Goal: Task Accomplishment & Management: Manage account settings

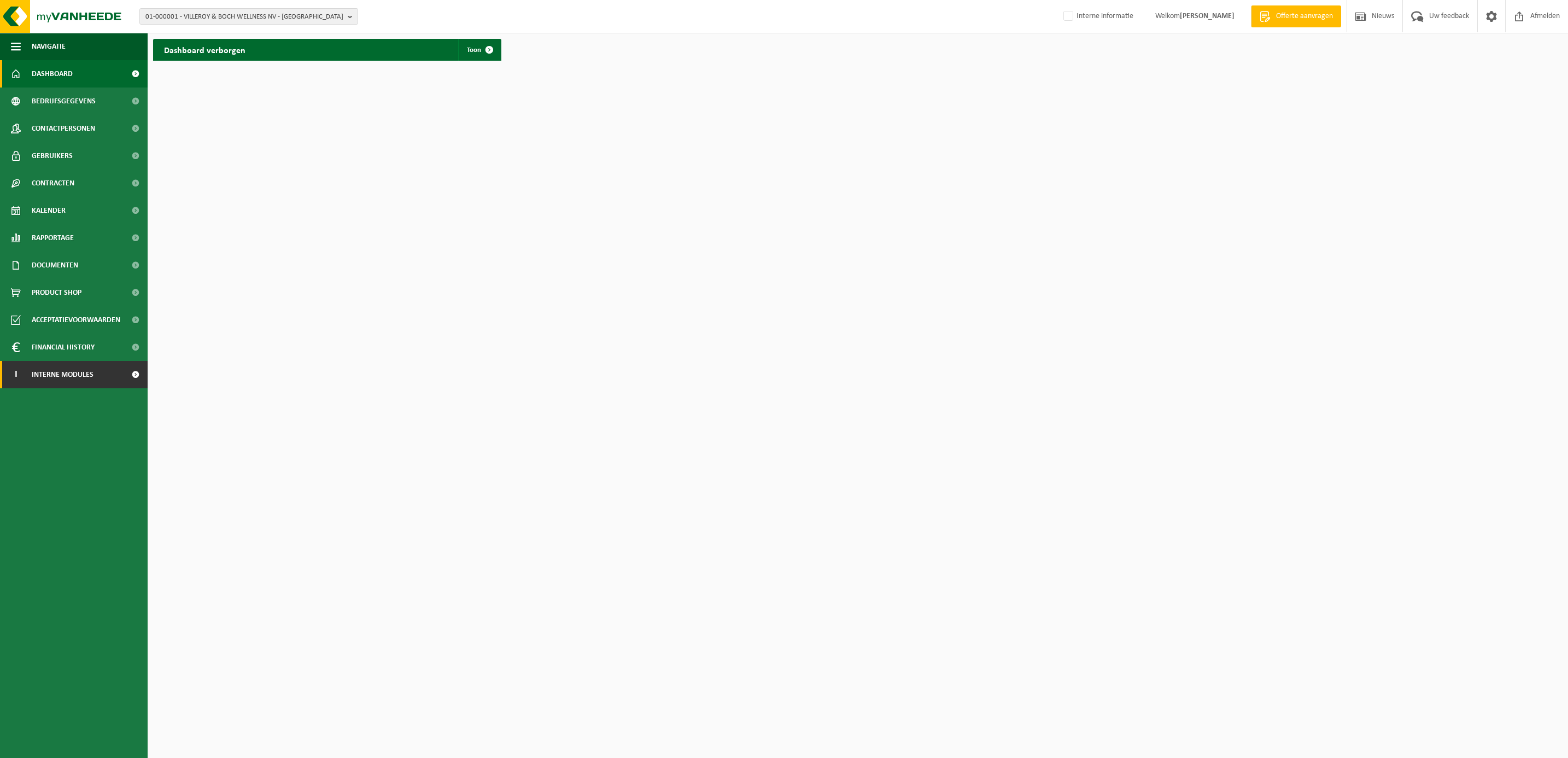
click at [51, 366] on span "Interne modules" at bounding box center [62, 374] width 61 height 27
click at [44, 456] on span "Orderentry Goedkeuring" at bounding box center [77, 457] width 92 height 27
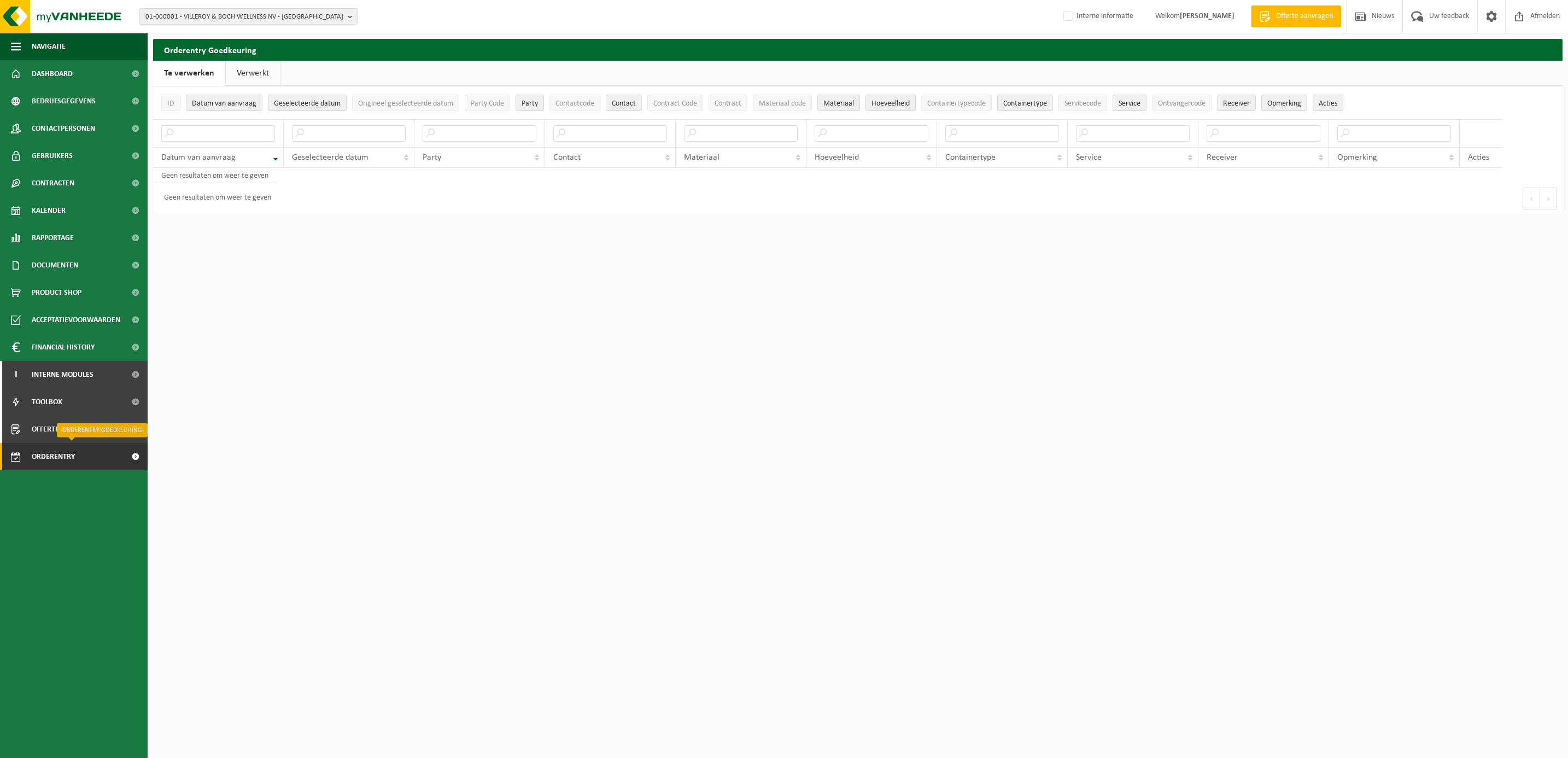
click at [44, 456] on span "Orderentry Goedkeuring" at bounding box center [77, 457] width 92 height 27
click at [211, 15] on span "01-000001 - VILLEROY & BOCH WELLNESS NV - [GEOGRAPHIC_DATA]" at bounding box center [244, 16] width 198 height 16
click at [204, 33] on input "text" at bounding box center [249, 34] width 213 height 13
type input "10-799438"
click at [248, 45] on li "10-799438 - VUYE FLEXIBLE PACKAGING - OUDENAARDE" at bounding box center [249, 51] width 213 height 13
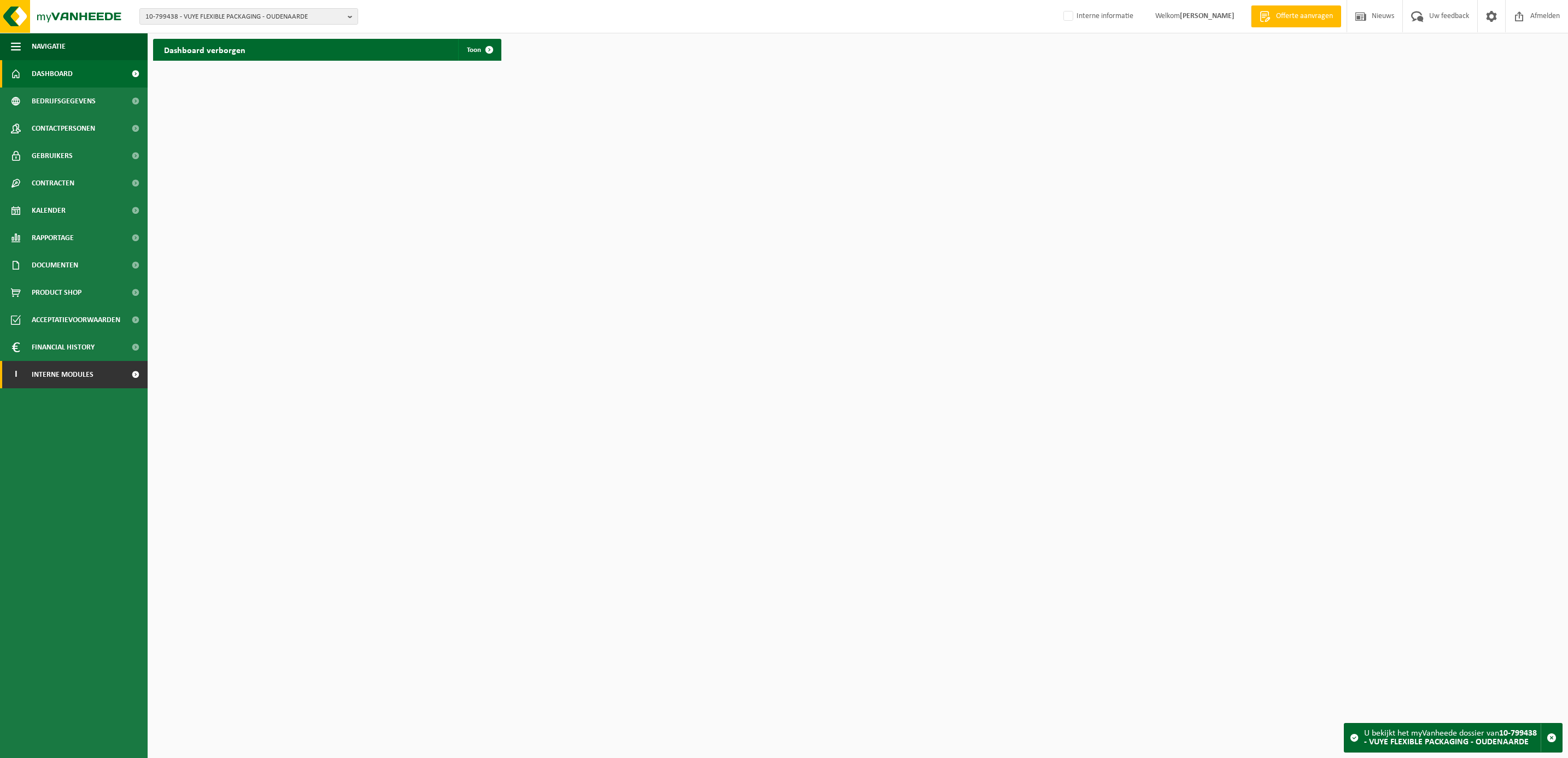
click at [65, 378] on span "Interne modules" at bounding box center [62, 374] width 61 height 27
click at [57, 454] on span "Orderentry Goedkeuring" at bounding box center [77, 457] width 92 height 27
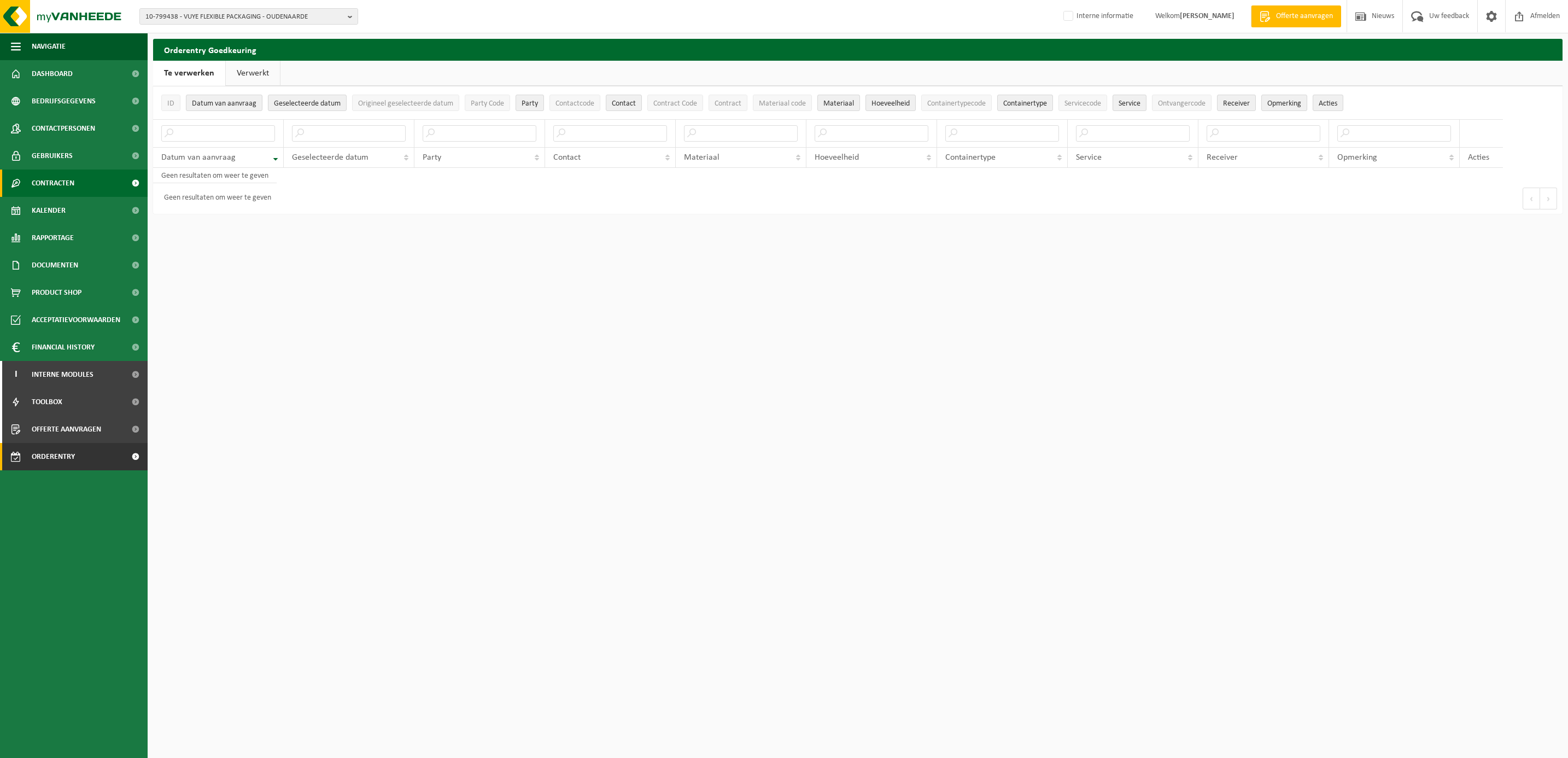
click at [57, 181] on span "Contracten" at bounding box center [53, 183] width 43 height 27
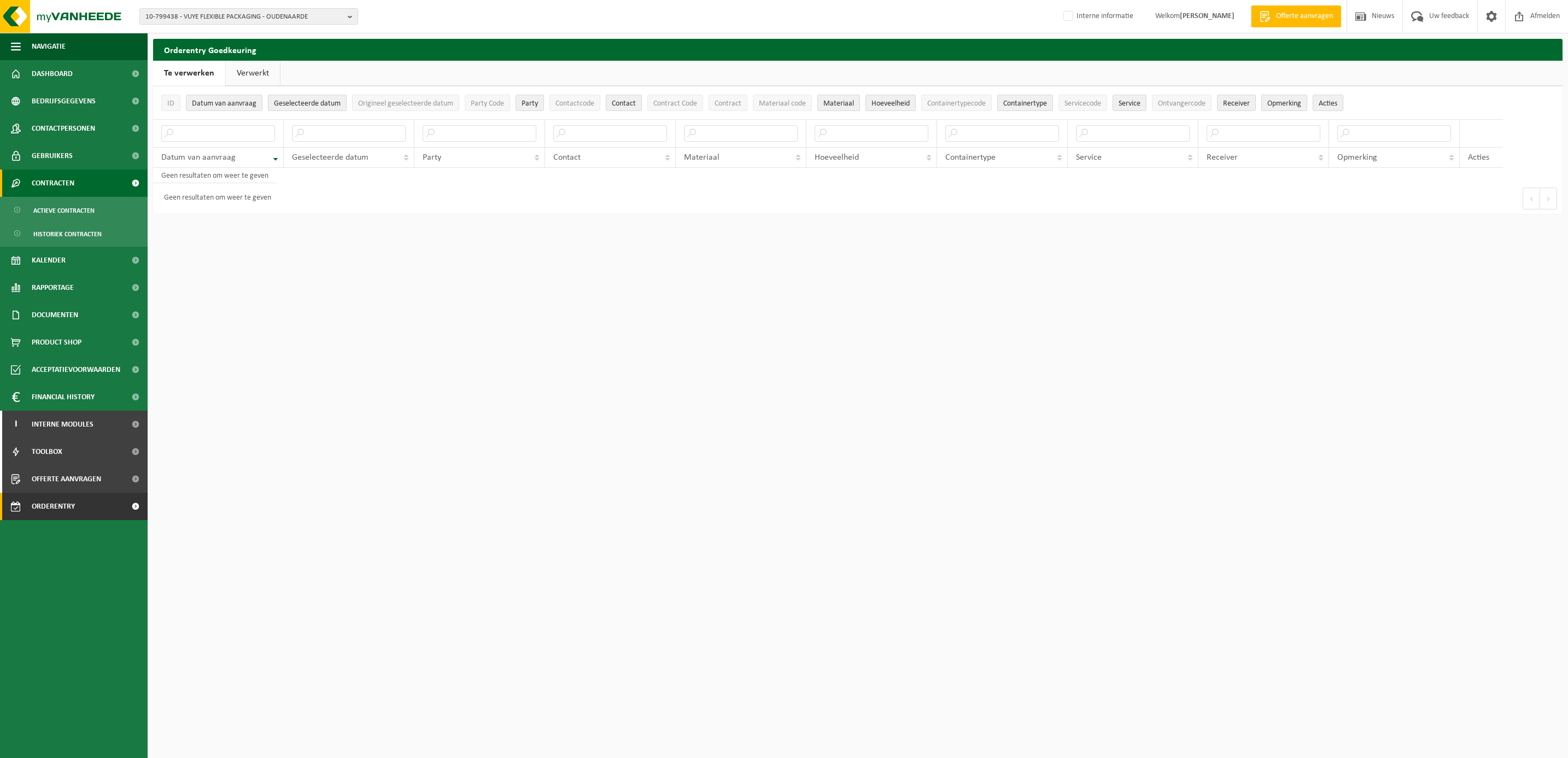
click at [54, 182] on span "Contracten" at bounding box center [53, 183] width 43 height 27
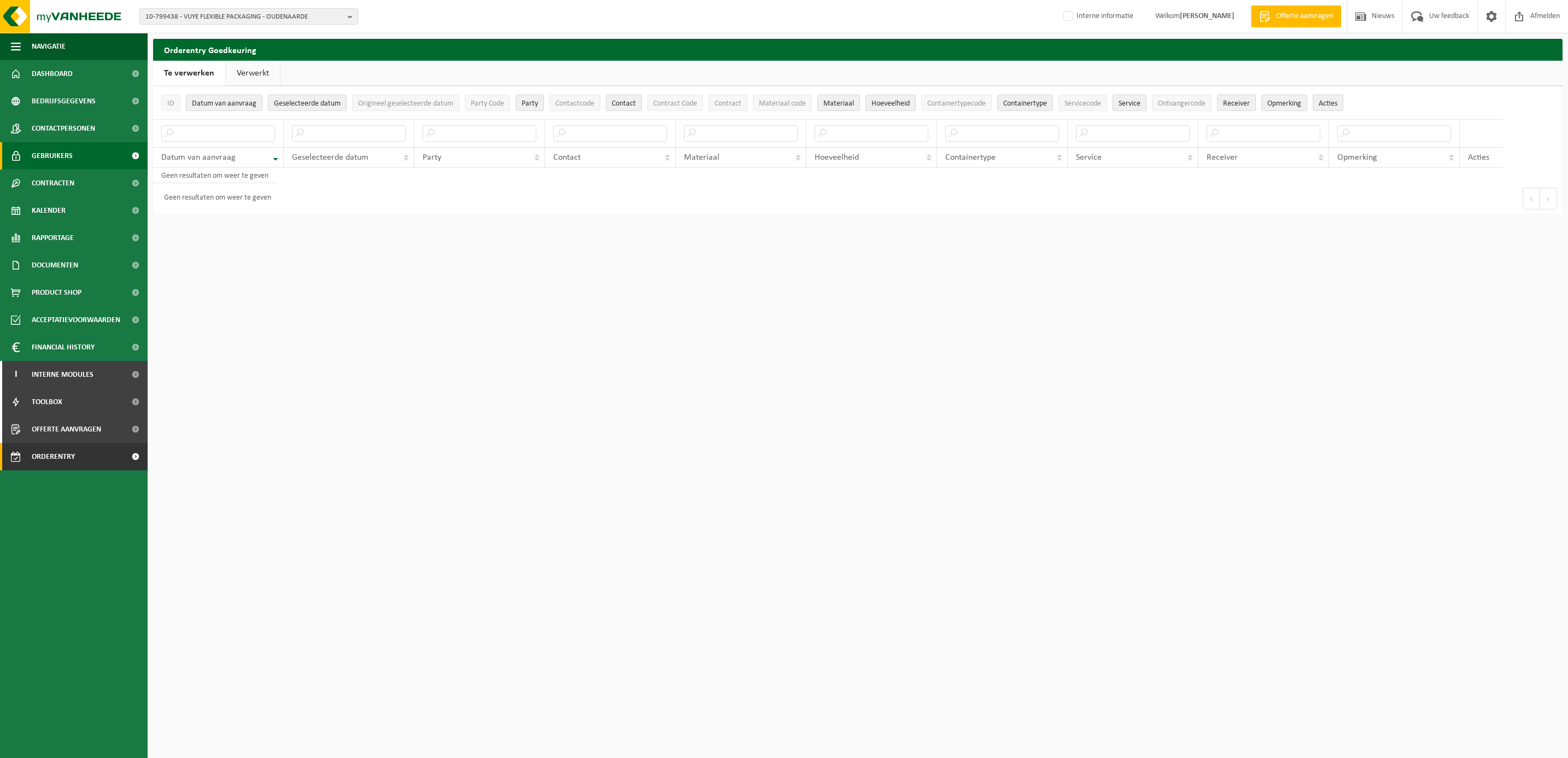
click at [55, 155] on span "Gebruikers" at bounding box center [52, 156] width 41 height 27
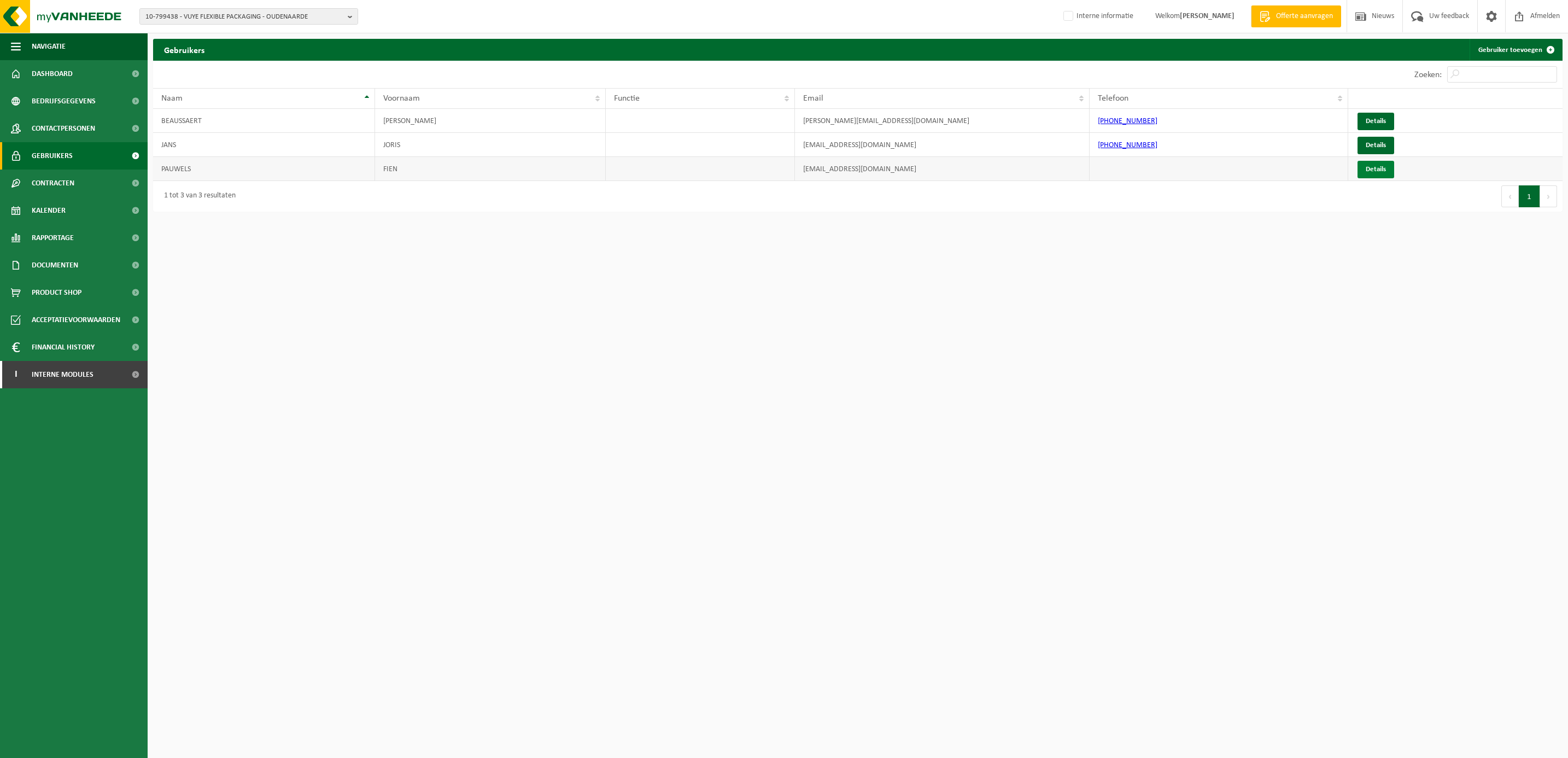
click at [1367, 173] on link "Details" at bounding box center [1376, 169] width 37 height 18
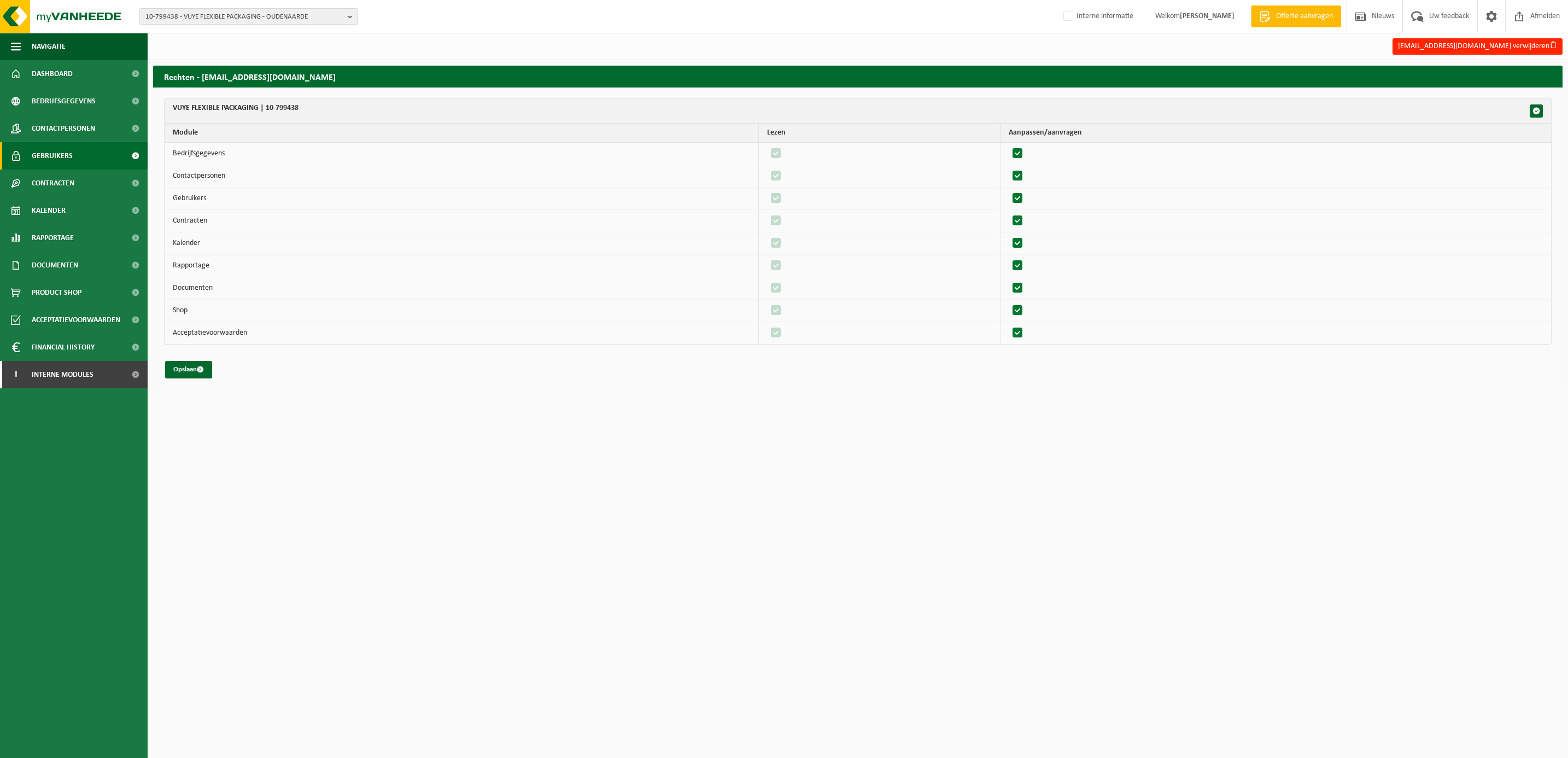
click at [55, 156] on span "Gebruikers" at bounding box center [52, 156] width 41 height 27
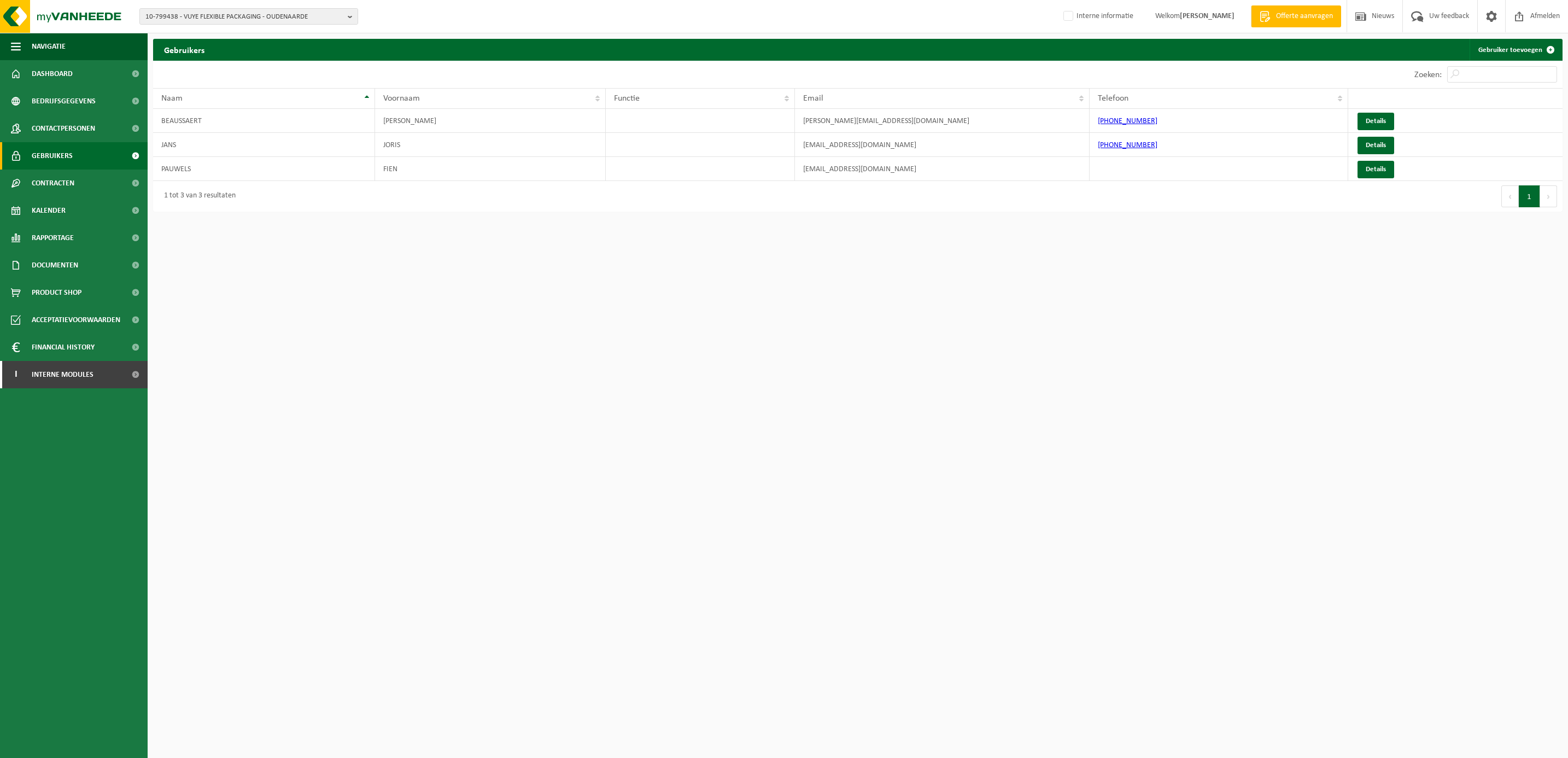
click at [57, 125] on span "Contactpersonen" at bounding box center [63, 128] width 63 height 27
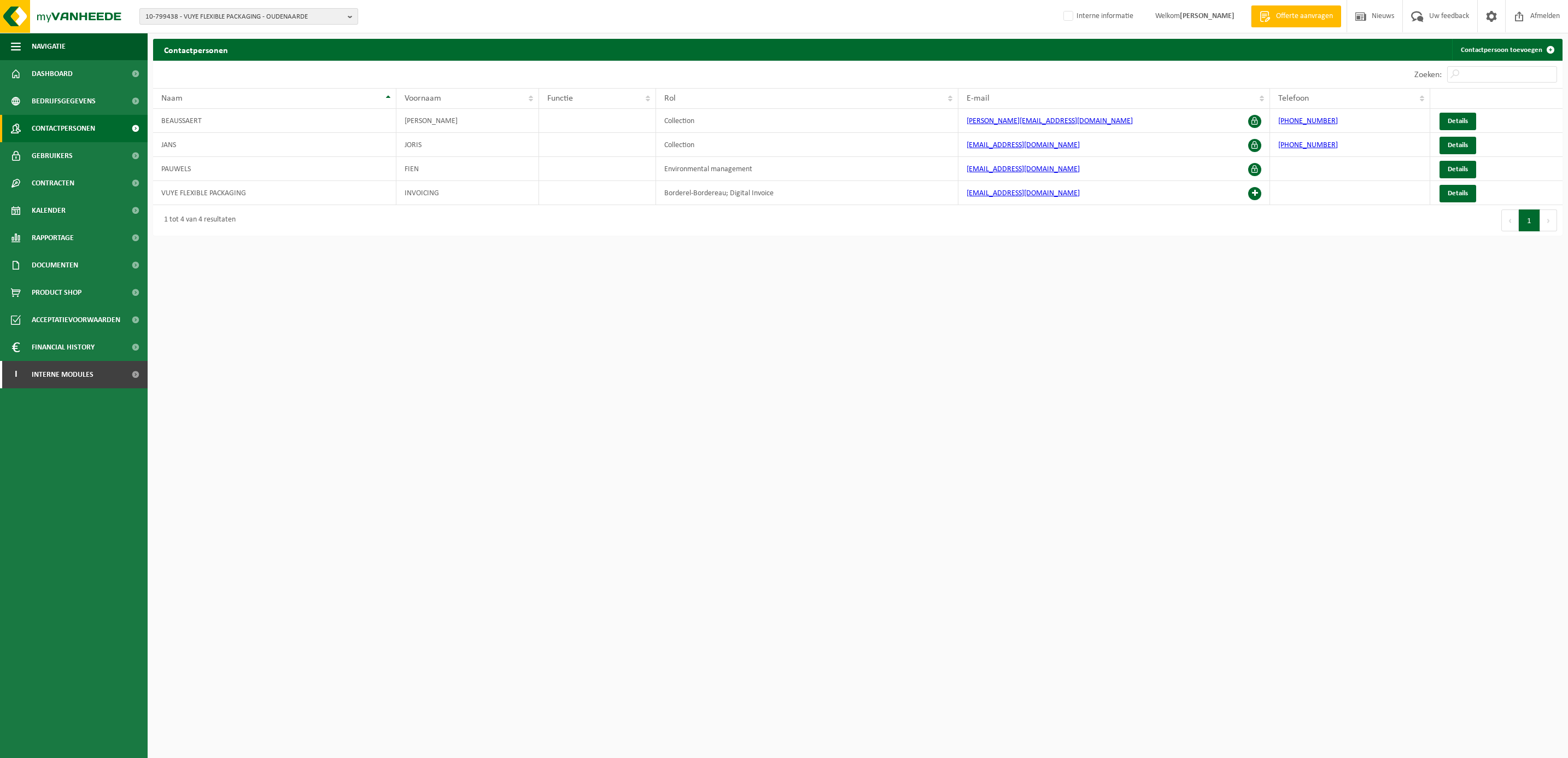
click at [233, 13] on span "10-799438 - VUYE FLEXIBLE PACKAGING - OUDENAARDE" at bounding box center [244, 16] width 198 height 16
click at [217, 26] on div at bounding box center [248, 33] width 217 height 17
click at [206, 33] on input "text" at bounding box center [249, 34] width 213 height 13
type input "01-074333"
click at [243, 51] on strong "01-074333 - MARBO USED CLOTHING B.V. - MOERDIJK" at bounding box center [223, 49] width 156 height 8
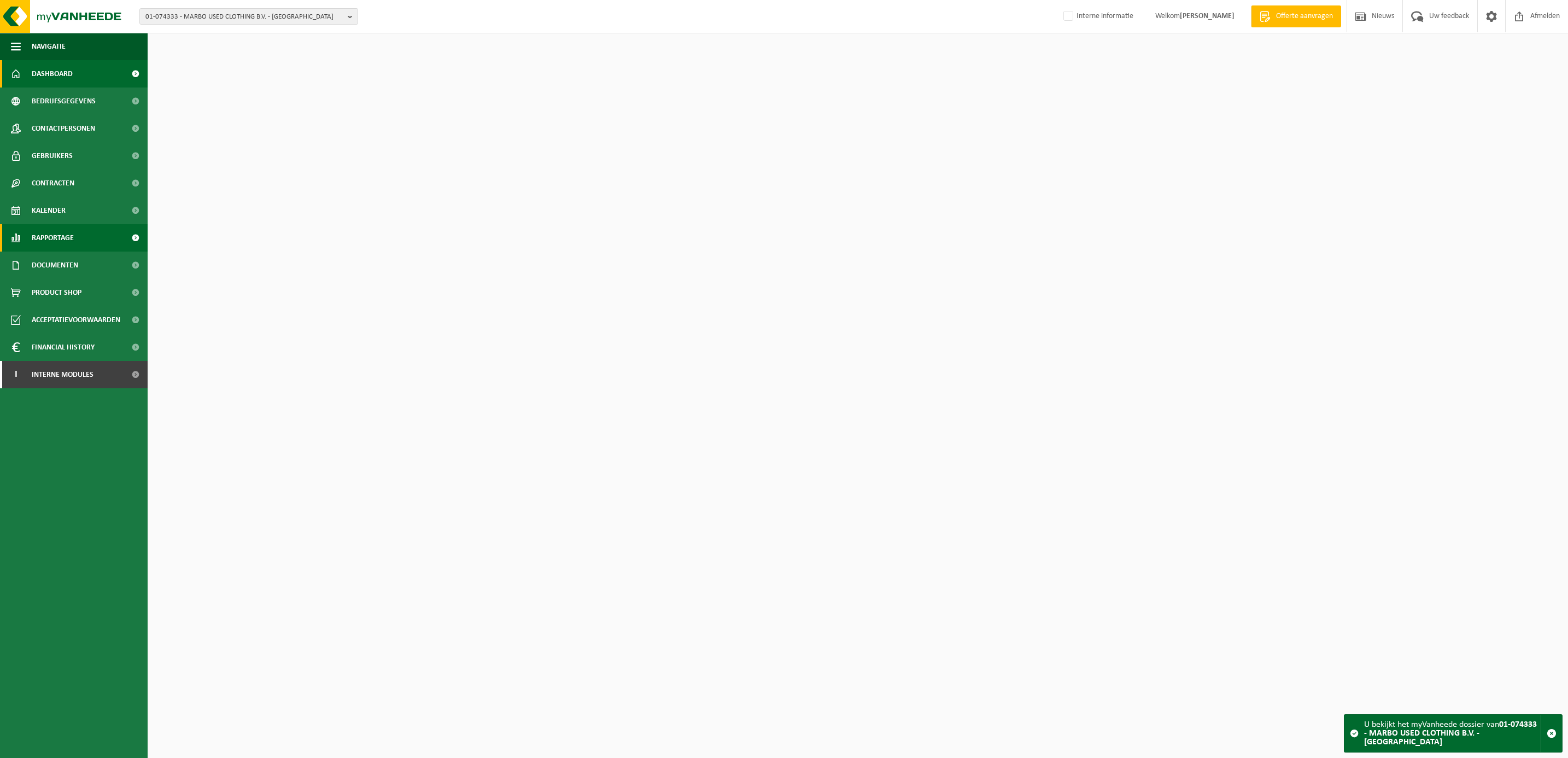
click at [69, 238] on span "Rapportage" at bounding box center [52, 237] width 42 height 27
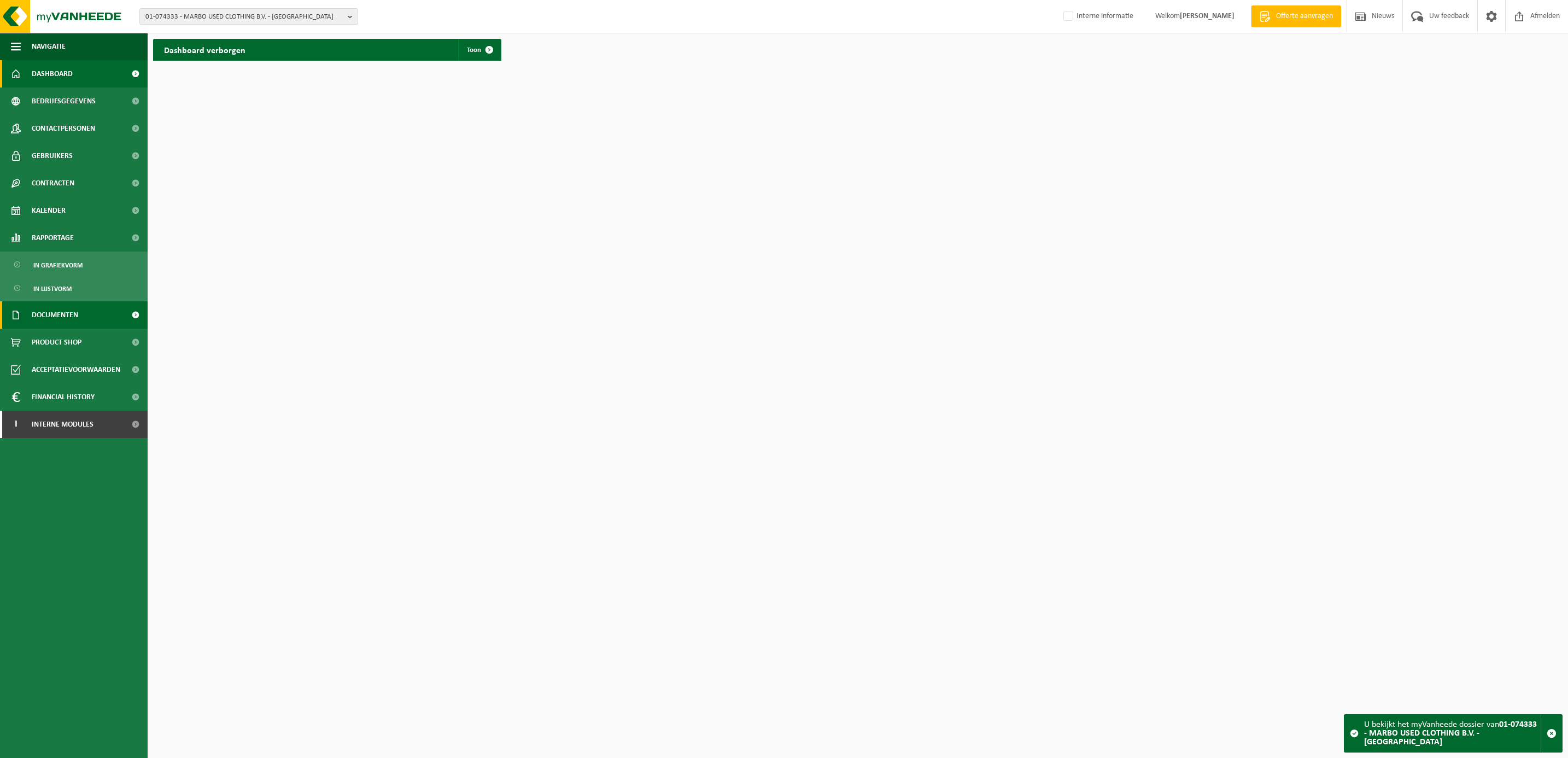
click at [61, 315] on span "Documenten" at bounding box center [55, 315] width 46 height 27
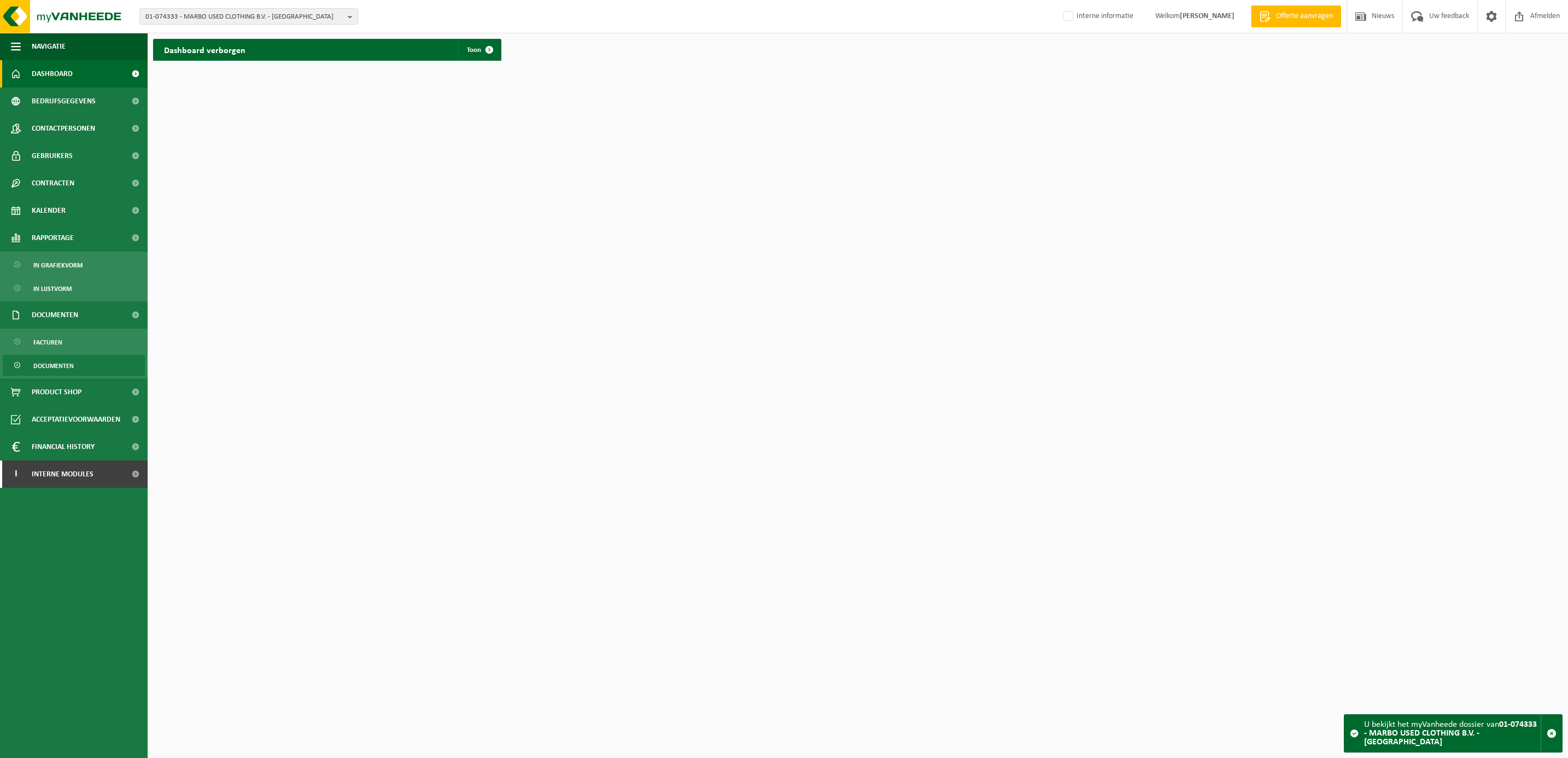
click at [66, 368] on span "Documenten" at bounding box center [54, 366] width 40 height 21
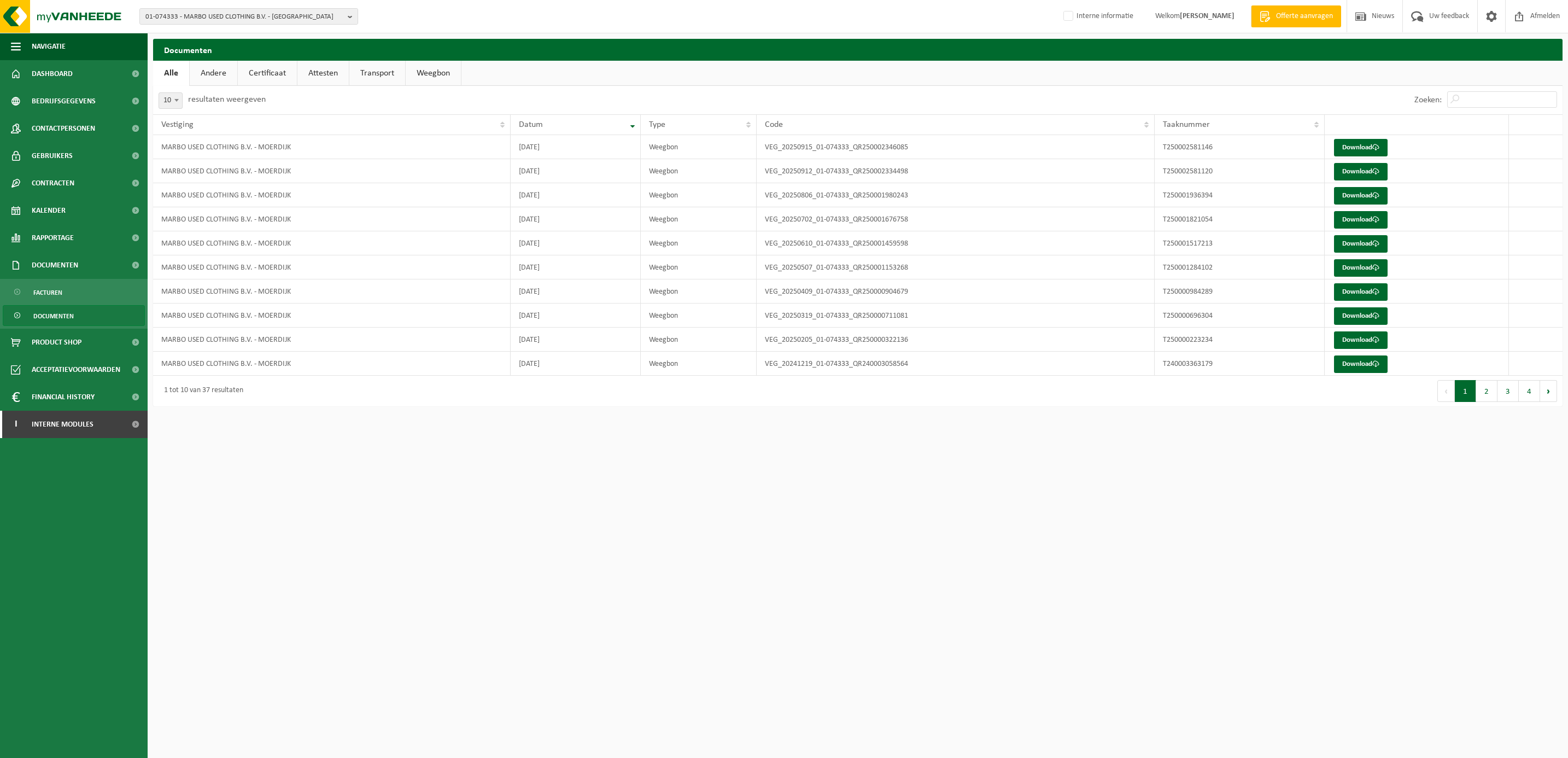
click at [272, 74] on link "Certificaat" at bounding box center [267, 73] width 59 height 25
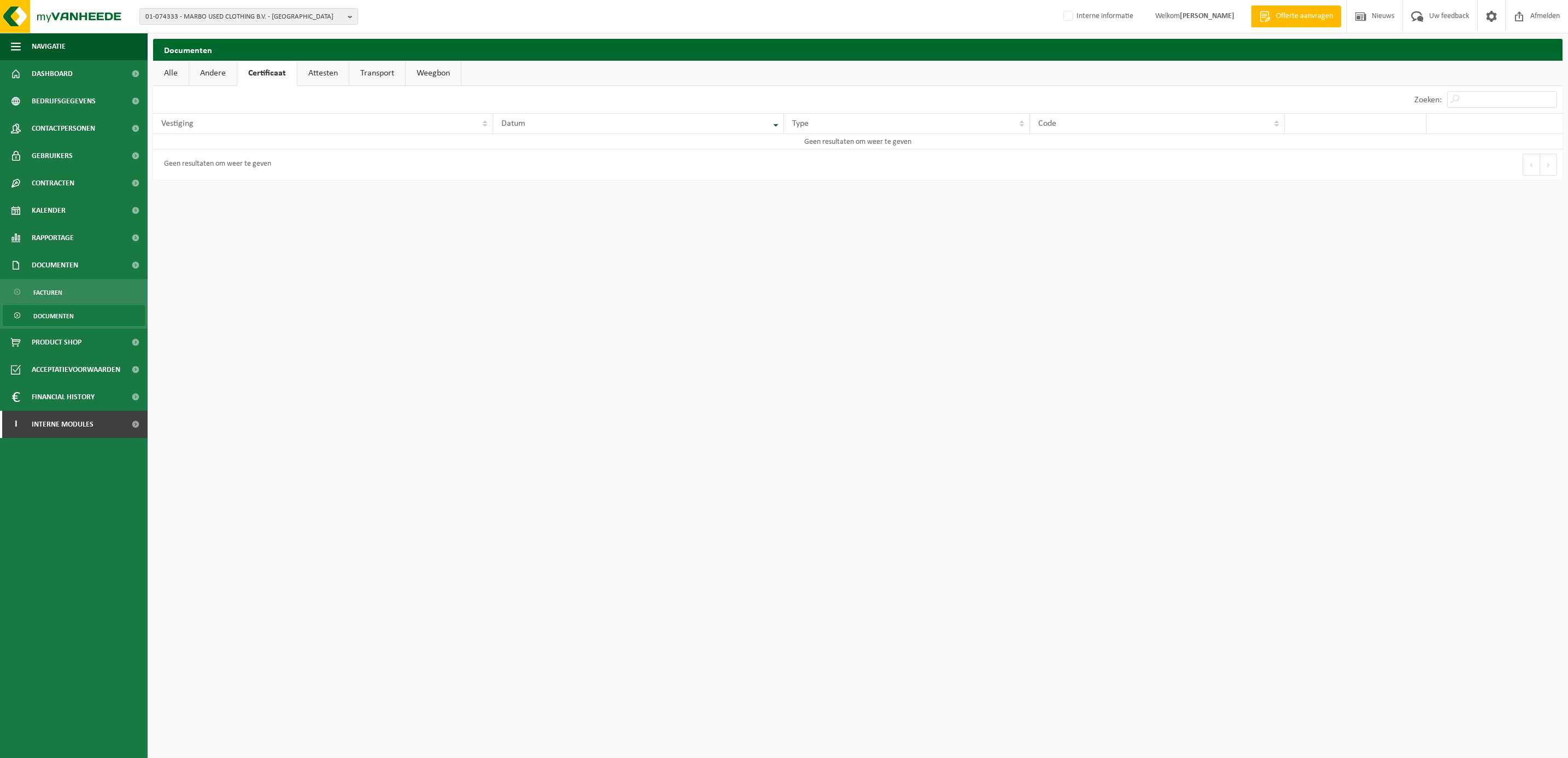
click at [310, 71] on link "Attesten" at bounding box center [323, 73] width 51 height 25
click at [55, 148] on span "Gebruikers" at bounding box center [52, 156] width 41 height 27
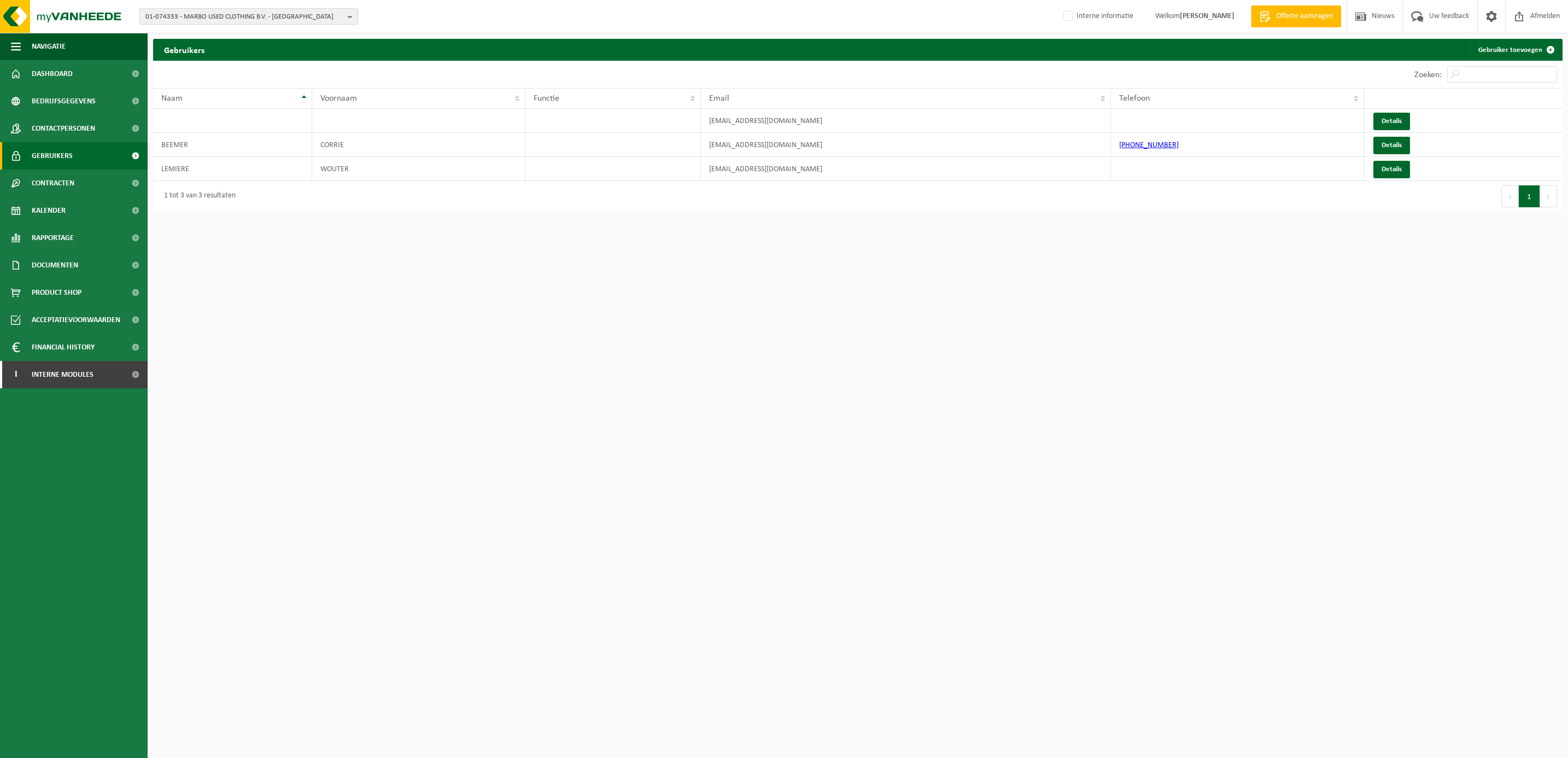
click at [215, 9] on span "01-074333 - MARBO USED CLOTHING B.V. - MOERDIJK" at bounding box center [244, 16] width 198 height 16
click at [204, 41] on input "text" at bounding box center [249, 34] width 213 height 13
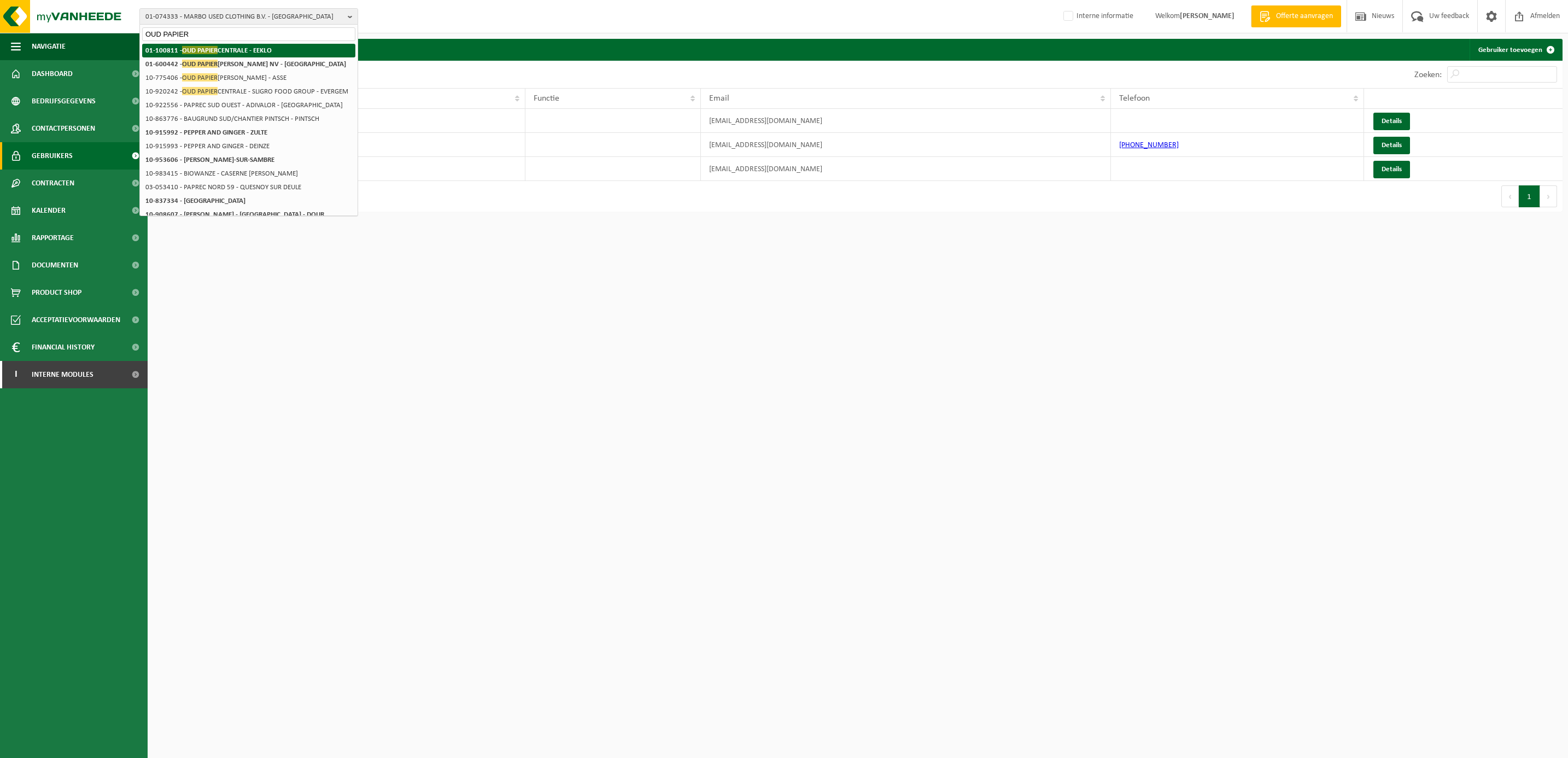
type input "OUD PAPIER"
click at [239, 46] on strong "01-100811 - OUD PAPIER CENTRALE - EEKLO" at bounding box center [208, 49] width 126 height 8
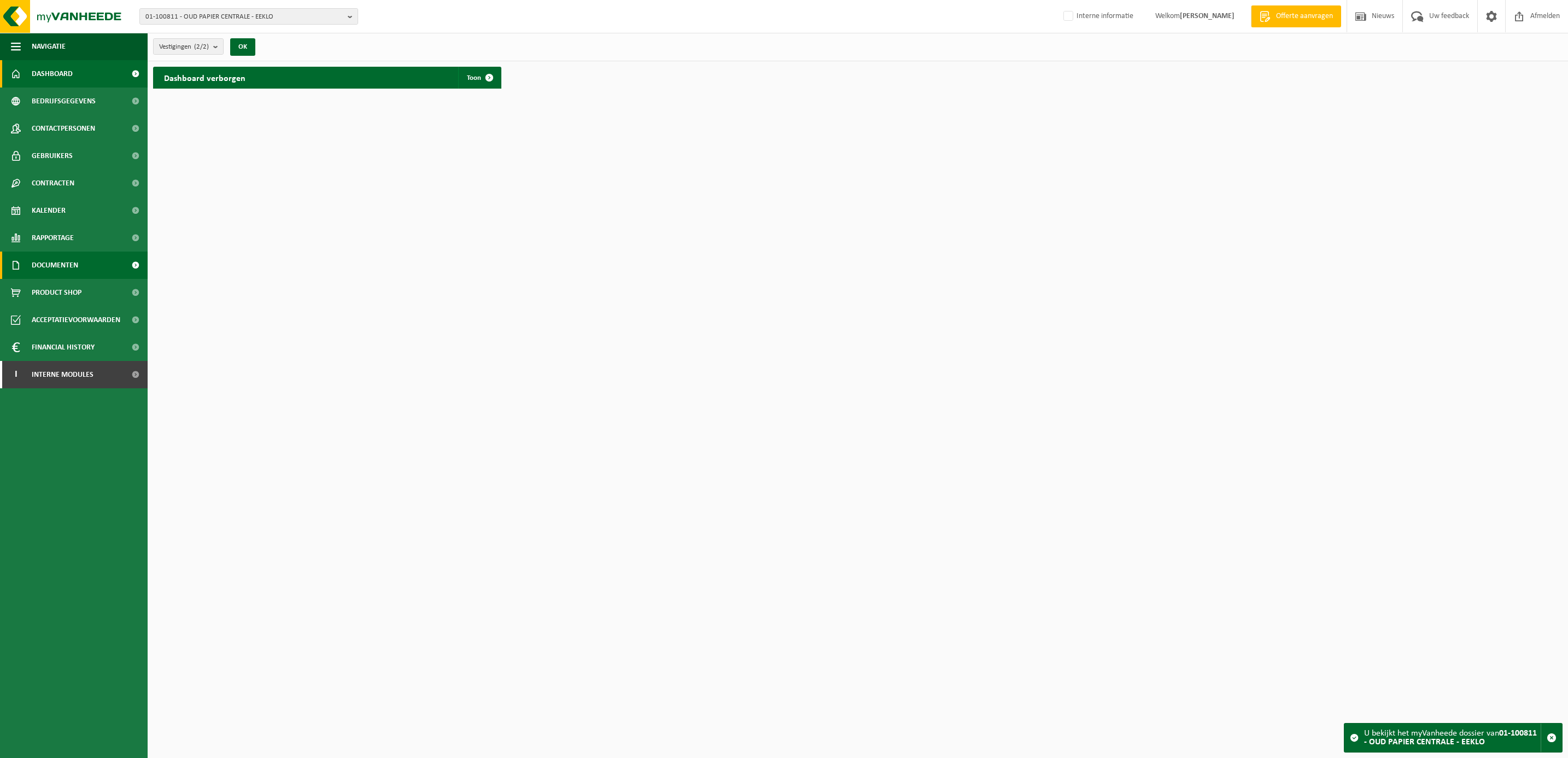
click at [56, 265] on span "Documenten" at bounding box center [55, 265] width 46 height 27
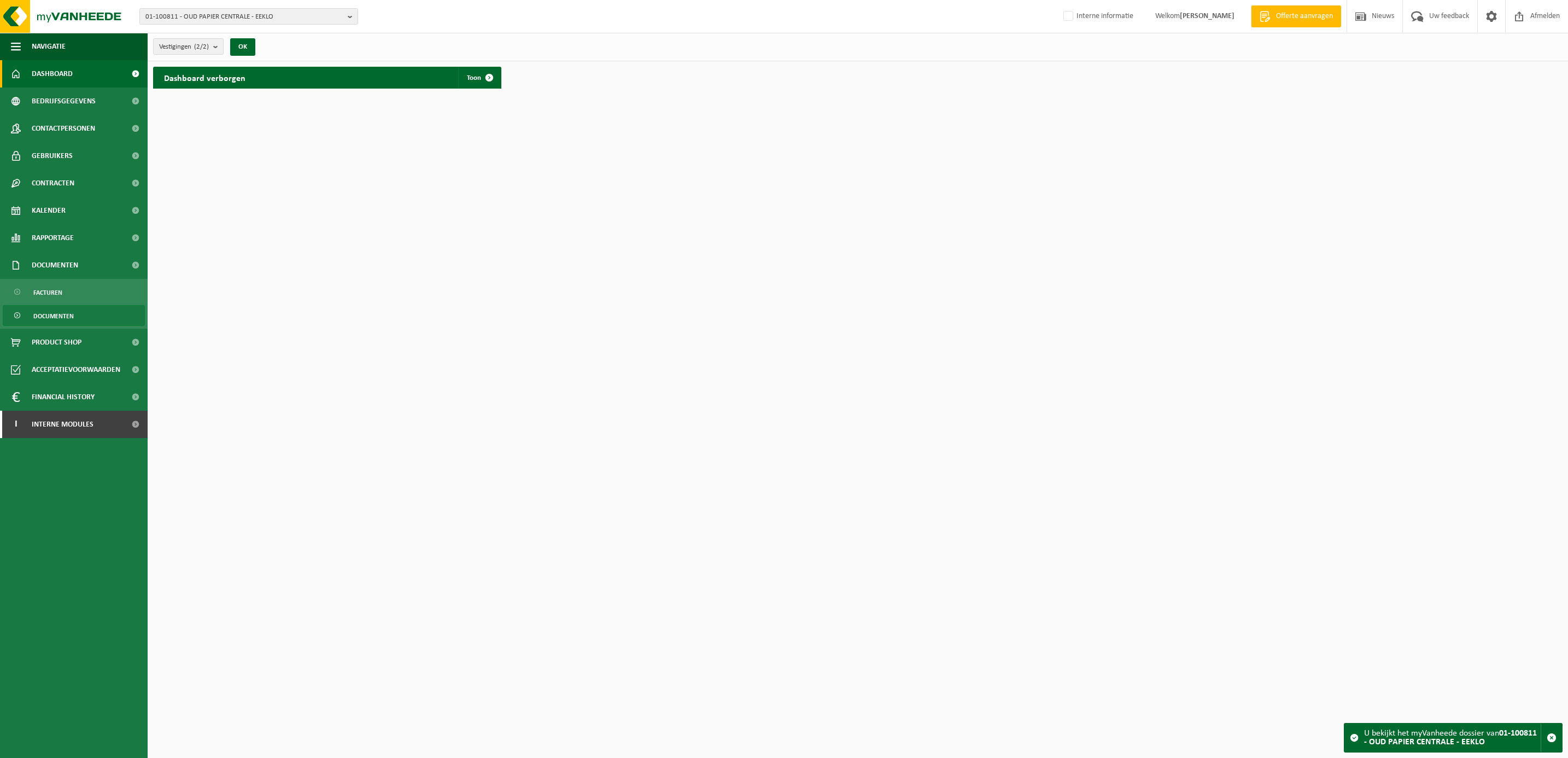
click at [60, 317] on span "Documenten" at bounding box center [54, 316] width 40 height 21
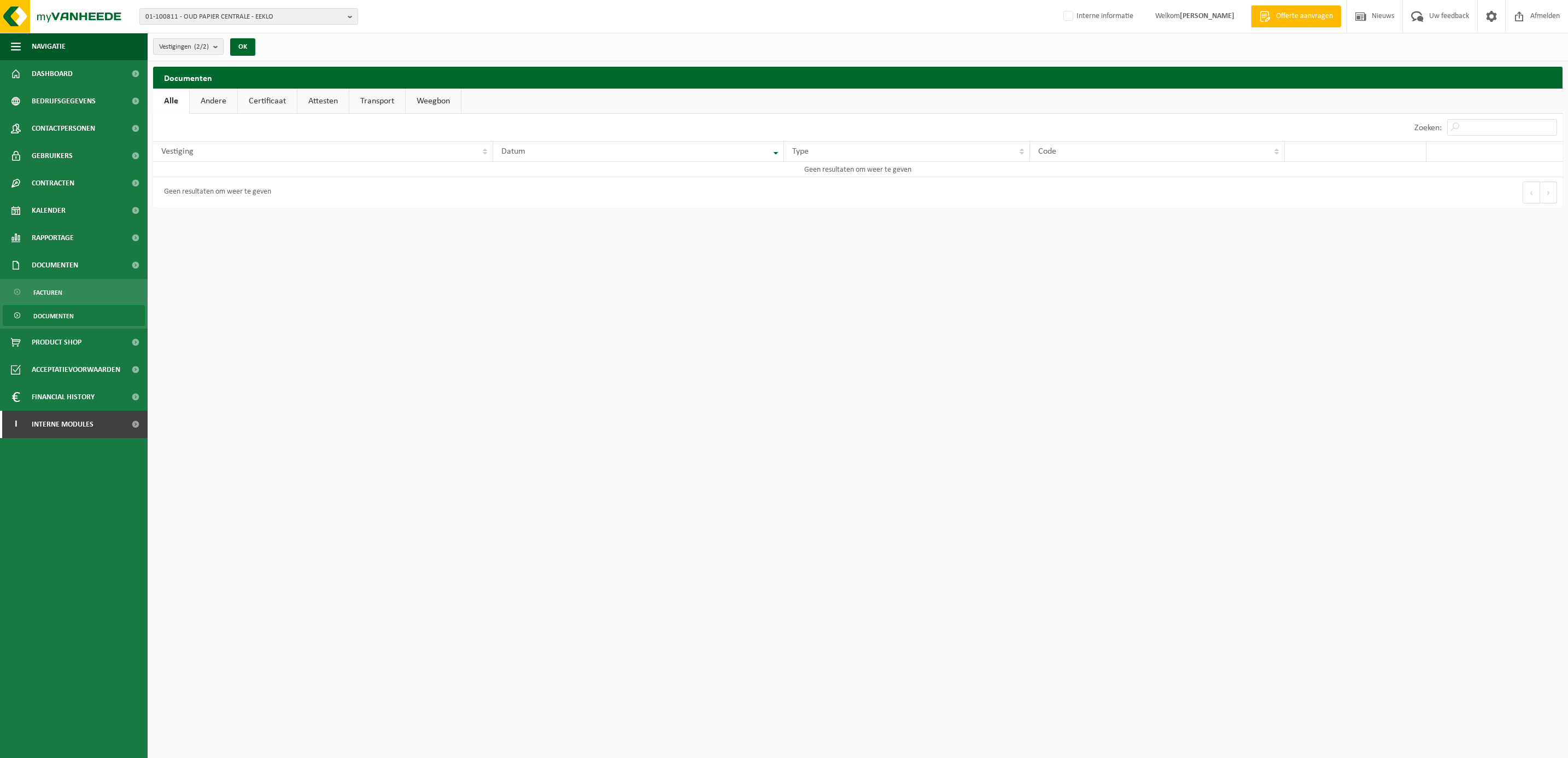
click at [325, 99] on link "Attesten" at bounding box center [323, 101] width 51 height 25
click at [267, 97] on link "Certificaat" at bounding box center [267, 101] width 59 height 25
click at [187, 9] on span "01-100811 - OUD PAPIER CENTRALE - EEKLO" at bounding box center [244, 16] width 198 height 16
click at [196, 64] on li "10-920242 - OUD PAPIER CENTRALE - SLIGRO FOOD GROUP - EVERGEM" at bounding box center [251, 68] width 208 height 22
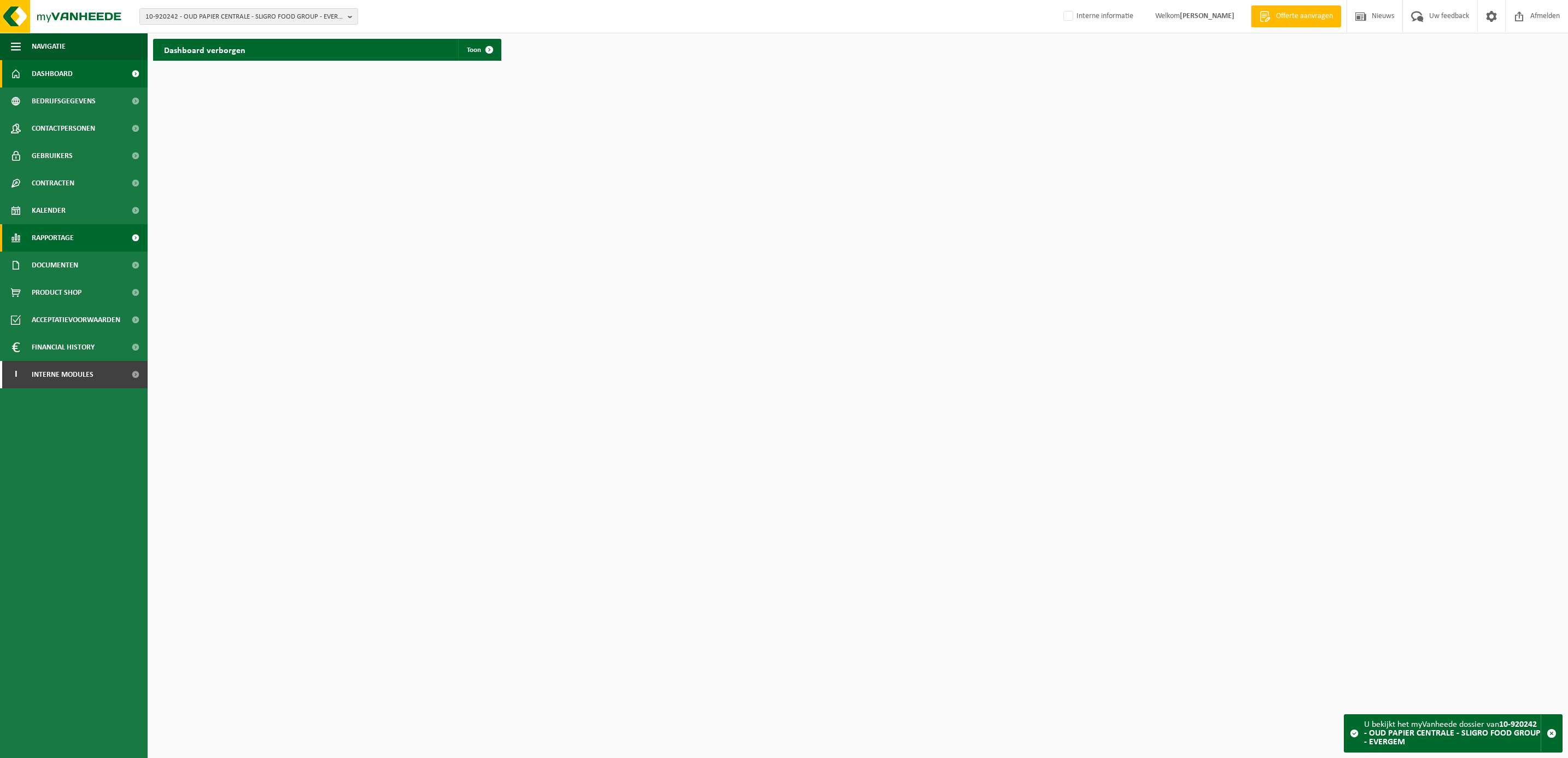
click at [44, 234] on span "Rapportage" at bounding box center [52, 237] width 42 height 27
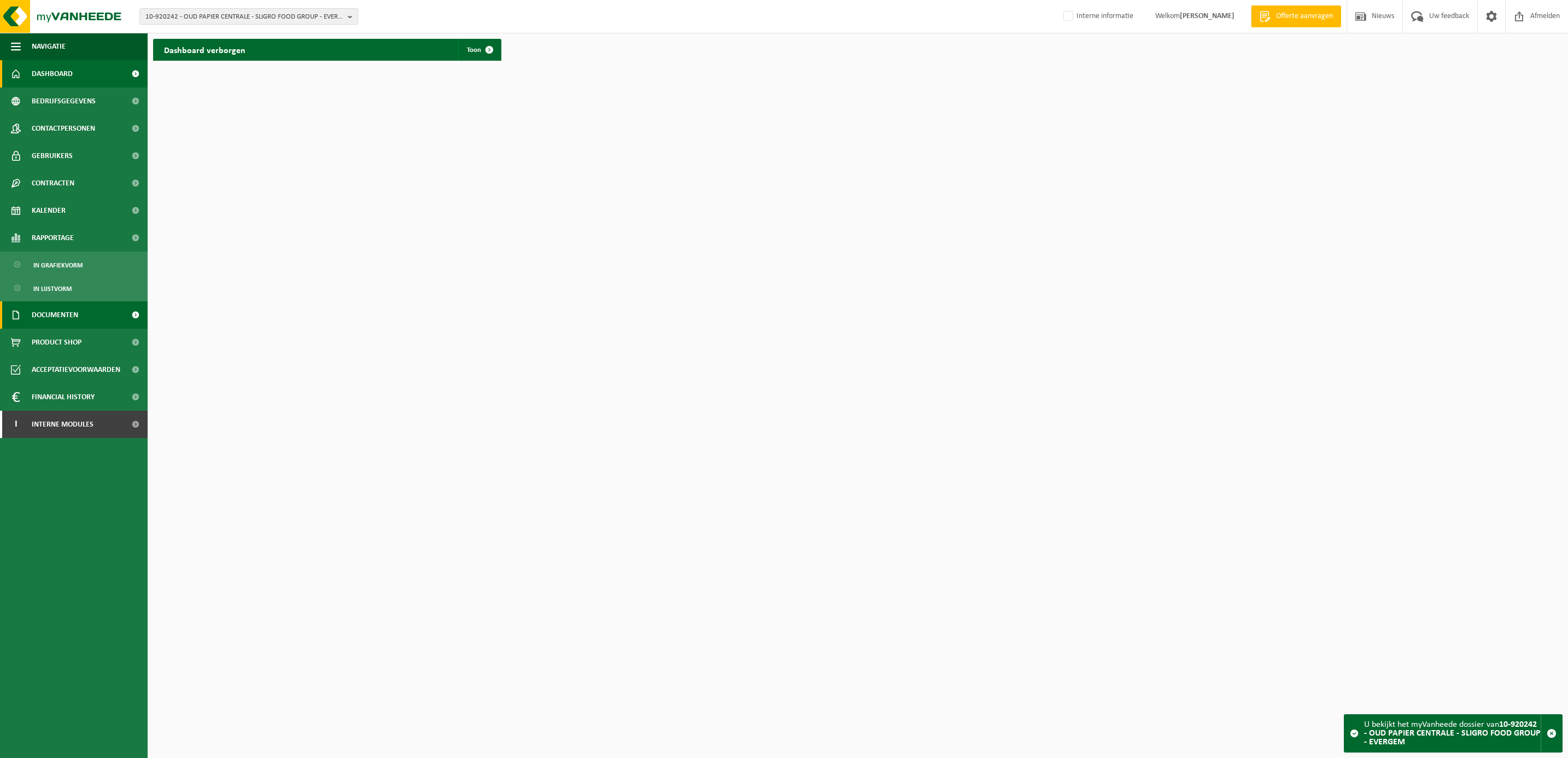
click at [59, 309] on span "Documenten" at bounding box center [55, 315] width 46 height 27
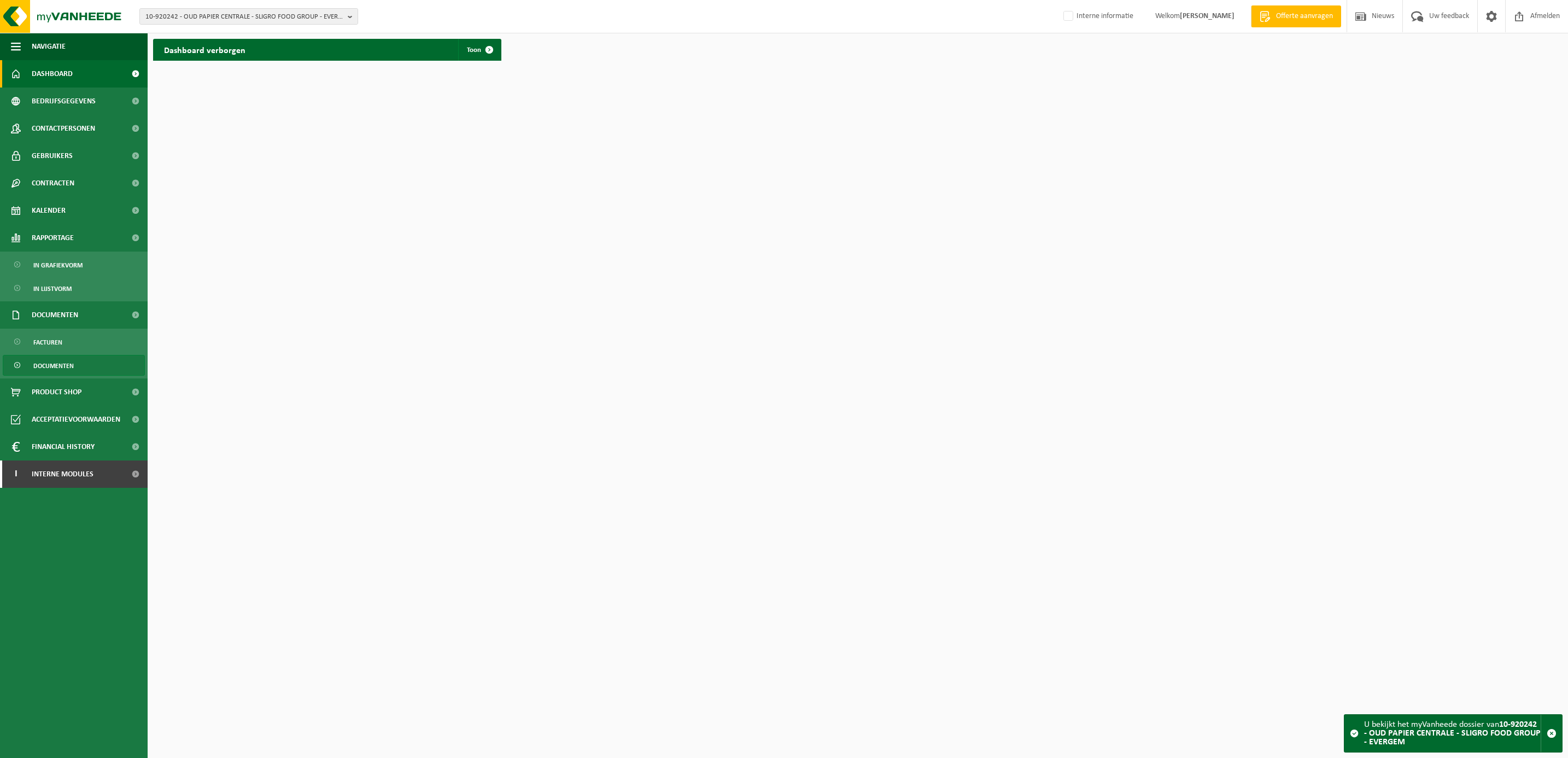
click at [68, 360] on span "Documenten" at bounding box center [54, 366] width 40 height 21
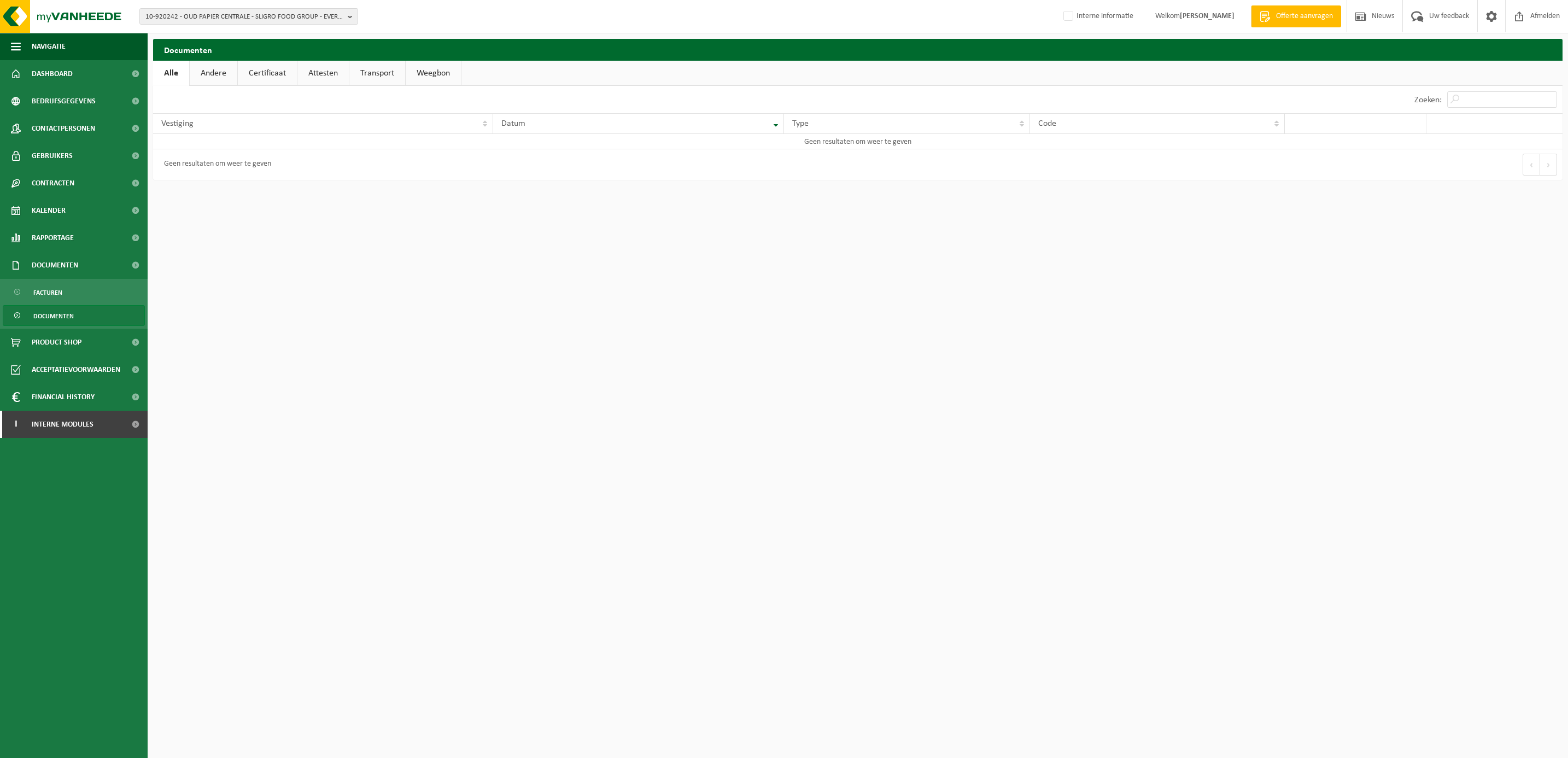
click at [320, 78] on link "Attesten" at bounding box center [323, 73] width 51 height 25
click at [275, 67] on link "Certificaat" at bounding box center [267, 73] width 59 height 25
click at [232, 16] on span "10-920242 - OUD PAPIER CENTRALE - SLIGRO FOOD GROUP - EVERGEM" at bounding box center [244, 16] width 198 height 16
type input "01-600442"
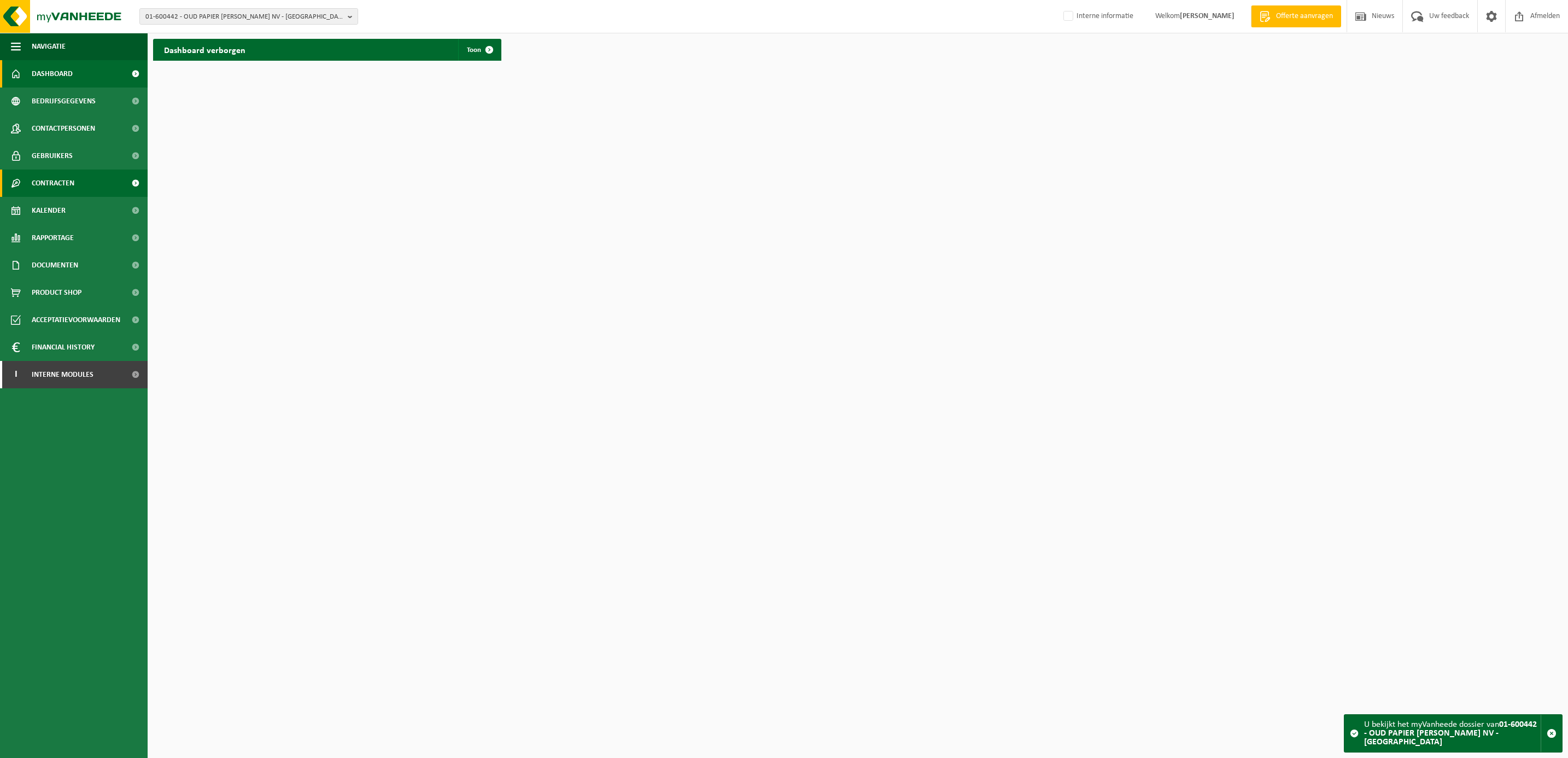
click at [38, 178] on span "Contracten" at bounding box center [53, 183] width 43 height 27
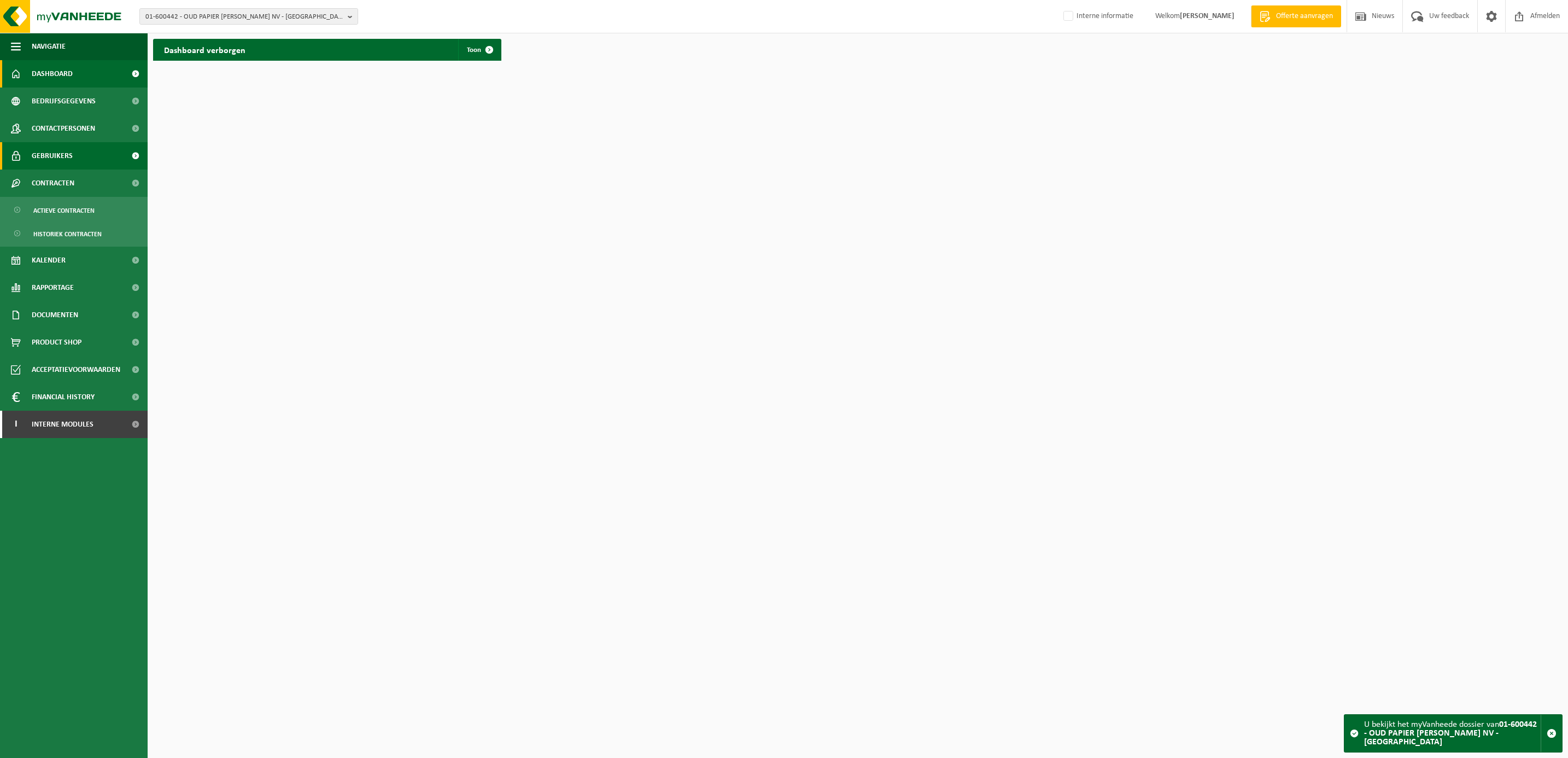
click at [57, 154] on span "Gebruikers" at bounding box center [52, 156] width 41 height 27
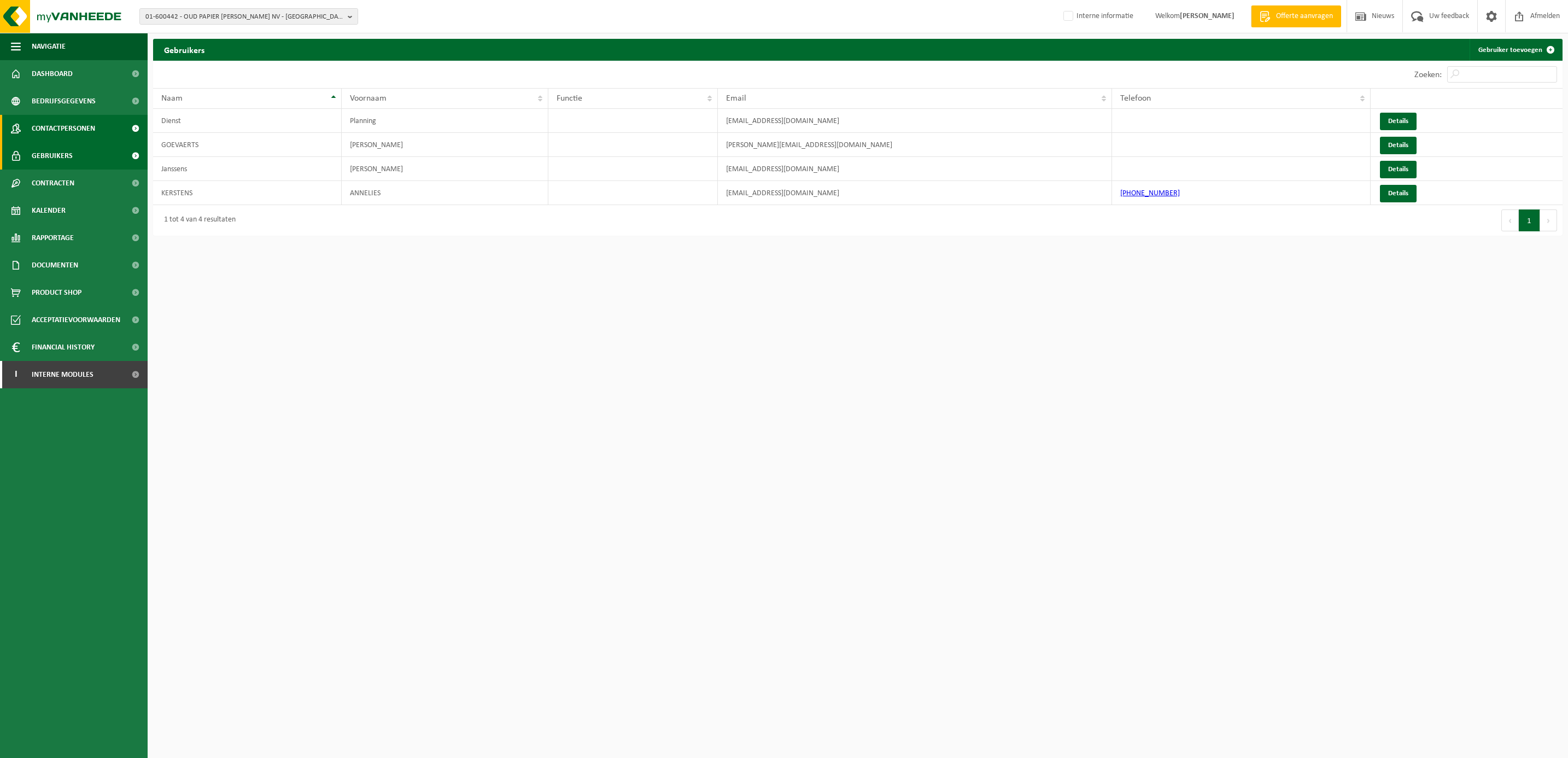
click at [68, 125] on span "Contactpersonen" at bounding box center [63, 128] width 63 height 27
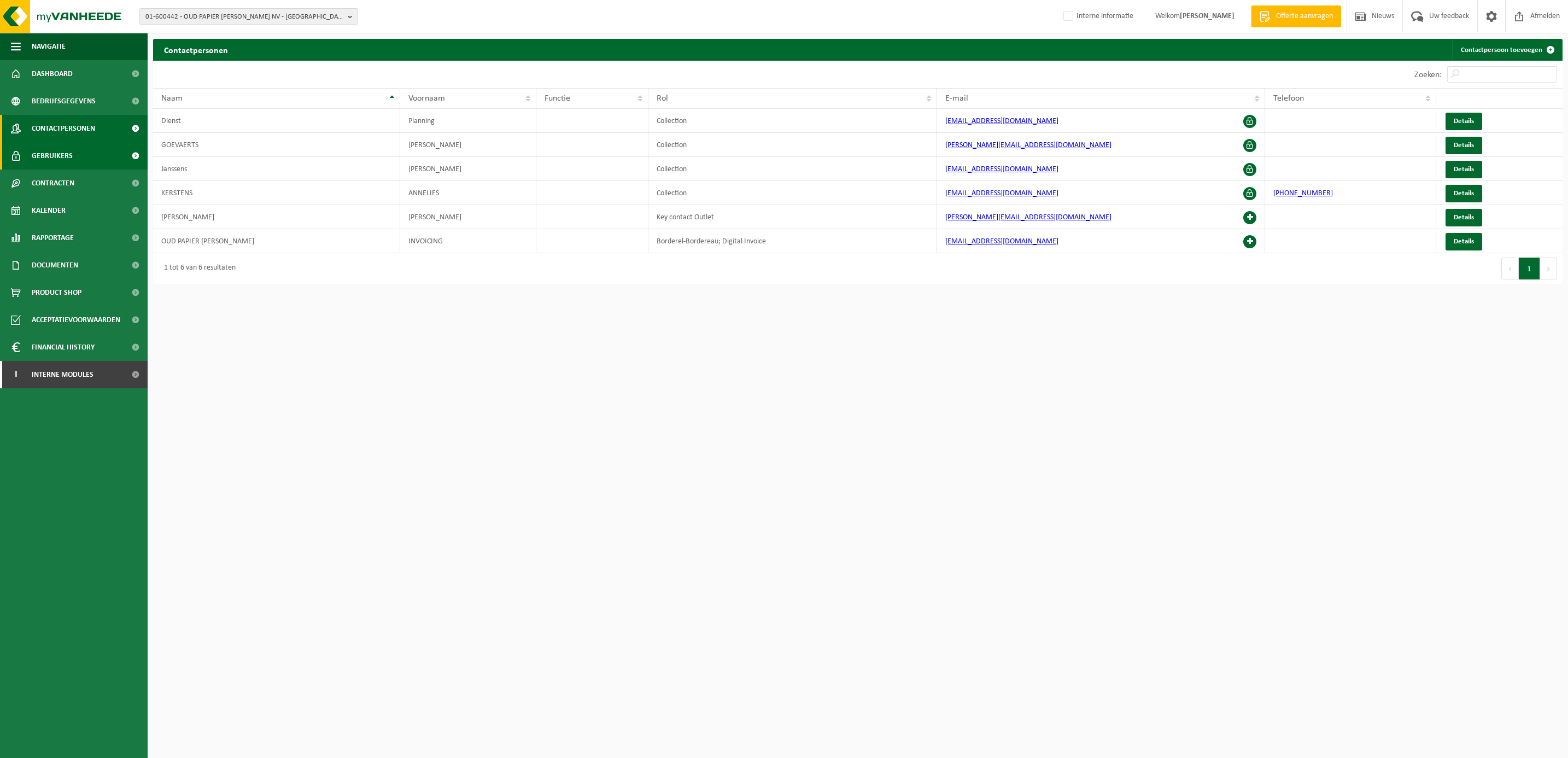
click at [66, 150] on span "Gebruikers" at bounding box center [52, 156] width 41 height 27
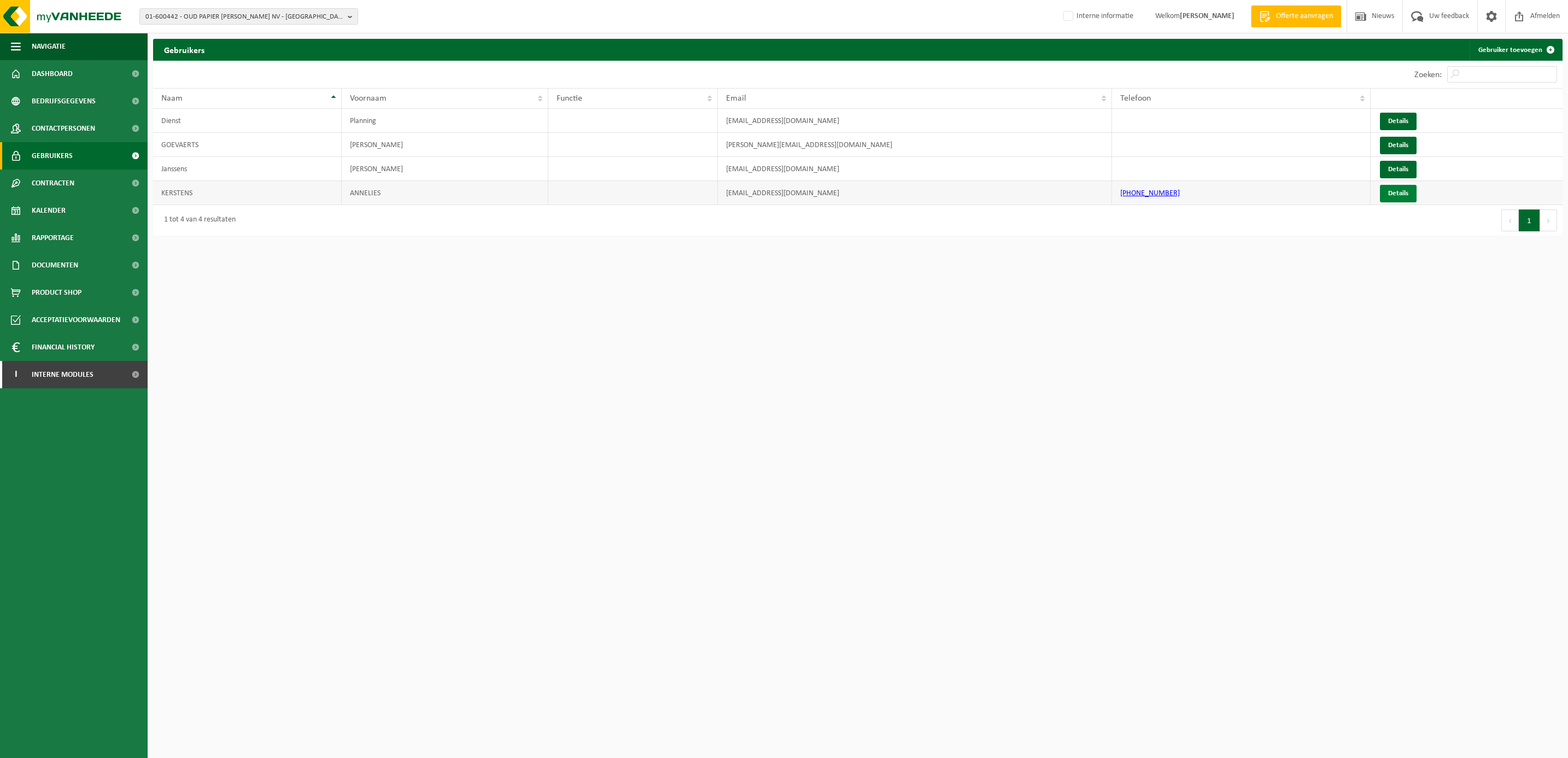
click at [1388, 191] on link "Details" at bounding box center [1398, 194] width 37 height 18
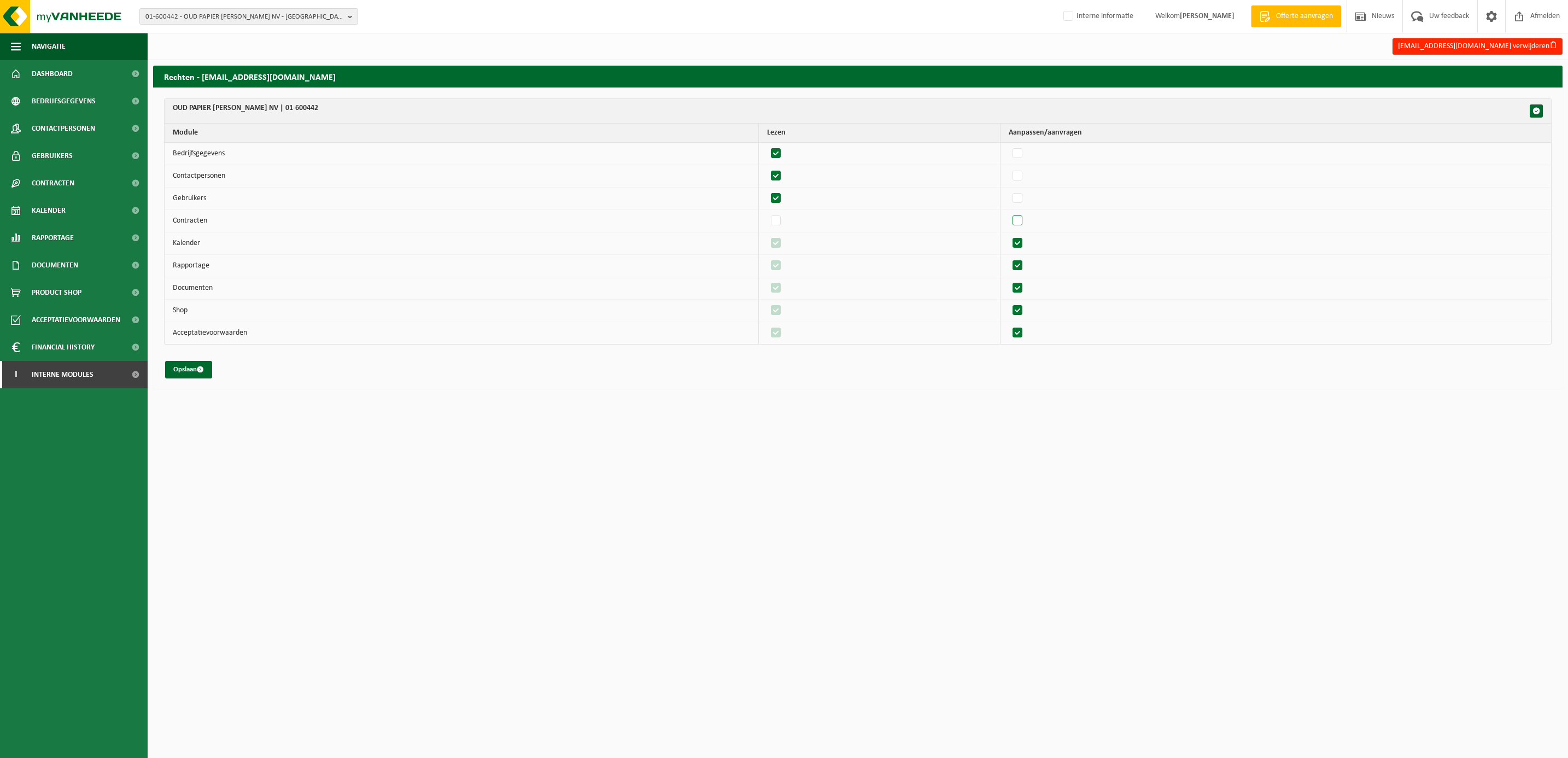
click at [1026, 222] on label"] at bounding box center [1018, 220] width 15 height 16
click at [1009, 212] on input "checkbox" at bounding box center [1008, 212] width 1 height 1
checkbox input "true"
click at [1026, 200] on label"] at bounding box center [1018, 198] width 15 height 16
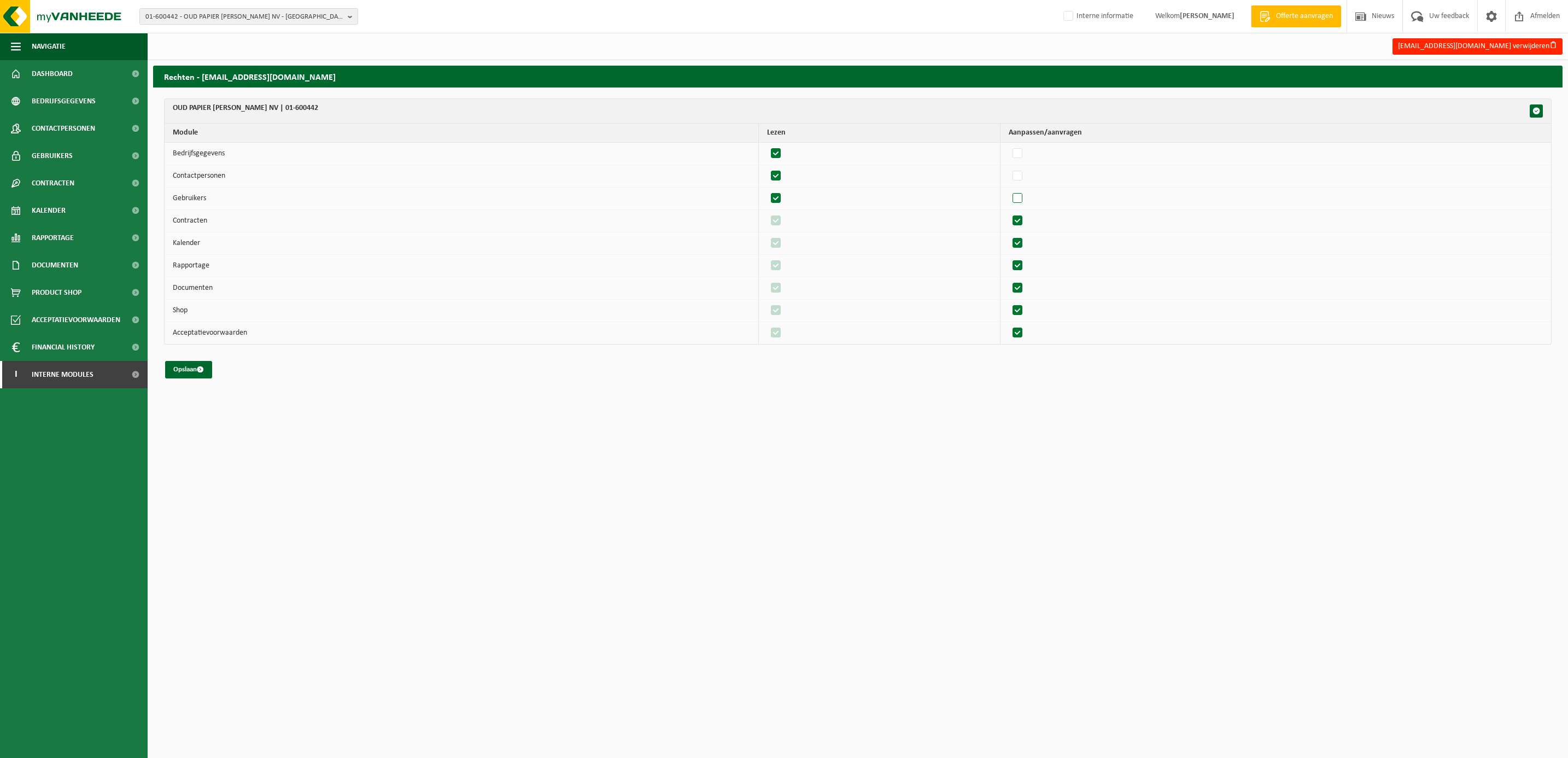
click at [1009, 191] on input "checkbox" at bounding box center [1008, 190] width 1 height 1
checkbox input "true"
click at [1026, 176] on label"] at bounding box center [1018, 176] width 15 height 16
click at [1009, 168] on input "checkbox" at bounding box center [1008, 167] width 1 height 1
checkbox input "true"
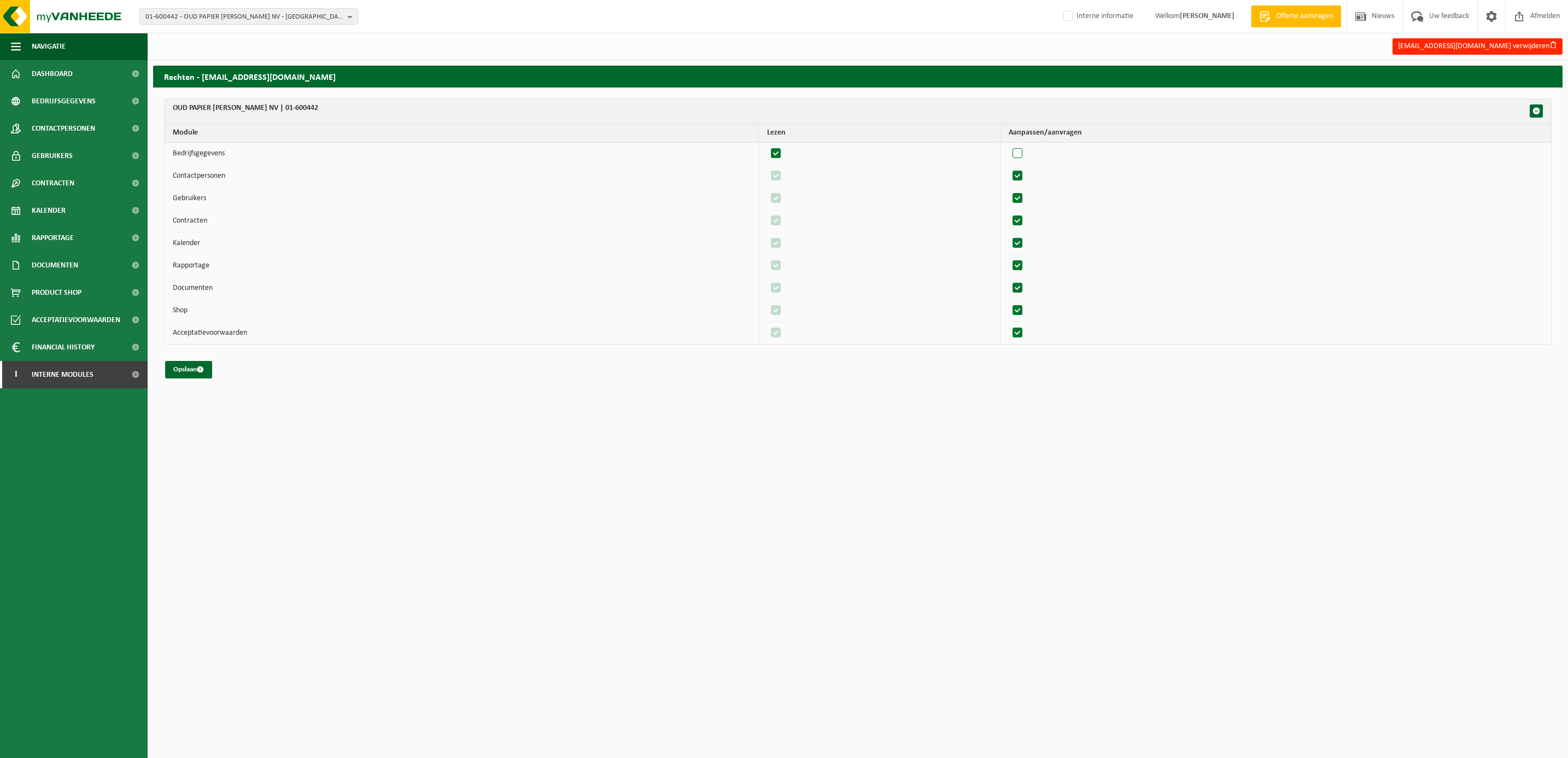
click at [1026, 151] on label"] at bounding box center [1018, 153] width 15 height 16
click at [1009, 146] on input "checkbox" at bounding box center [1008, 145] width 1 height 1
checkbox input "true"
click at [195, 371] on button "Opslaan" at bounding box center [188, 370] width 47 height 18
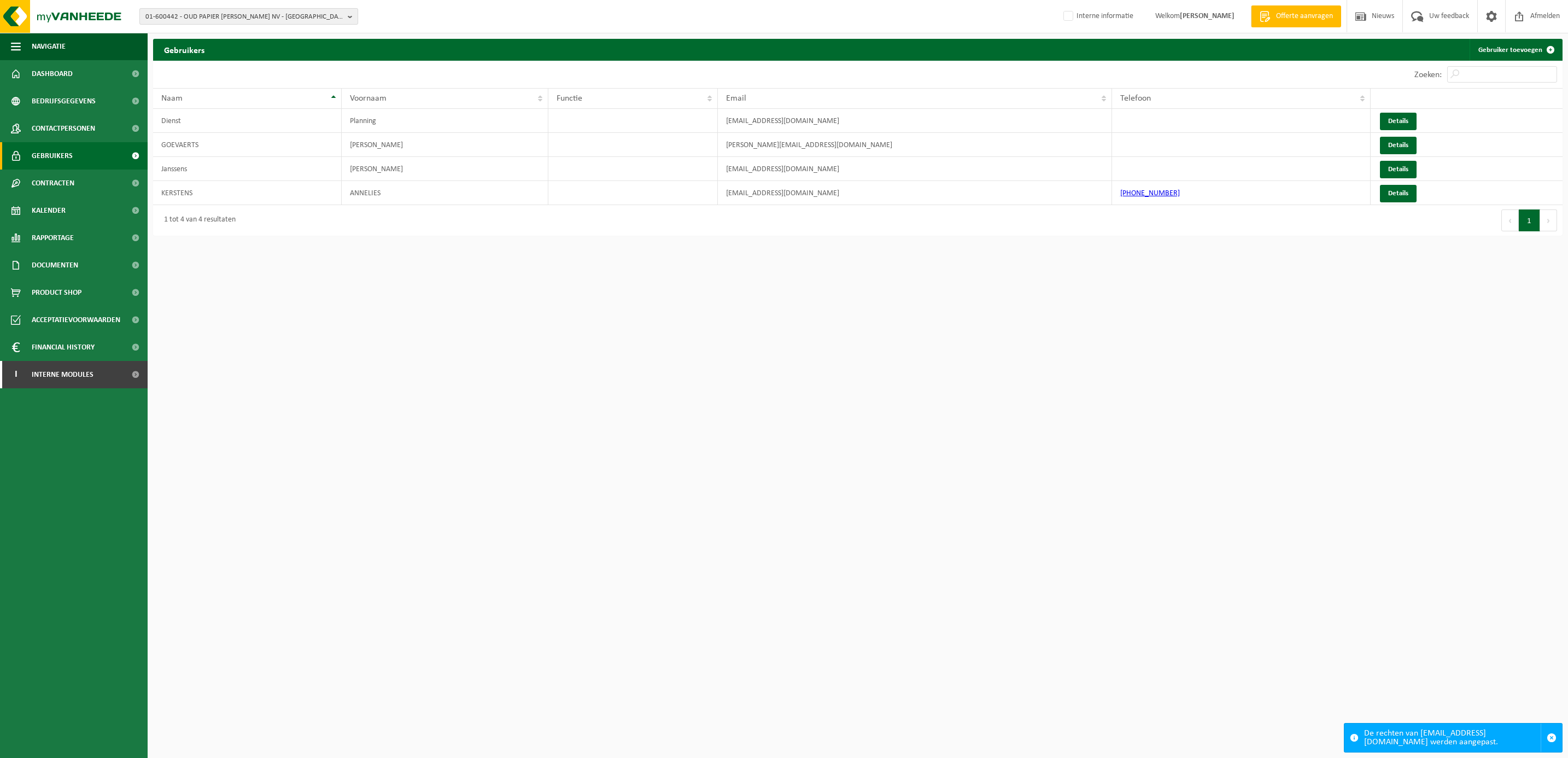
click at [170, 17] on span "01-600442 - OUD PAPIER [PERSON_NAME] NV - [GEOGRAPHIC_DATA]" at bounding box center [244, 16] width 198 height 16
click at [174, 35] on input "text" at bounding box center [249, 34] width 213 height 13
type input "10-985942"
click at [205, 48] on strong "10-985942 - INDAVER PLASTICS2CHEMICALS NV (P2C) - [GEOGRAPHIC_DATA]" at bounding box center [226, 54] width 161 height 16
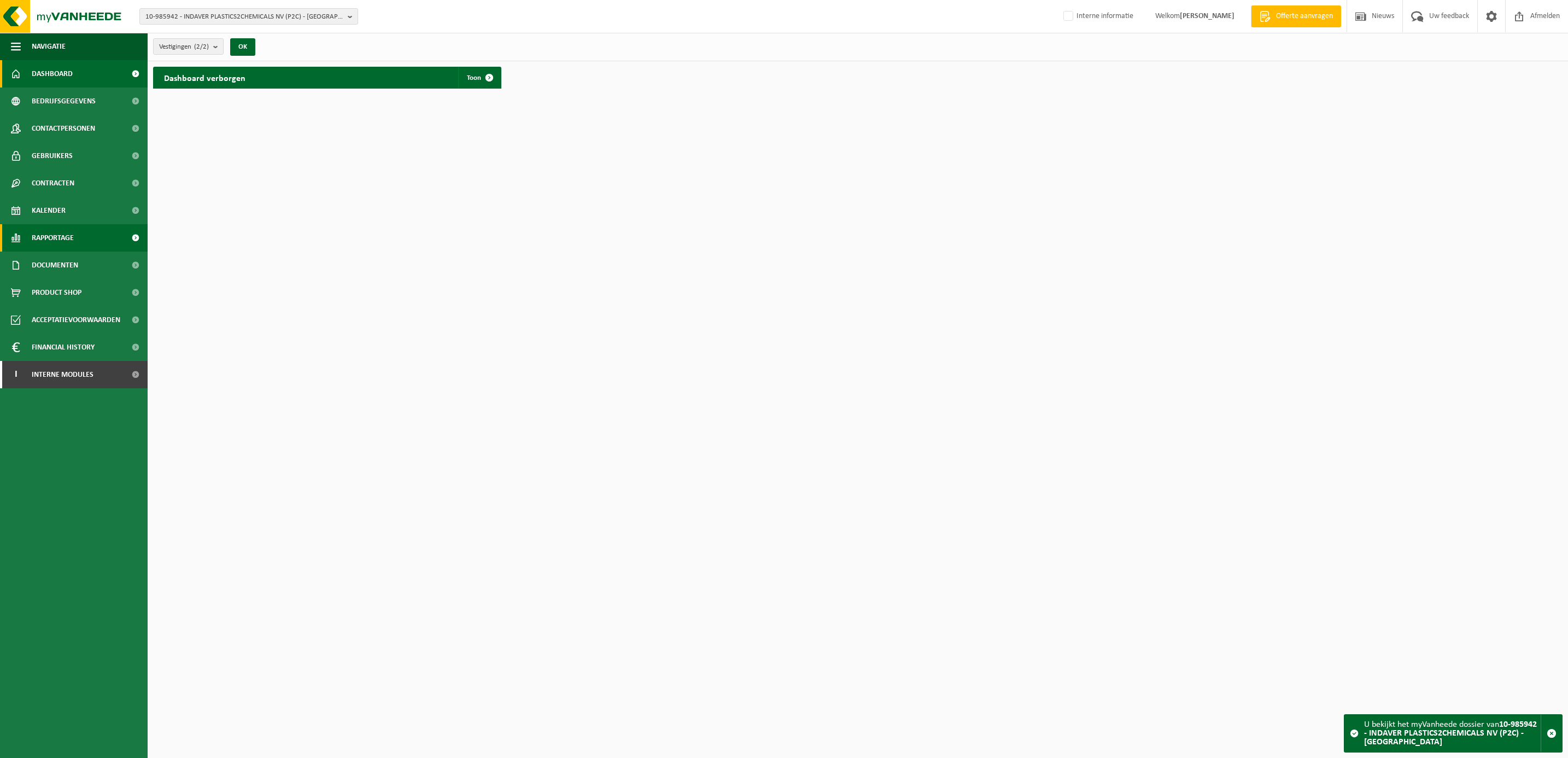
click at [58, 235] on span "Rapportage" at bounding box center [52, 237] width 42 height 27
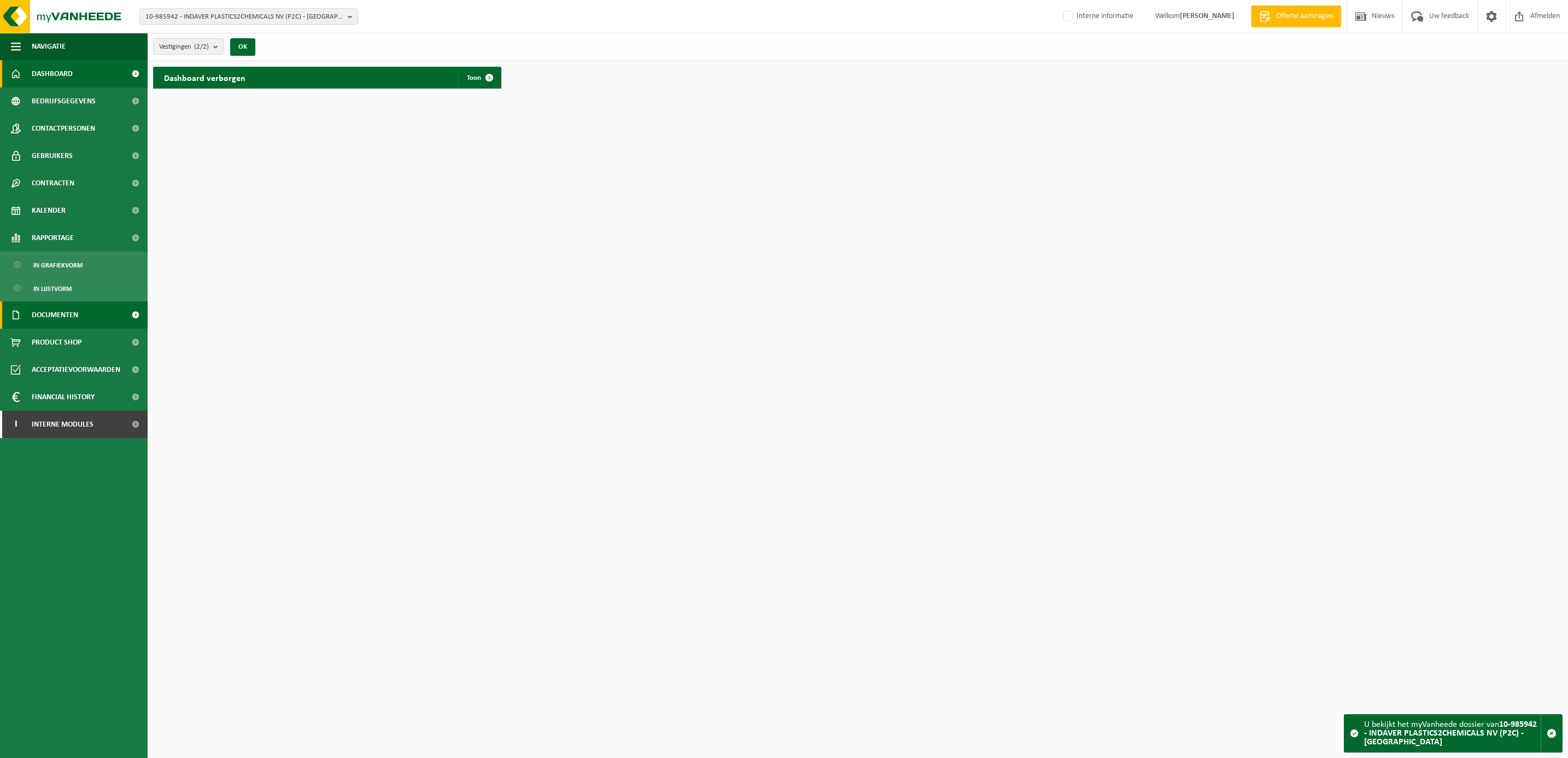
click at [65, 314] on span "Documenten" at bounding box center [55, 315] width 46 height 27
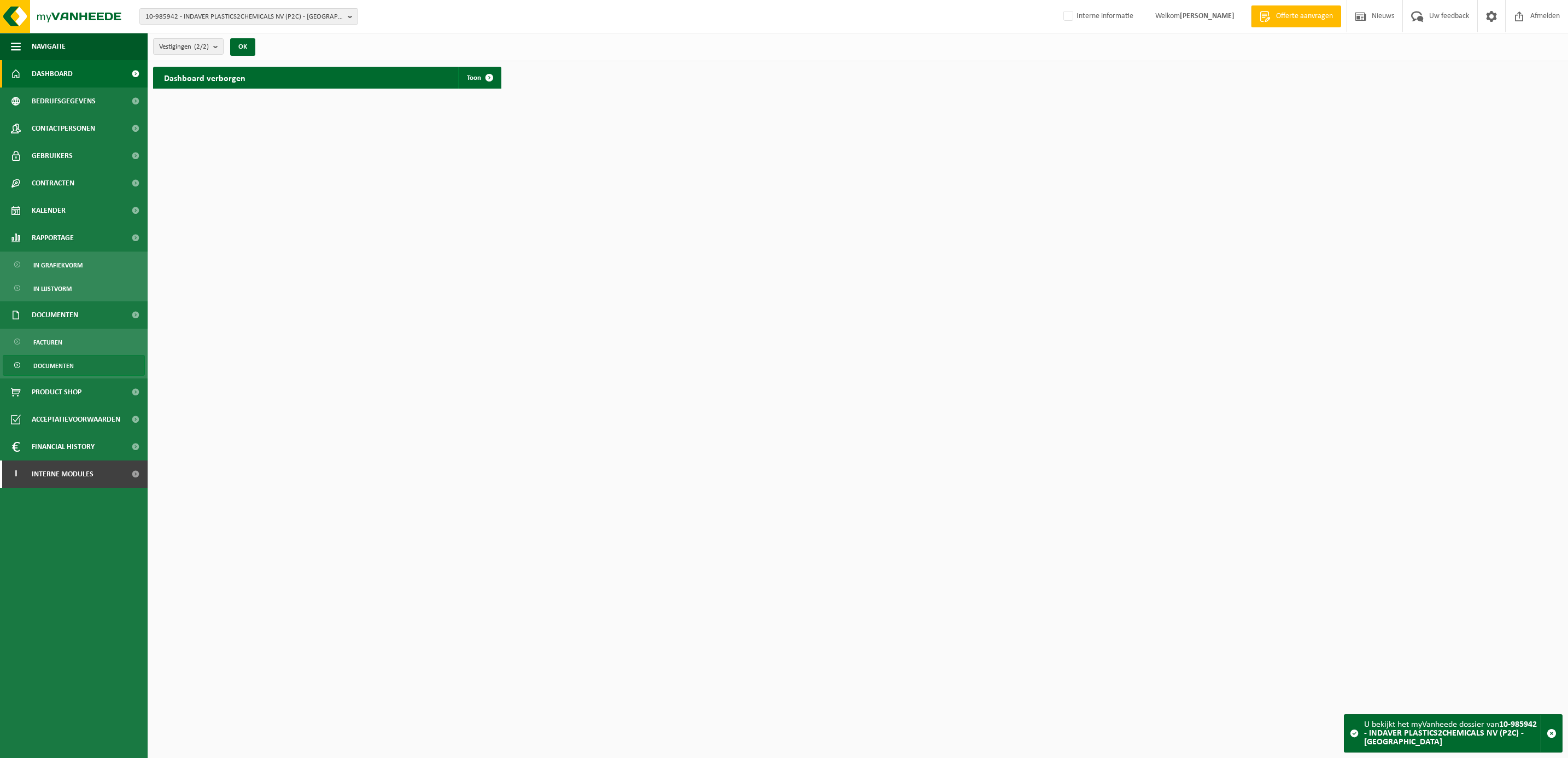
click at [57, 362] on span "Documenten" at bounding box center [54, 366] width 40 height 21
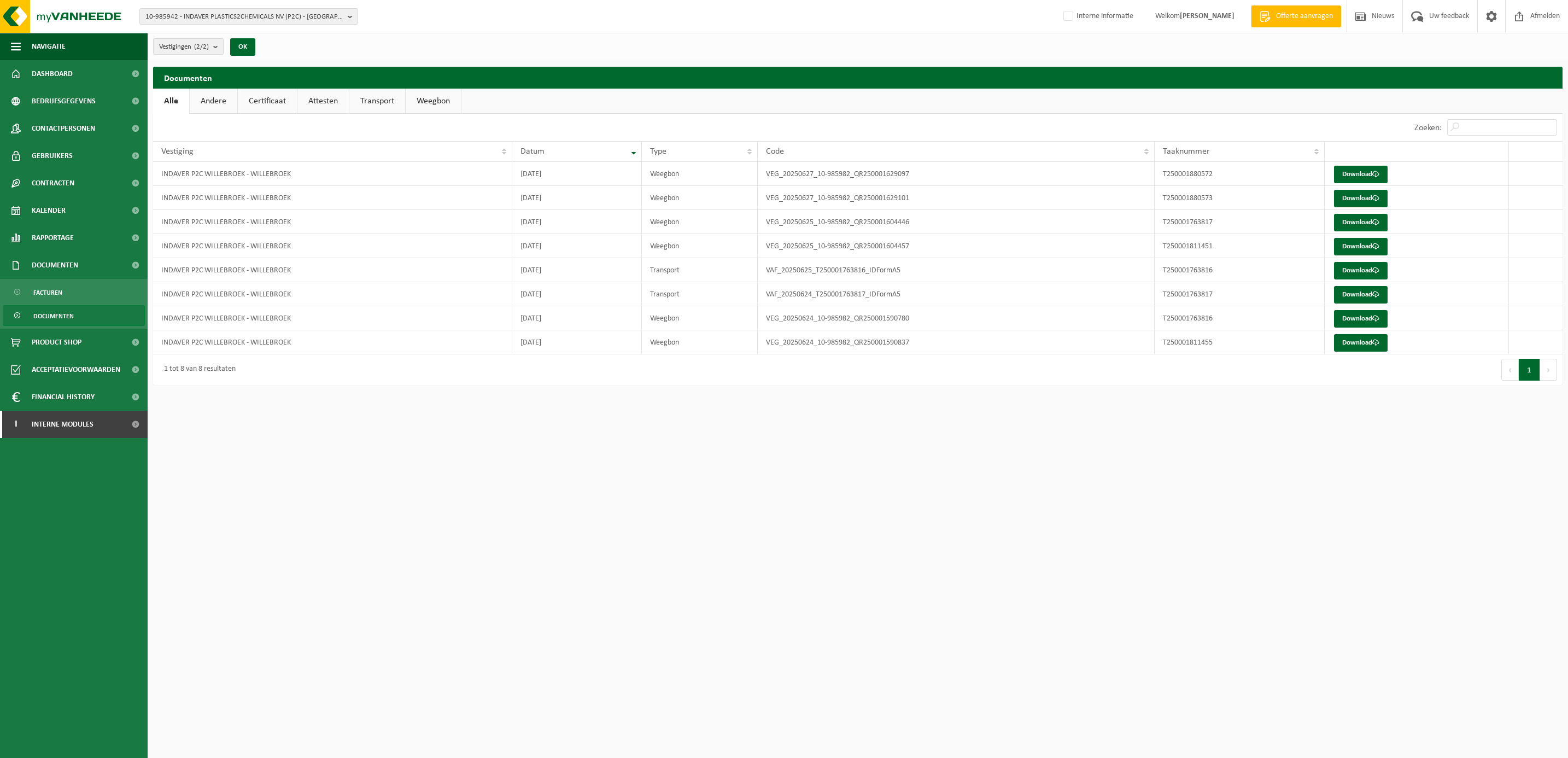
click at [269, 100] on link "Certificaat" at bounding box center [267, 101] width 59 height 25
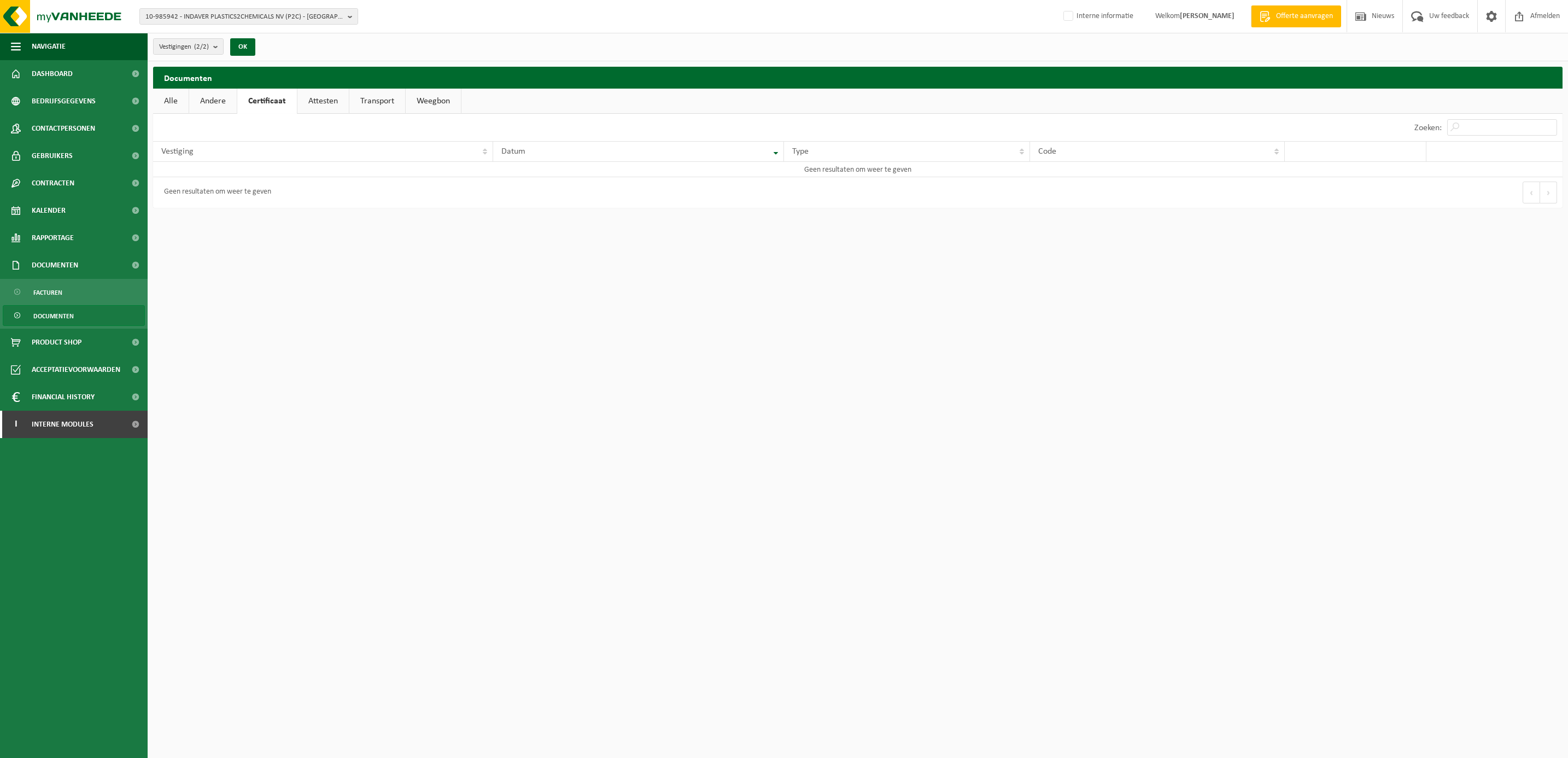
click at [209, 99] on link "Andere" at bounding box center [213, 101] width 47 height 25
click at [324, 97] on link "Attesten" at bounding box center [324, 101] width 51 height 25
click at [66, 147] on span "Gebruikers" at bounding box center [52, 156] width 41 height 27
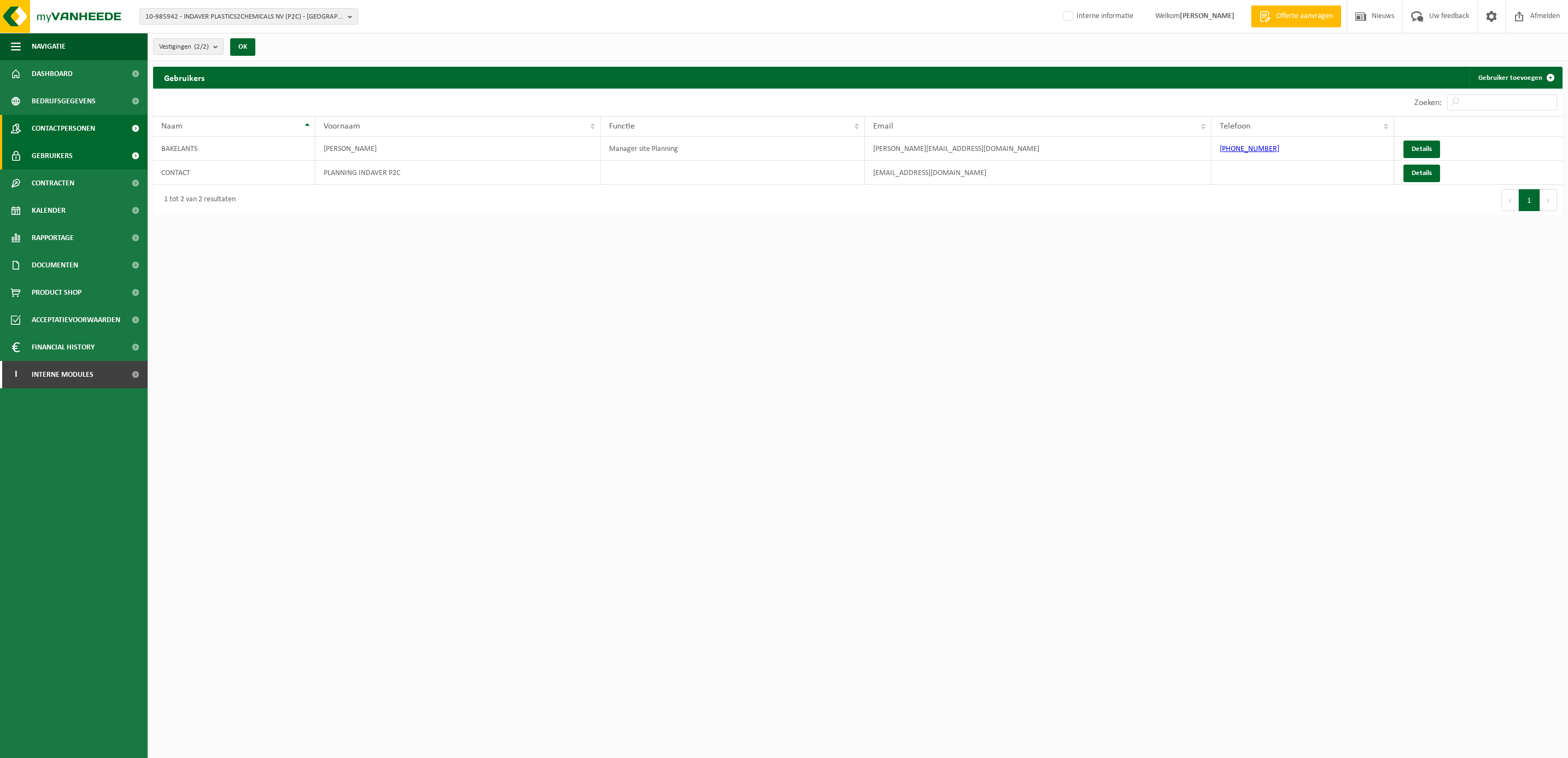
click at [59, 128] on span "Contactpersonen" at bounding box center [63, 128] width 63 height 27
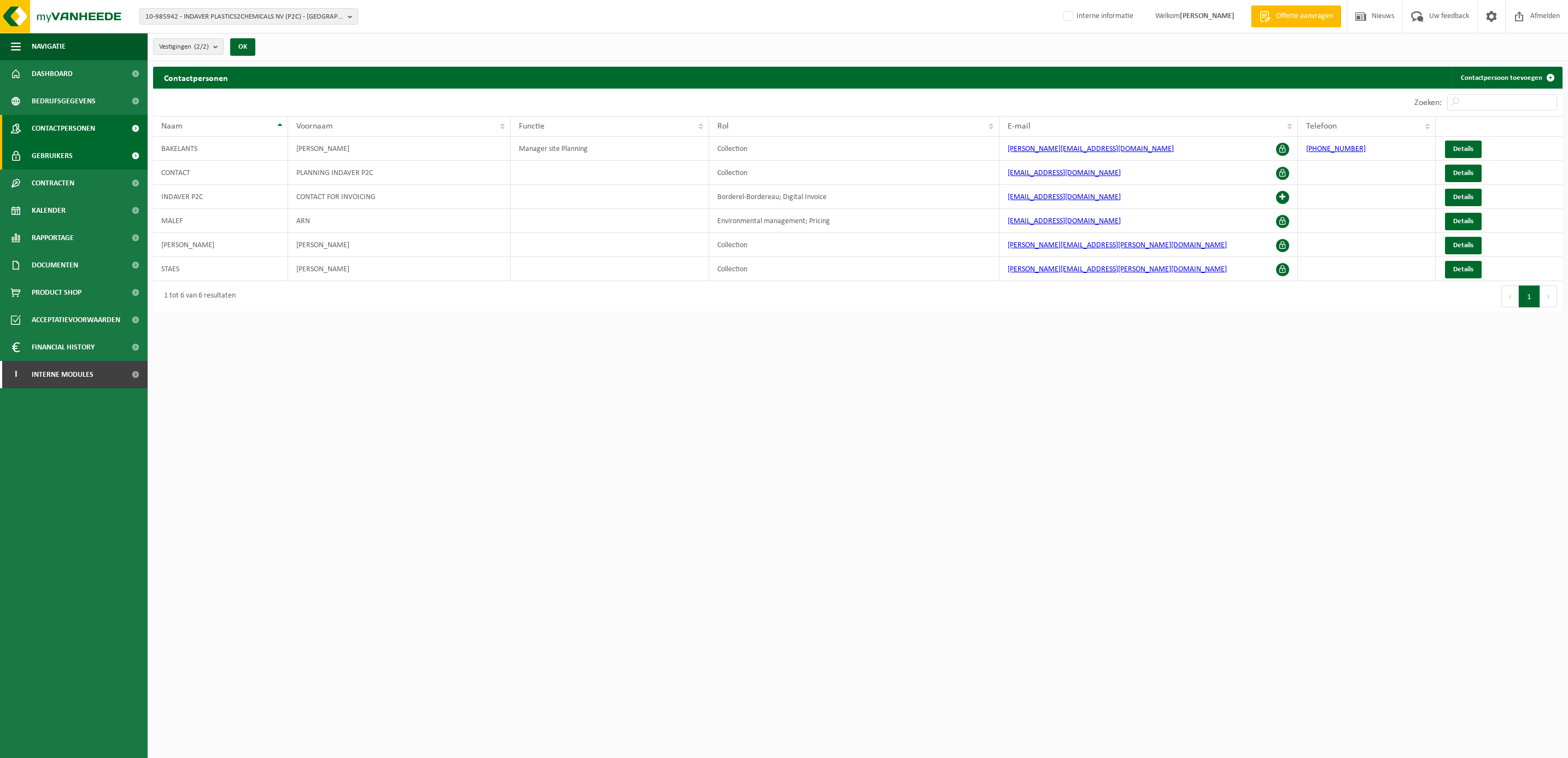
click at [54, 160] on span "Gebruikers" at bounding box center [52, 156] width 41 height 27
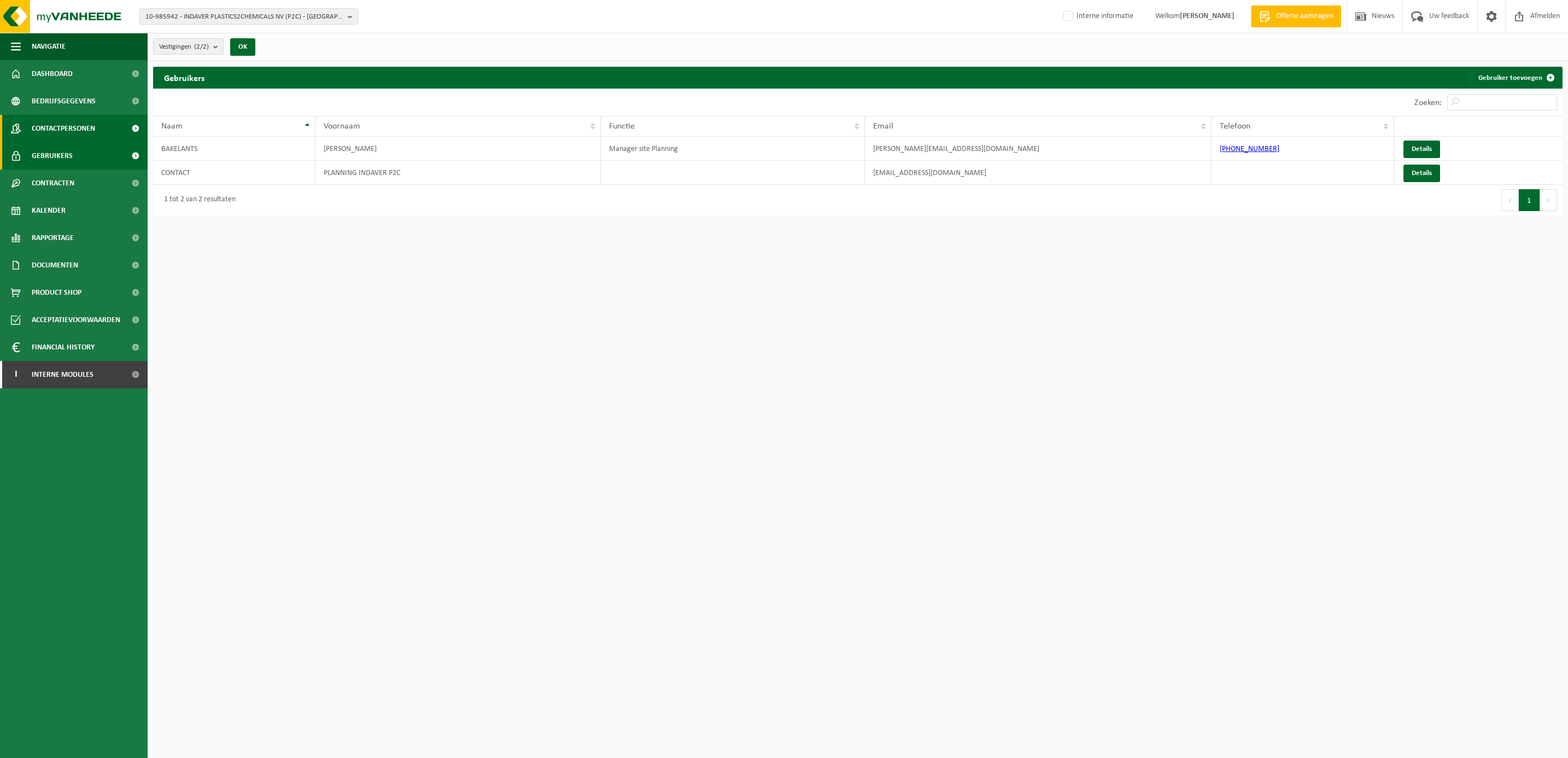
click at [68, 126] on span "Contactpersonen" at bounding box center [63, 128] width 63 height 27
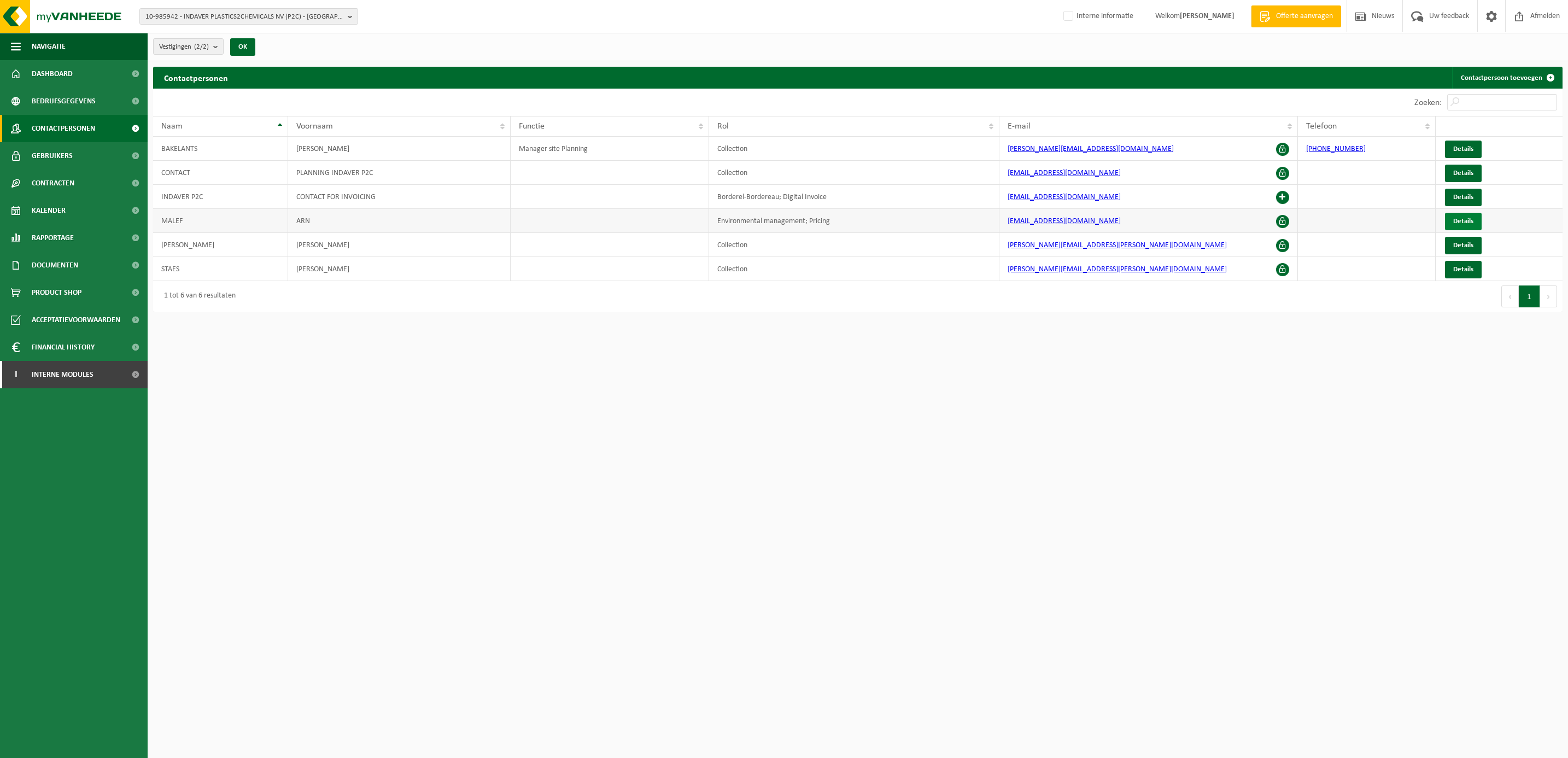
click at [1461, 222] on span "Details" at bounding box center [1463, 221] width 20 height 7
click at [1465, 220] on span "Details" at bounding box center [1463, 221] width 20 height 7
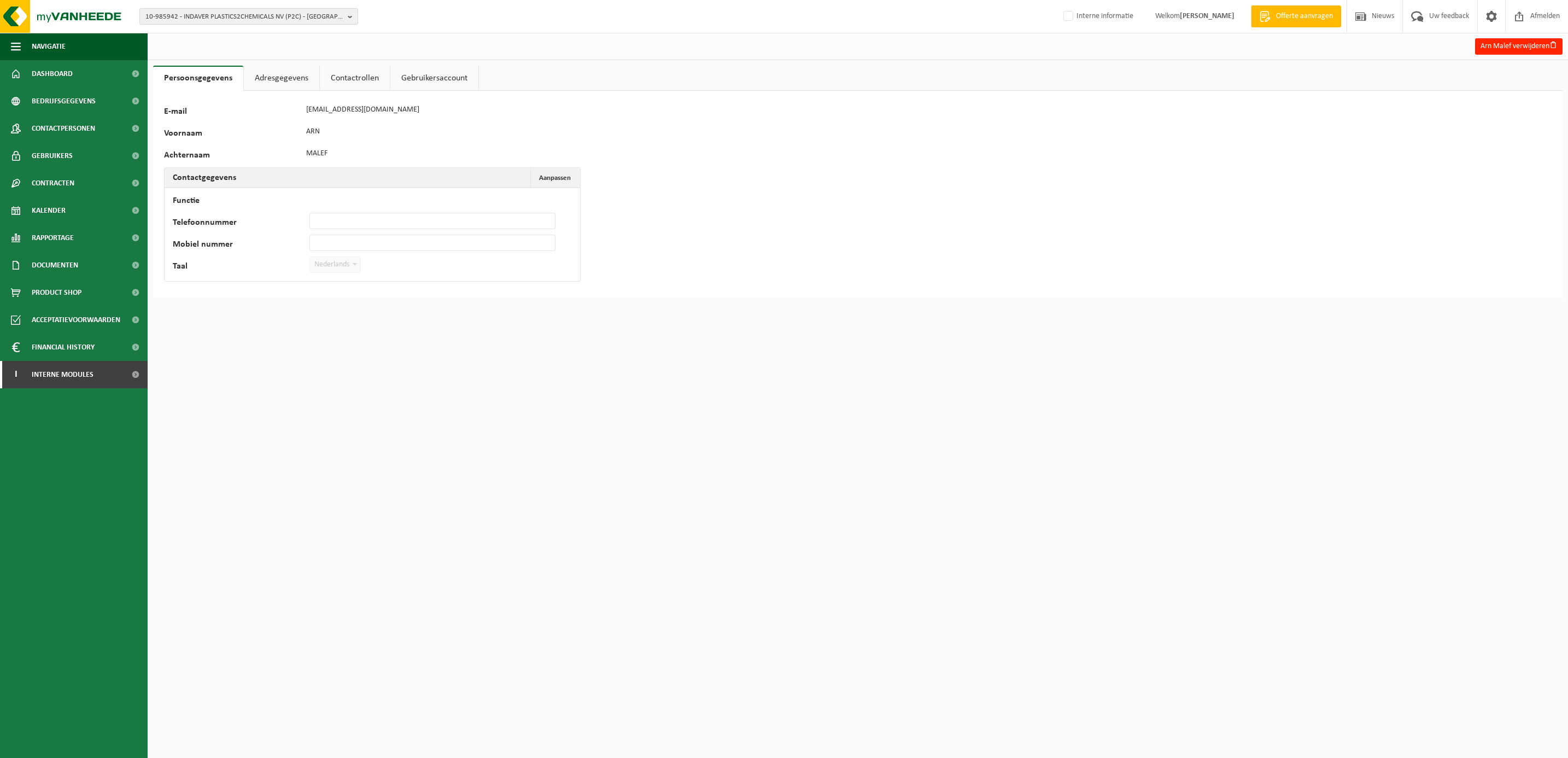
click at [432, 76] on link "Gebruikersaccount" at bounding box center [434, 78] width 88 height 25
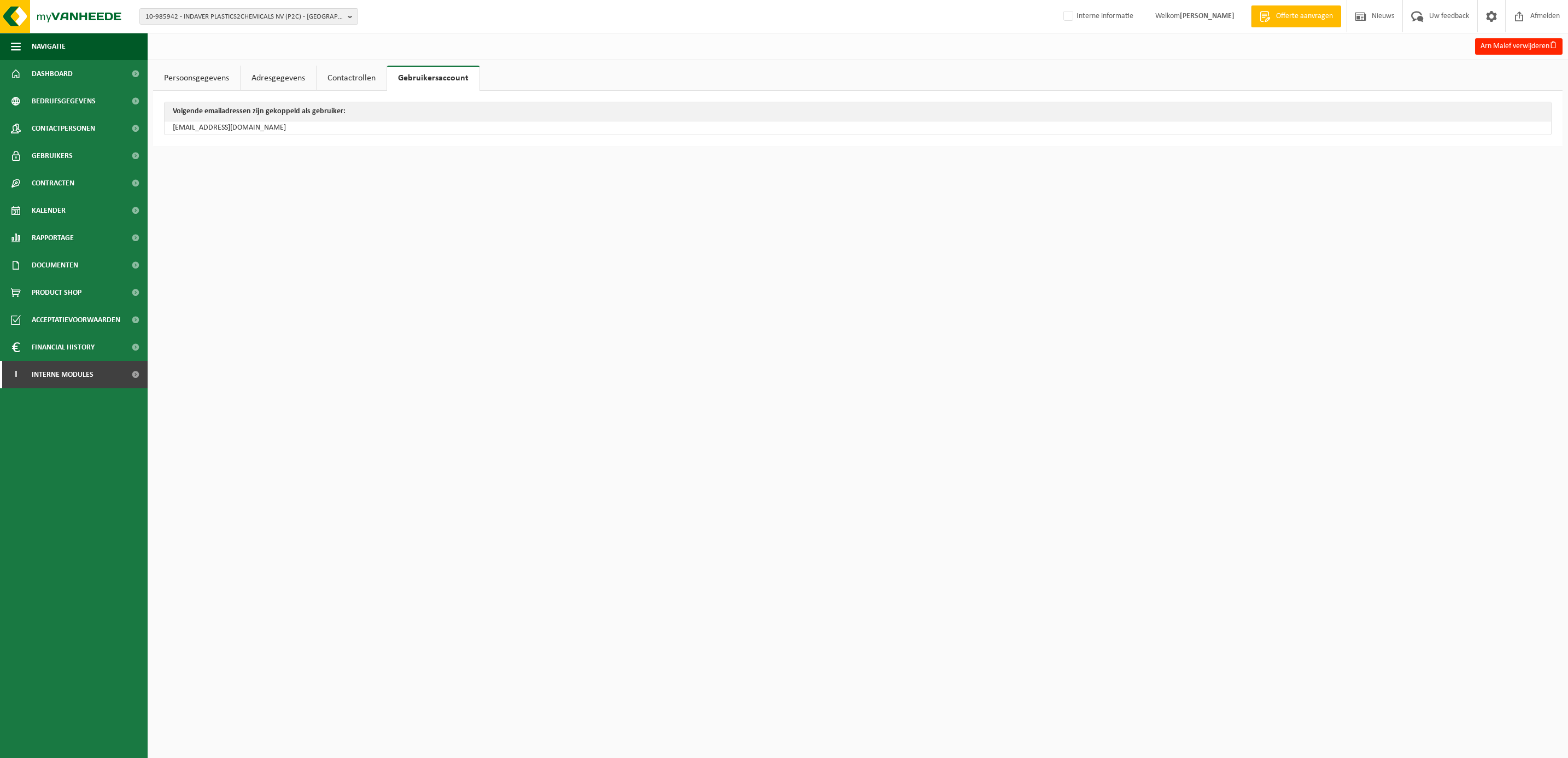
click at [346, 72] on link "Contactrollen" at bounding box center [351, 78] width 70 height 25
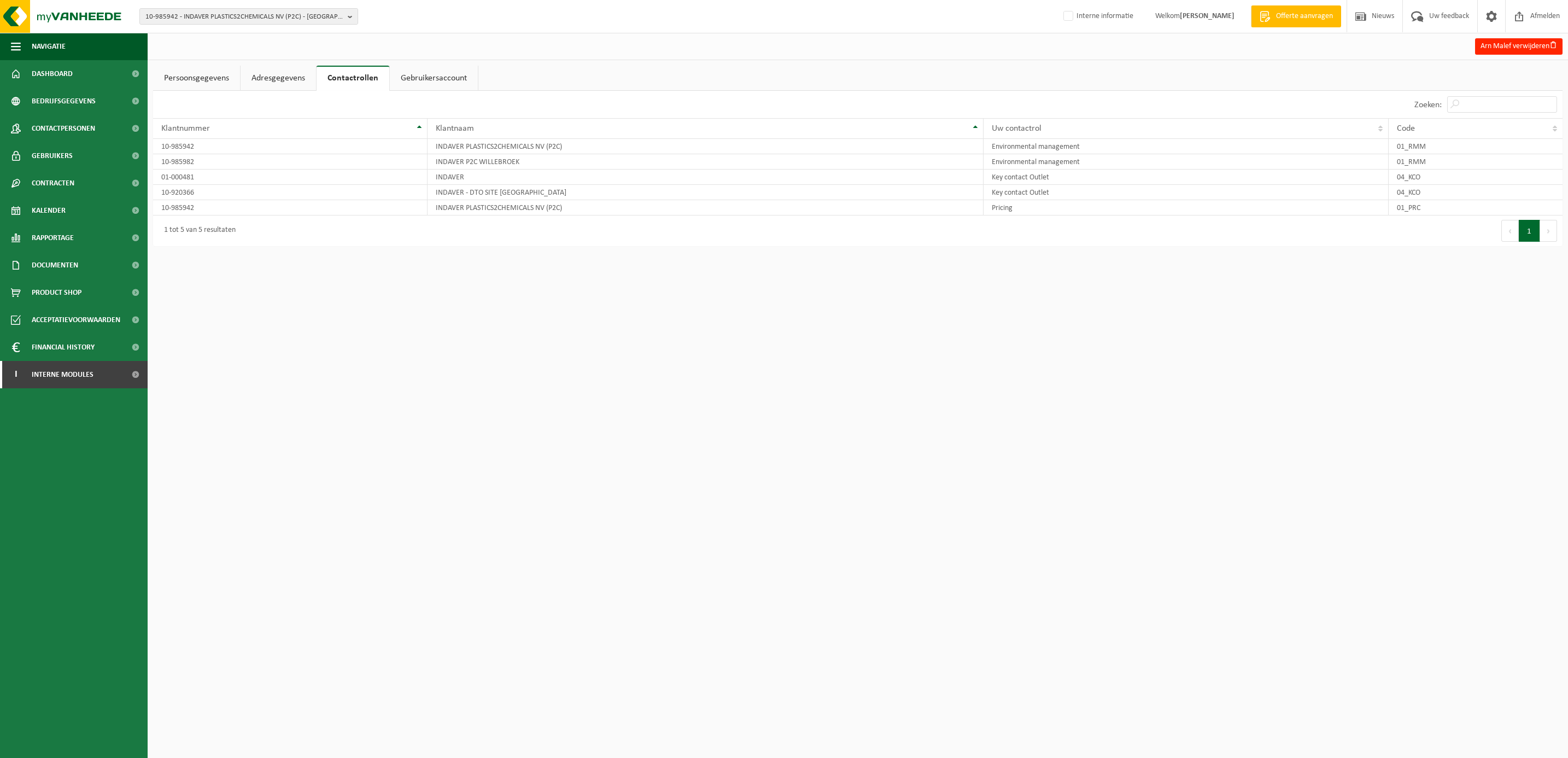
click at [289, 74] on link "Adresgegevens" at bounding box center [278, 78] width 75 height 25
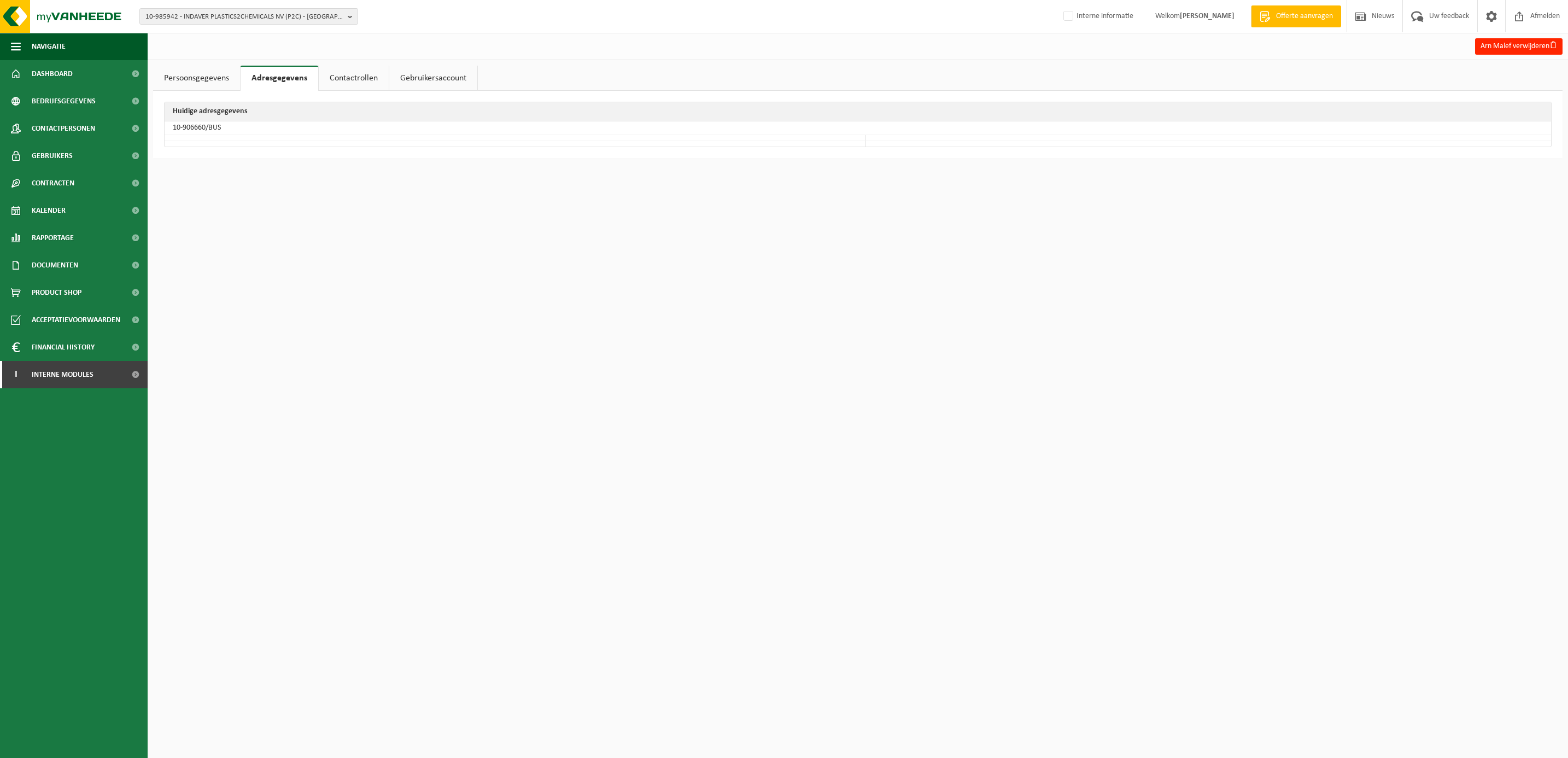
click at [191, 72] on link "Persoonsgegevens" at bounding box center [196, 78] width 87 height 25
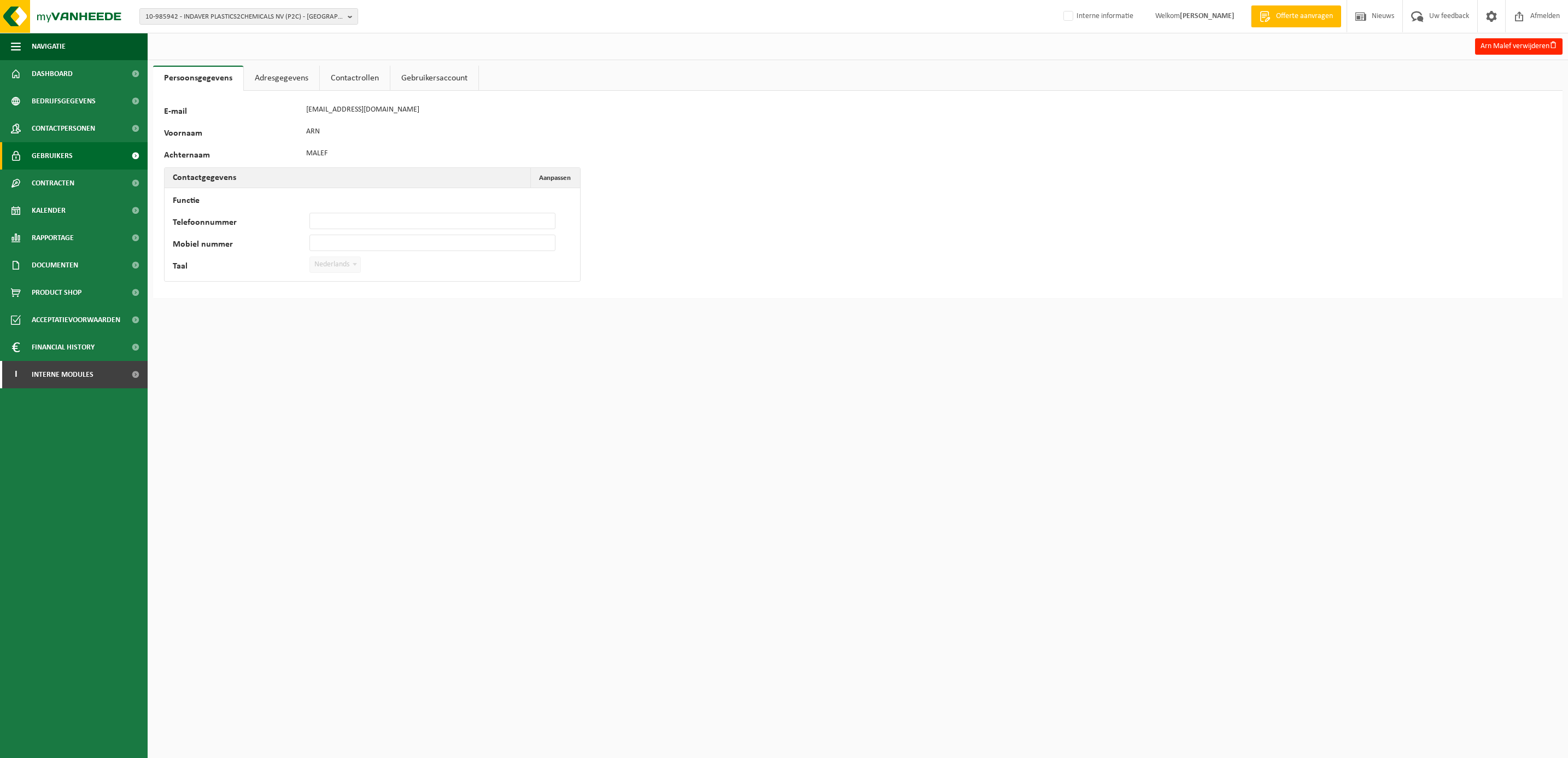
click at [47, 148] on span "Gebruikers" at bounding box center [52, 156] width 41 height 27
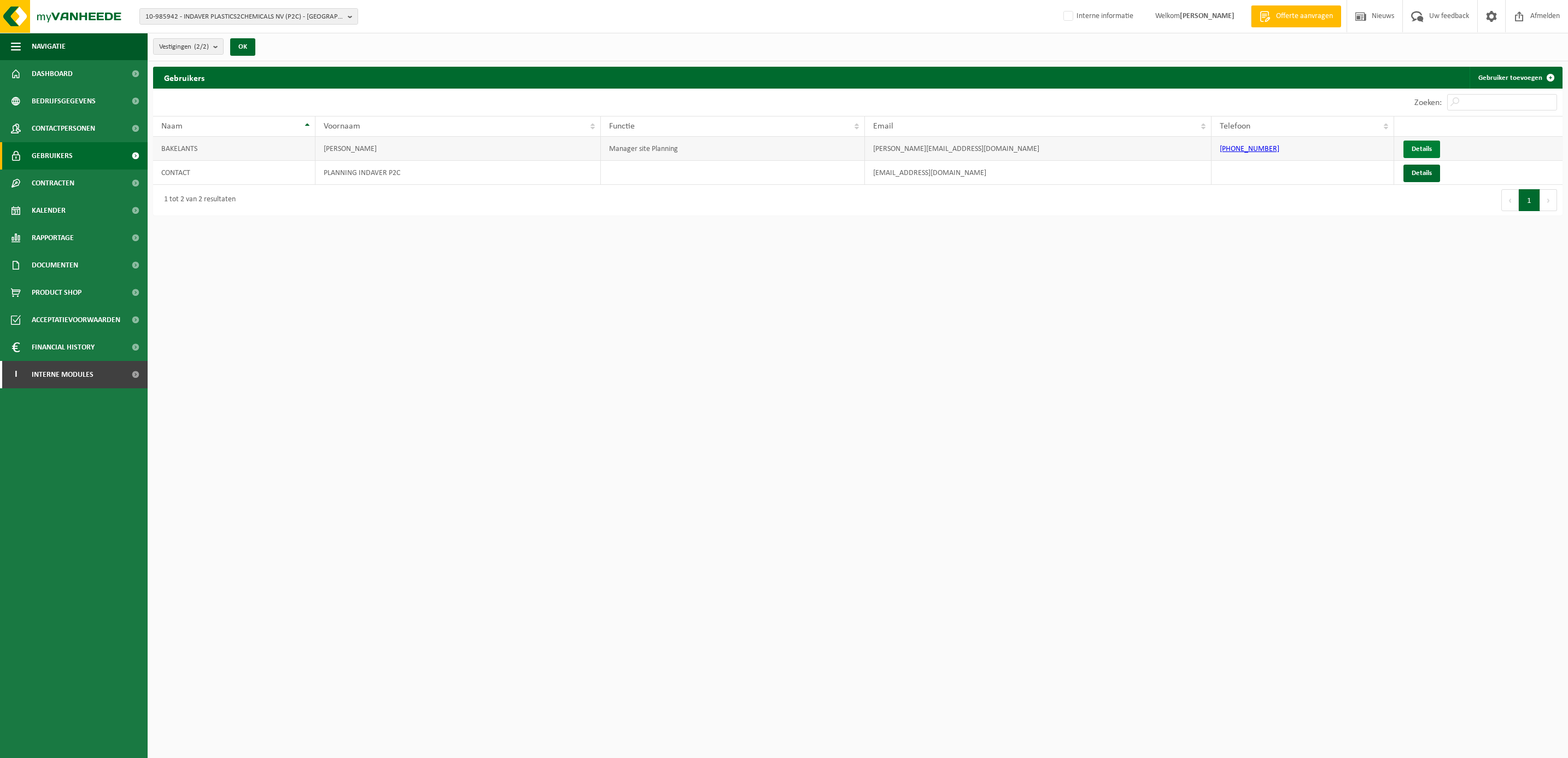
click at [1424, 146] on link "Details" at bounding box center [1422, 149] width 37 height 18
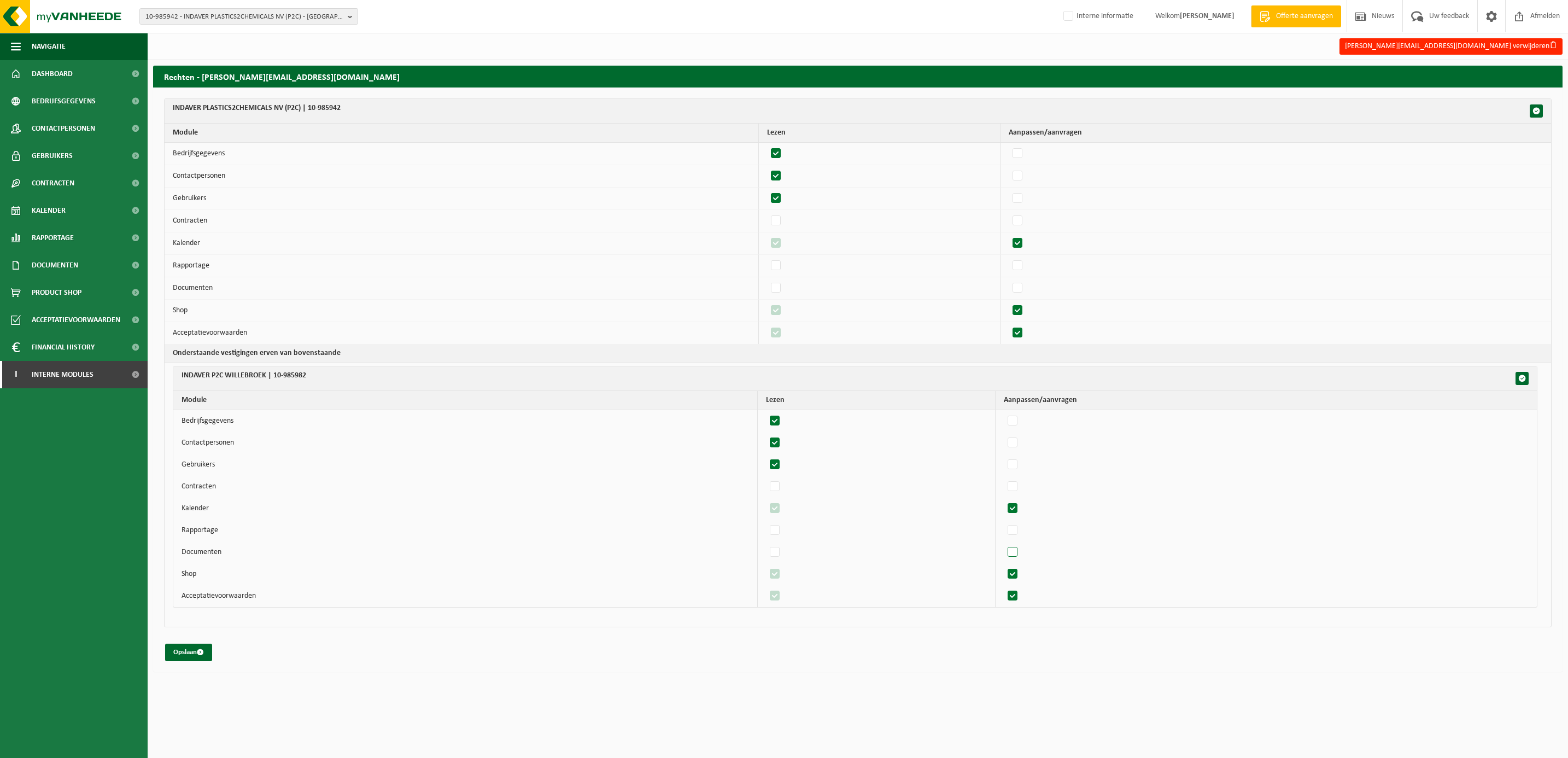
click at [1021, 558] on label"] at bounding box center [1013, 552] width 15 height 16
click at [1004, 544] on input "checkbox" at bounding box center [1003, 544] width 1 height 1
checkbox input "true"
click at [1026, 289] on label"] at bounding box center [1018, 288] width 15 height 16
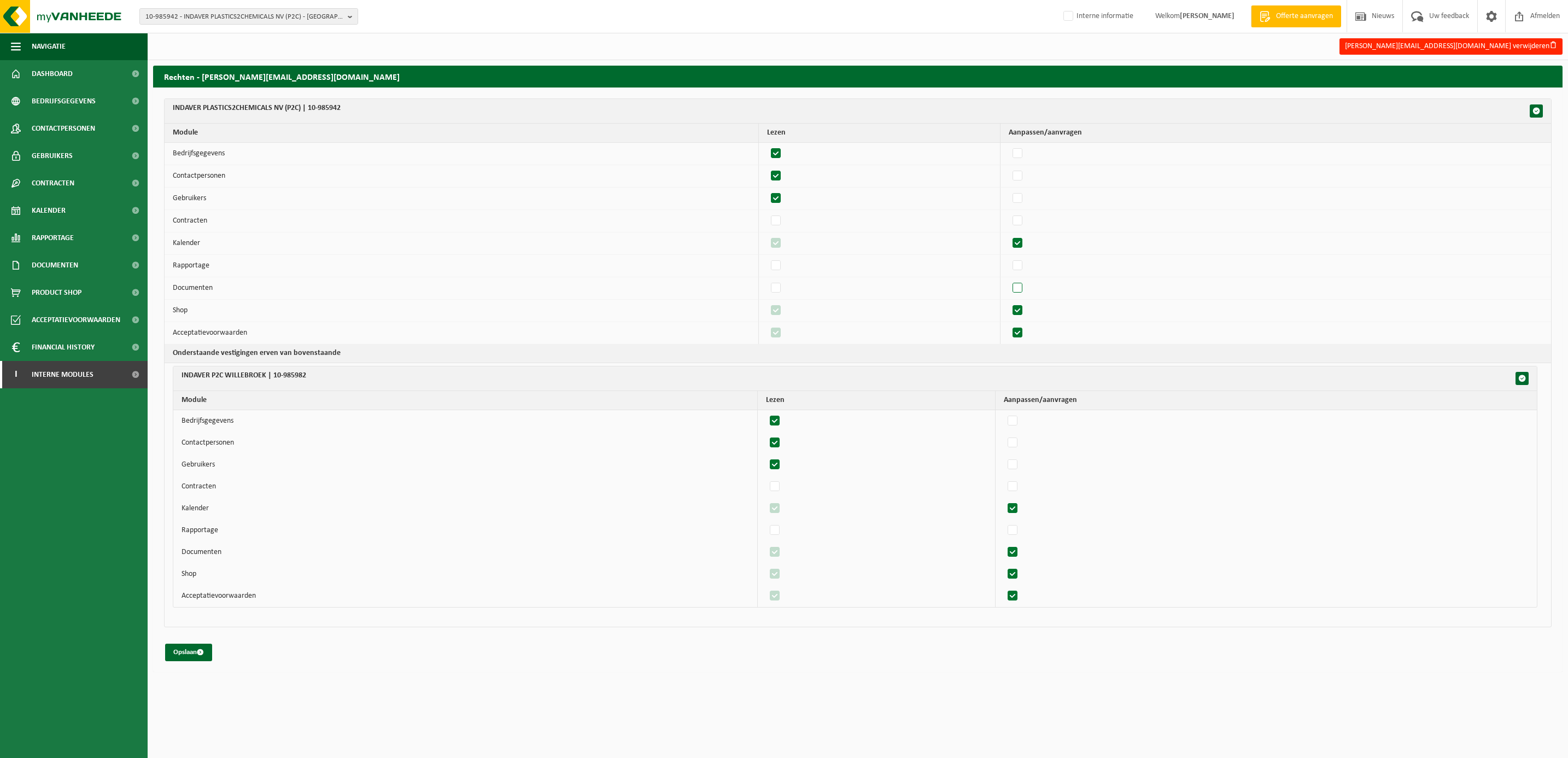
click at [1009, 280] on input "checkbox" at bounding box center [1008, 279] width 1 height 1
checkbox input "true"
click at [187, 654] on button "Opslaan" at bounding box center [188, 652] width 47 height 18
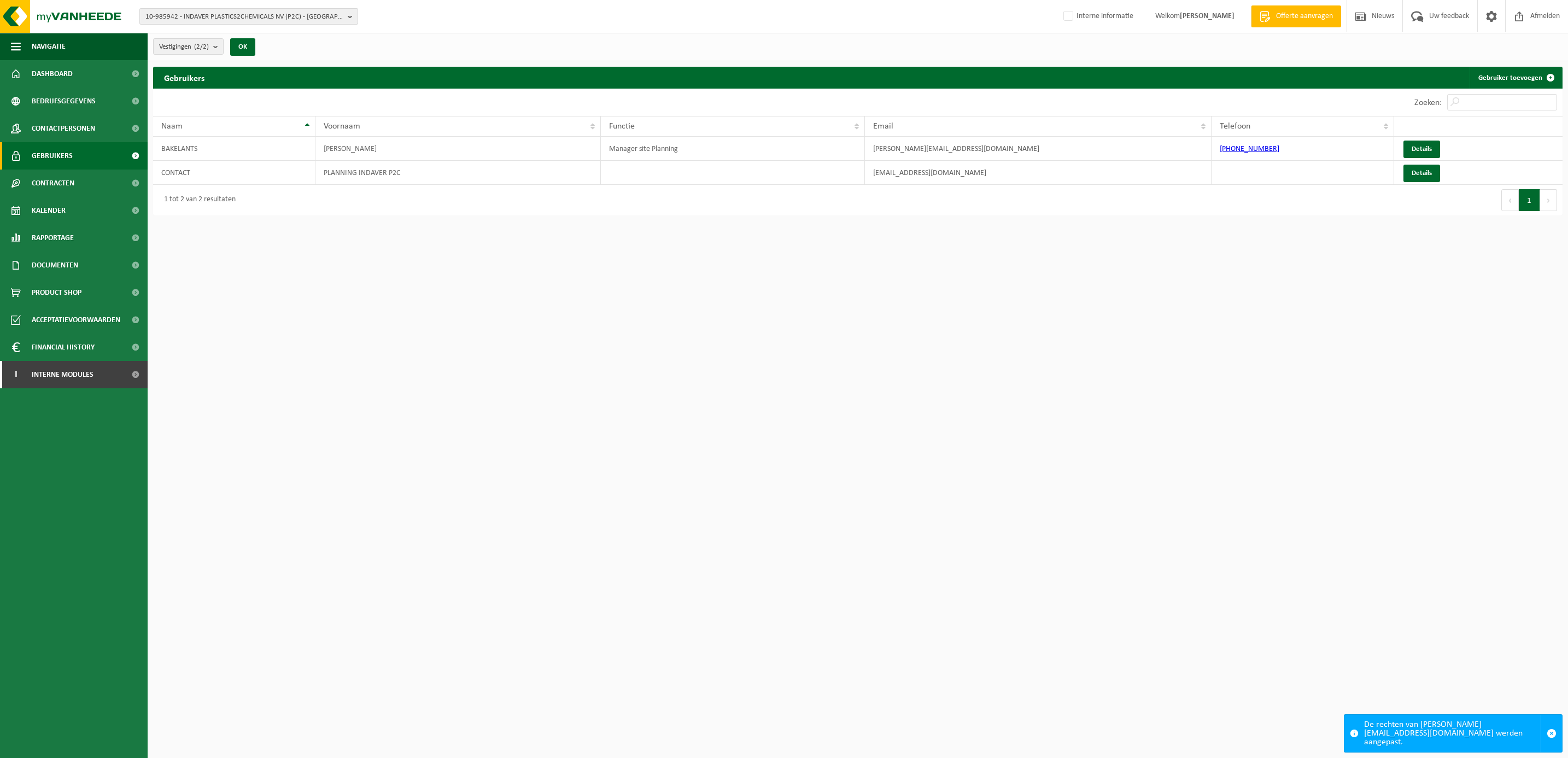
click at [262, 15] on span "10-985942 - INDAVER PLASTICS2CHEMICALS NV (P2C) - [GEOGRAPHIC_DATA]" at bounding box center [244, 16] width 198 height 16
click at [245, 29] on input "text" at bounding box center [249, 34] width 213 height 13
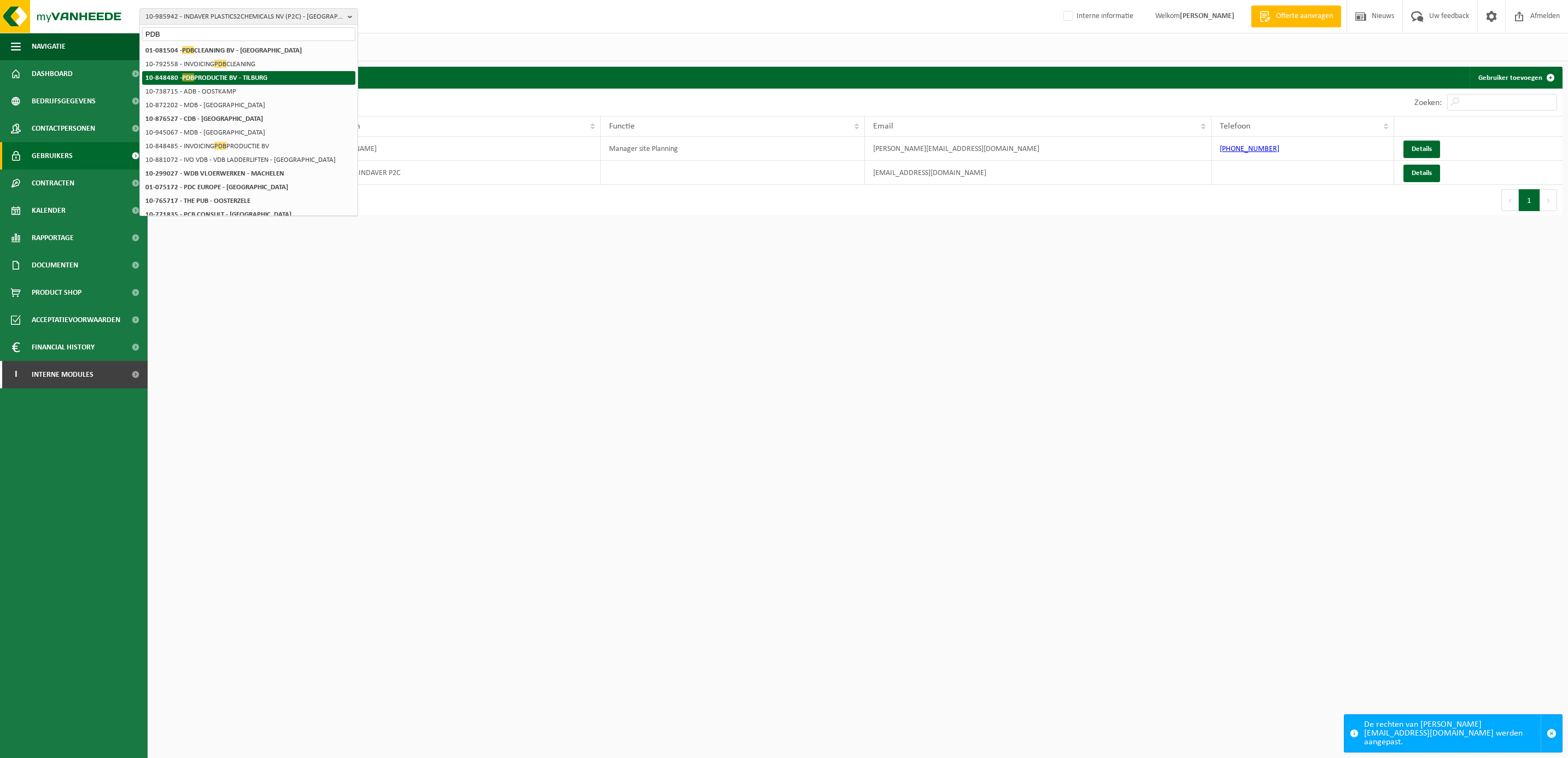
type input "PDB"
click at [243, 76] on strong "10-848480 - PDB PRODUCTIE BV - TILBURG" at bounding box center [206, 77] width 122 height 8
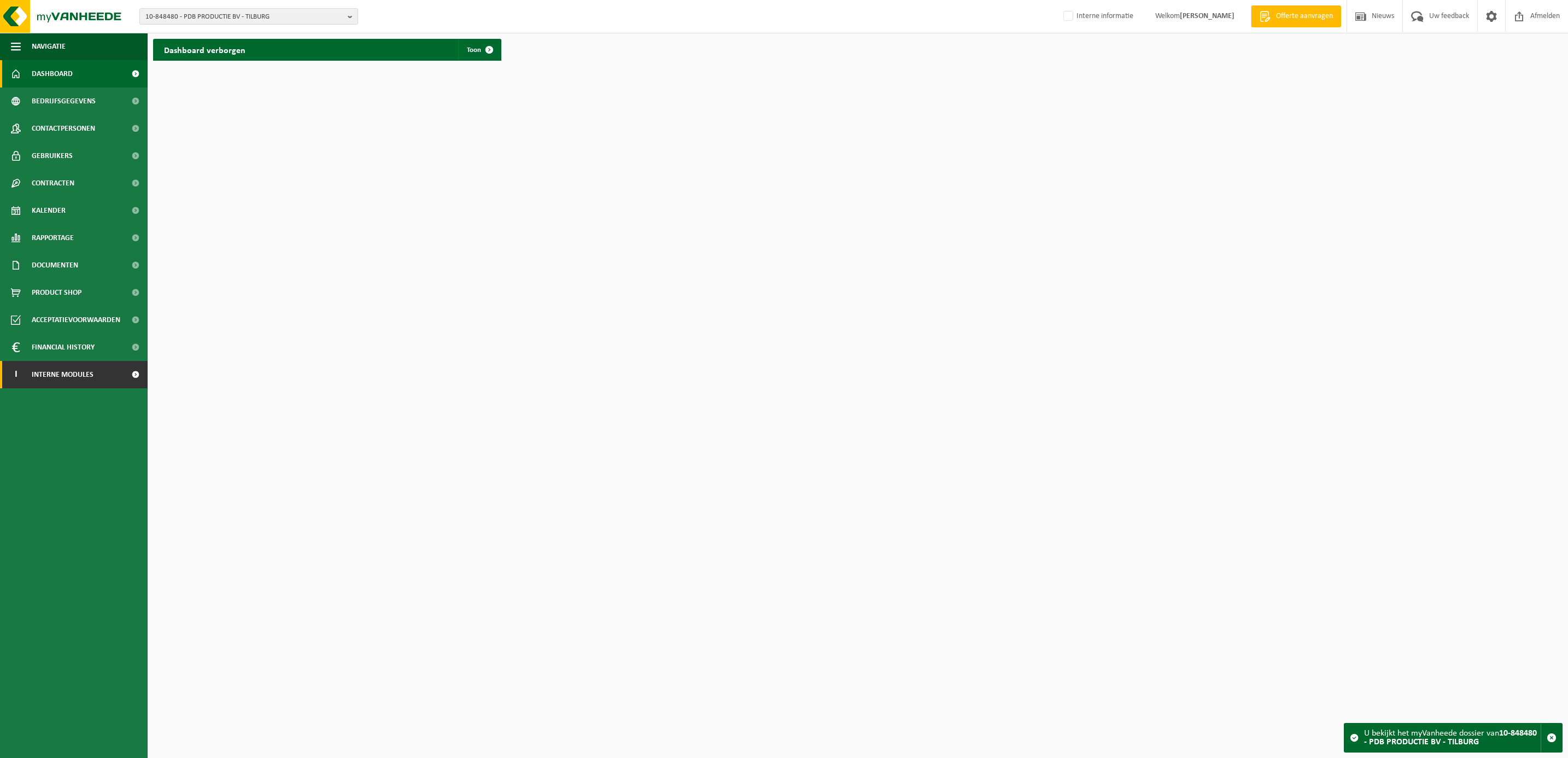
click at [61, 368] on span "Interne modules" at bounding box center [62, 374] width 61 height 27
click at [66, 451] on span "Orderentry Goedkeuring" at bounding box center [77, 457] width 92 height 27
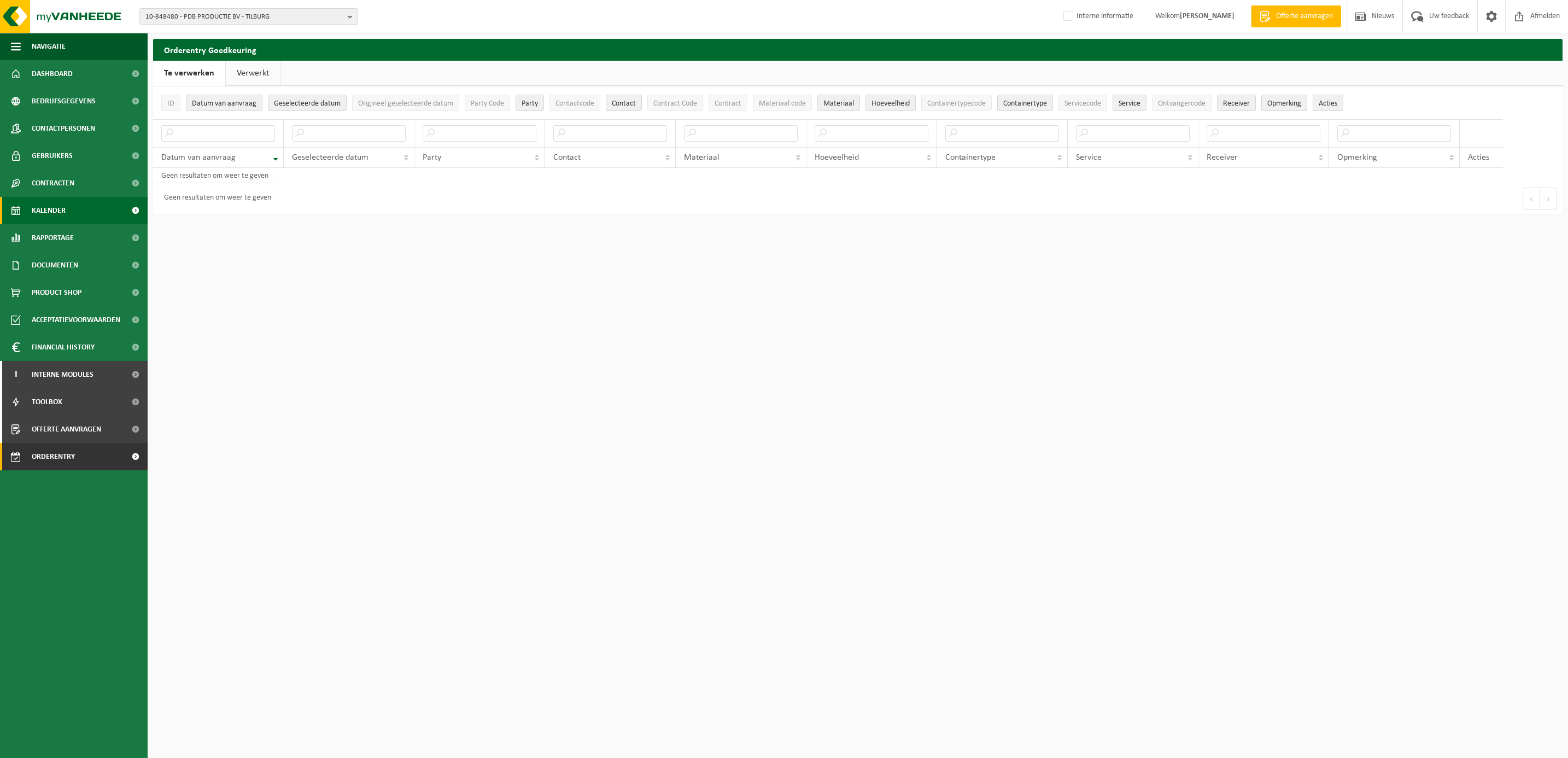
click at [38, 204] on span "Kalender" at bounding box center [49, 210] width 34 height 27
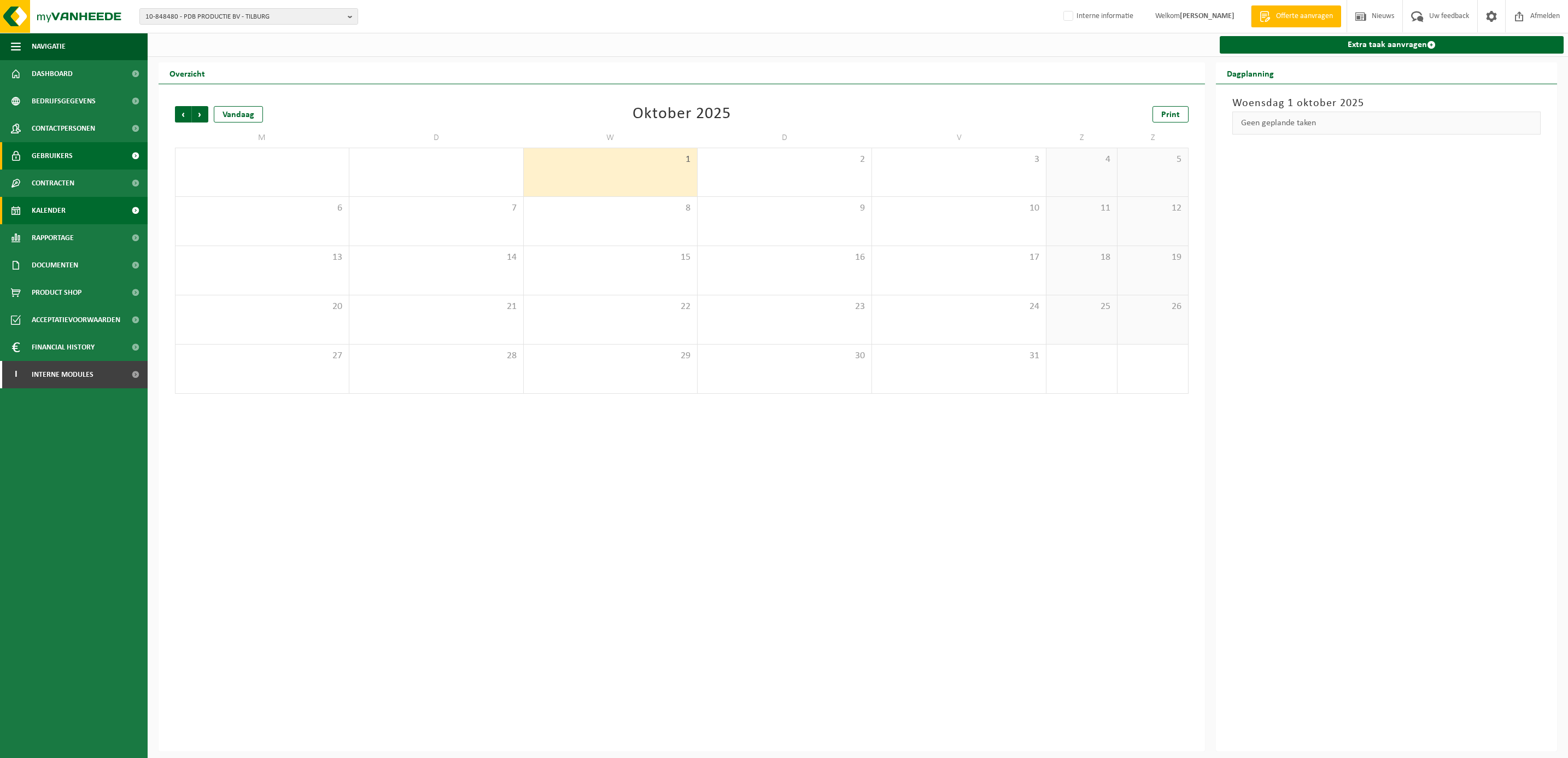
click at [48, 149] on span "Gebruikers" at bounding box center [52, 156] width 41 height 27
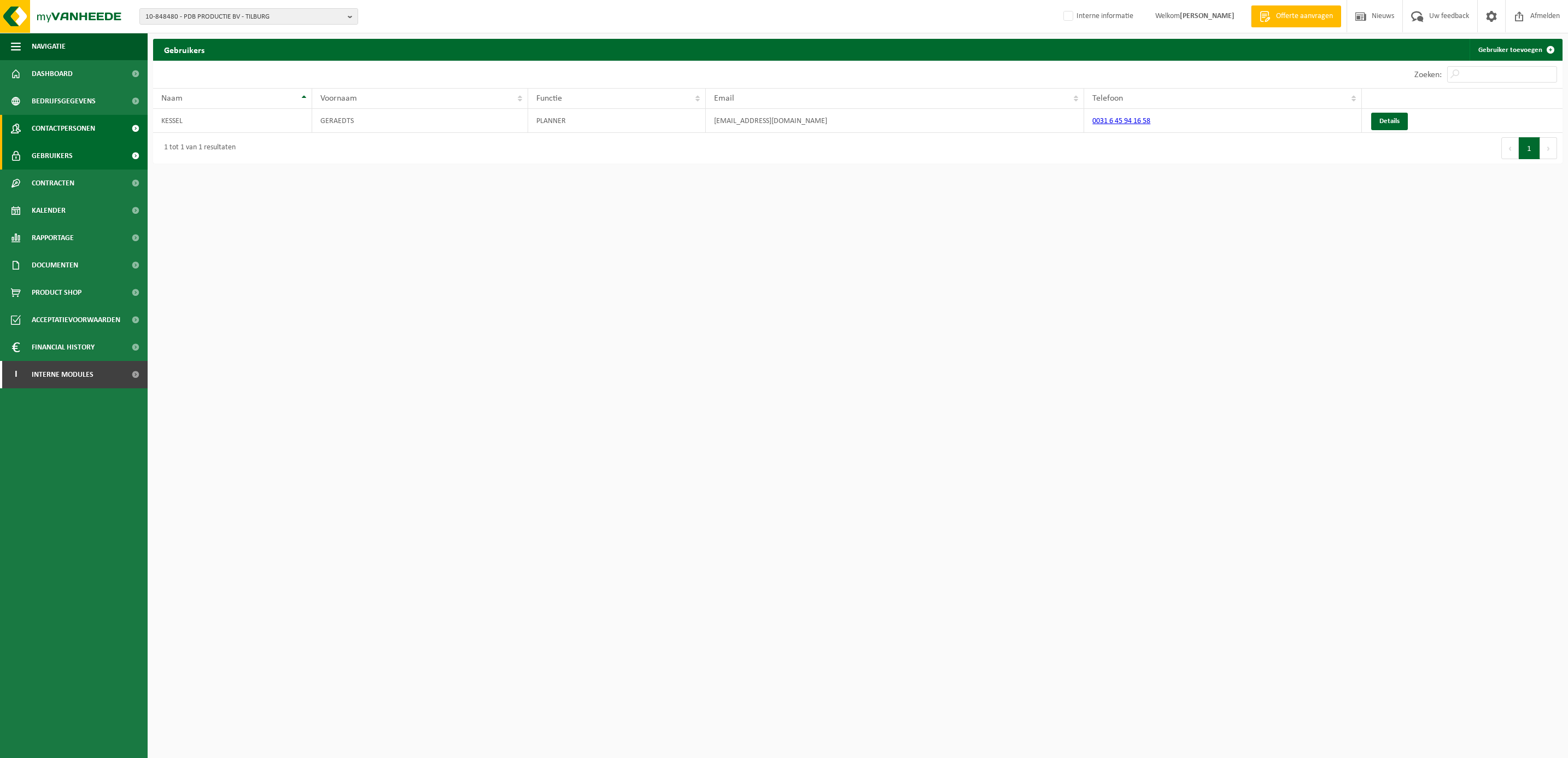
click at [51, 125] on span "Contactpersonen" at bounding box center [63, 128] width 63 height 27
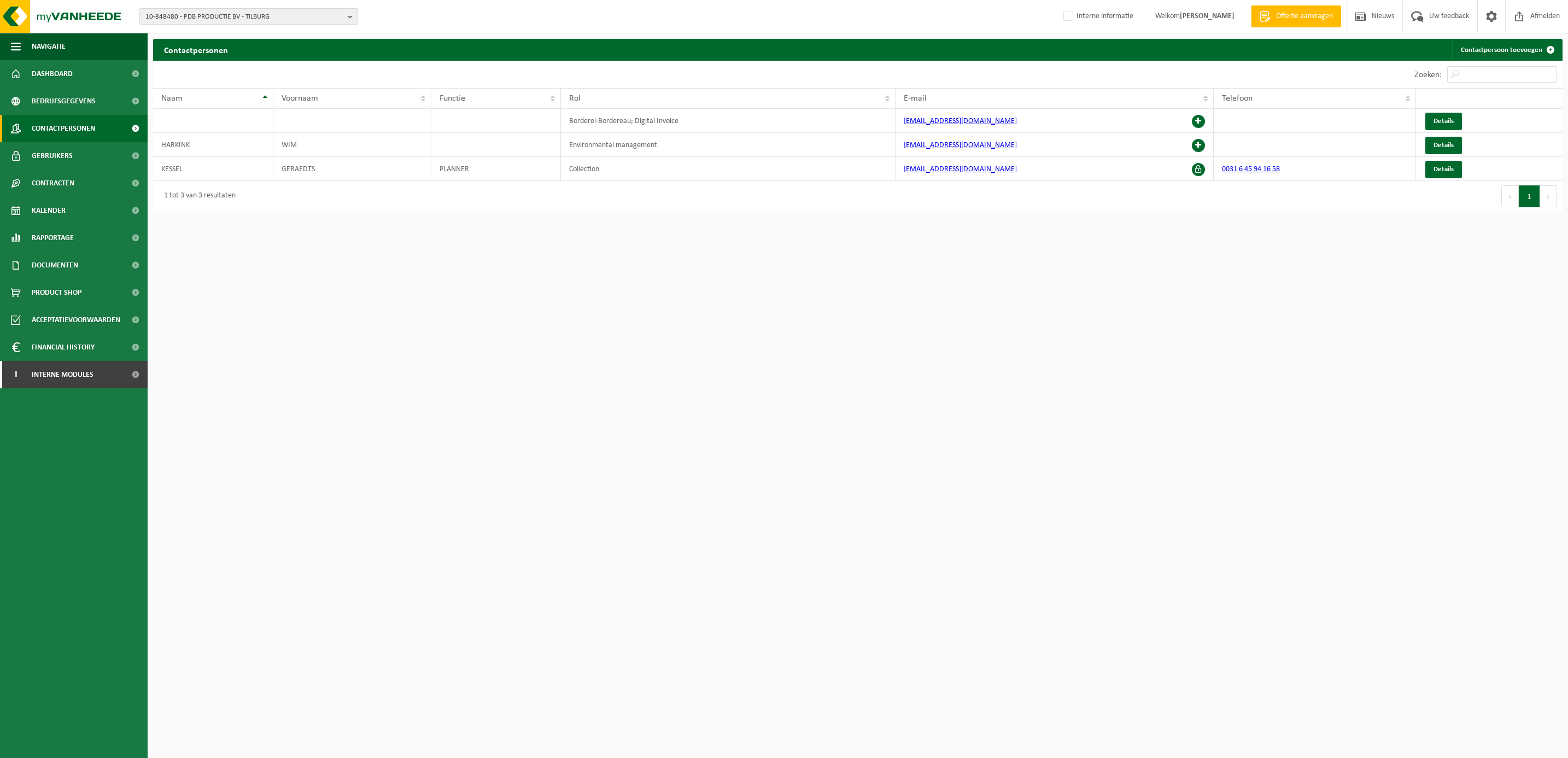
click at [222, 13] on span "10-848480 - PDB PRODUCTIE BV - TILBURG" at bounding box center [244, 16] width 198 height 16
click at [220, 27] on input "text" at bounding box center [249, 34] width 213 height 13
type input "PDB CLEANING"
click at [277, 53] on li "01-081504 - PDB CLEANING BV - TILBURG" at bounding box center [249, 51] width 213 height 13
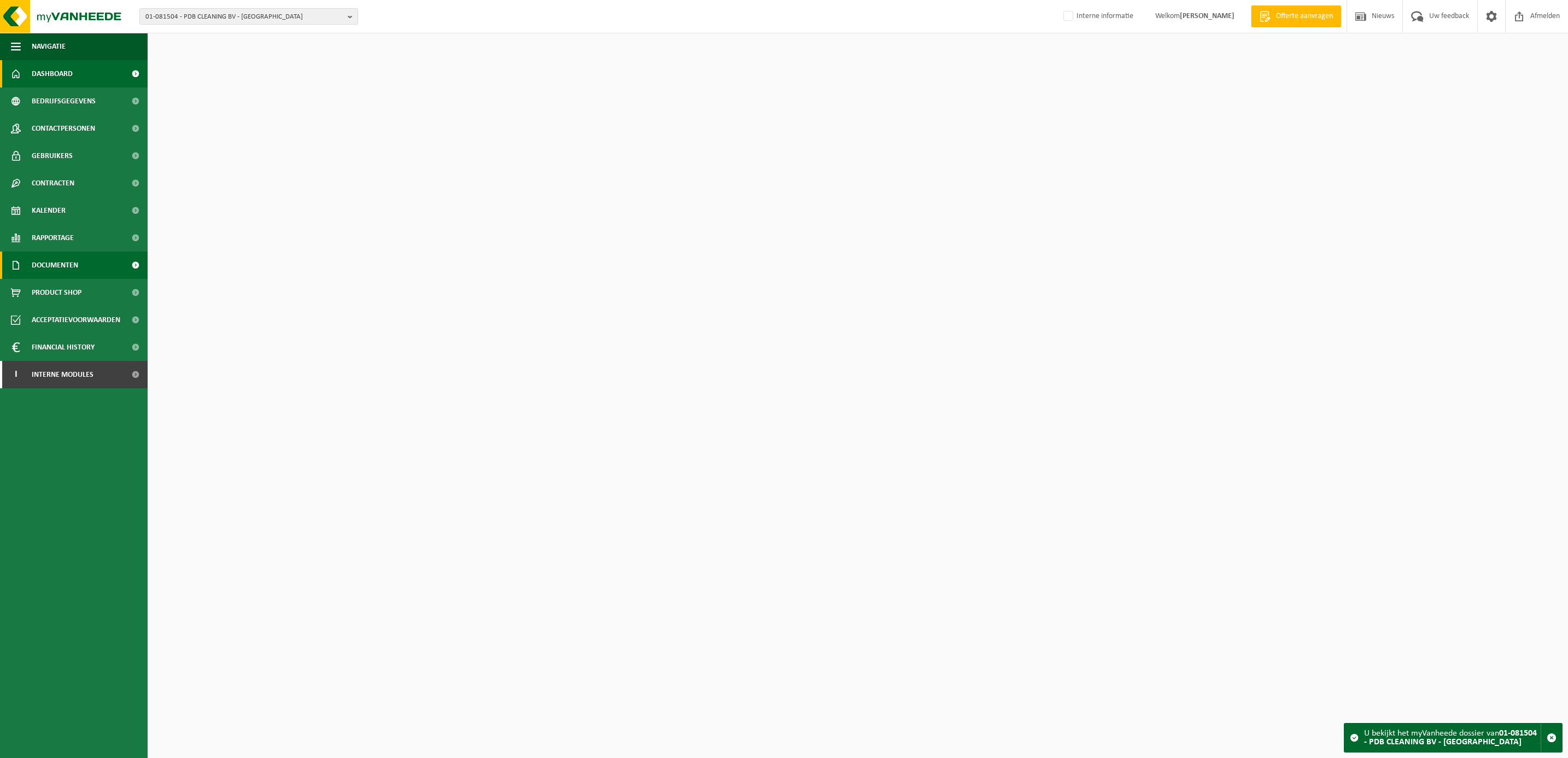
click at [61, 266] on span "Documenten" at bounding box center [55, 265] width 46 height 27
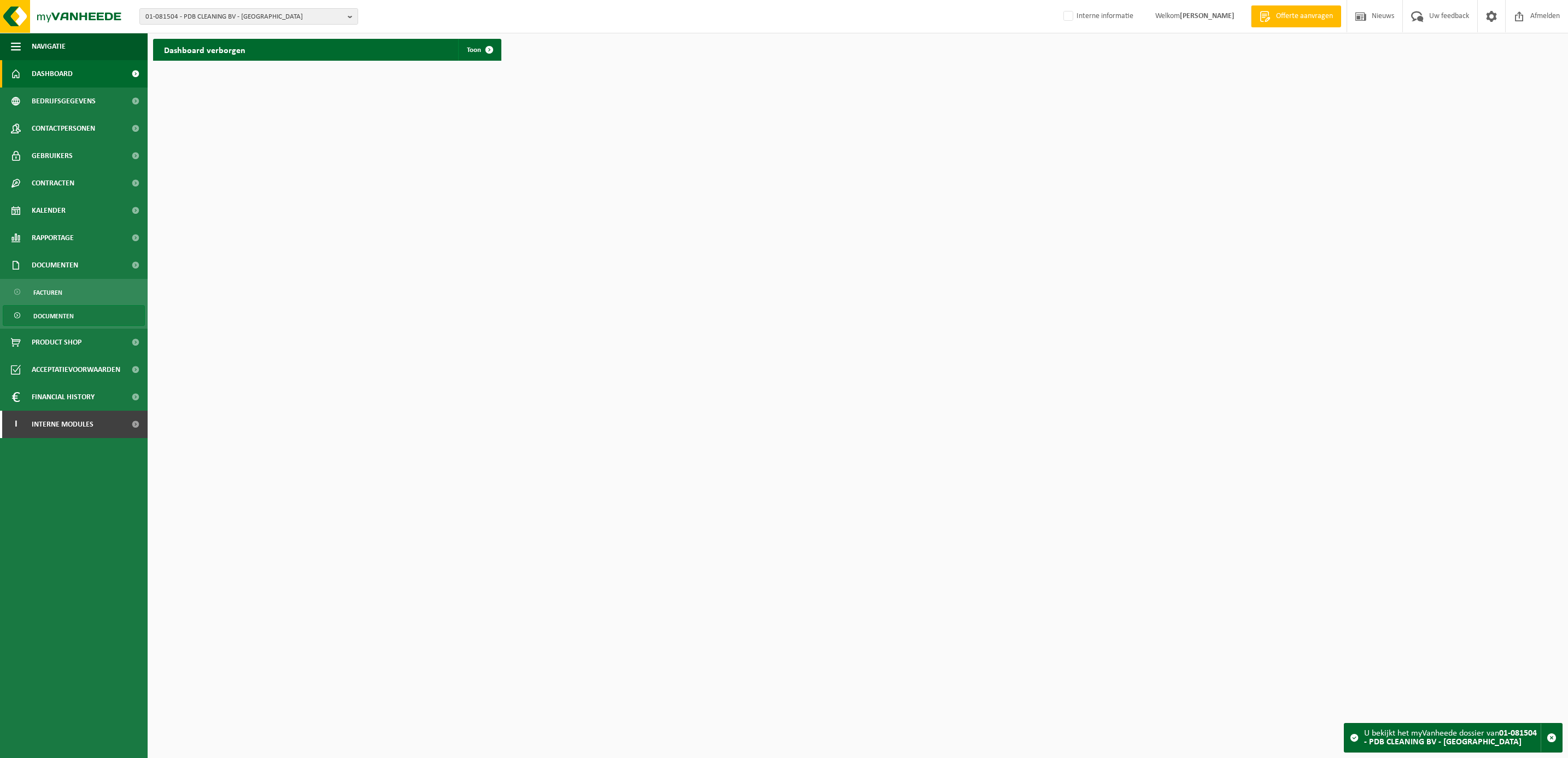
click at [54, 317] on span "Documenten" at bounding box center [54, 316] width 40 height 21
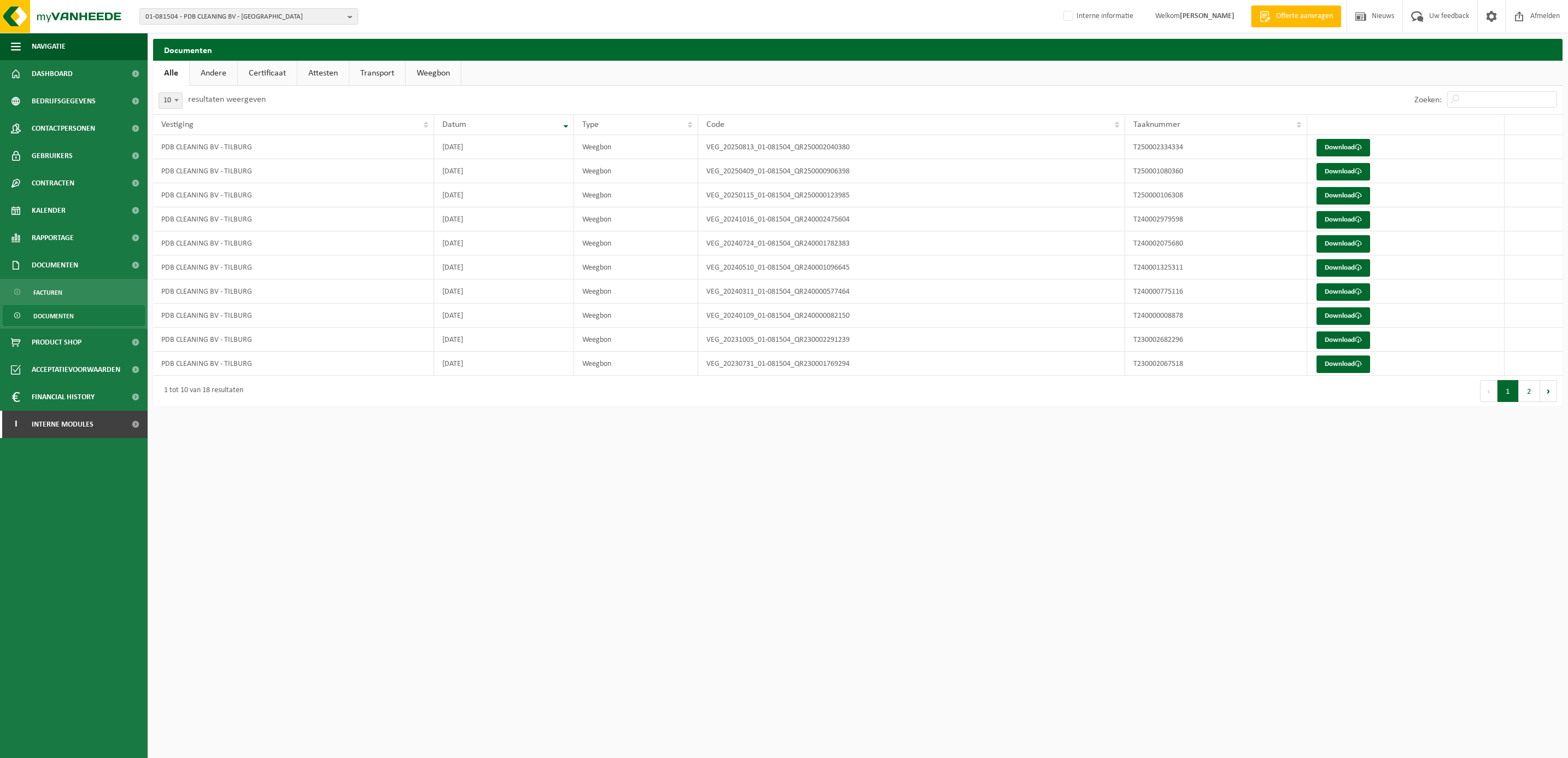
click at [268, 69] on link "Certificaat" at bounding box center [267, 73] width 59 height 25
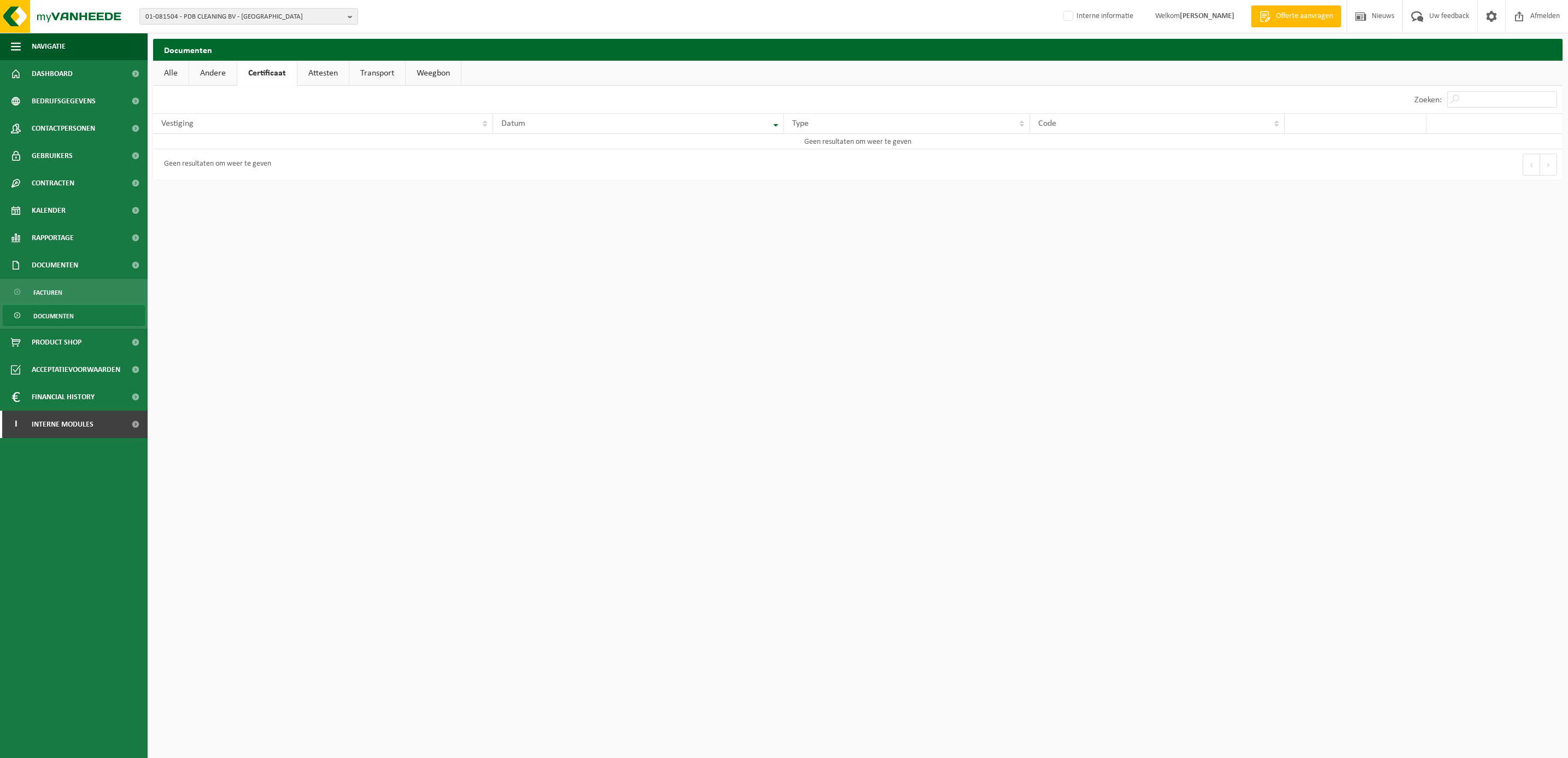
click at [318, 69] on link "Attesten" at bounding box center [323, 73] width 51 height 25
click at [225, 69] on link "Andere" at bounding box center [213, 73] width 47 height 25
click at [262, 72] on link "Certificaat" at bounding box center [268, 73] width 59 height 25
click at [71, 181] on span "Contracten" at bounding box center [53, 183] width 43 height 27
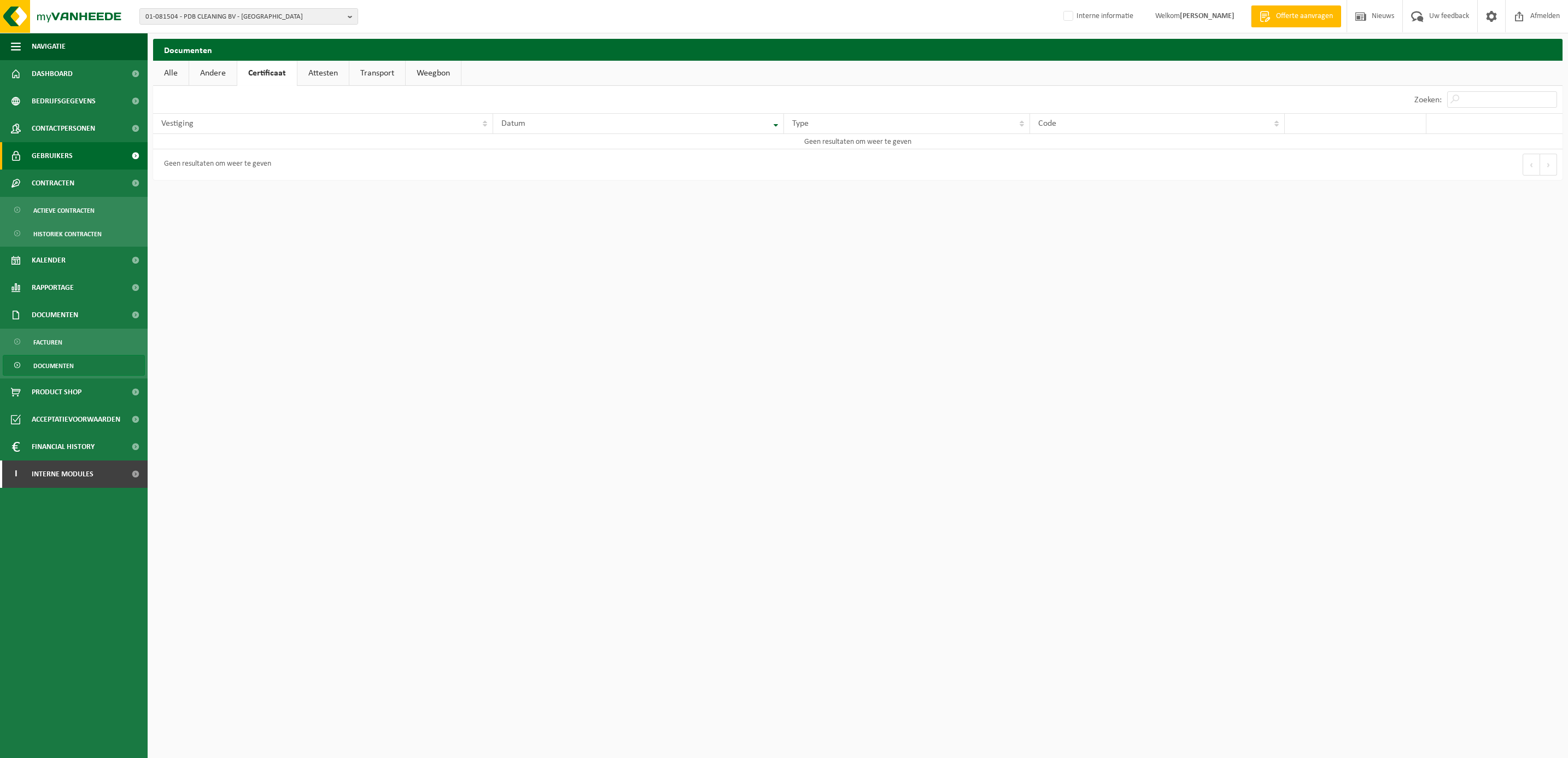
click at [54, 153] on span "Gebruikers" at bounding box center [52, 156] width 41 height 27
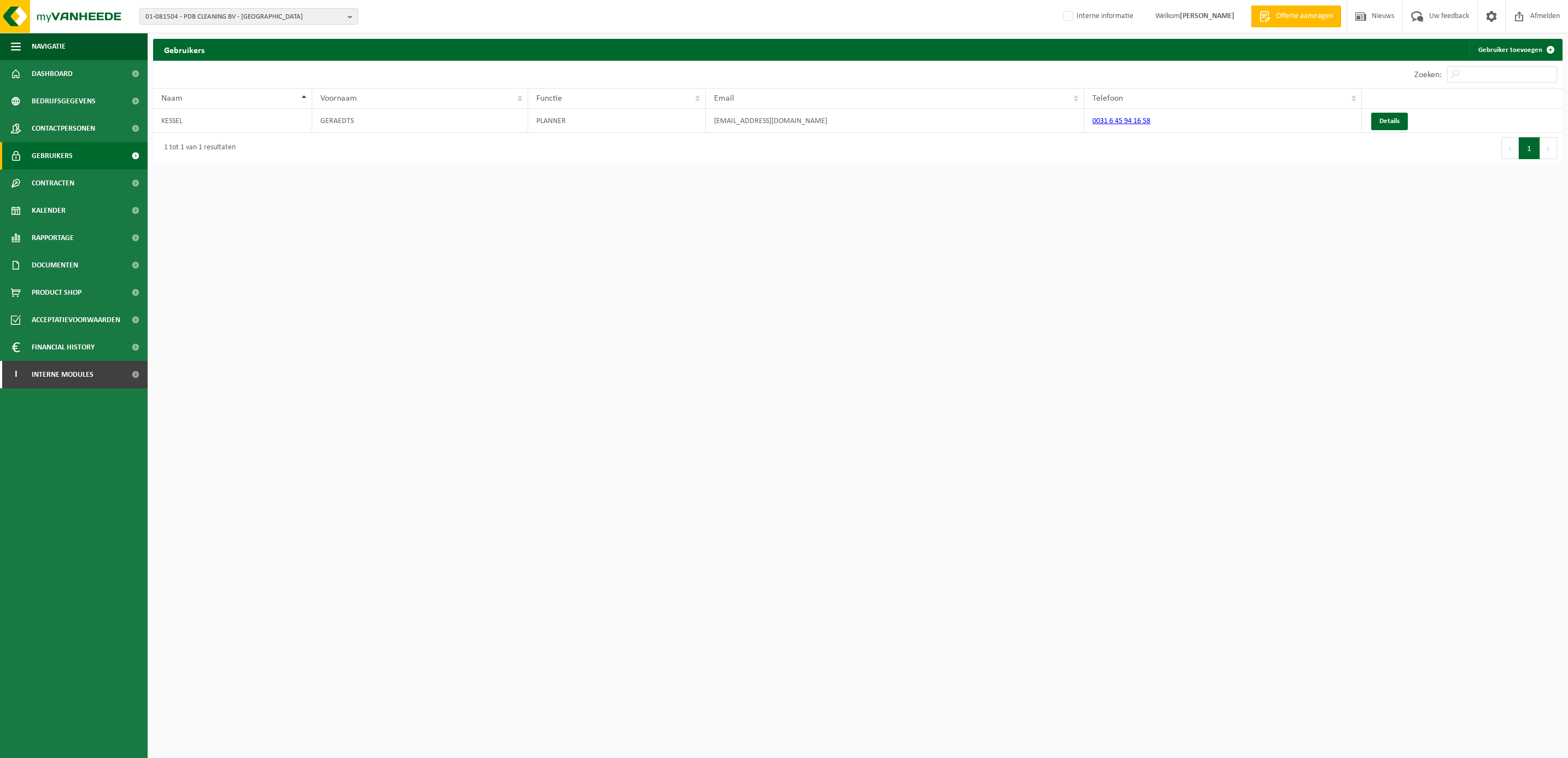
click at [208, 10] on span "01-081504 - PDB CLEANING BV - TILBURG" at bounding box center [244, 16] width 198 height 16
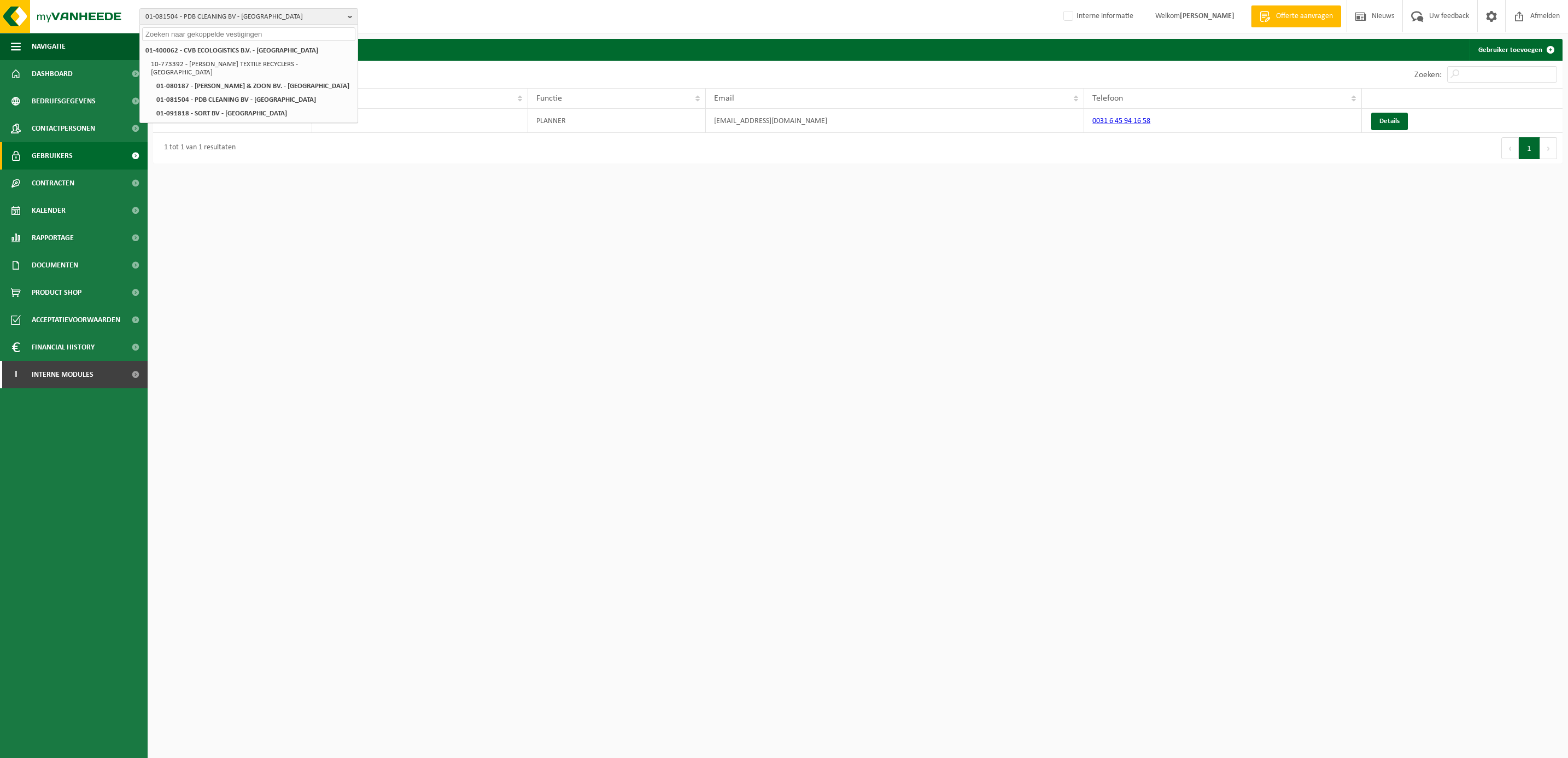
click at [204, 29] on input "text" at bounding box center [249, 34] width 213 height 13
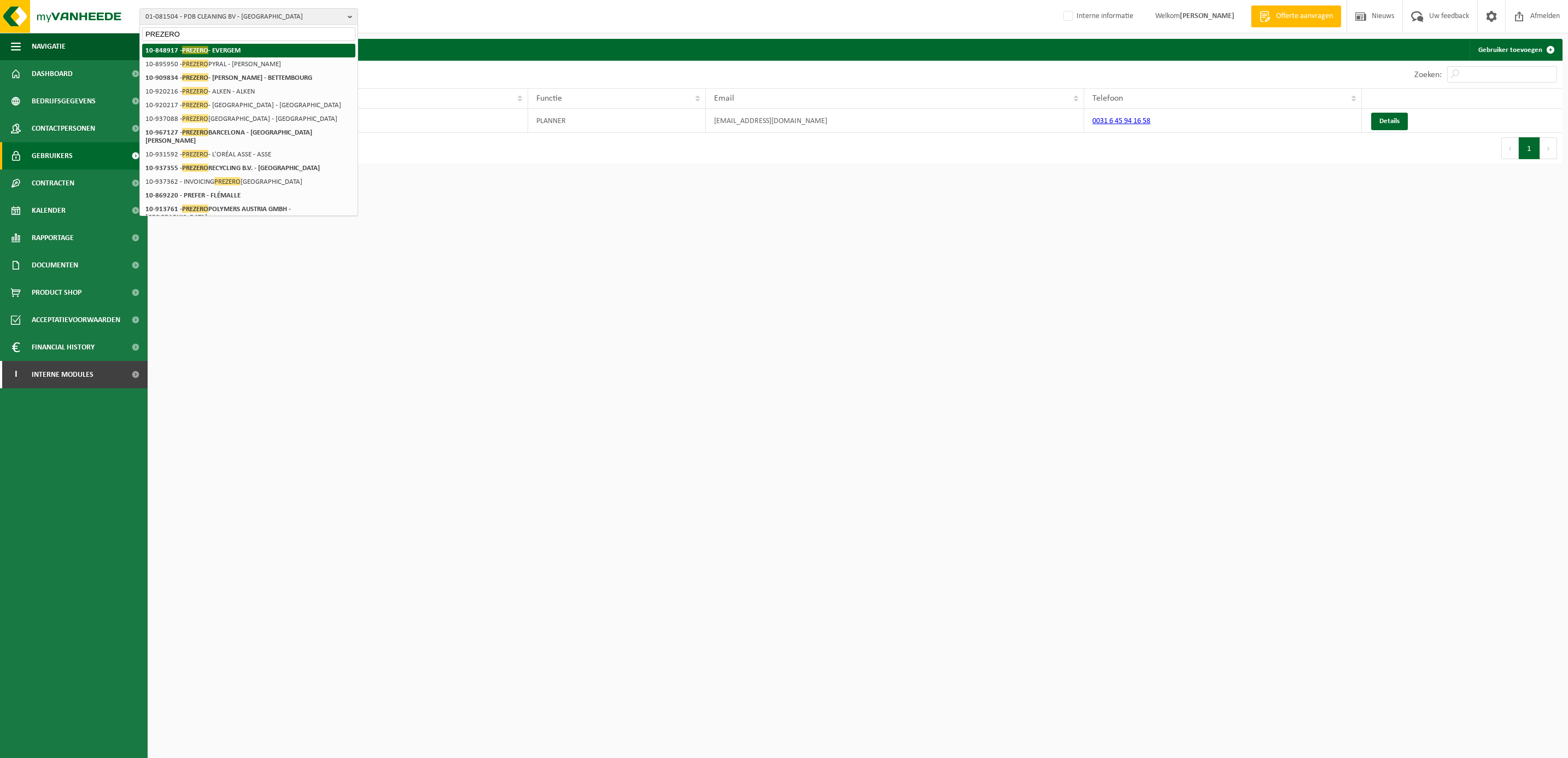
type input "PREZERO"
click at [201, 46] on span "PREZERO" at bounding box center [195, 49] width 26 height 8
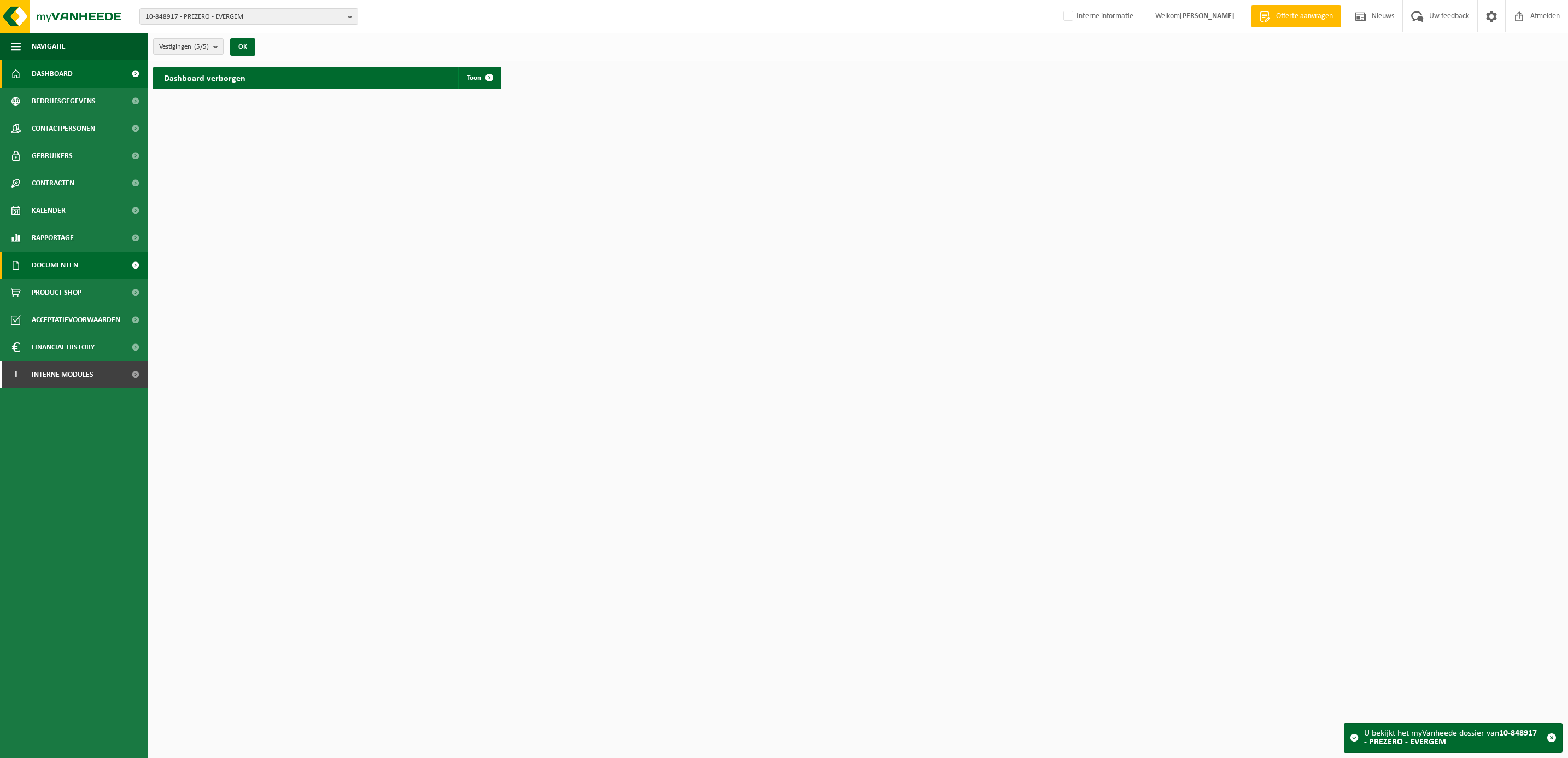
click at [57, 262] on span "Documenten" at bounding box center [55, 265] width 46 height 27
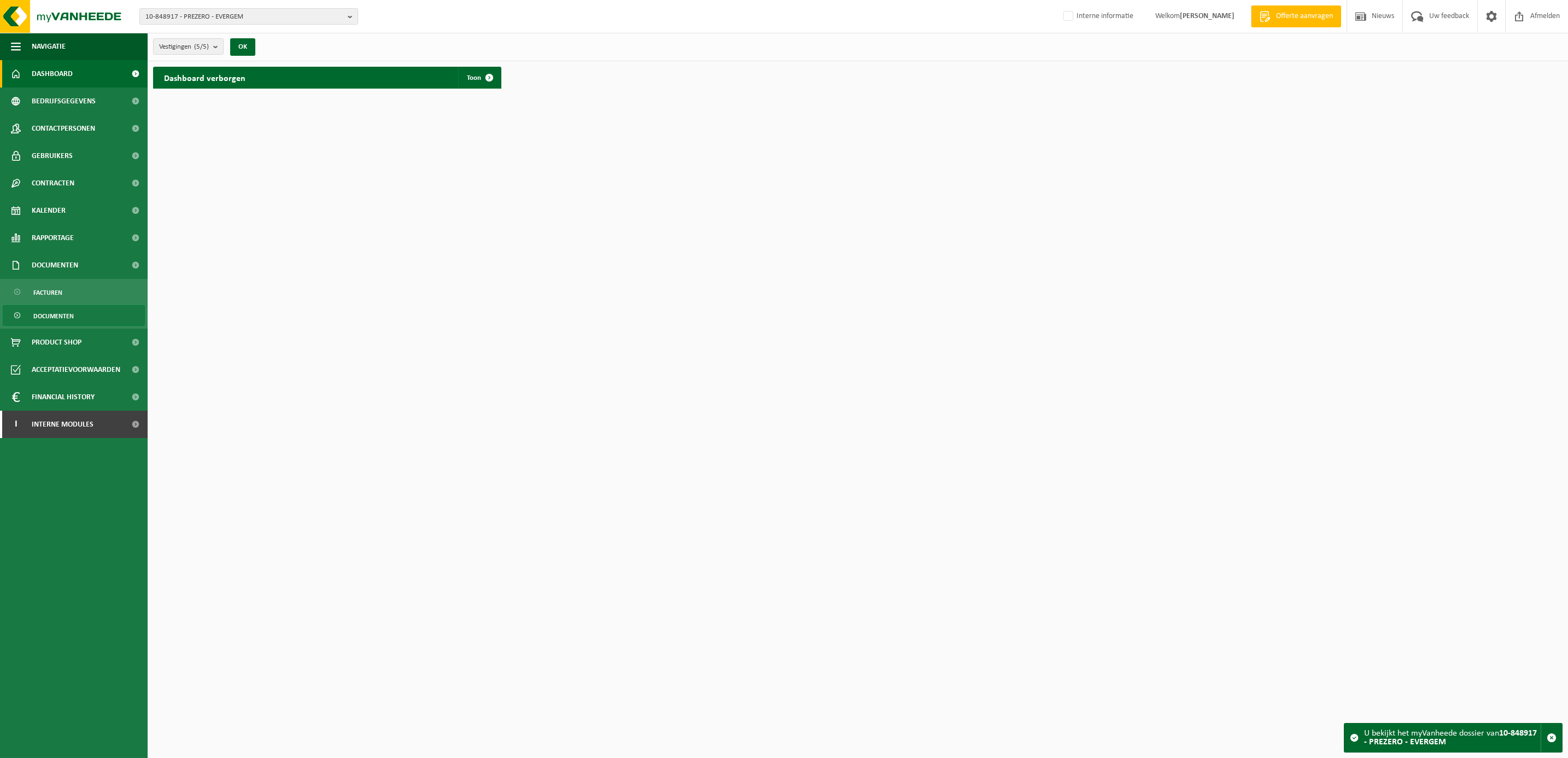
click at [50, 317] on span "Documenten" at bounding box center [54, 316] width 40 height 21
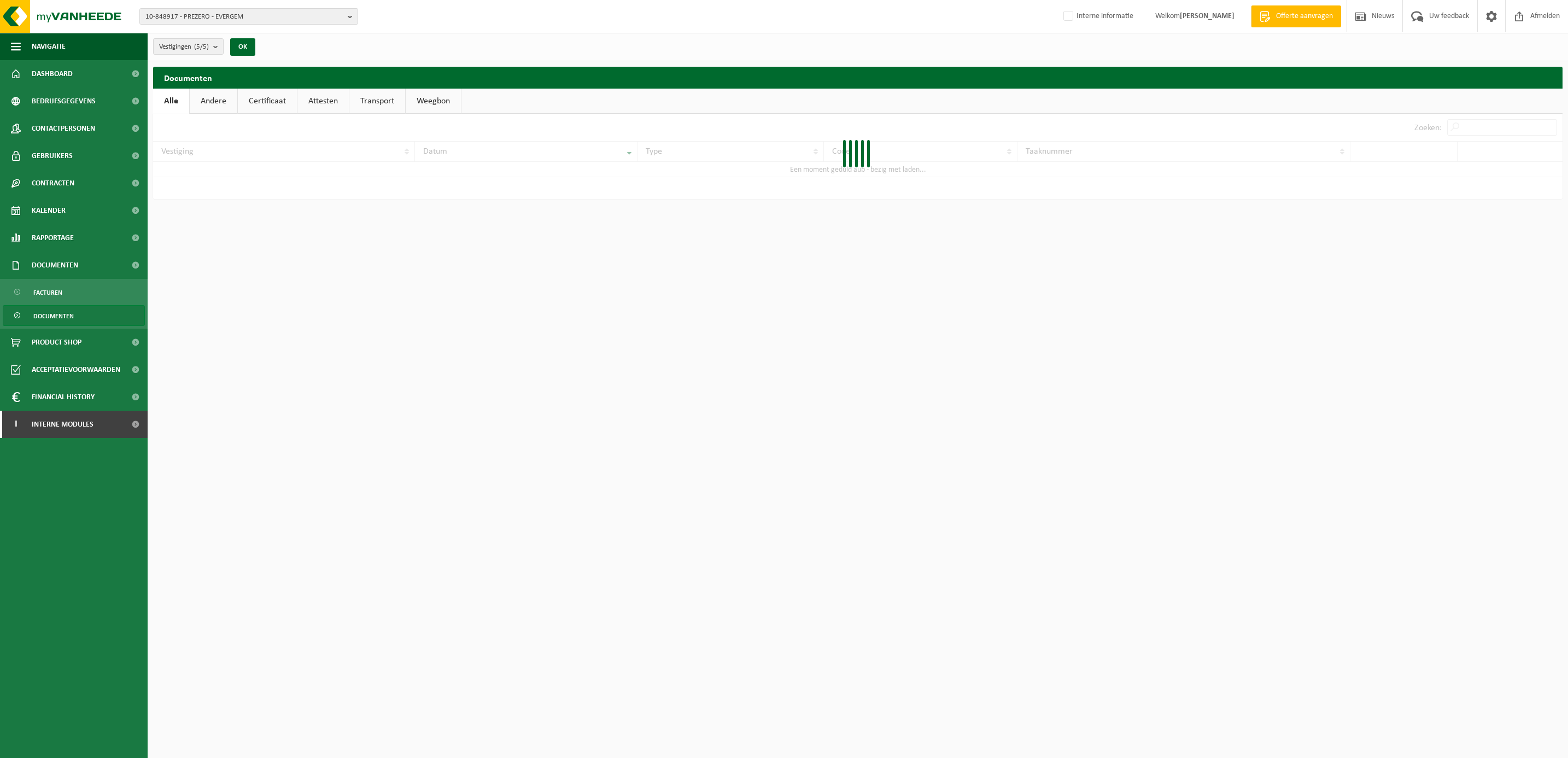
click at [322, 102] on link "Attesten" at bounding box center [323, 101] width 51 height 25
click at [261, 100] on link "Certificaat" at bounding box center [267, 101] width 59 height 25
click at [180, 20] on span "10-848917 - PREZERO - EVERGEM" at bounding box center [244, 16] width 198 height 16
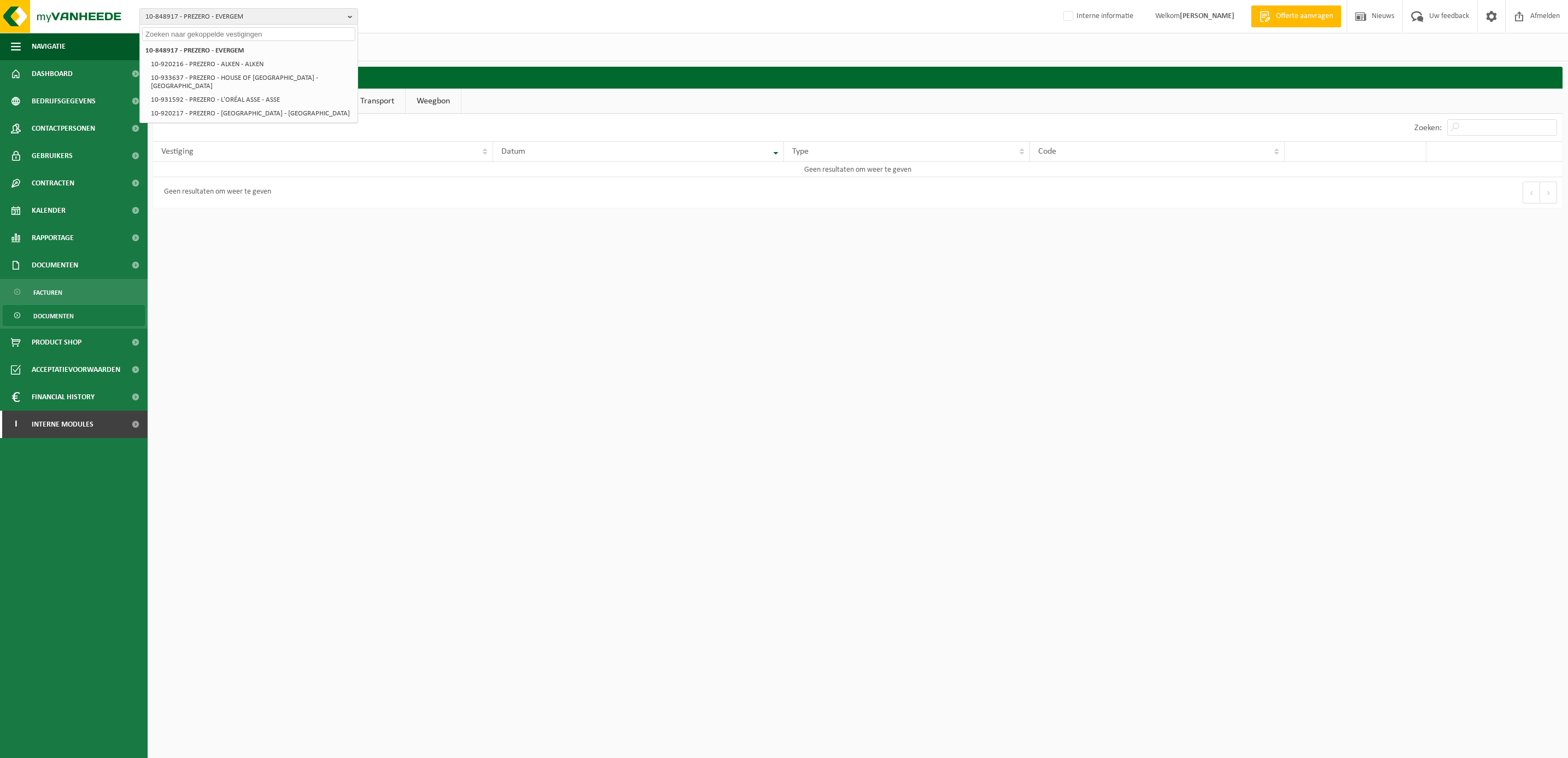
click at [181, 30] on input "text" at bounding box center [249, 34] width 213 height 13
type input "10-937355"
click at [207, 49] on strong "10-937355 - PREZERO RECYCLING B.V. - ARNHEM" at bounding box center [233, 49] width 176 height 8
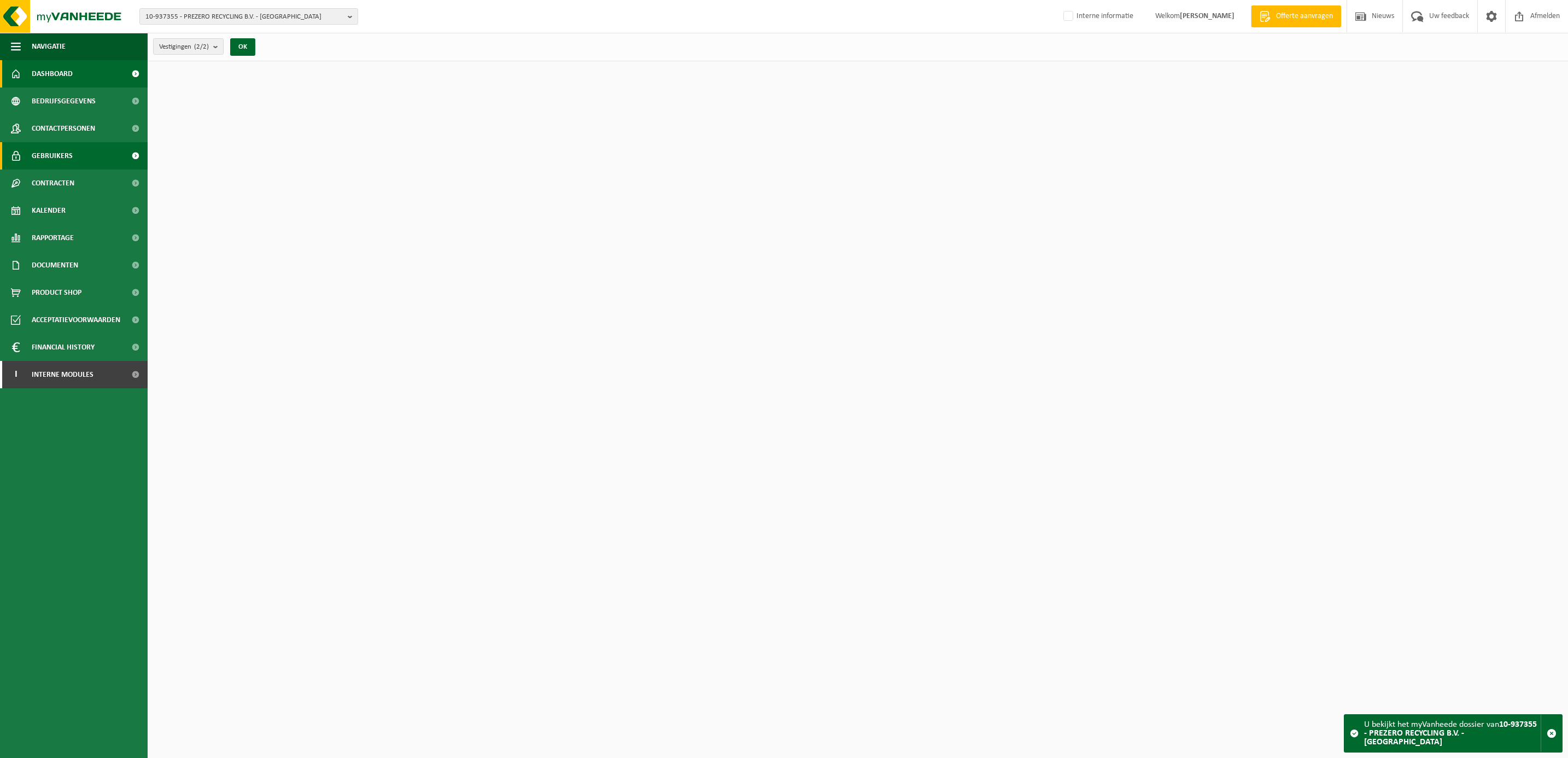
click at [48, 153] on span "Gebruikers" at bounding box center [52, 156] width 41 height 27
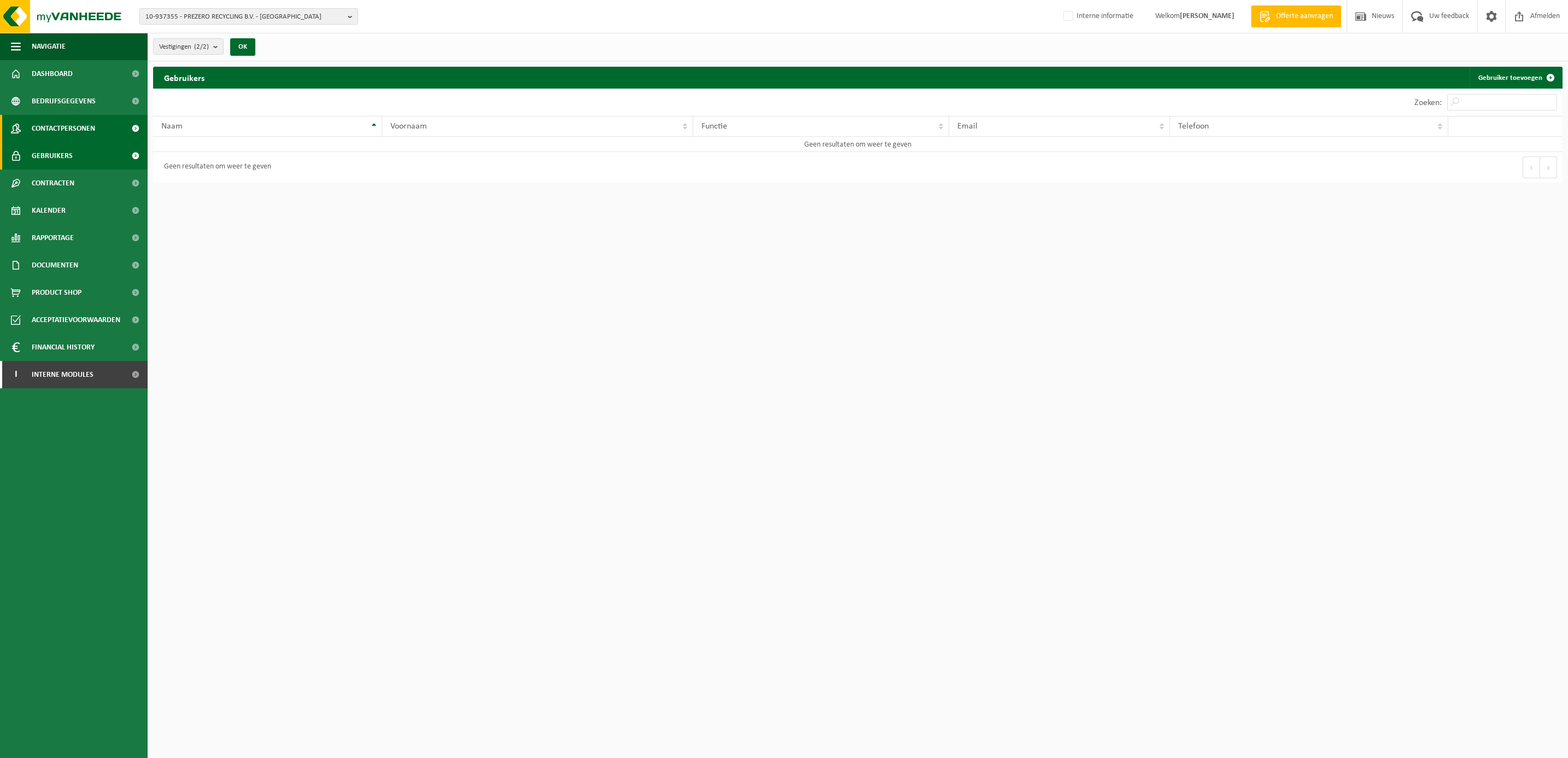
click at [61, 124] on span "Contactpersonen" at bounding box center [63, 128] width 63 height 27
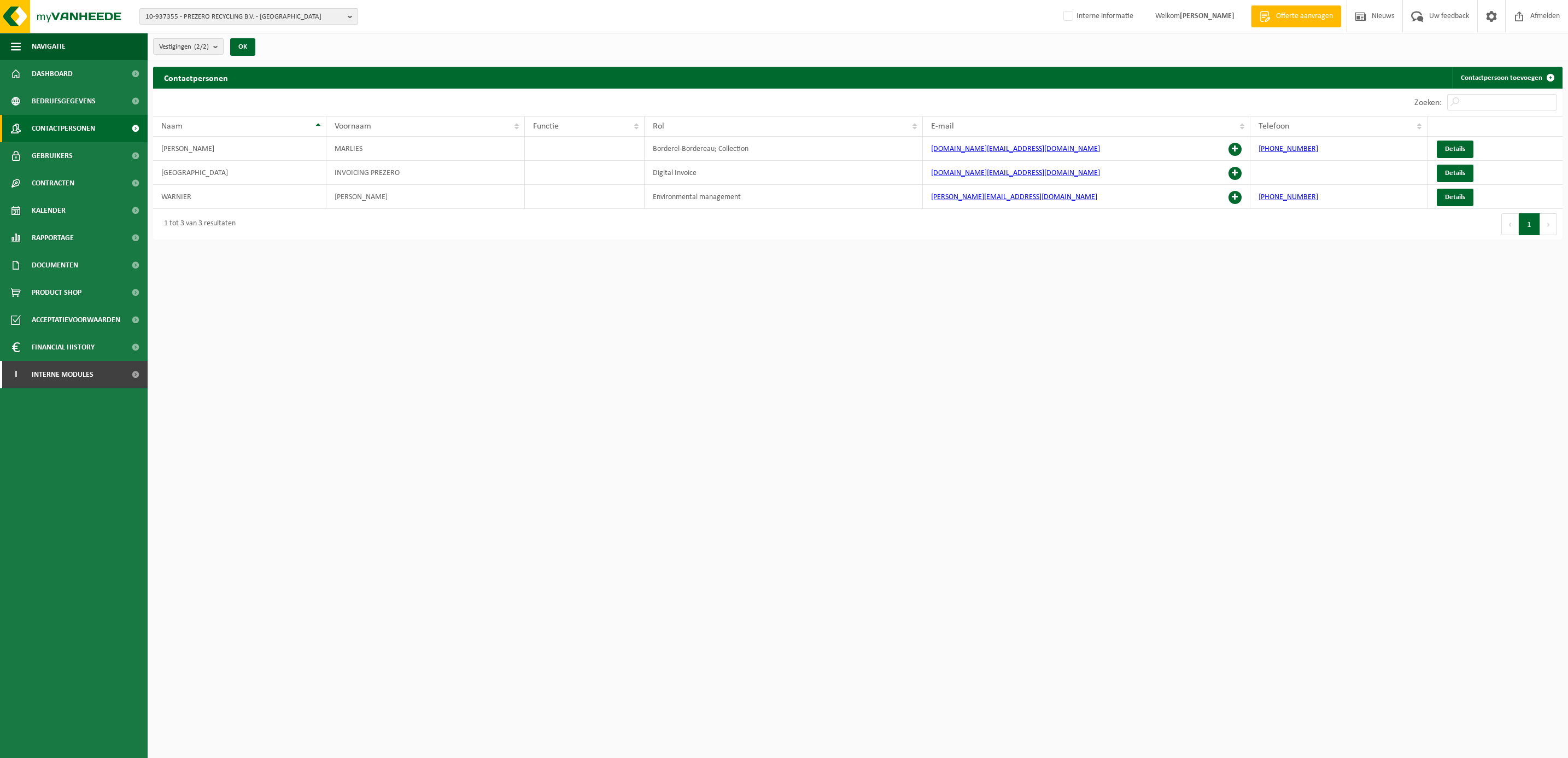
click at [176, 10] on span "10-937355 - PREZERO RECYCLING B.V. - [GEOGRAPHIC_DATA]" at bounding box center [244, 16] width 198 height 16
click at [176, 27] on input "text" at bounding box center [249, 34] width 213 height 13
paste input "‪‪‪01-089190"
drag, startPoint x: 186, startPoint y: 35, endPoint x: 128, endPoint y: 26, distance: 58.7
click at [128, 26] on div "10-937355 - PREZERO RECYCLING B.V. - ARNHEM ‪‪‪01-089190 10-937355 - PREZERO RE…" at bounding box center [784, 16] width 1568 height 33
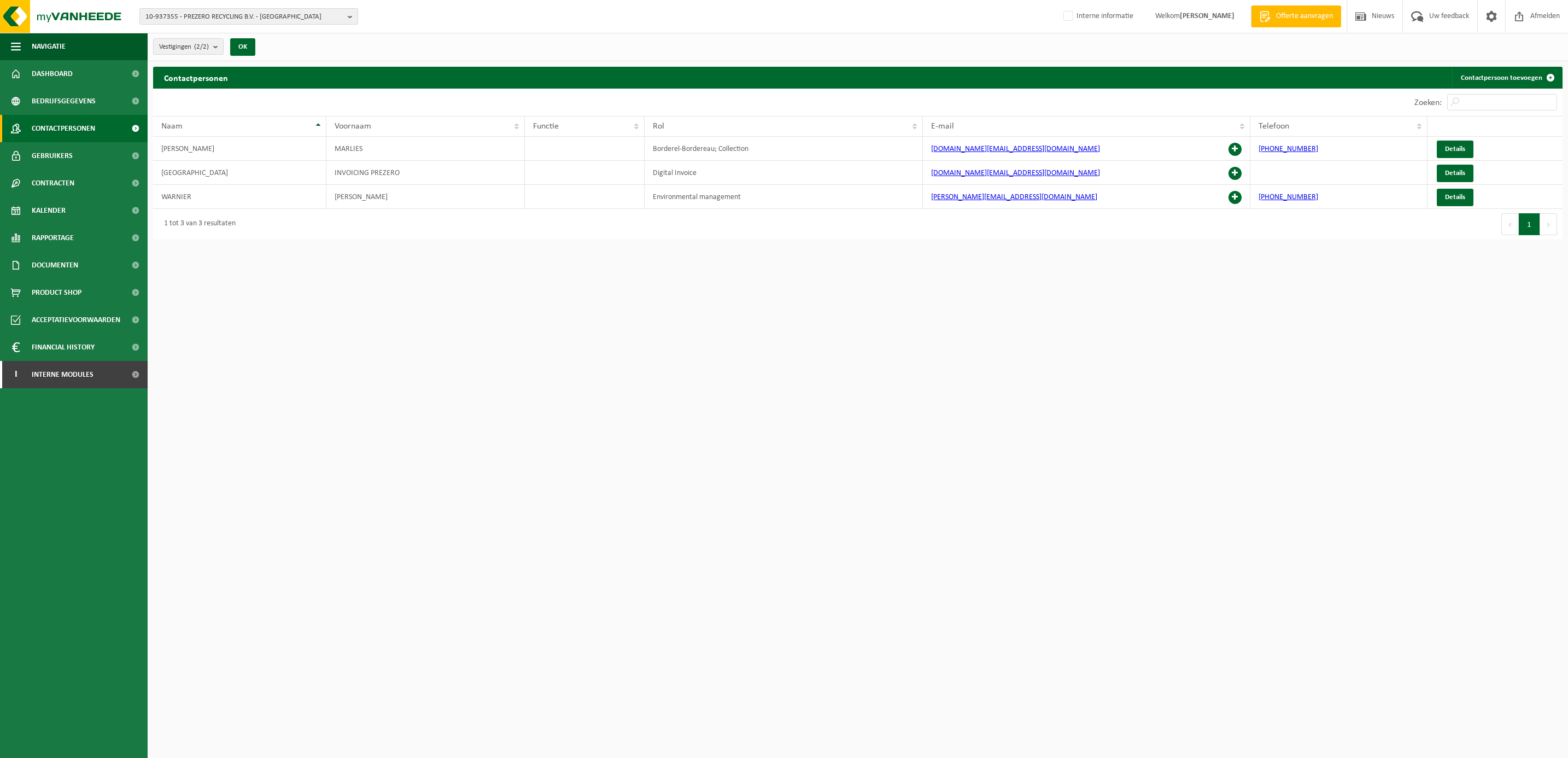
click at [262, 15] on span "10-937355 - PREZERO RECYCLING B.V. - [GEOGRAPHIC_DATA]" at bounding box center [244, 16] width 198 height 16
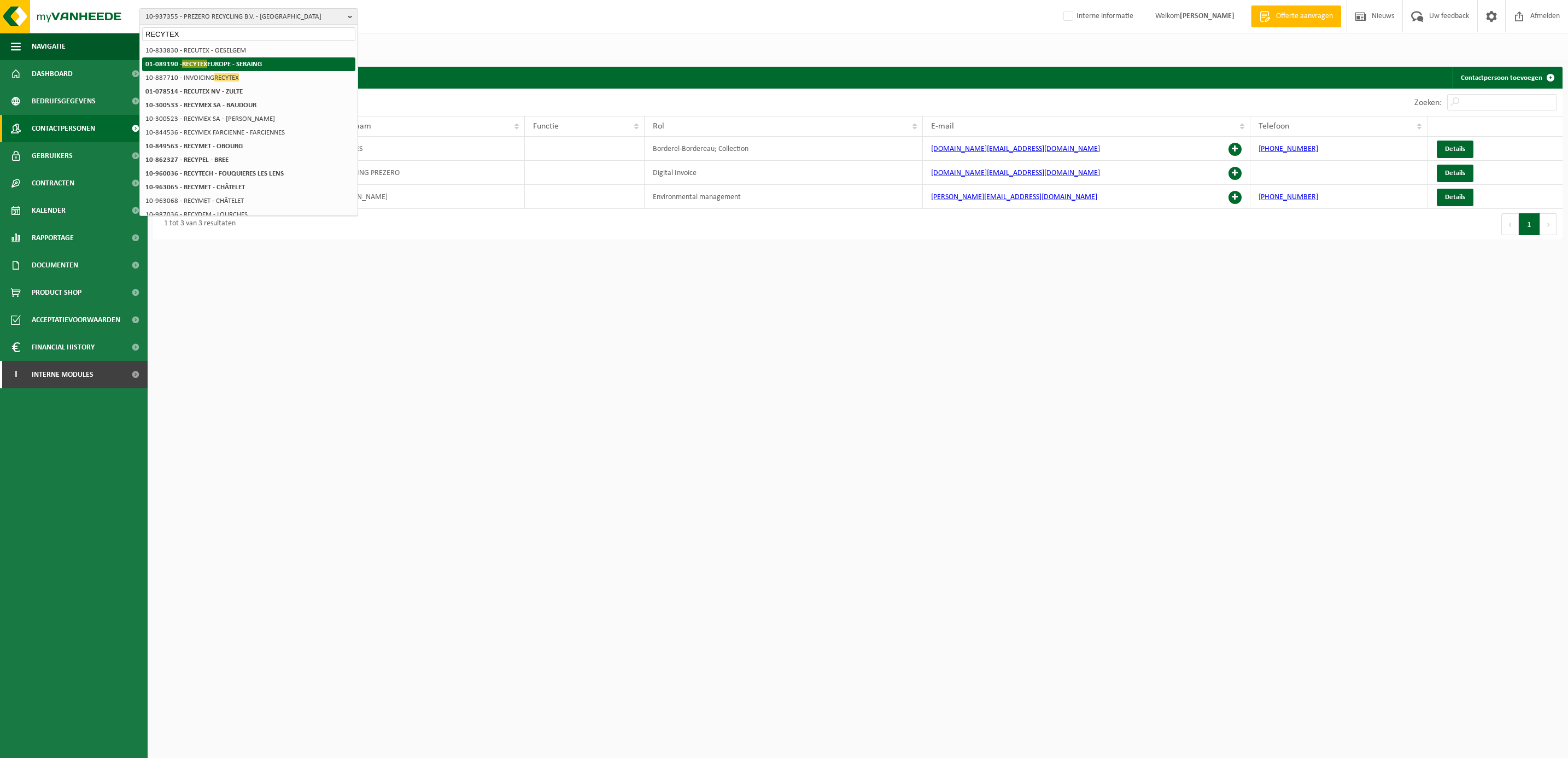
type input "RECYTEX"
click at [201, 58] on li "01-089190 - RECYTEX EUROPE - SERAING" at bounding box center [249, 64] width 213 height 13
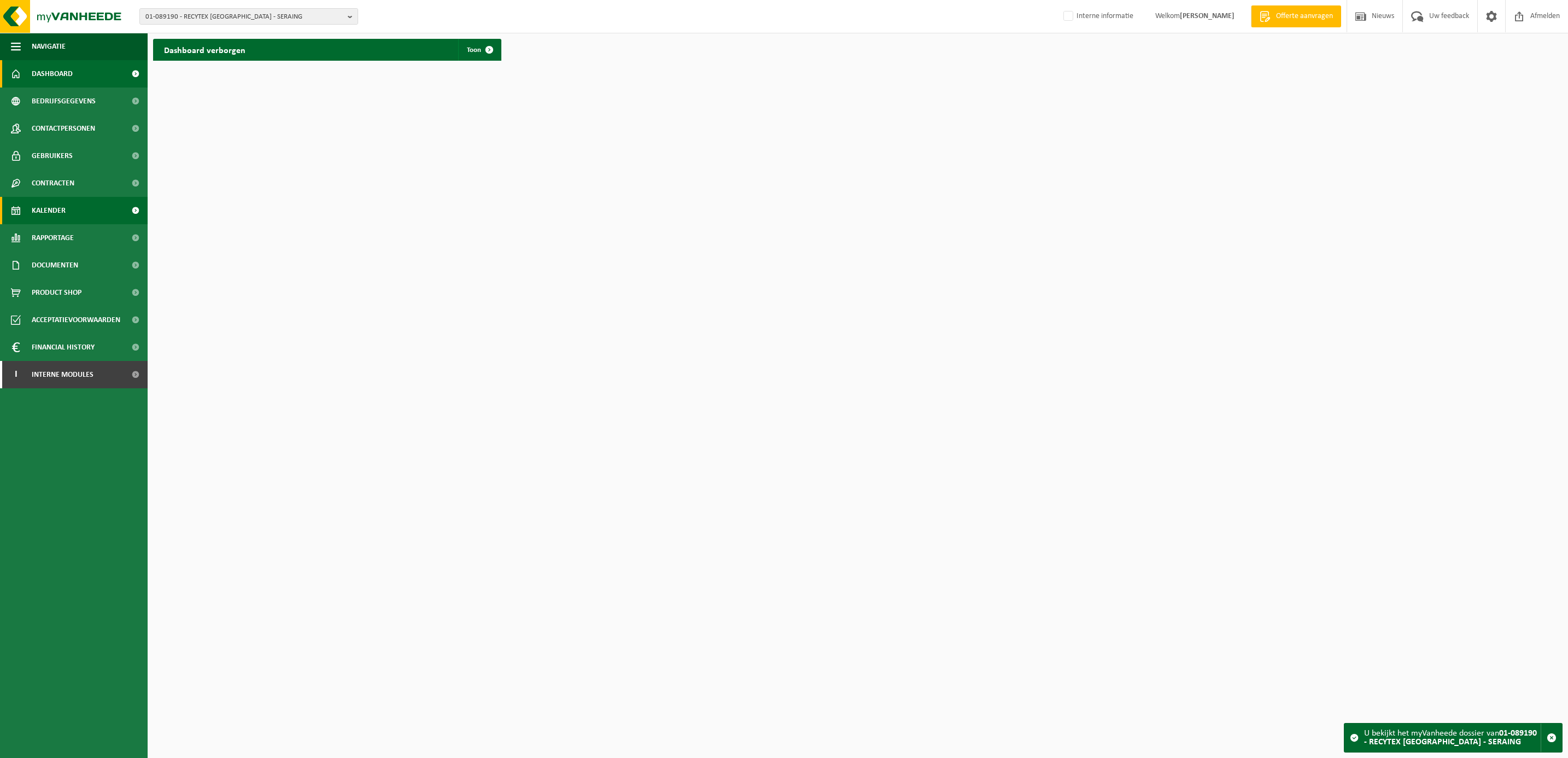
click at [46, 213] on span "Kalender" at bounding box center [49, 210] width 34 height 27
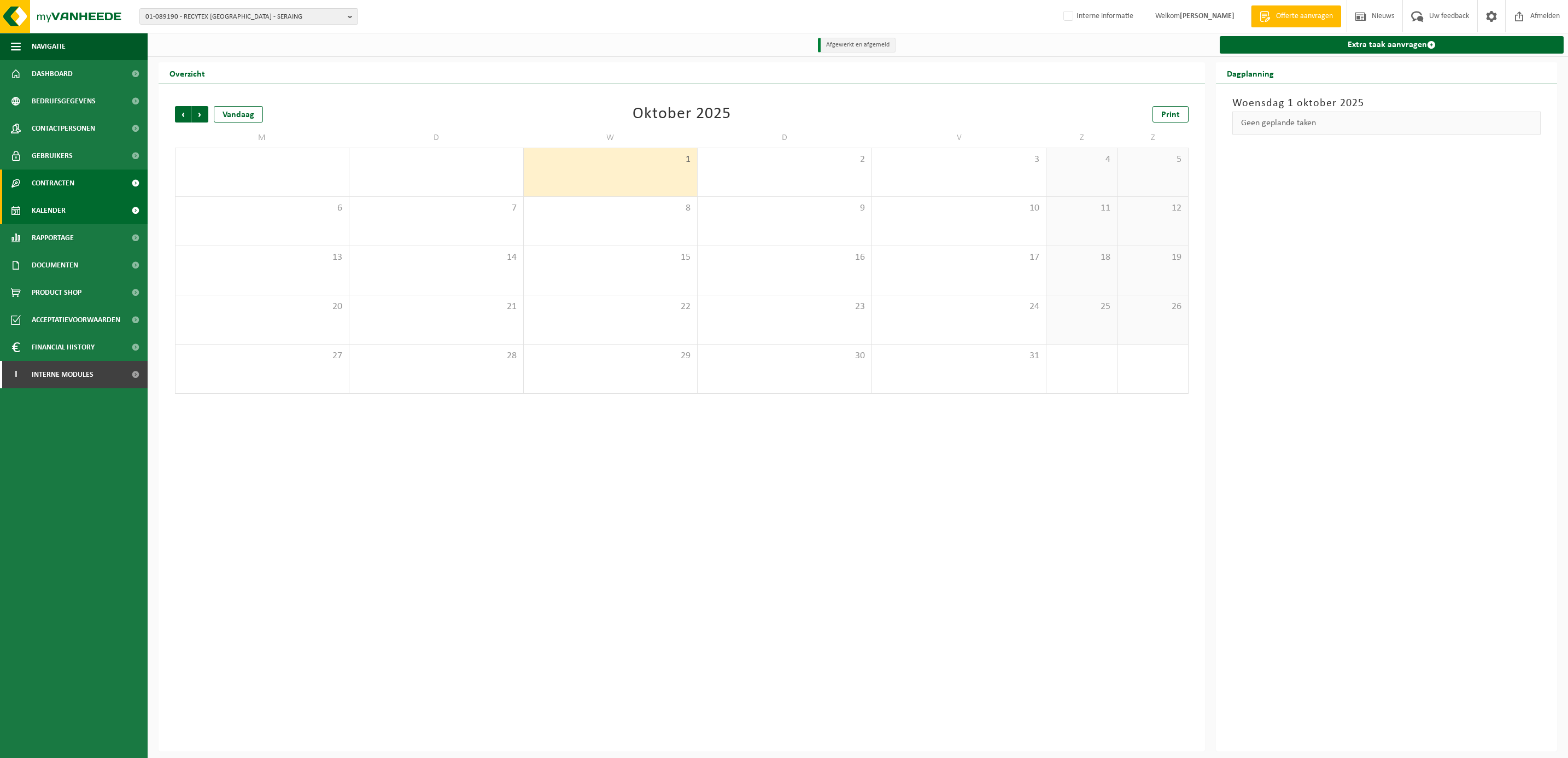
click at [51, 182] on span "Contracten" at bounding box center [53, 183] width 43 height 27
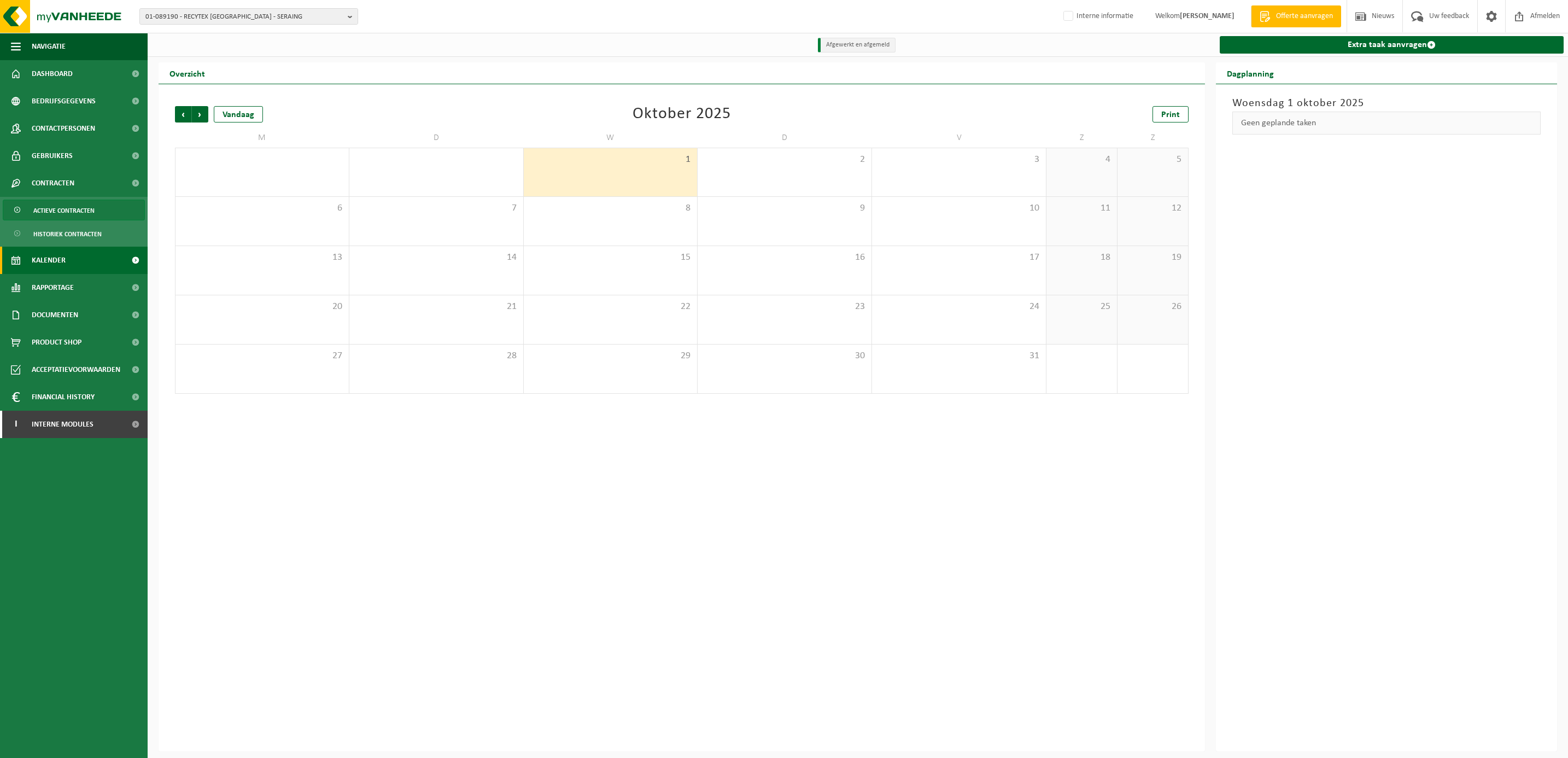
click at [50, 210] on span "Actieve contracten" at bounding box center [64, 211] width 61 height 21
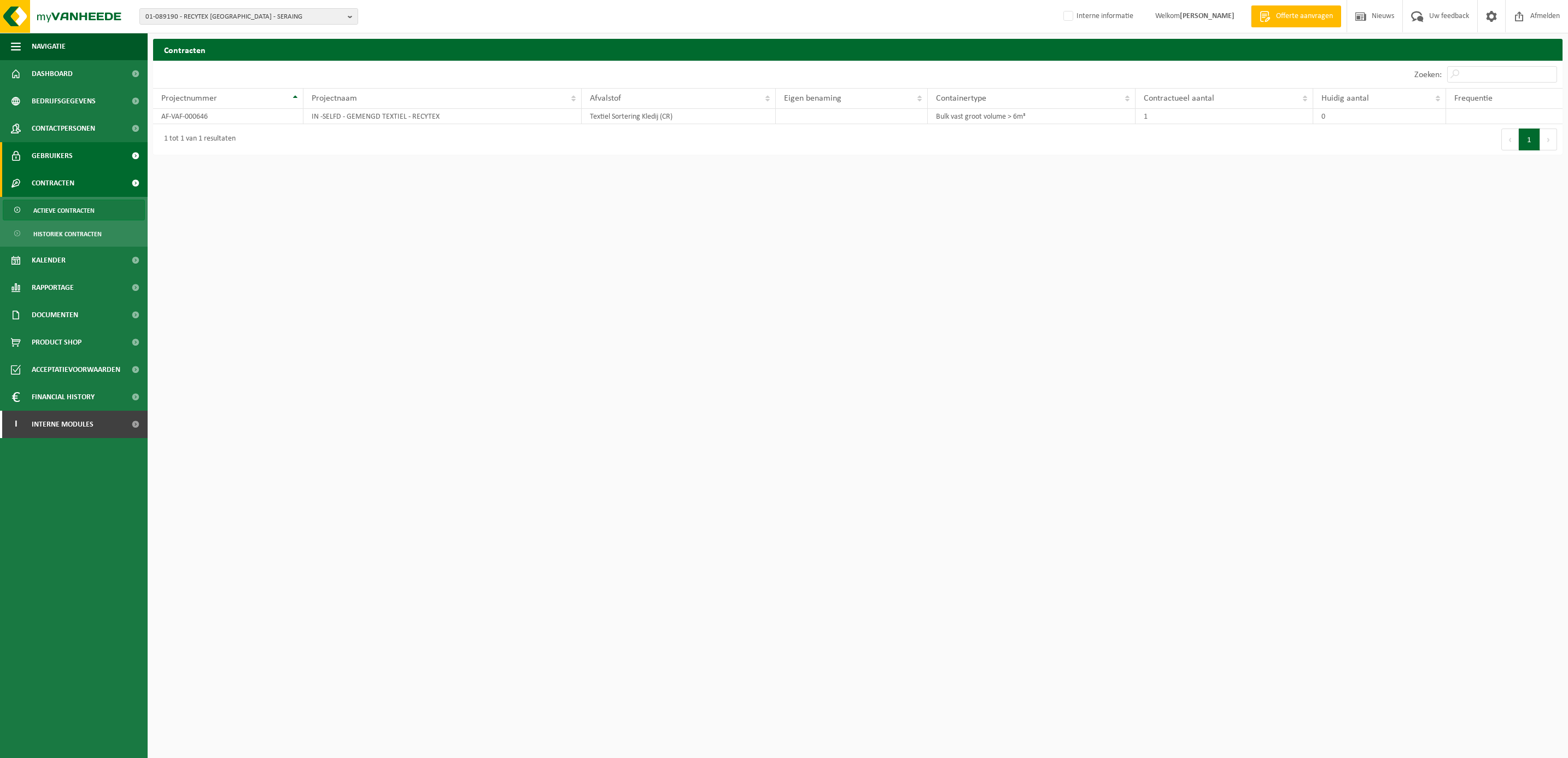
click at [51, 155] on span "Gebruikers" at bounding box center [52, 156] width 41 height 27
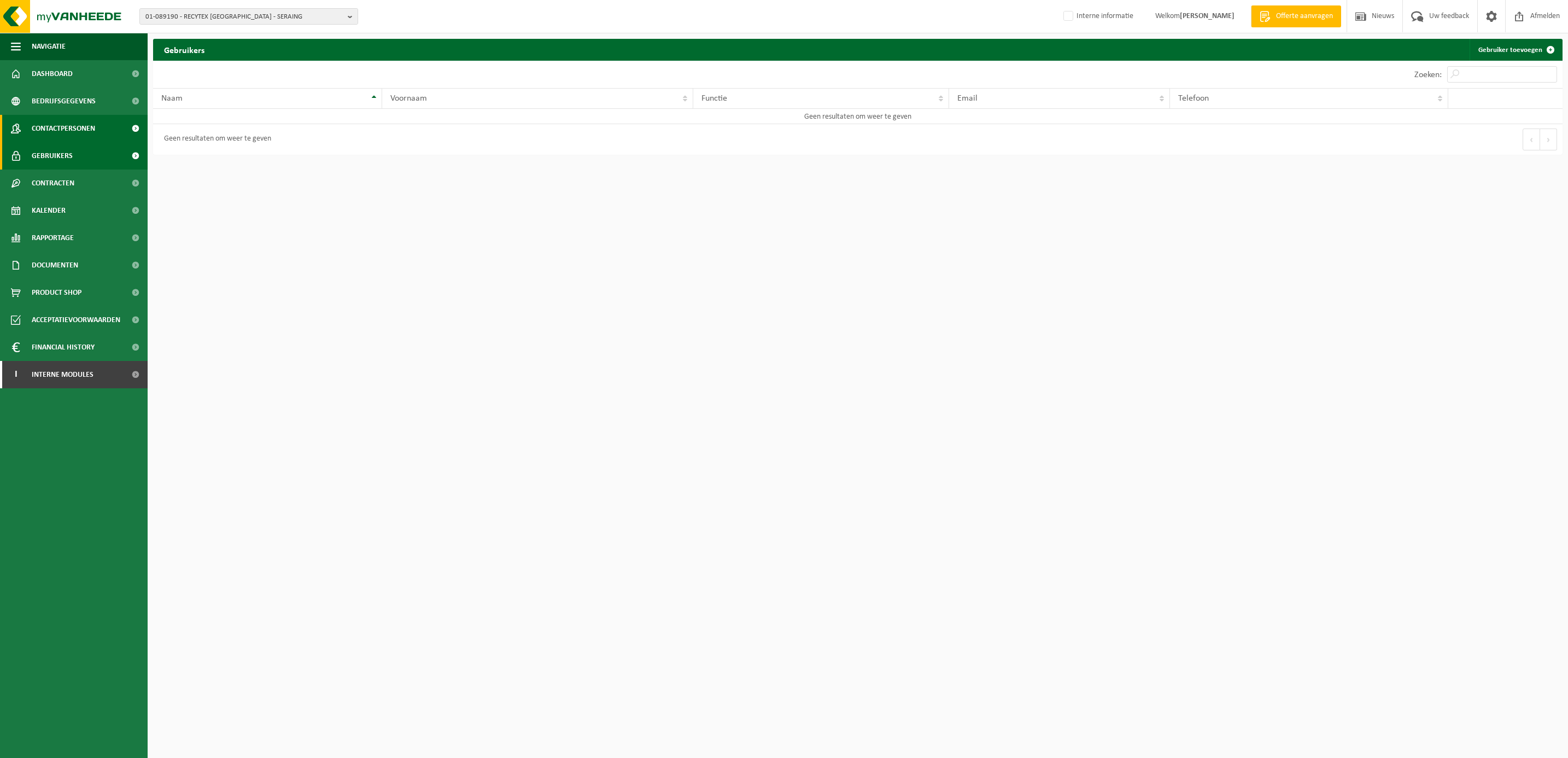
click at [51, 125] on span "Contactpersonen" at bounding box center [63, 128] width 63 height 27
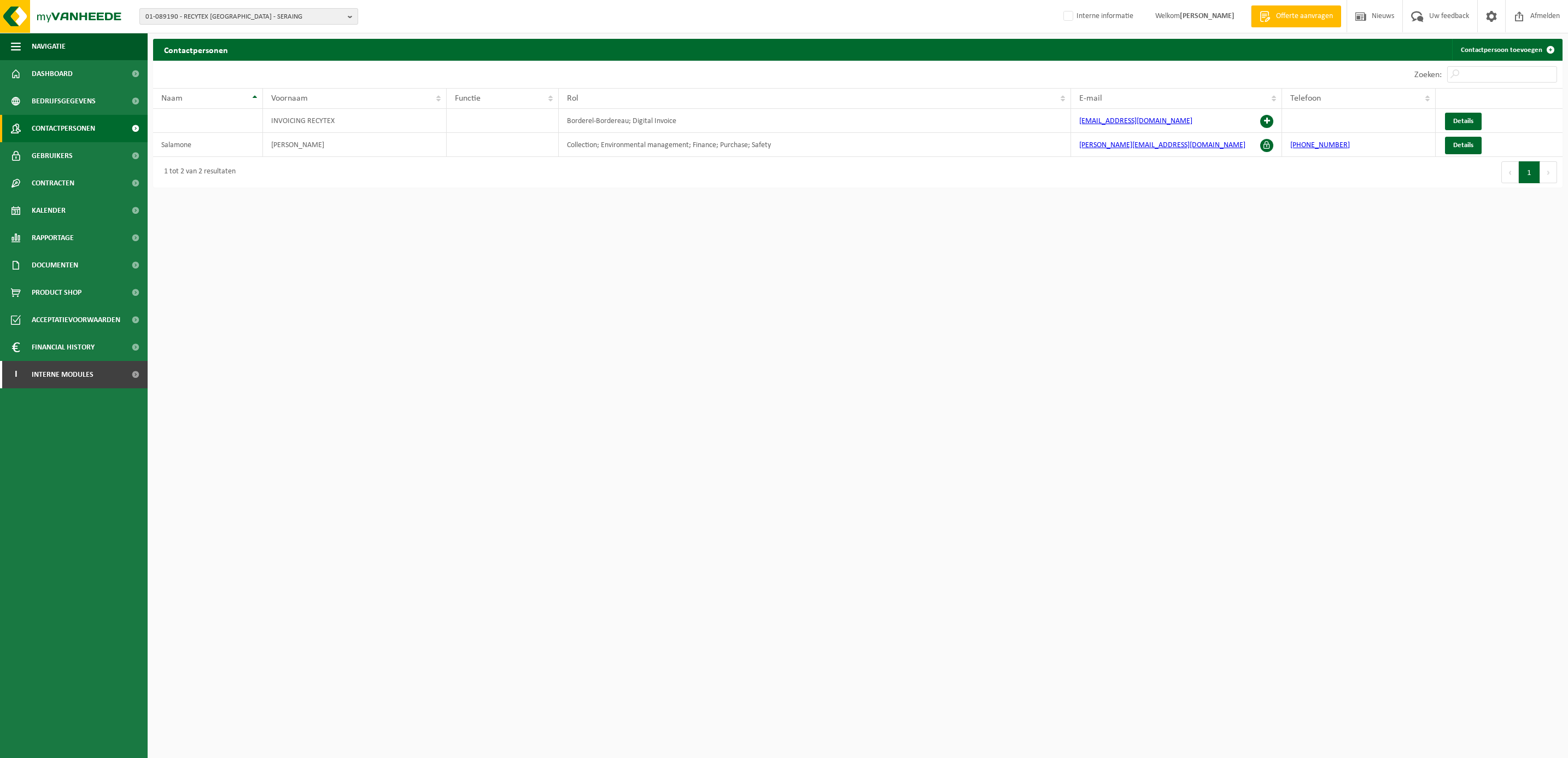
click at [213, 13] on span "01-089190 - RECYTEX [GEOGRAPHIC_DATA] - SERAING" at bounding box center [244, 16] width 198 height 16
click at [201, 30] on input "text" at bounding box center [249, 34] width 213 height 13
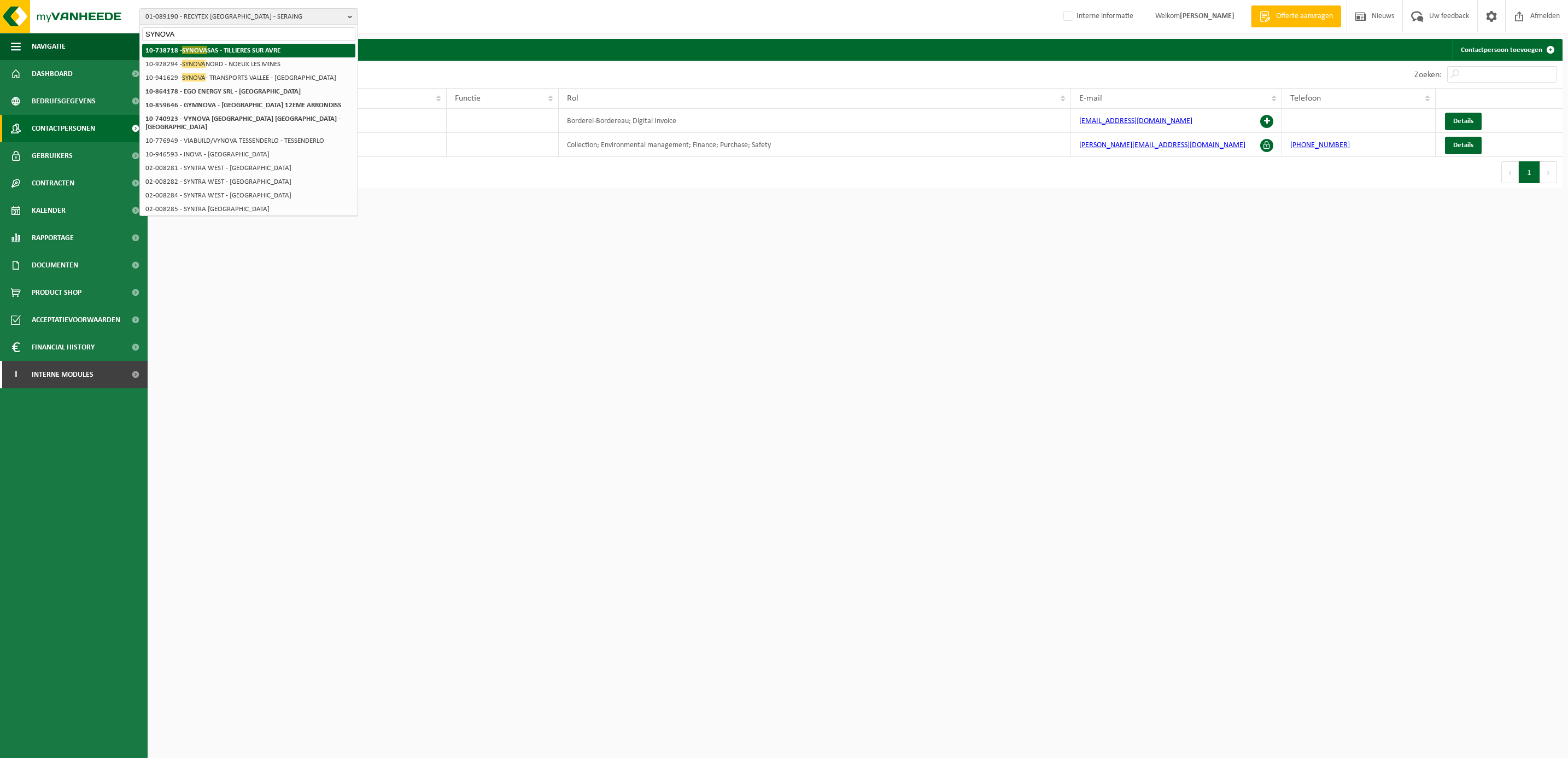
type input "SYNOVA"
click at [275, 46] on strong "10-738718 - SYNOVA SAS - TILLIERES SUR AVRE" at bounding box center [213, 49] width 135 height 8
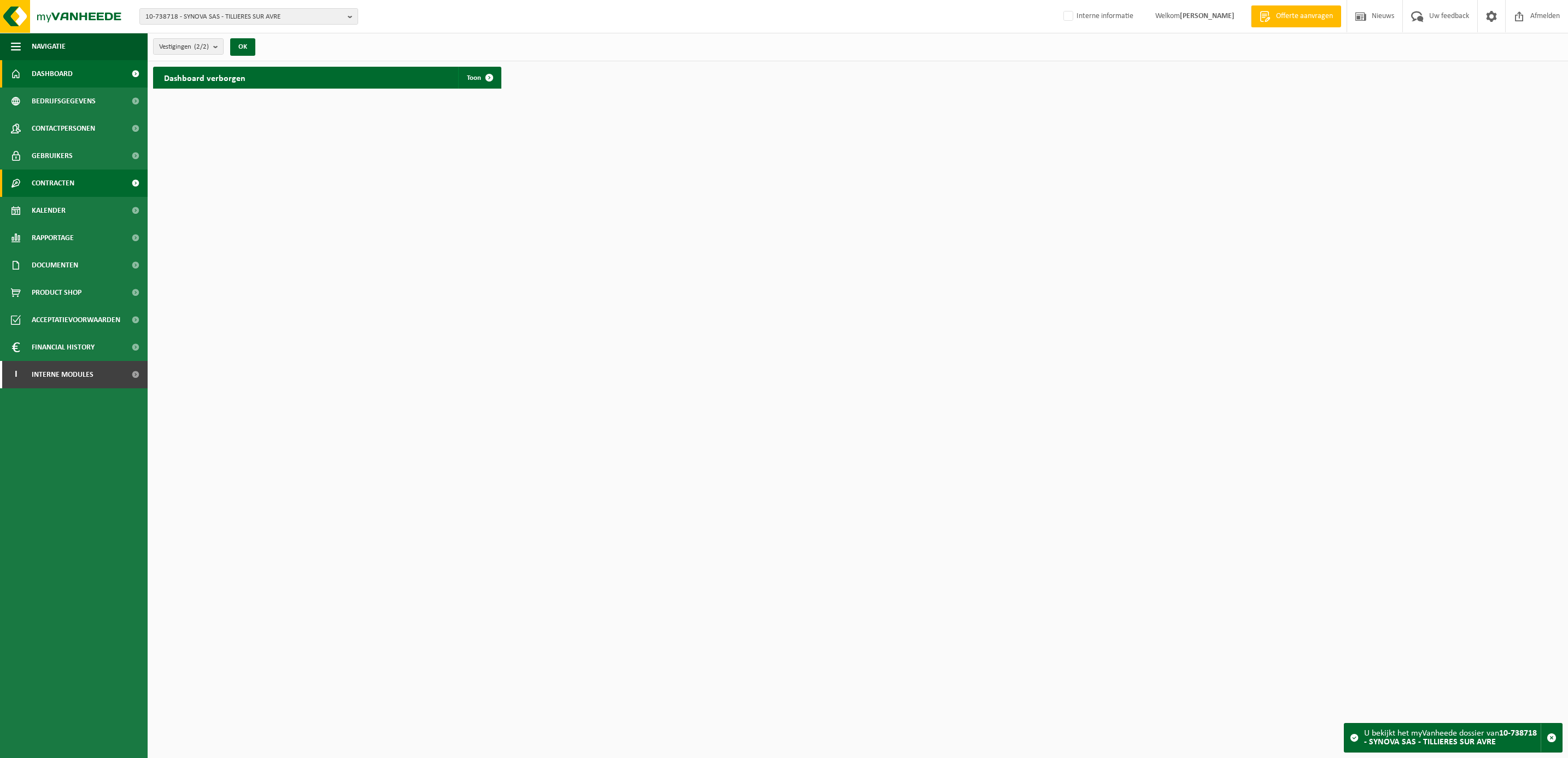
click at [56, 185] on span "Contracten" at bounding box center [53, 183] width 43 height 27
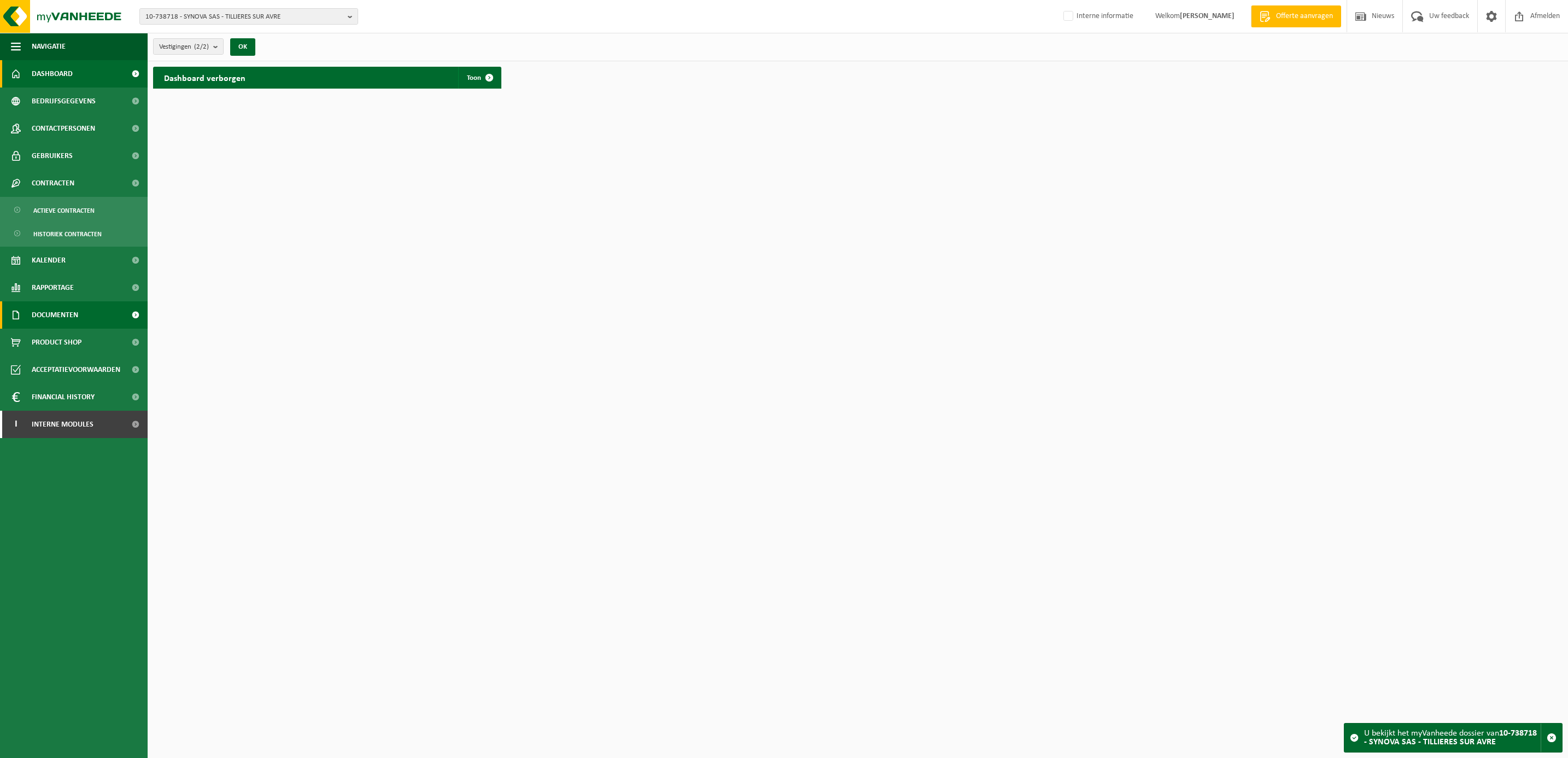
click at [63, 309] on span "Documenten" at bounding box center [55, 315] width 46 height 27
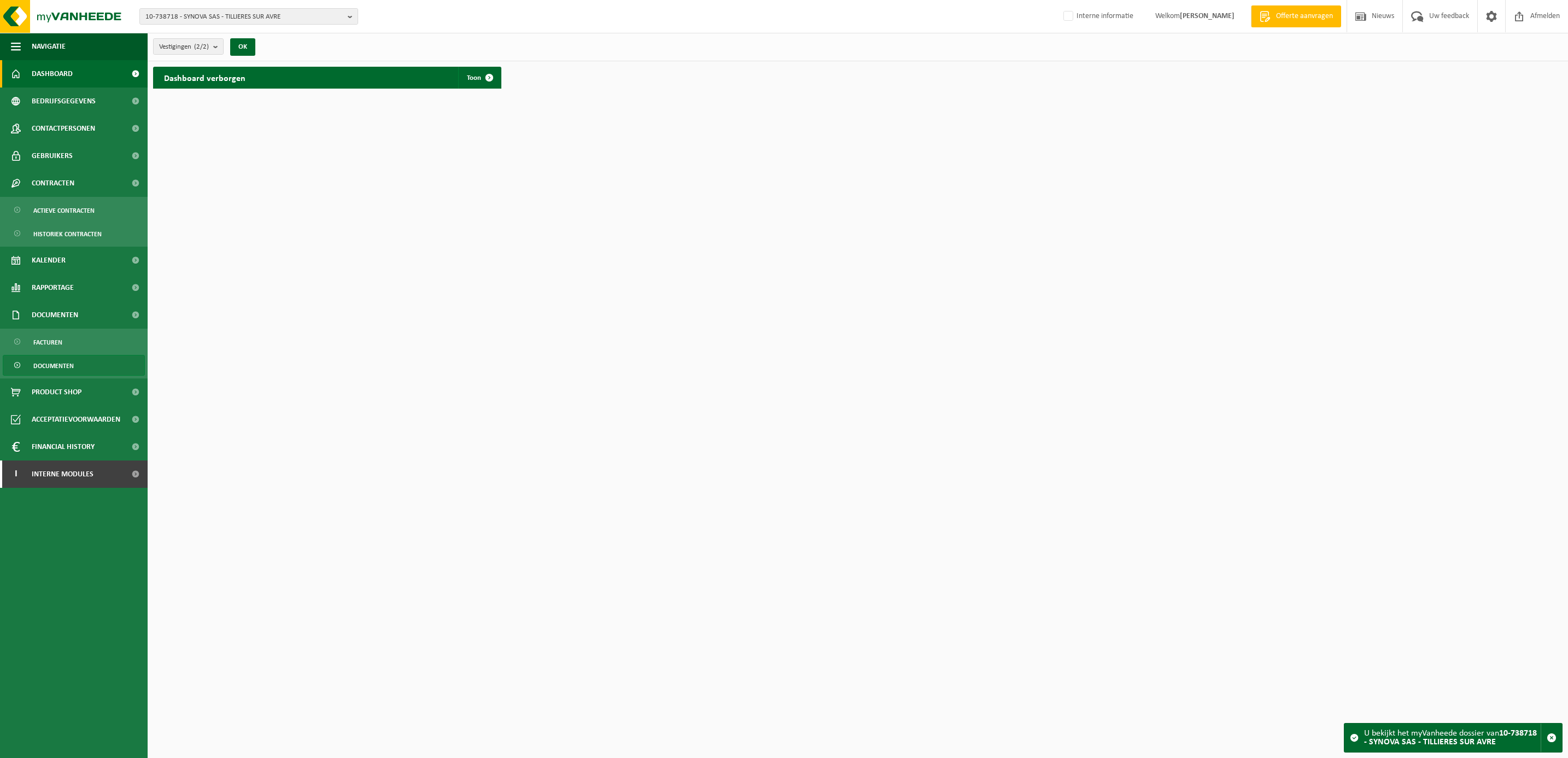
click at [67, 365] on span "Documenten" at bounding box center [54, 366] width 40 height 21
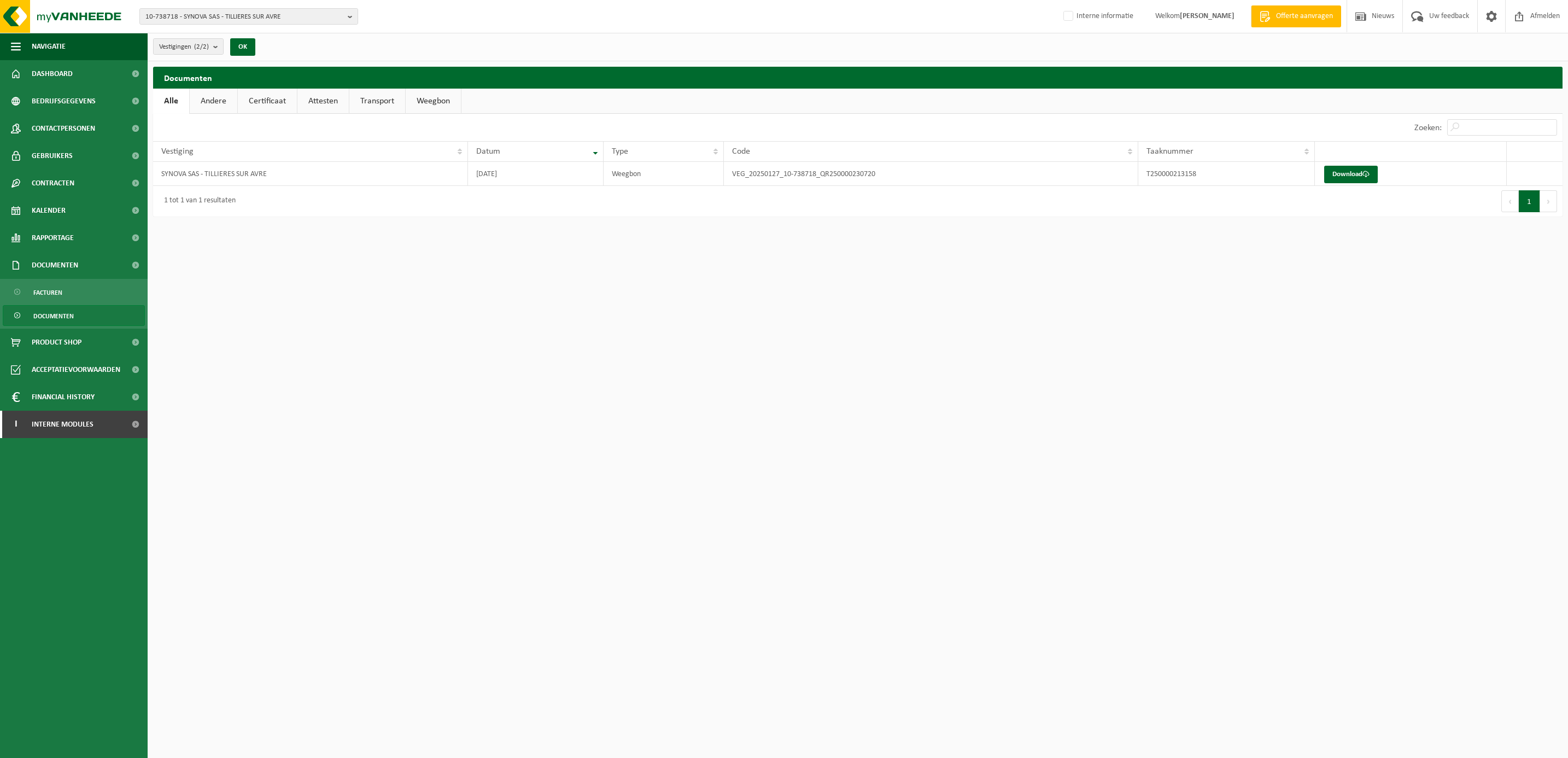
click at [276, 100] on link "Certificaat" at bounding box center [267, 101] width 59 height 25
click at [313, 100] on link "Attesten" at bounding box center [323, 101] width 51 height 25
click at [368, 100] on link "Transport" at bounding box center [379, 101] width 56 height 25
click at [56, 147] on span "Gebruikers" at bounding box center [52, 156] width 41 height 27
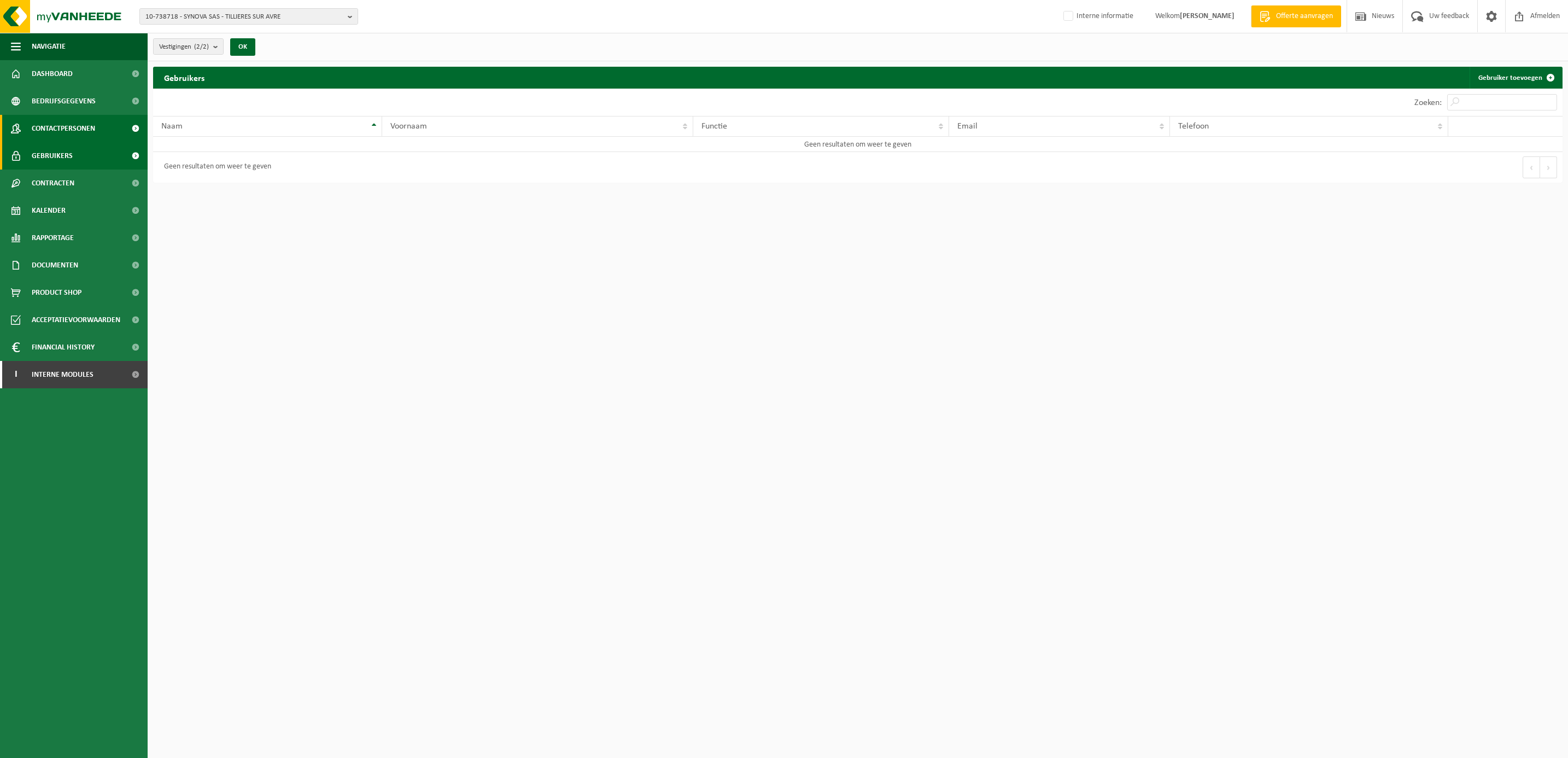
click at [56, 128] on span "Contactpersonen" at bounding box center [63, 128] width 63 height 27
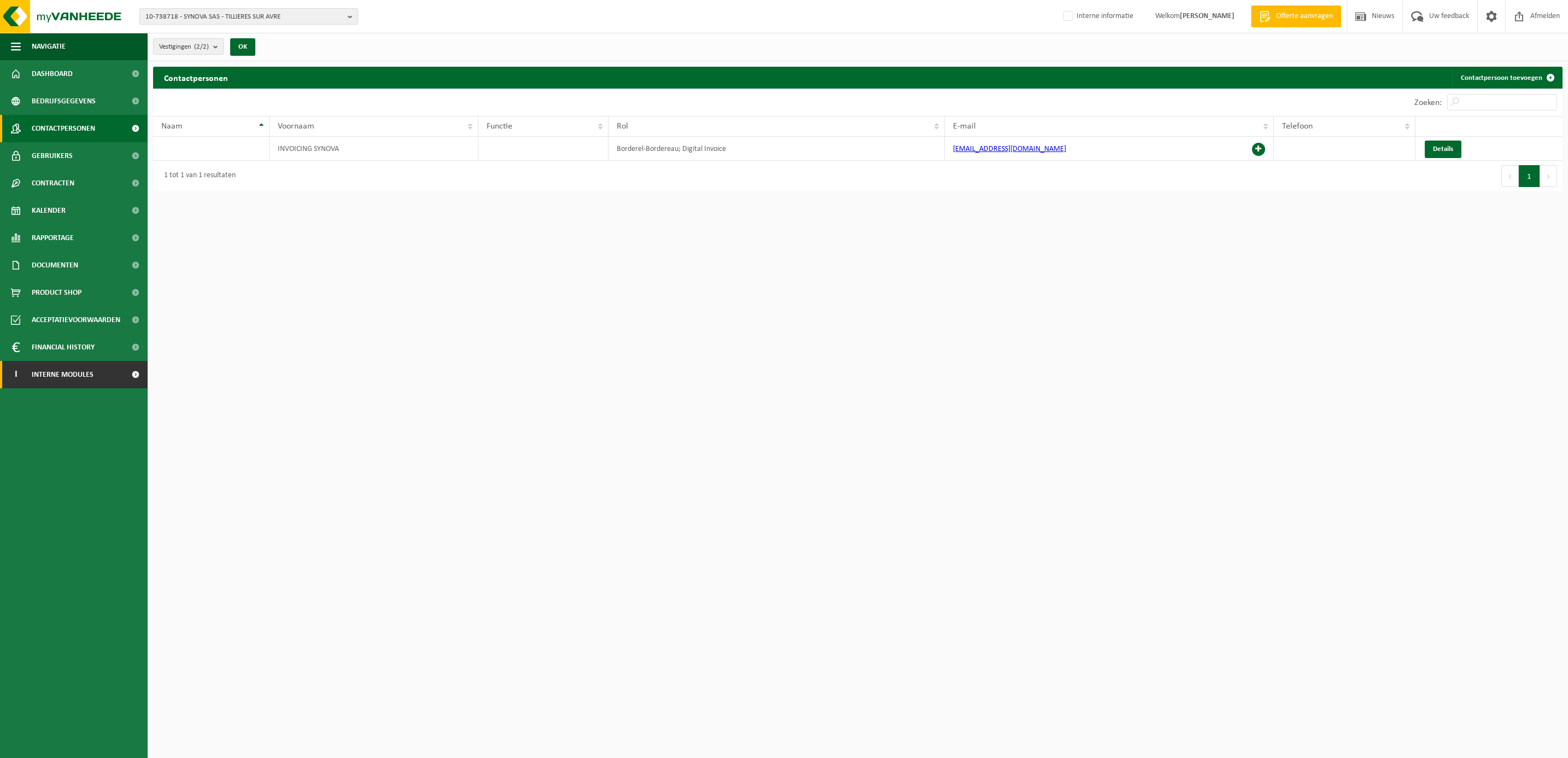
click at [68, 374] on span "Interne modules" at bounding box center [62, 374] width 61 height 27
click at [67, 454] on span "Orderentry Goedkeuring" at bounding box center [77, 457] width 92 height 27
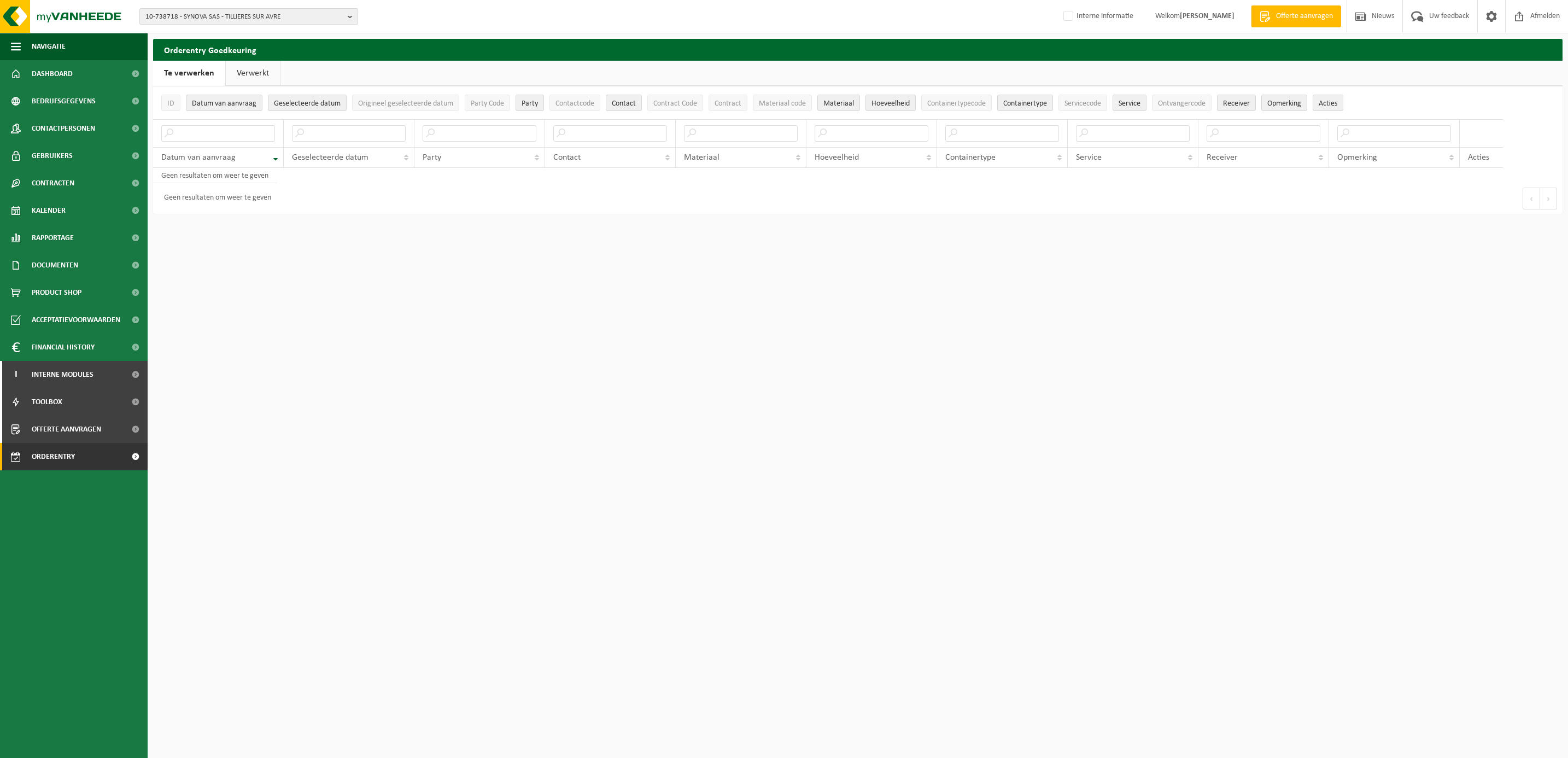
click at [202, 16] on span "10-738718 - SYNOVA SAS - TILLIERES SUR AVRE" at bounding box center [244, 16] width 198 height 16
click at [204, 29] on input "text" at bounding box center [249, 34] width 213 height 13
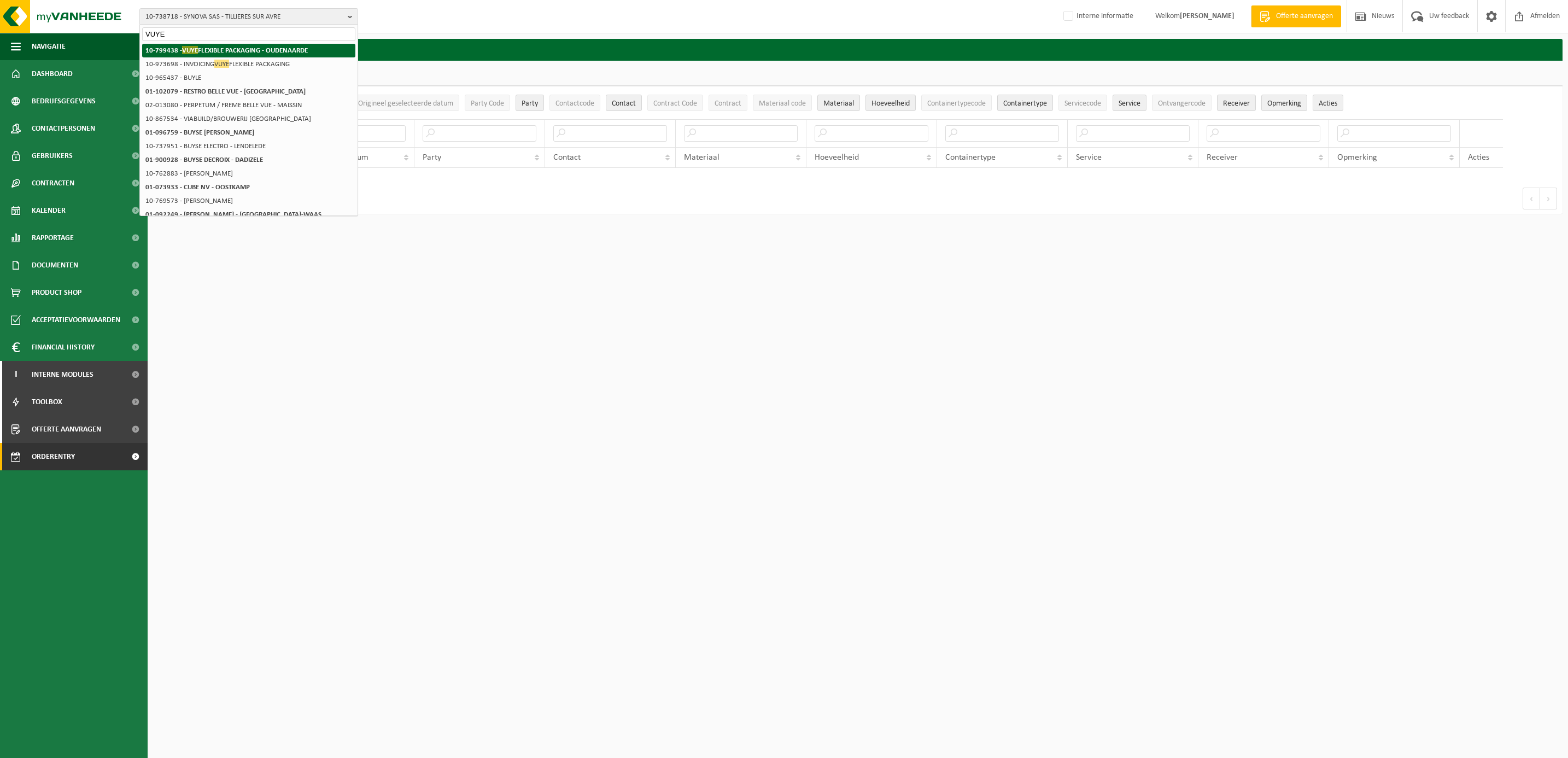
type input "VUYE"
drag, startPoint x: 233, startPoint y: 46, endPoint x: 223, endPoint y: 48, distance: 10.2
click at [231, 46] on li "10-799438 - VUYE FLEXIBLE PACKAGING - OUDENAARDE" at bounding box center [249, 51] width 213 height 13
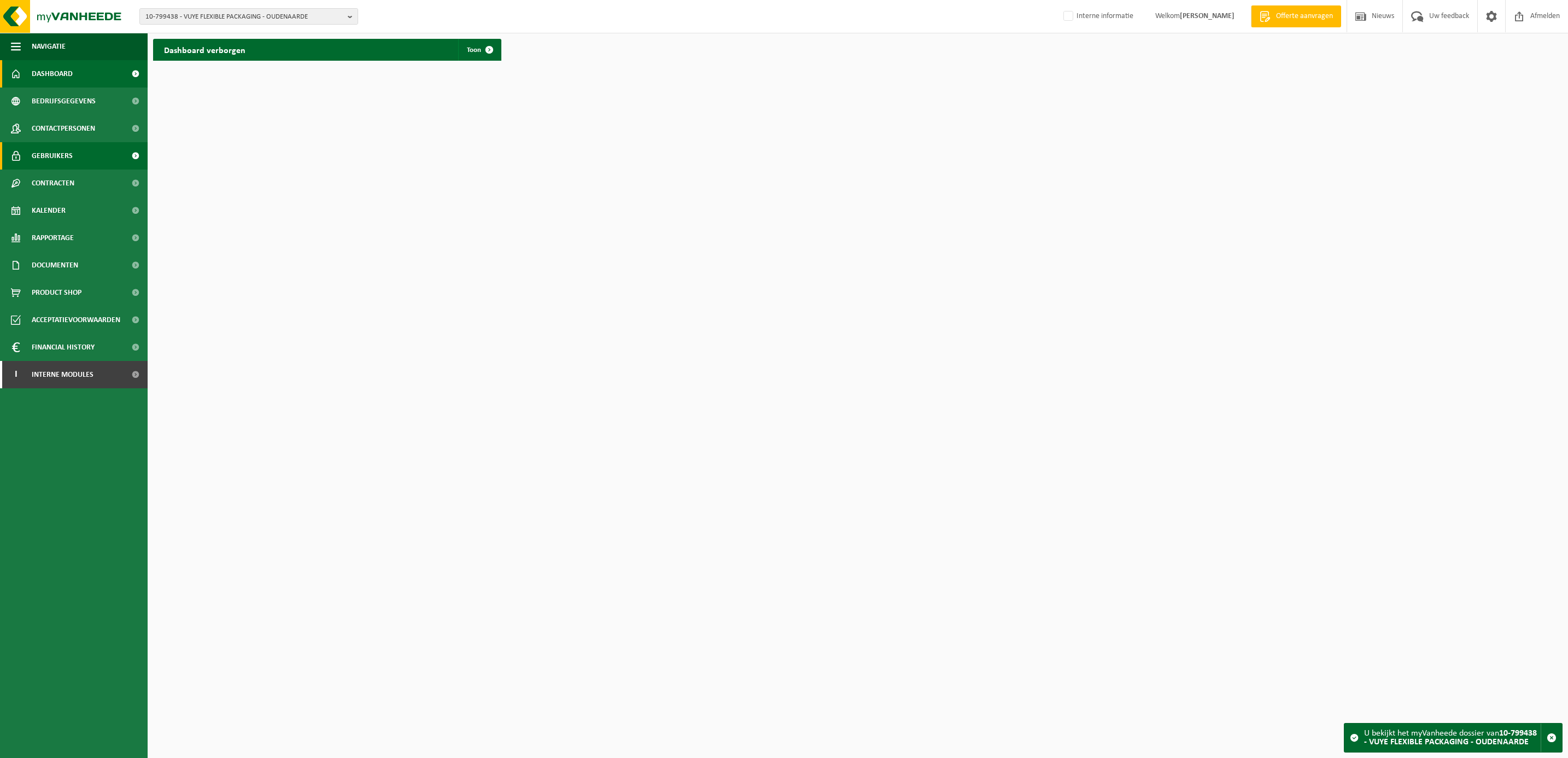
click at [57, 154] on span "Gebruikers" at bounding box center [52, 156] width 41 height 27
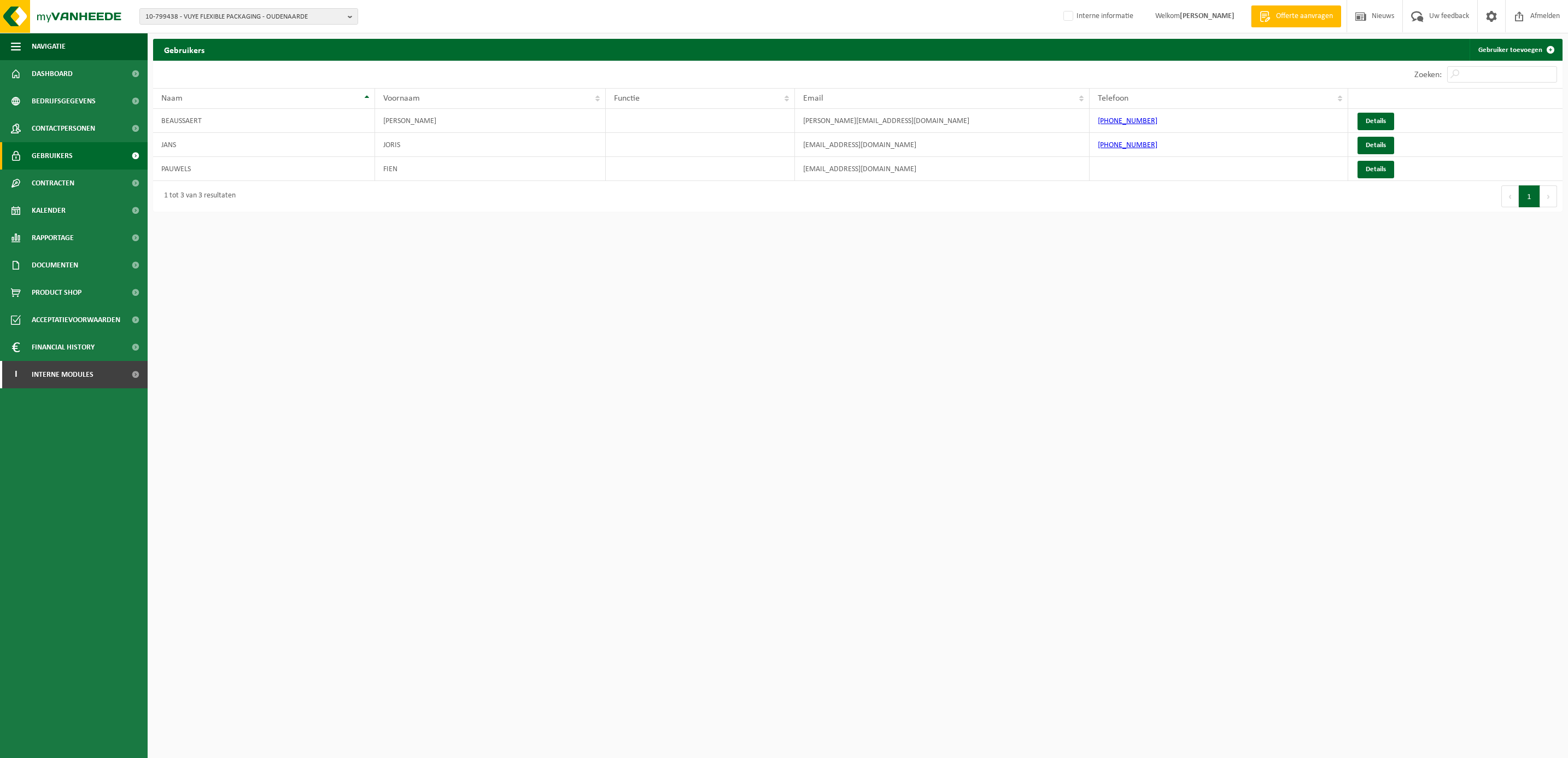
click at [61, 153] on span "Gebruikers" at bounding box center [52, 156] width 41 height 27
click at [57, 181] on span "Contracten" at bounding box center [53, 183] width 43 height 27
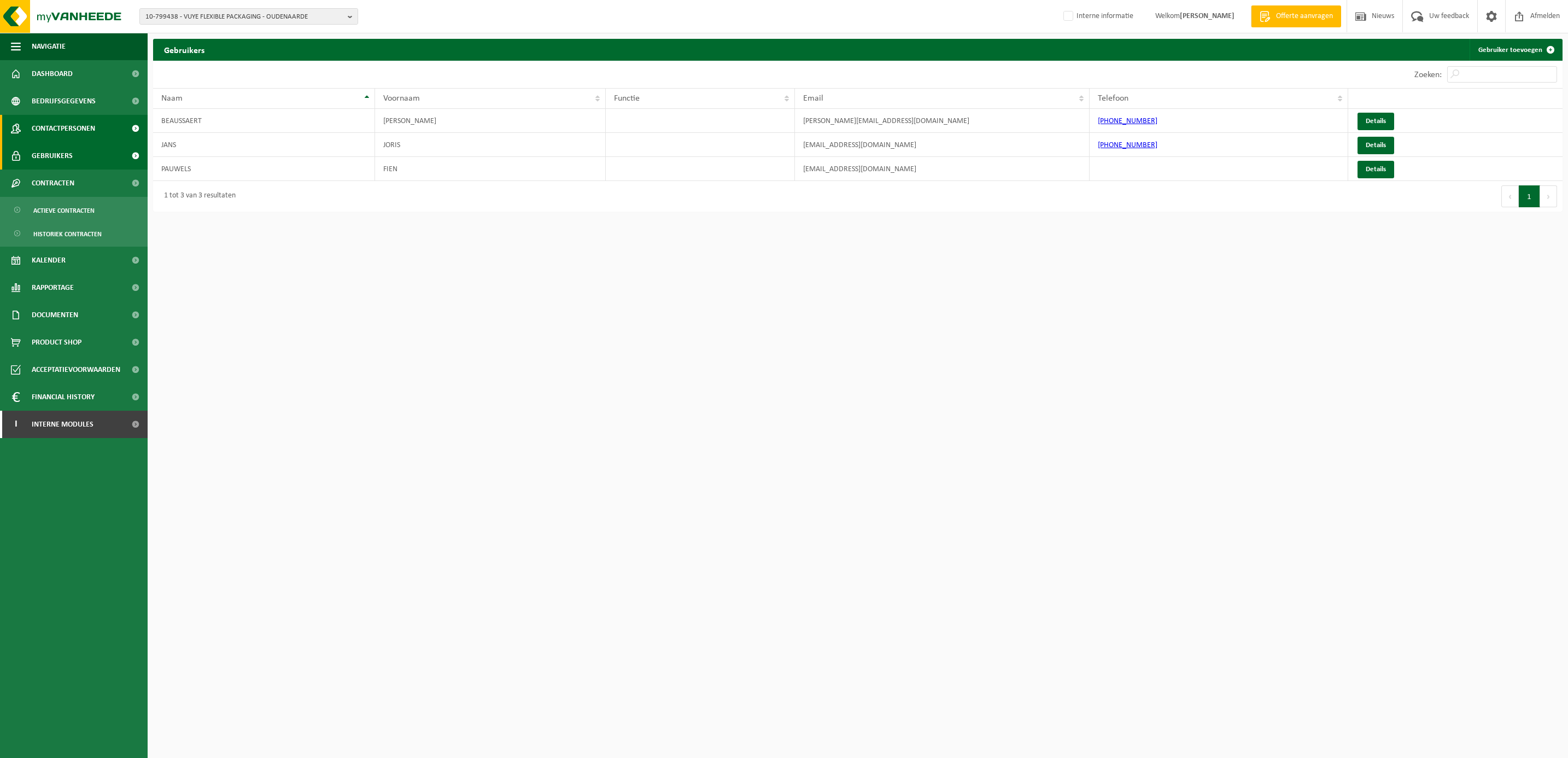
click at [54, 128] on span "Contactpersonen" at bounding box center [63, 128] width 63 height 27
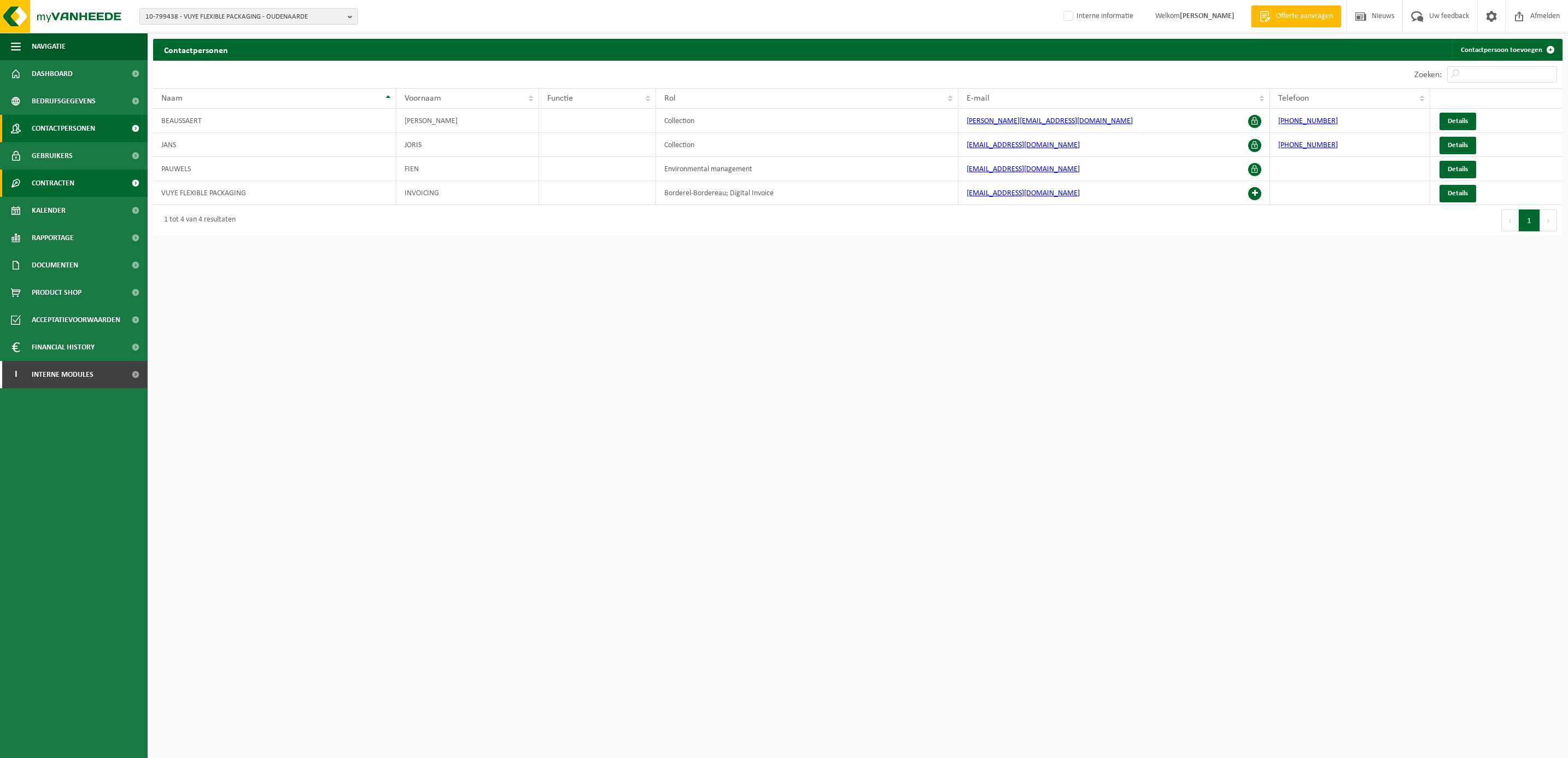
click at [51, 183] on span "Contracten" at bounding box center [53, 183] width 43 height 27
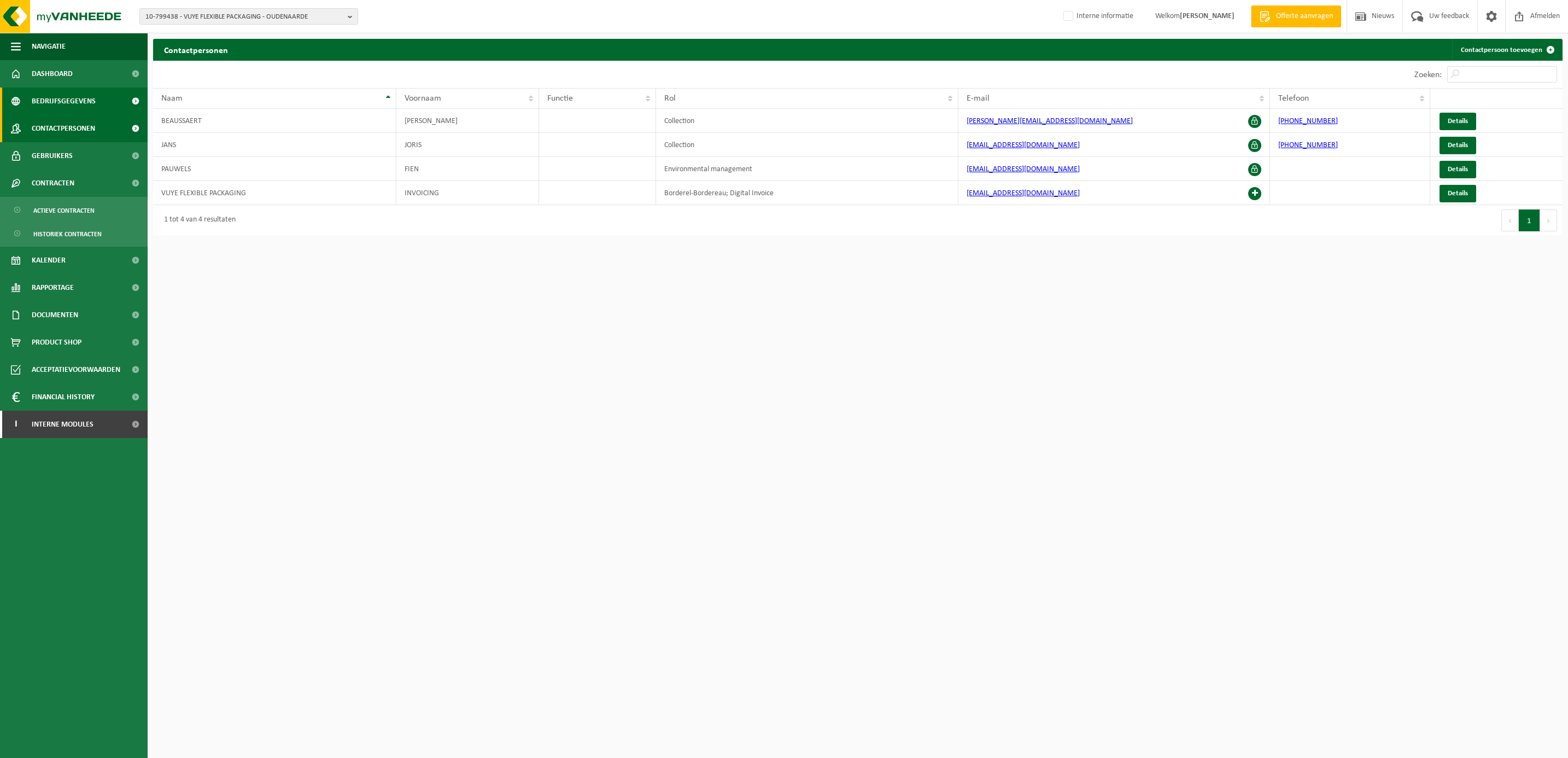
click at [62, 99] on span "Bedrijfsgegevens" at bounding box center [63, 101] width 64 height 27
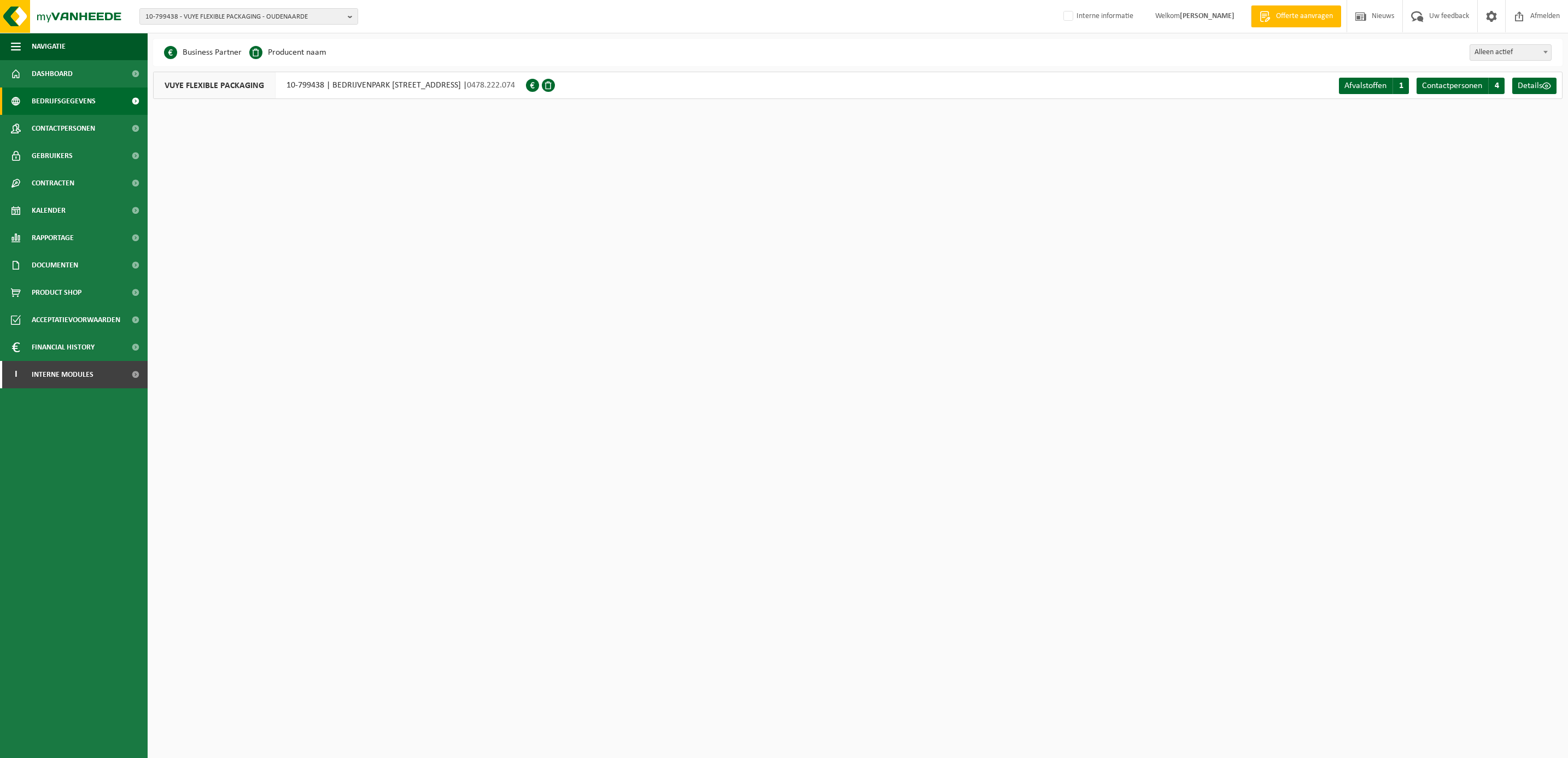
click at [539, 85] on span at bounding box center [533, 85] width 13 height 13
click at [65, 181] on span "Contracten" at bounding box center [53, 183] width 43 height 27
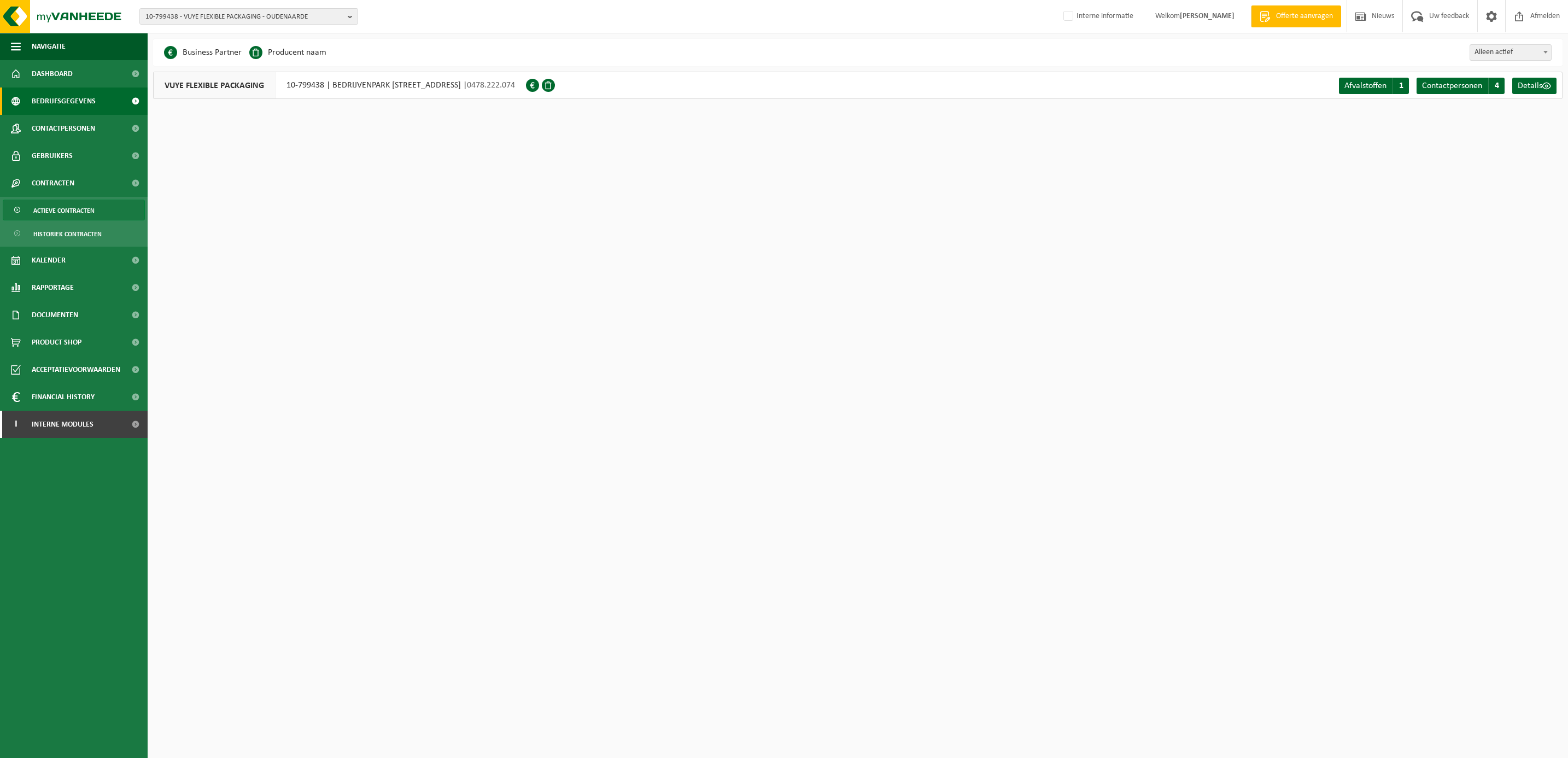
click at [66, 212] on span "Actieve contracten" at bounding box center [64, 211] width 61 height 21
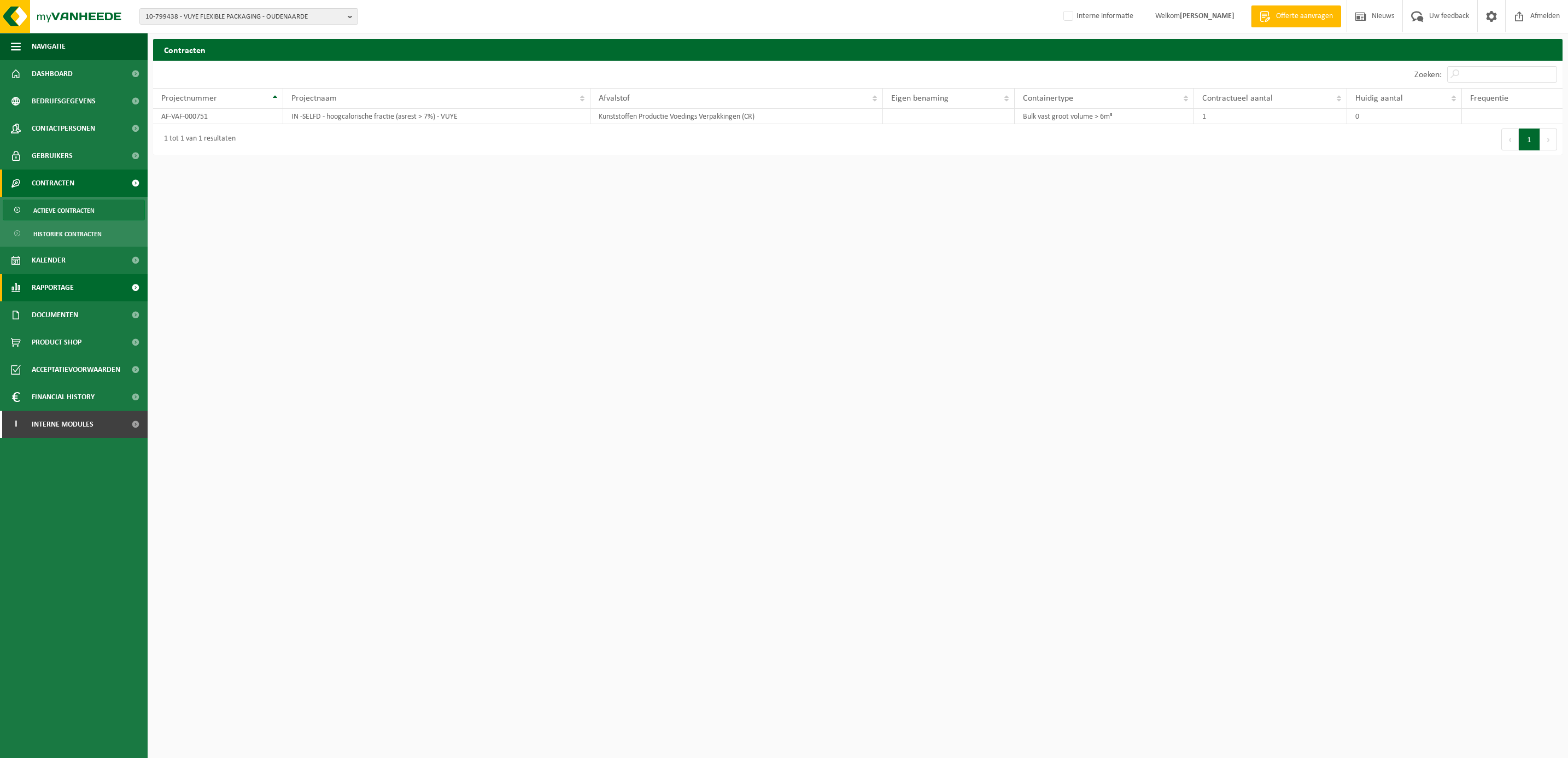
click at [55, 281] on span "Rapportage" at bounding box center [52, 287] width 42 height 27
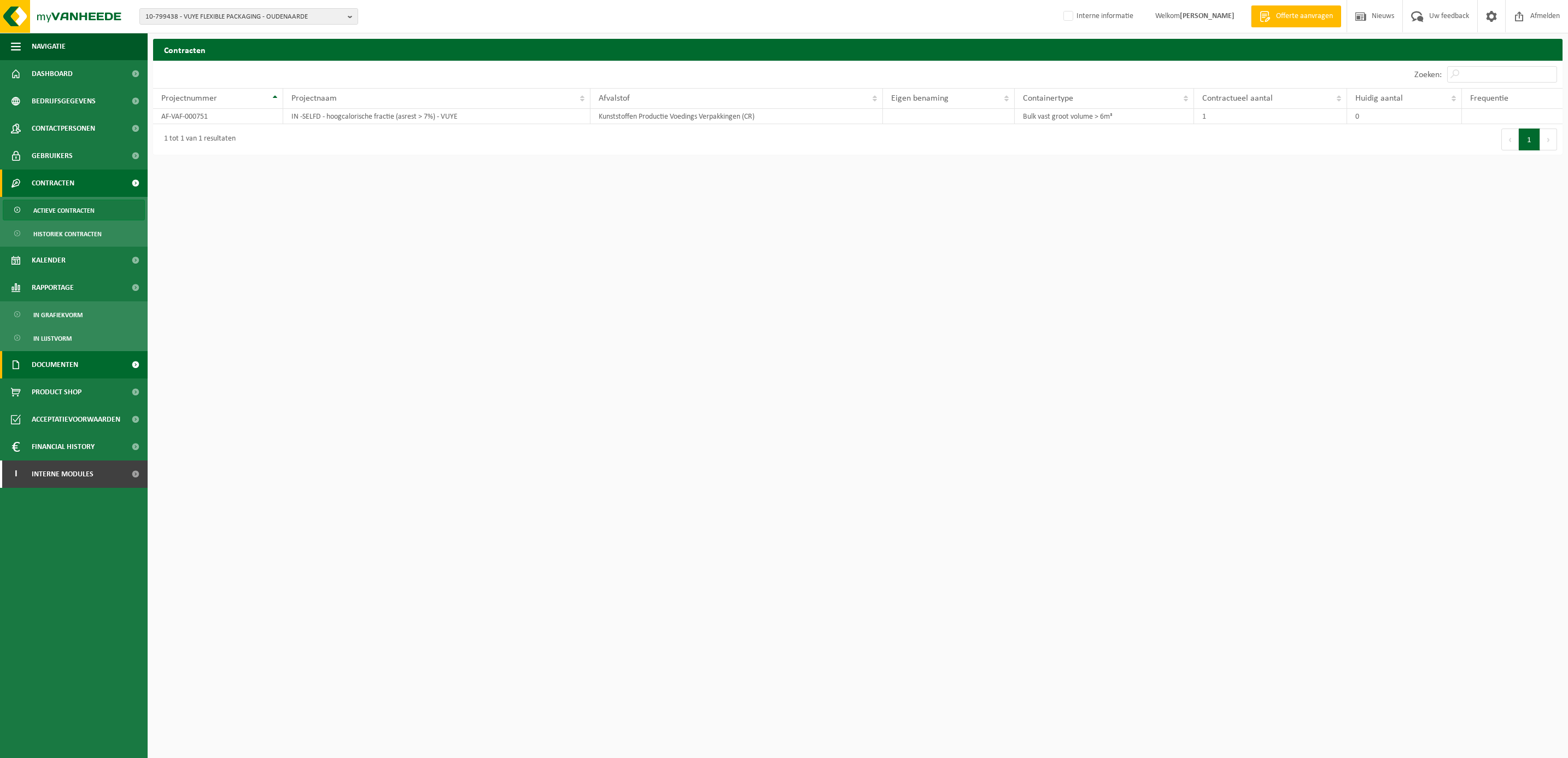
click at [52, 365] on span "Documenten" at bounding box center [55, 365] width 46 height 27
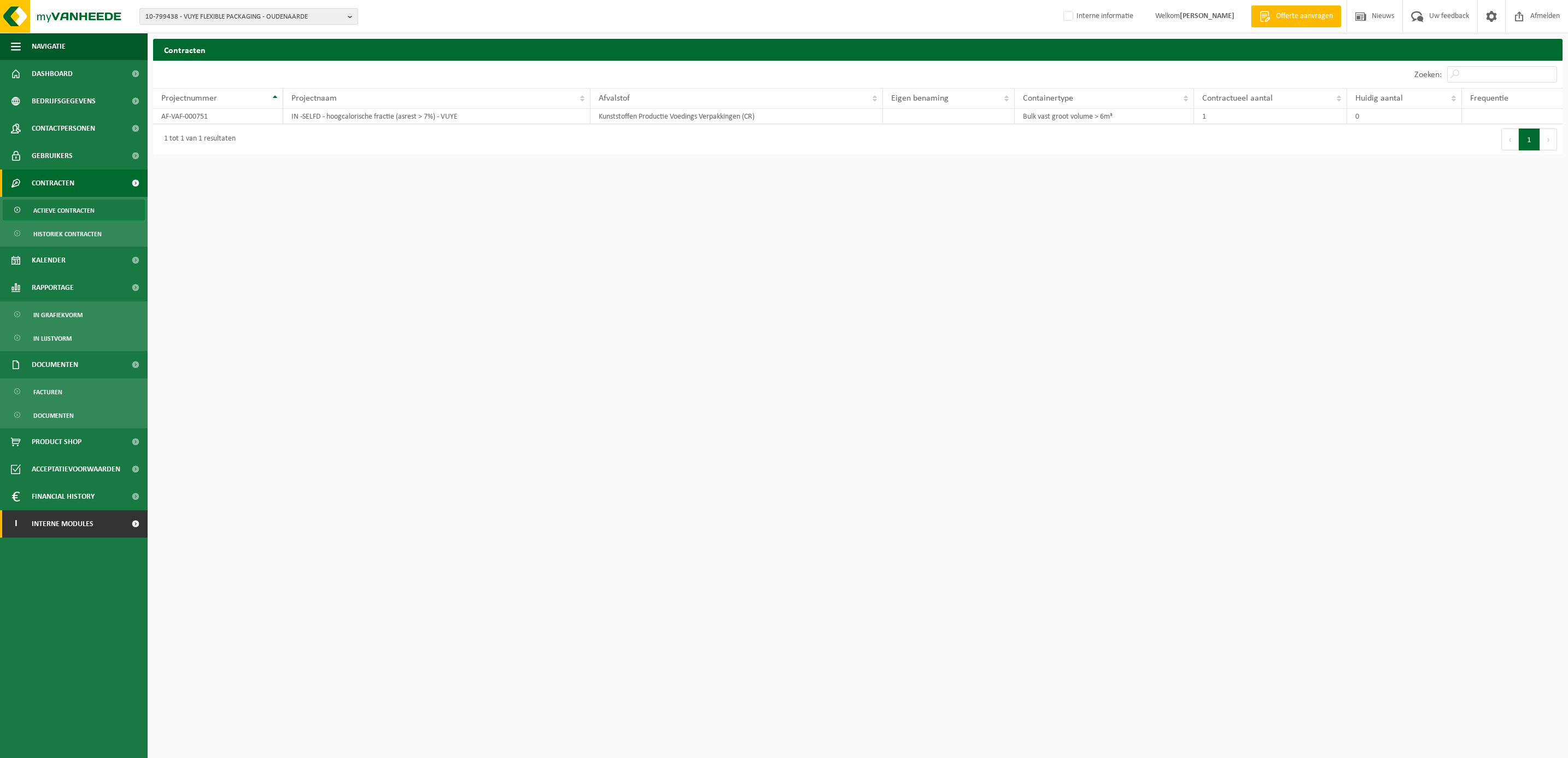
click at [89, 529] on span "Interne modules" at bounding box center [62, 524] width 61 height 27
click at [52, 608] on span "Orderentry Goedkeuring" at bounding box center [77, 606] width 92 height 27
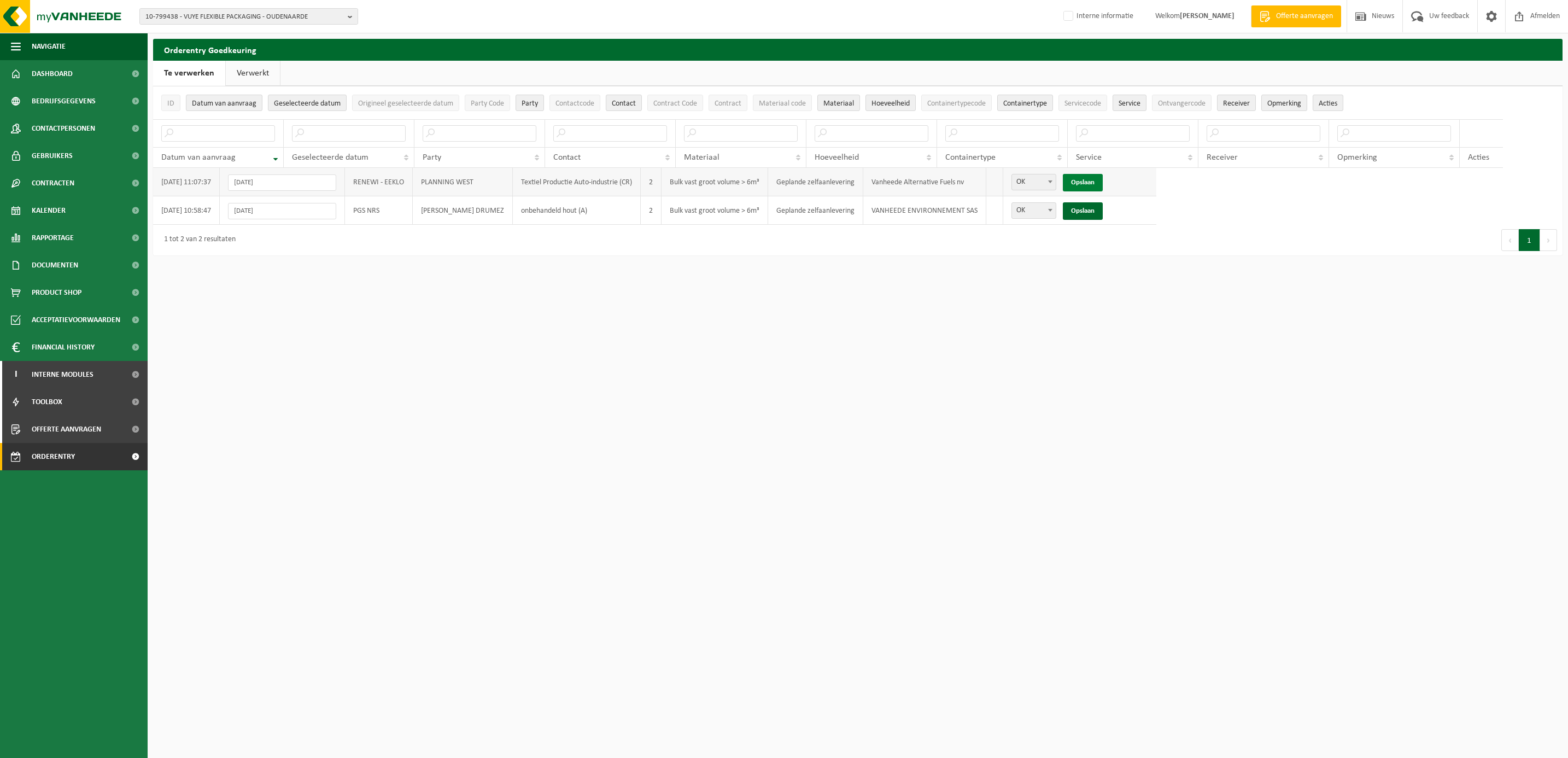
click at [1082, 186] on link "Opslaan" at bounding box center [1083, 183] width 40 height 18
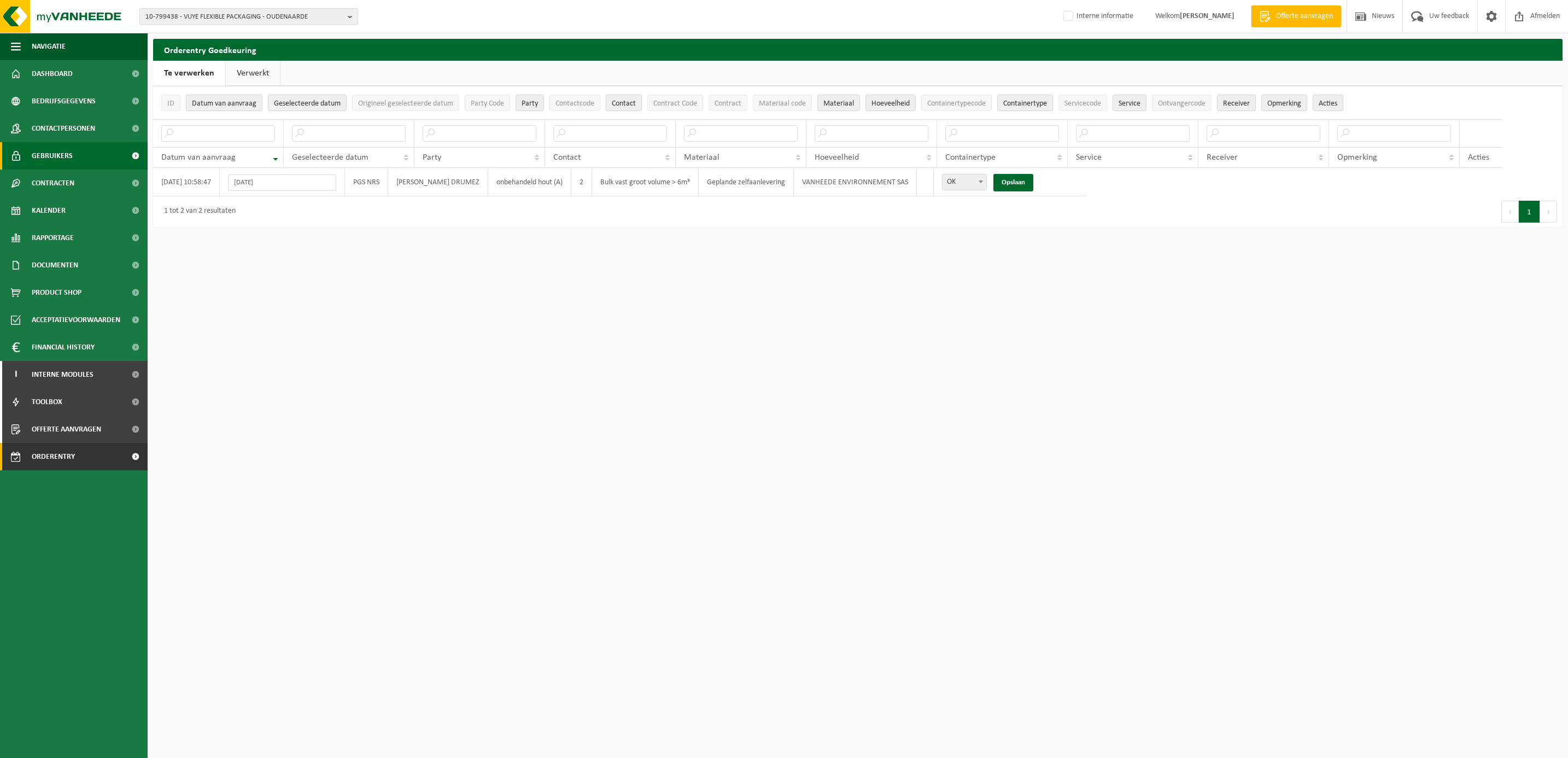
click at [47, 155] on span "Gebruikers" at bounding box center [52, 156] width 41 height 27
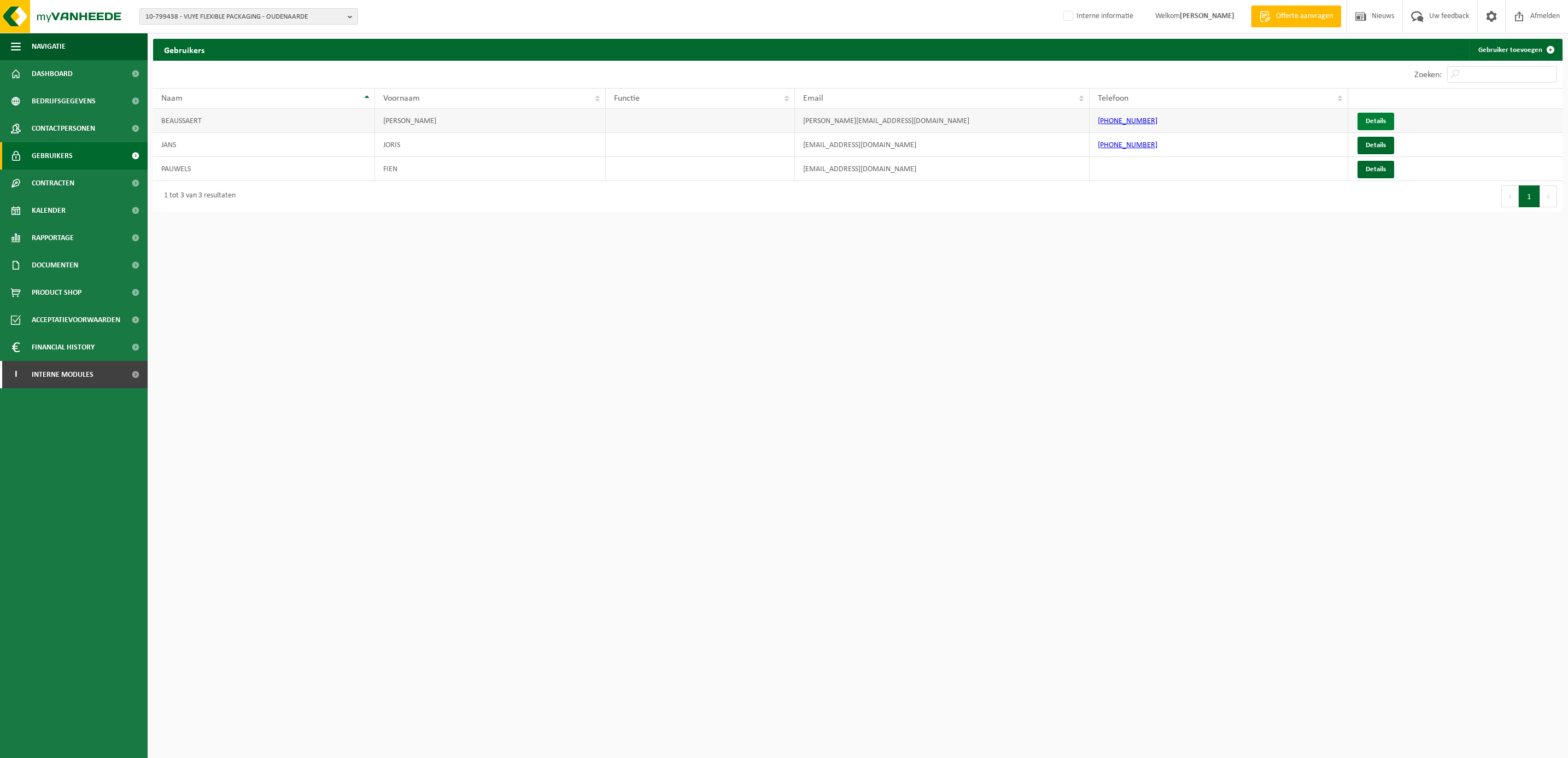
click at [1365, 121] on link "Details" at bounding box center [1376, 121] width 37 height 18
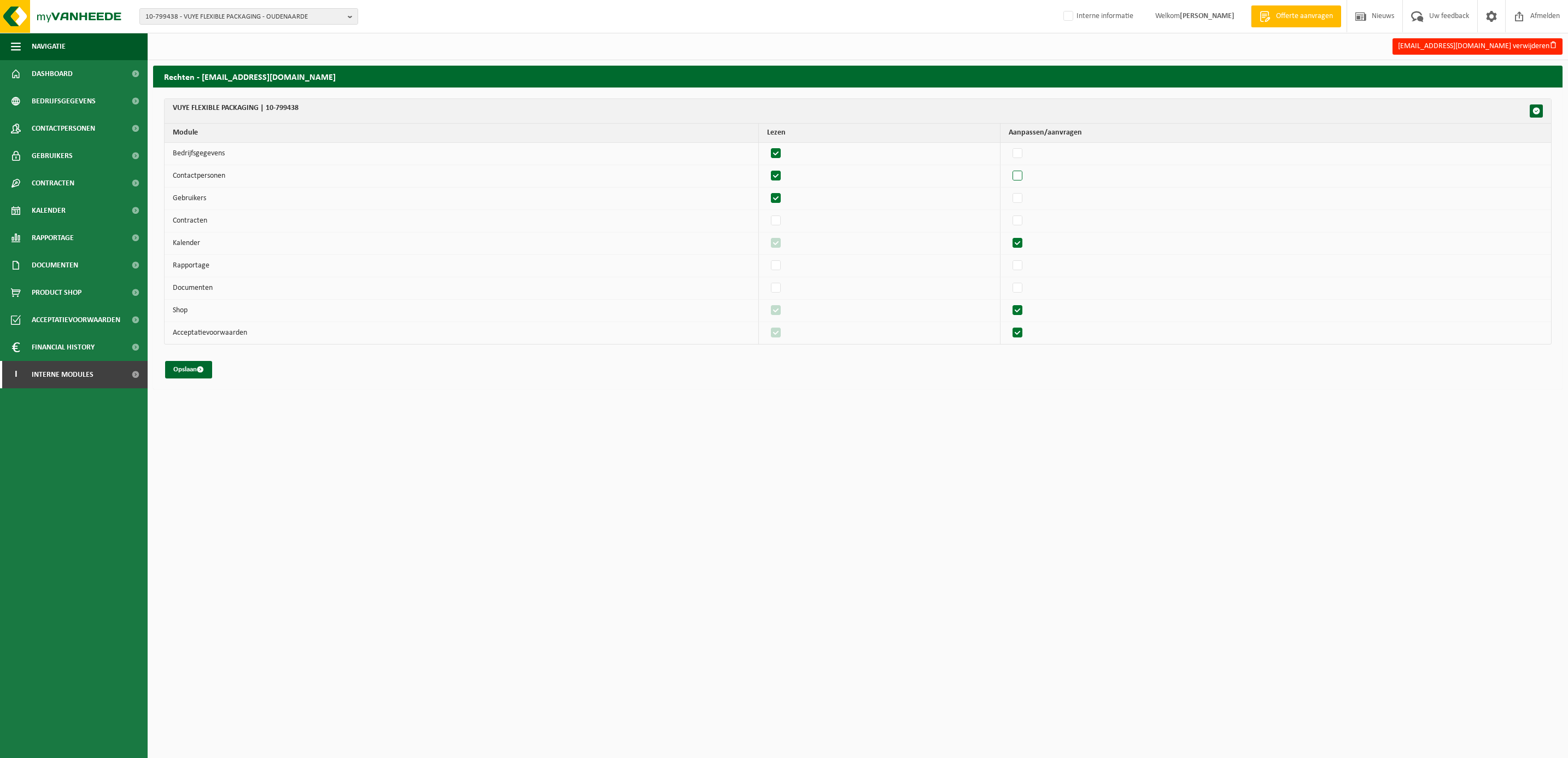
click at [1026, 176] on label"] at bounding box center [1018, 176] width 15 height 16
click at [1009, 168] on input "checkbox" at bounding box center [1008, 167] width 1 height 1
checkbox input "true"
click at [1026, 194] on label"] at bounding box center [1018, 198] width 15 height 16
click at [1009, 191] on input "checkbox" at bounding box center [1008, 190] width 1 height 1
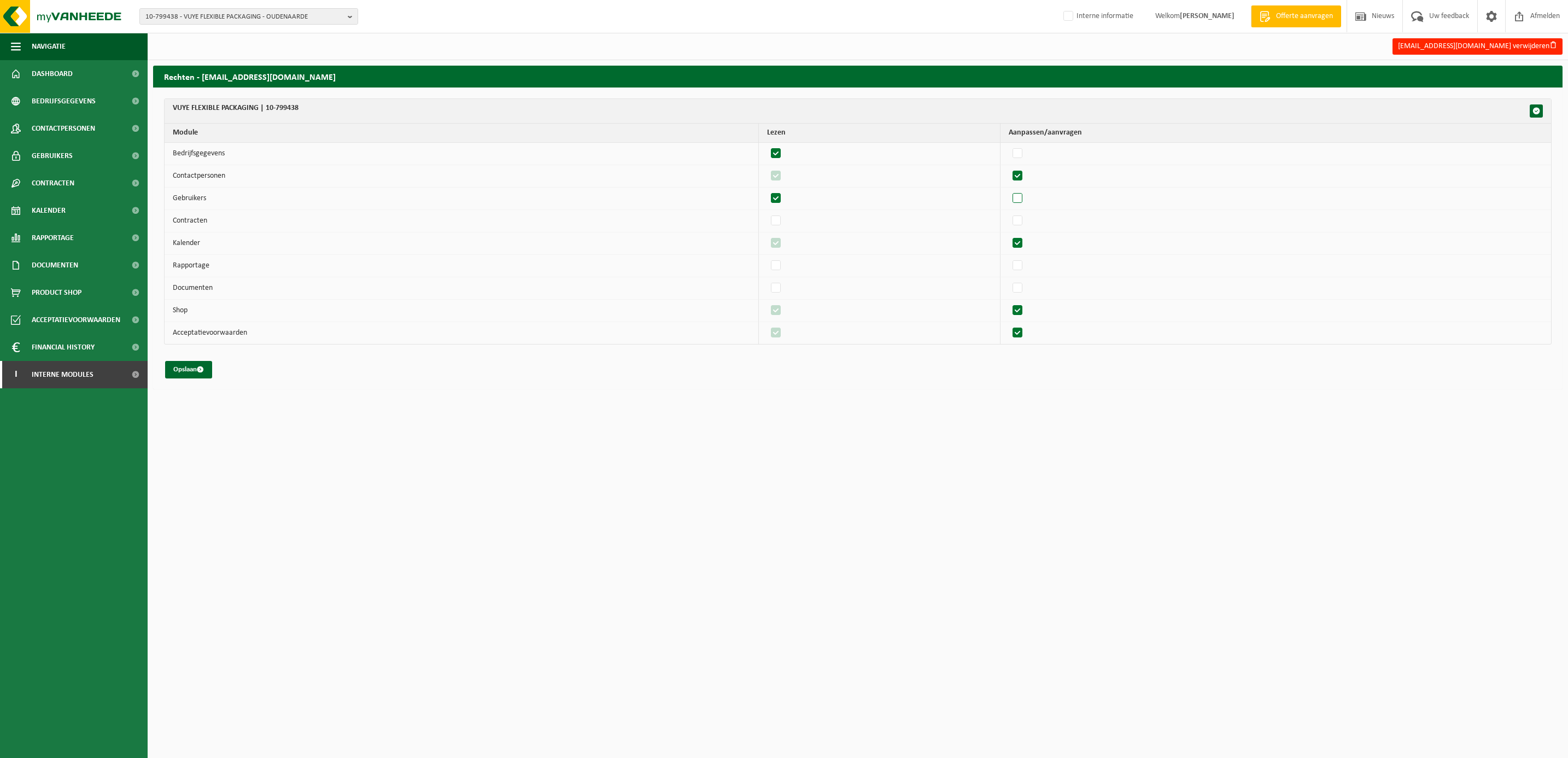
checkbox input "true"
click at [1026, 270] on label"] at bounding box center [1018, 265] width 15 height 16
click at [1009, 258] on input "checkbox" at bounding box center [1008, 257] width 1 height 1
checkbox input "true"
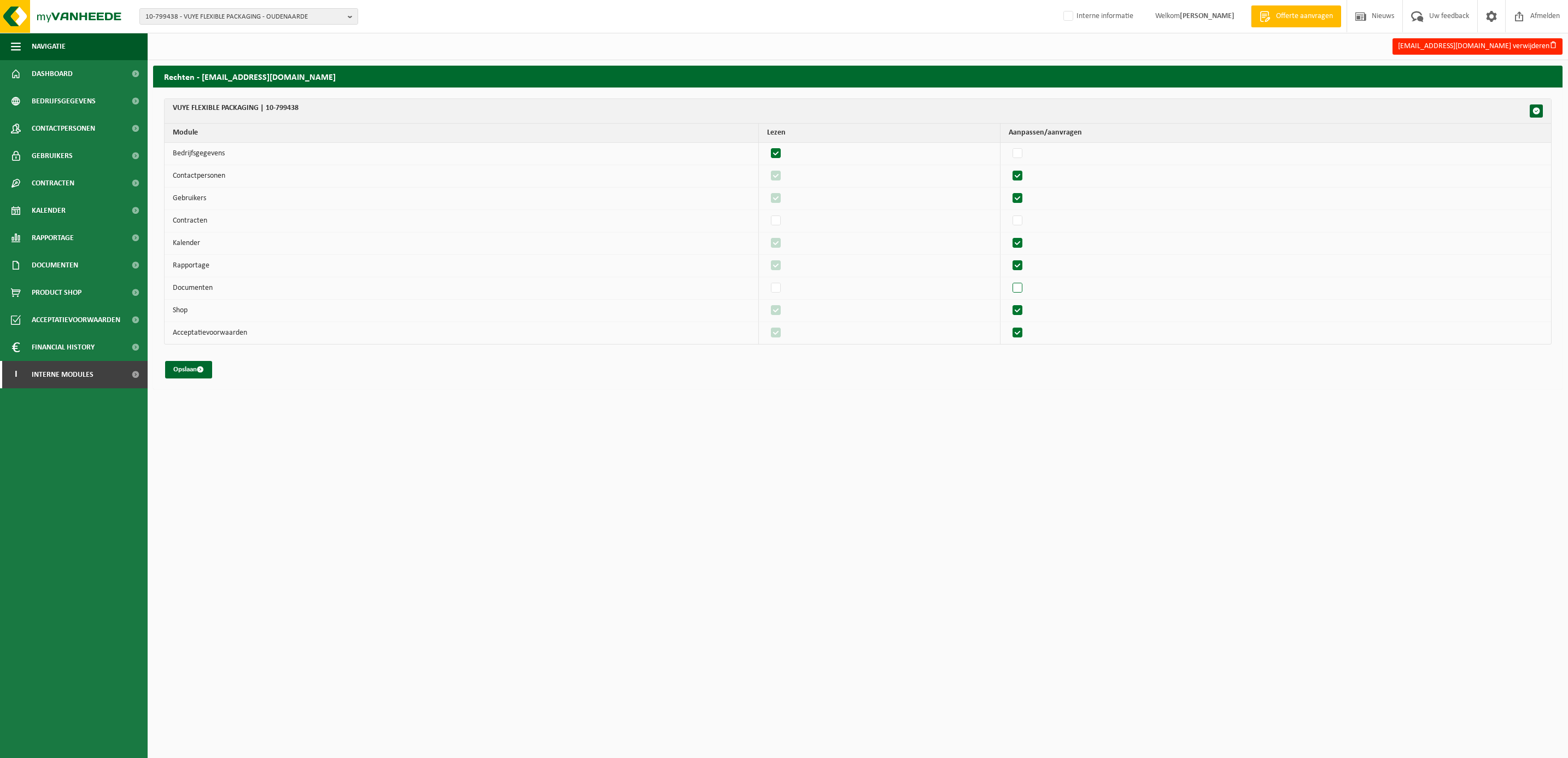
click at [1026, 289] on label"] at bounding box center [1018, 288] width 15 height 16
click at [1009, 280] on input "checkbox" at bounding box center [1008, 279] width 1 height 1
checkbox input "true"
click at [191, 370] on button "Opslaan" at bounding box center [188, 370] width 47 height 18
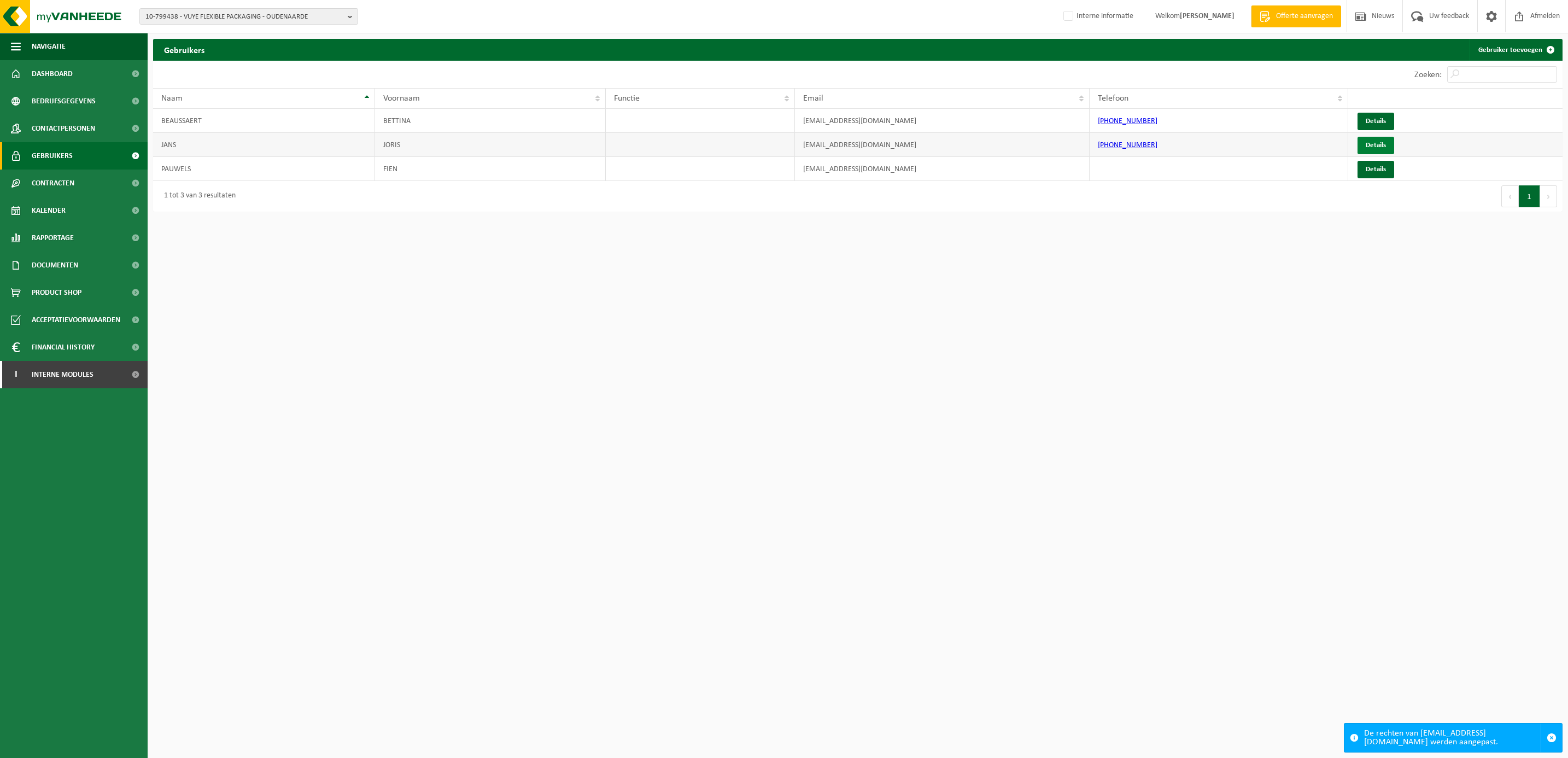
click at [1372, 146] on link "Details" at bounding box center [1376, 146] width 37 height 18
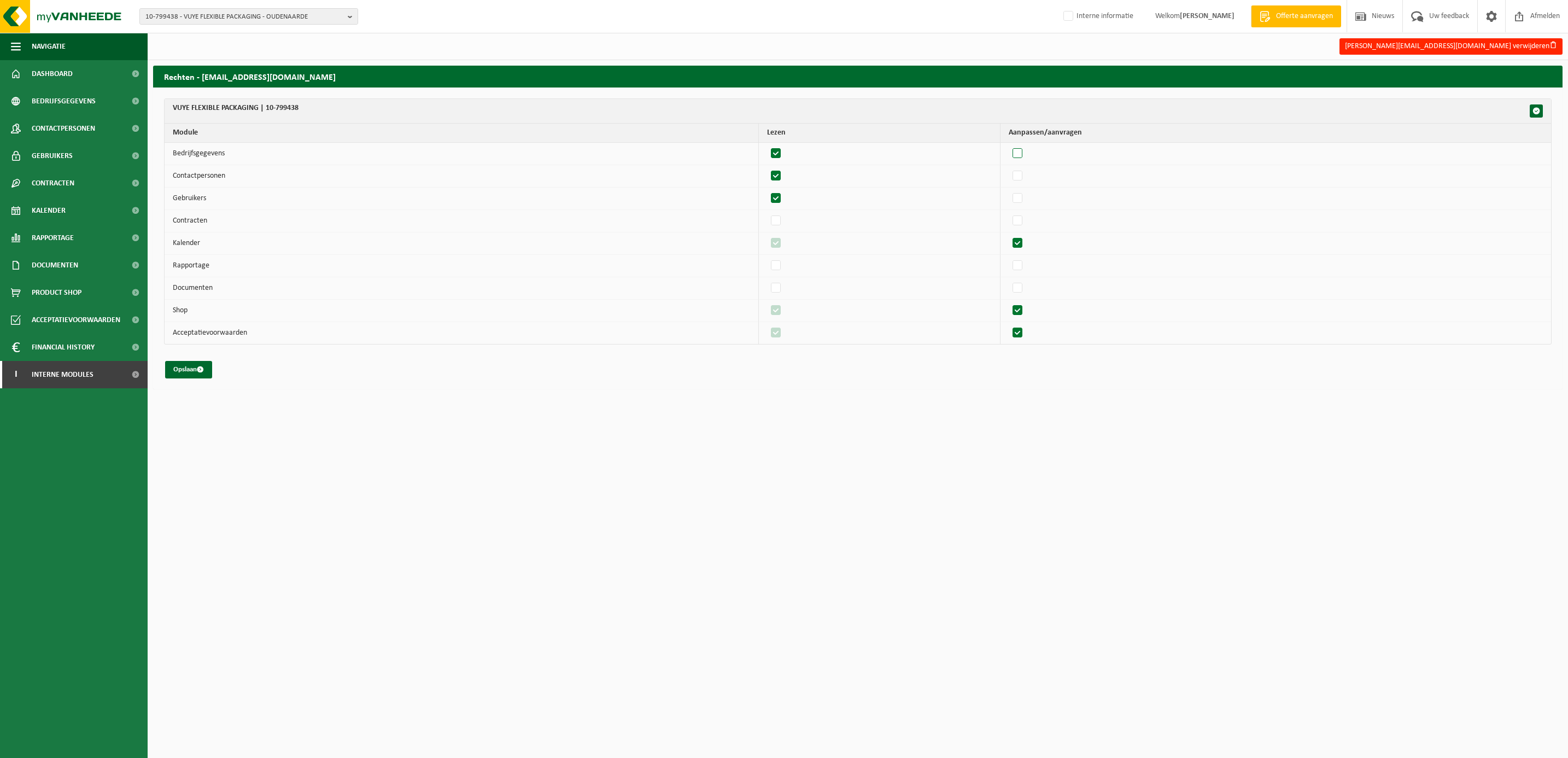
click at [1026, 156] on label"] at bounding box center [1018, 153] width 15 height 16
click at [1009, 146] on input "checkbox" at bounding box center [1008, 145] width 1 height 1
checkbox input "true"
click at [1026, 179] on label"] at bounding box center [1018, 176] width 15 height 16
click at [1009, 168] on input "checkbox" at bounding box center [1008, 167] width 1 height 1
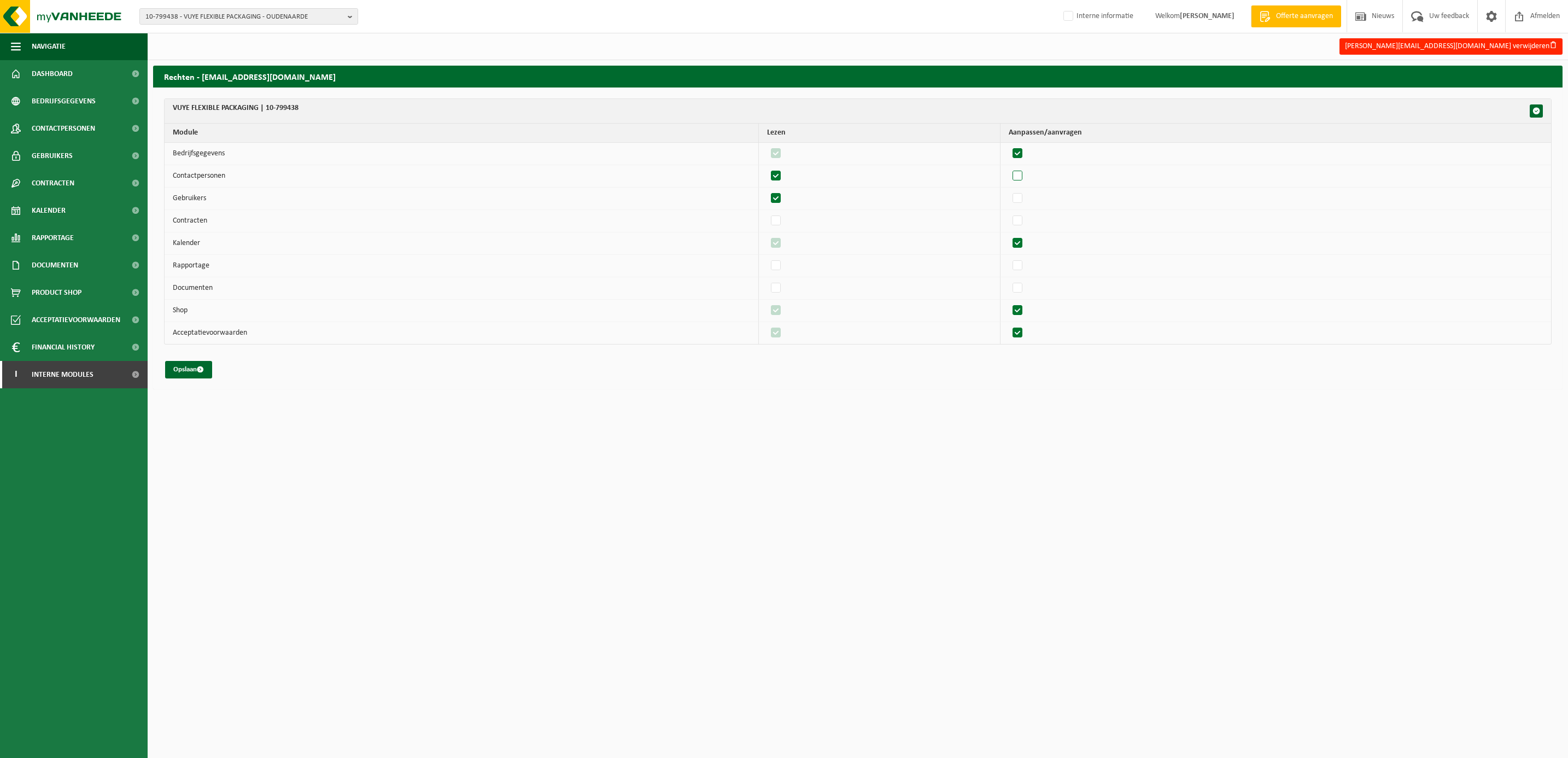
checkbox input "true"
click at [1026, 196] on label"] at bounding box center [1018, 198] width 15 height 16
click at [1009, 191] on input "checkbox" at bounding box center [1008, 190] width 1 height 1
checkbox input "true"
click at [1026, 223] on label"] at bounding box center [1018, 220] width 15 height 16
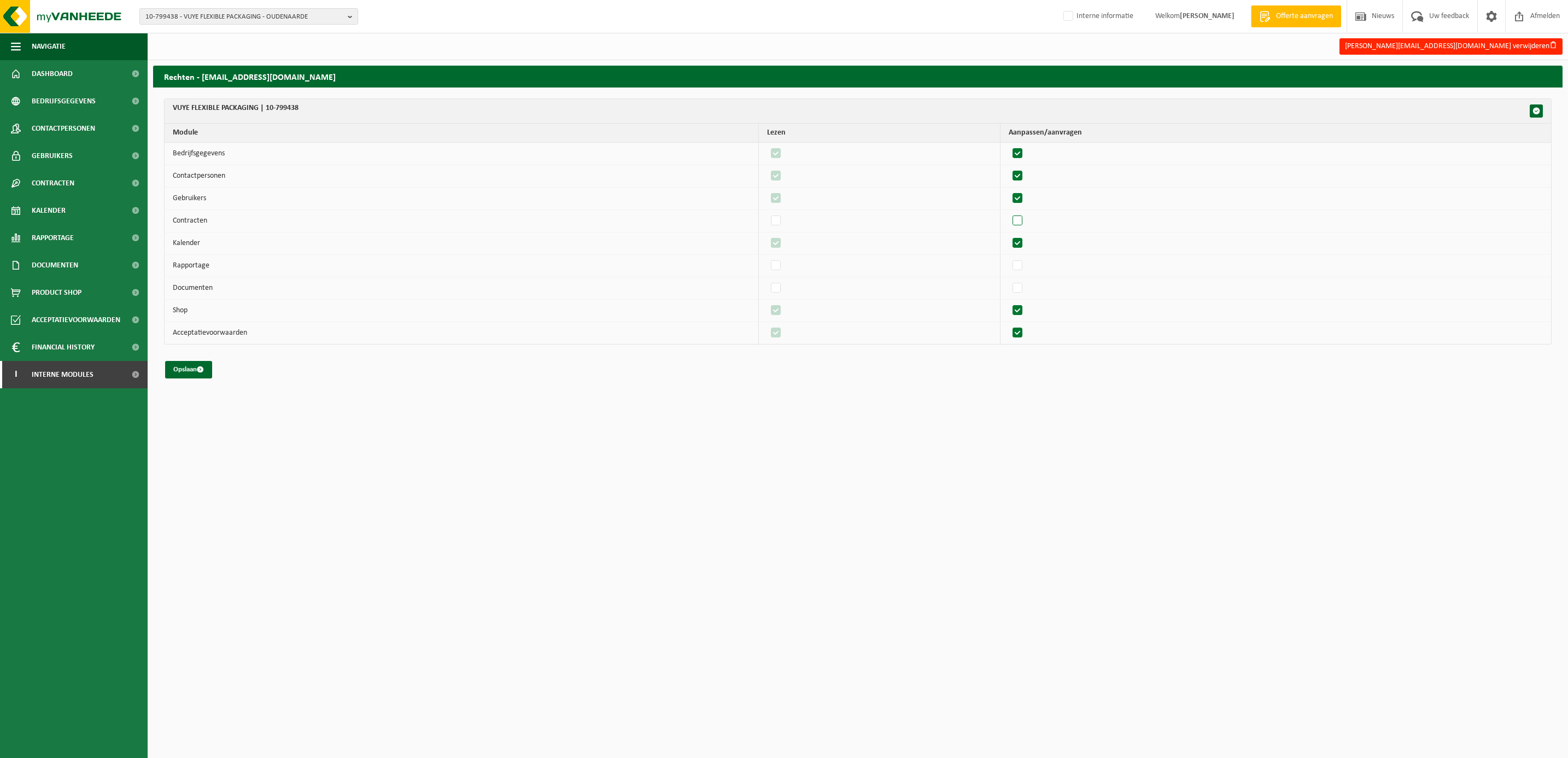
click at [1009, 212] on input "checkbox" at bounding box center [1008, 212] width 1 height 1
checkbox input "true"
click at [1026, 268] on label"] at bounding box center [1018, 265] width 15 height 16
click at [1009, 258] on input "checkbox" at bounding box center [1008, 257] width 1 height 1
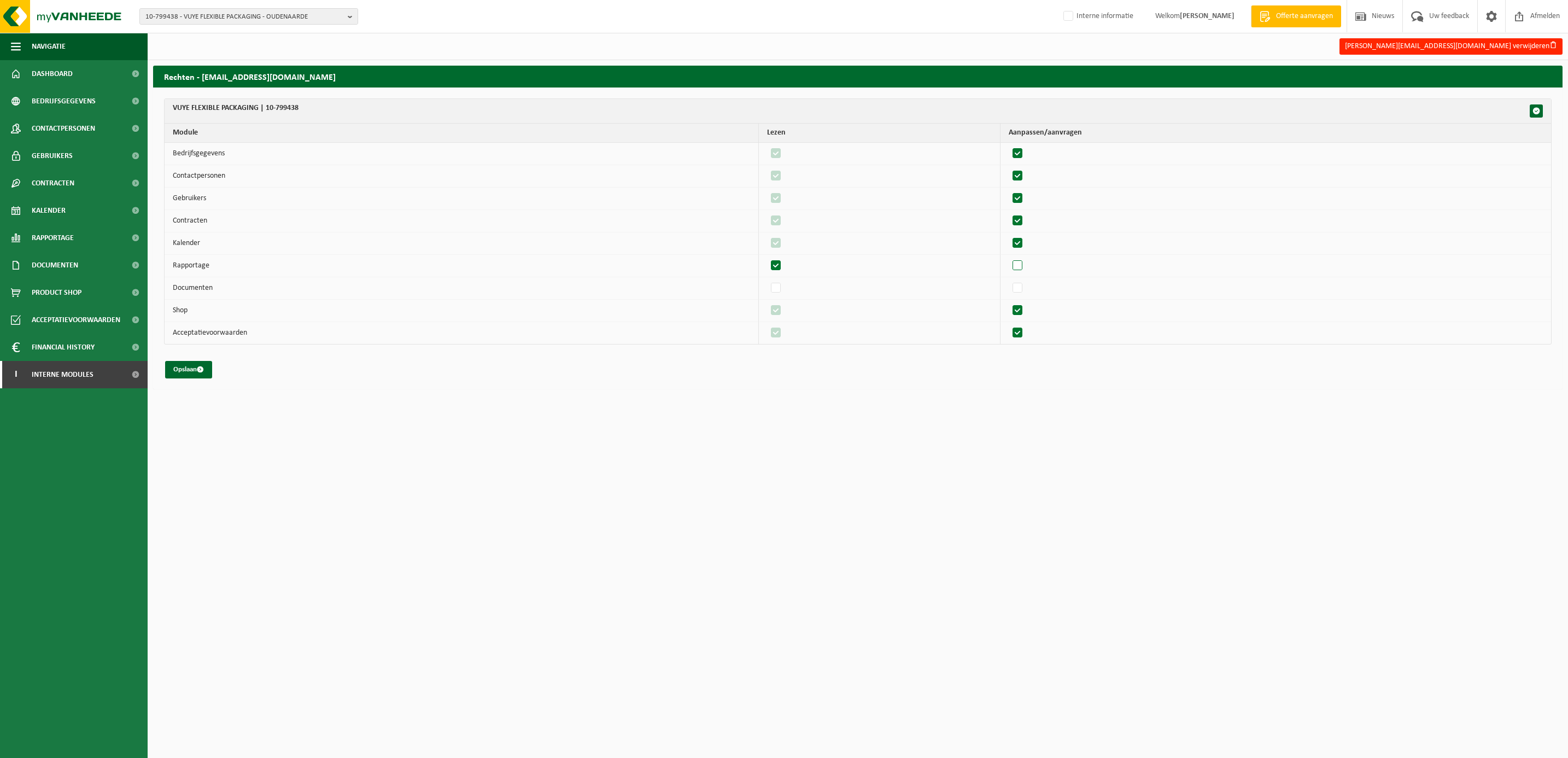
checkbox input "true"
click at [1026, 286] on label"] at bounding box center [1018, 288] width 15 height 16
click at [1009, 280] on input "checkbox" at bounding box center [1008, 279] width 1 height 1
checkbox input "true"
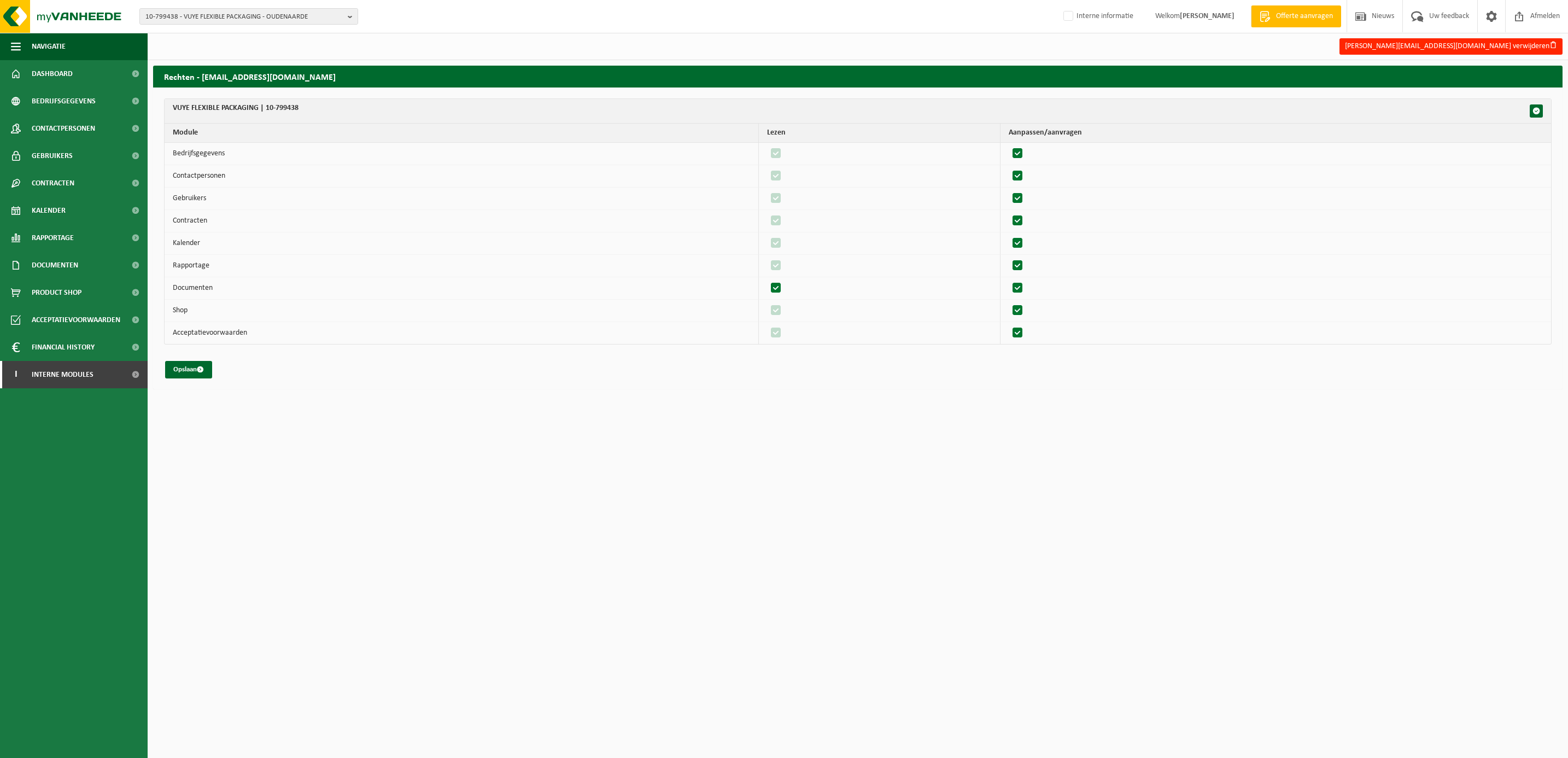
checkbox input "true"
click at [185, 373] on button "Opslaan" at bounding box center [188, 370] width 47 height 18
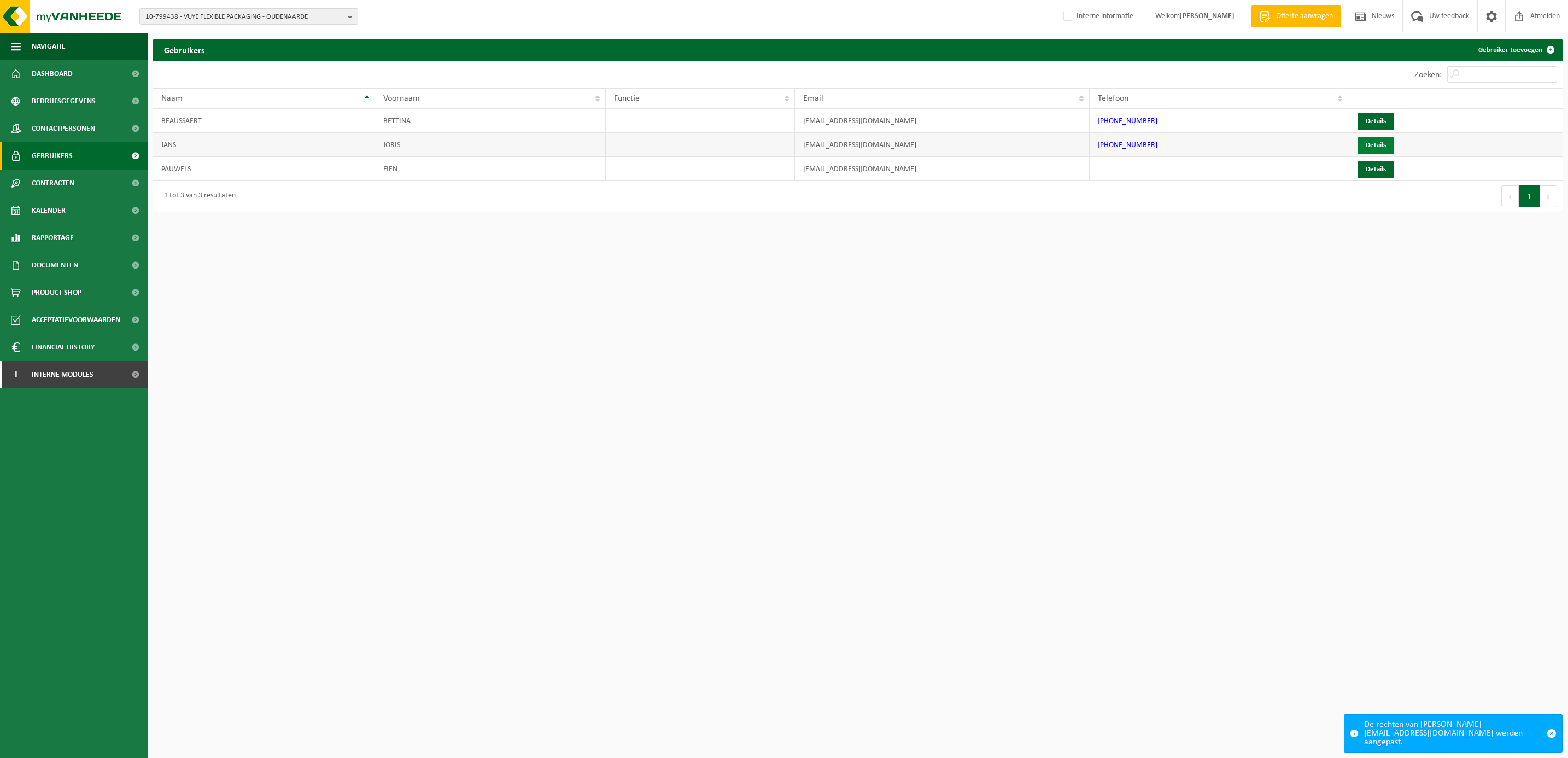
click at [1373, 145] on link "Details" at bounding box center [1376, 146] width 37 height 18
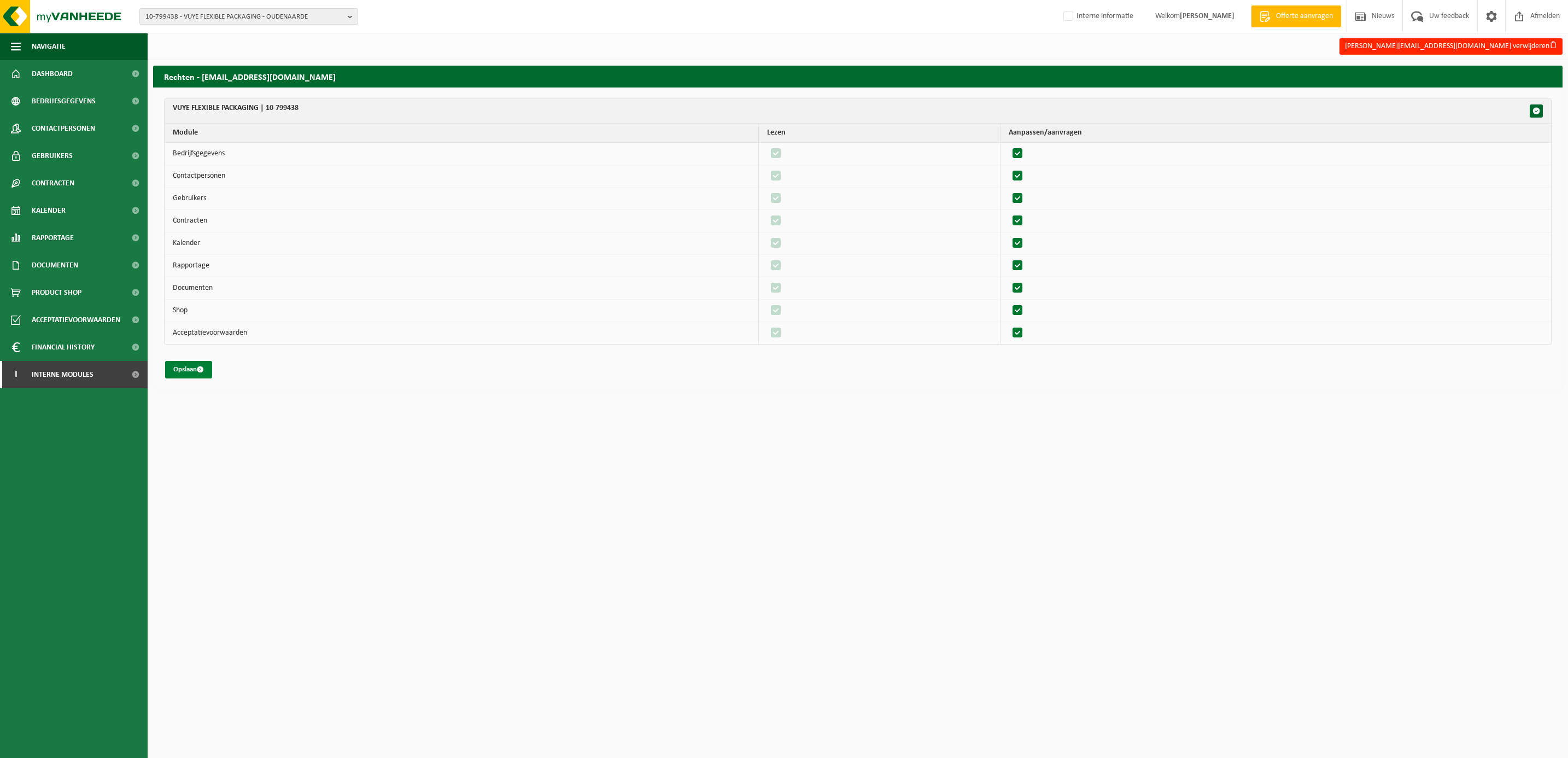
click at [187, 369] on button "Opslaan" at bounding box center [188, 370] width 47 height 18
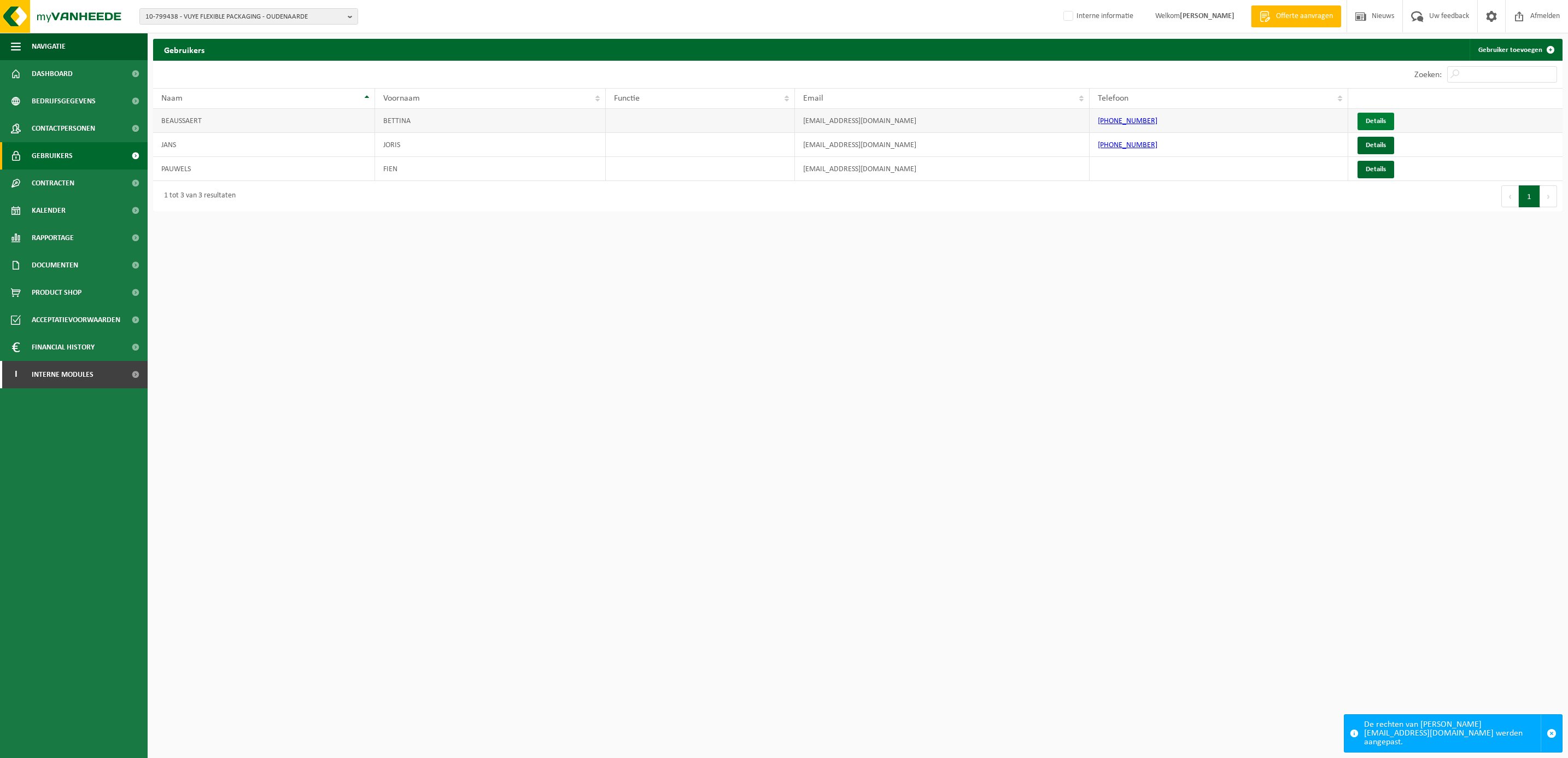
click at [1359, 117] on link "Details" at bounding box center [1376, 121] width 37 height 18
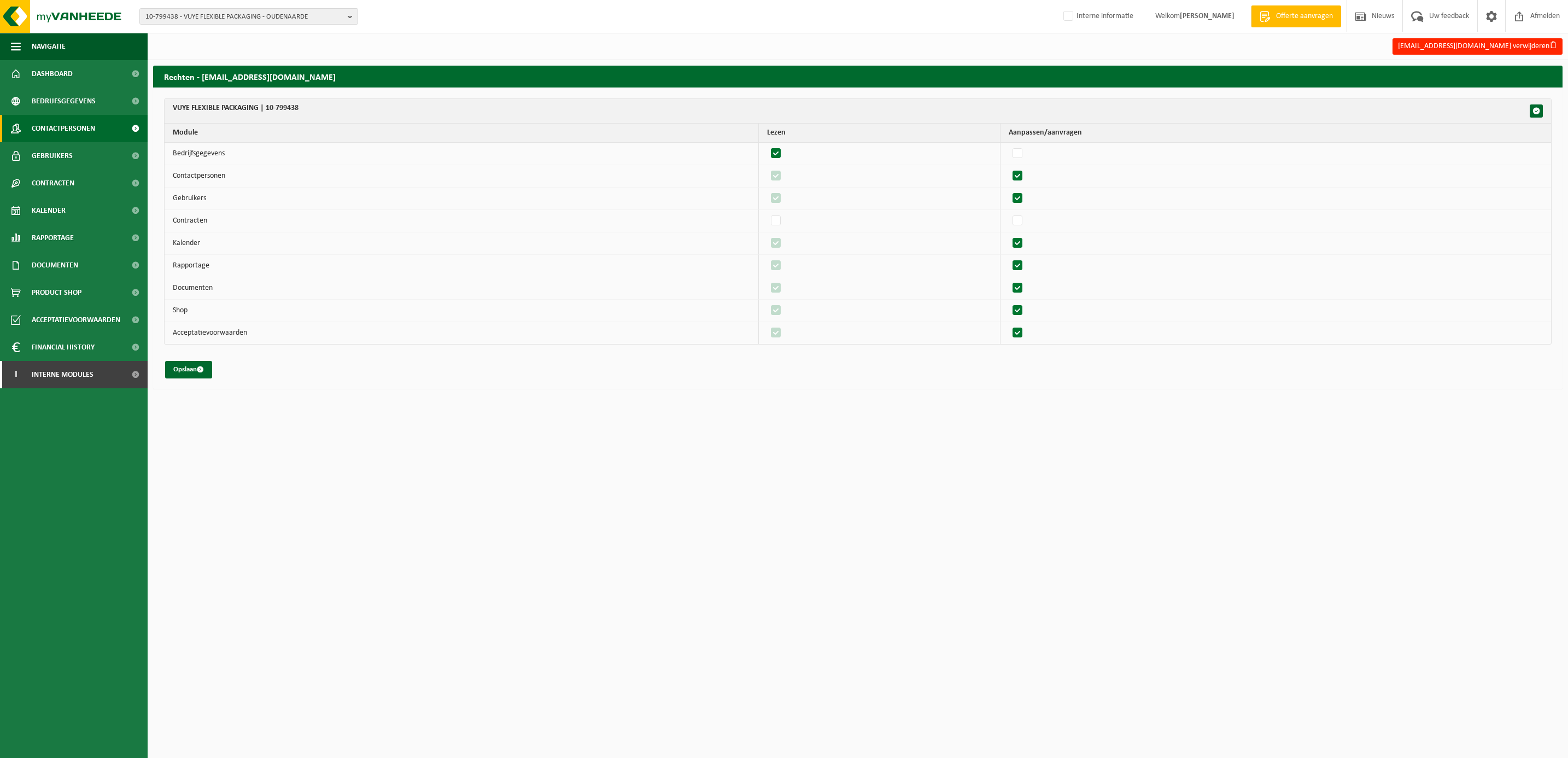
click at [69, 123] on span "Contactpersonen" at bounding box center [63, 128] width 63 height 27
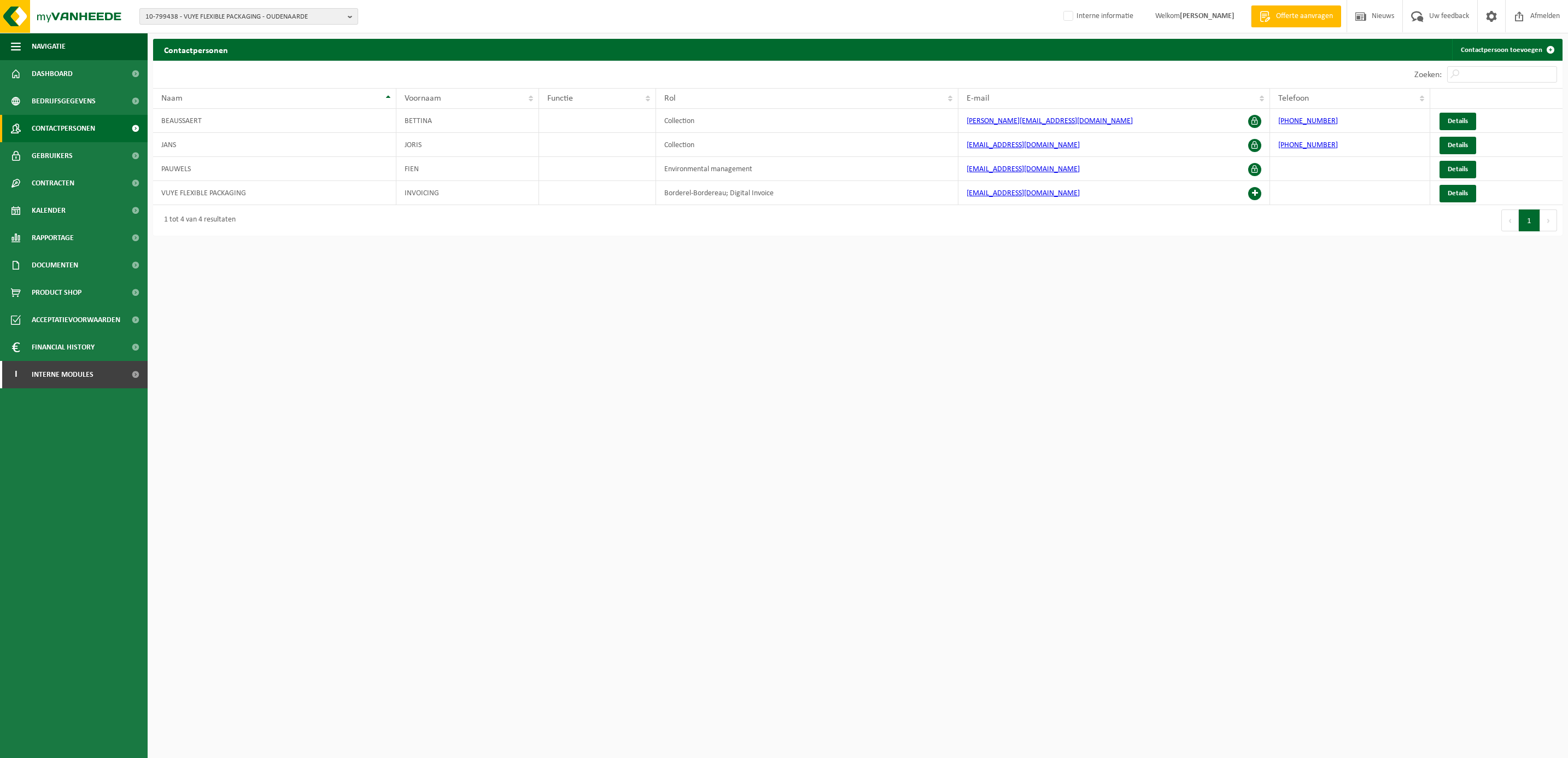
click at [215, 15] on span "10-799438 - VUYE FLEXIBLE PACKAGING - OUDENAARDE" at bounding box center [244, 16] width 198 height 16
click at [202, 28] on input "text" at bounding box center [249, 34] width 213 height 13
type input "01-002153"
click at [212, 48] on strong "01-002153 - FOST PLUS VZW - EVERE" at bounding box center [215, 49] width 139 height 8
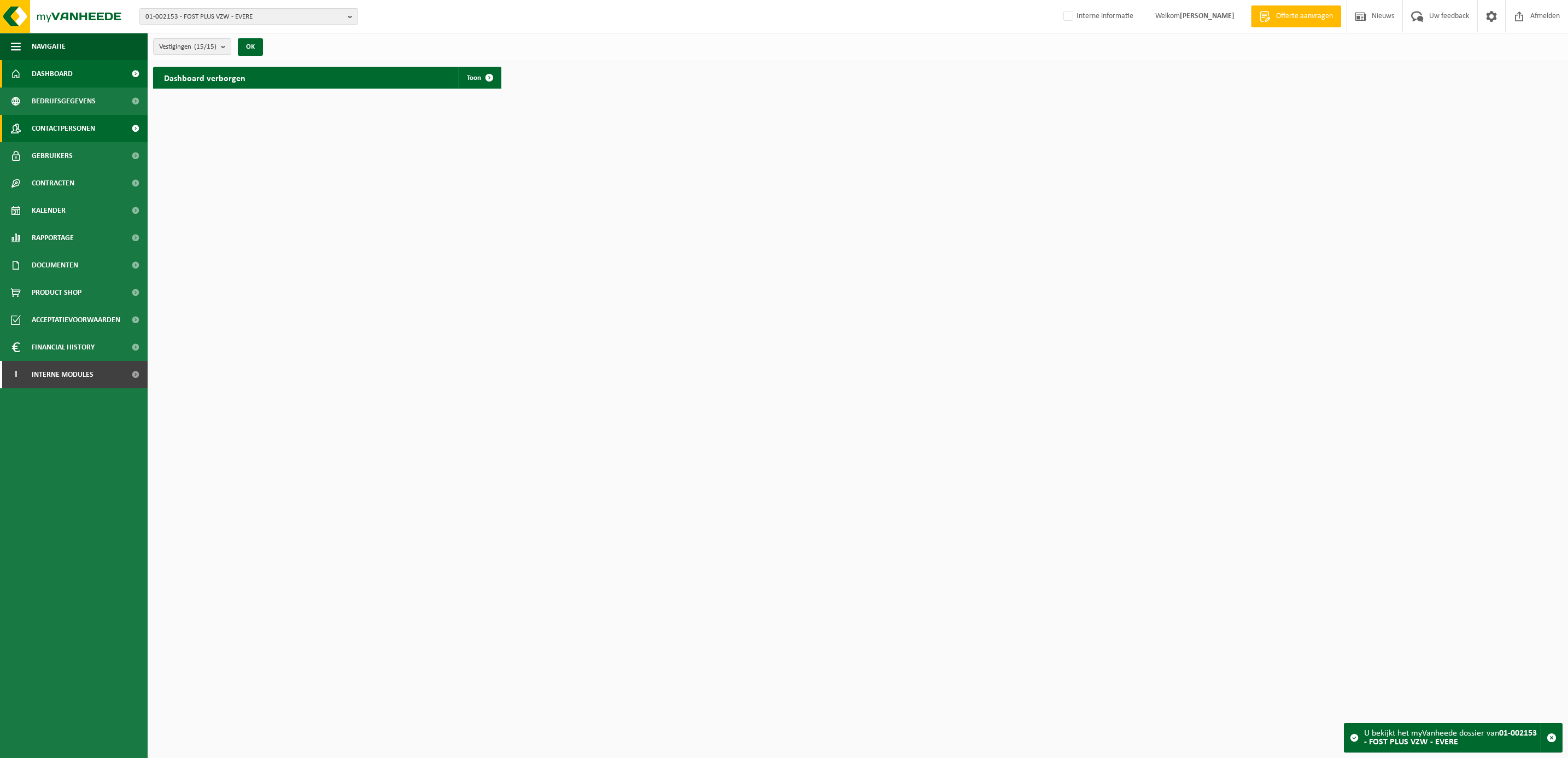
click at [72, 128] on span "Contactpersonen" at bounding box center [63, 128] width 63 height 27
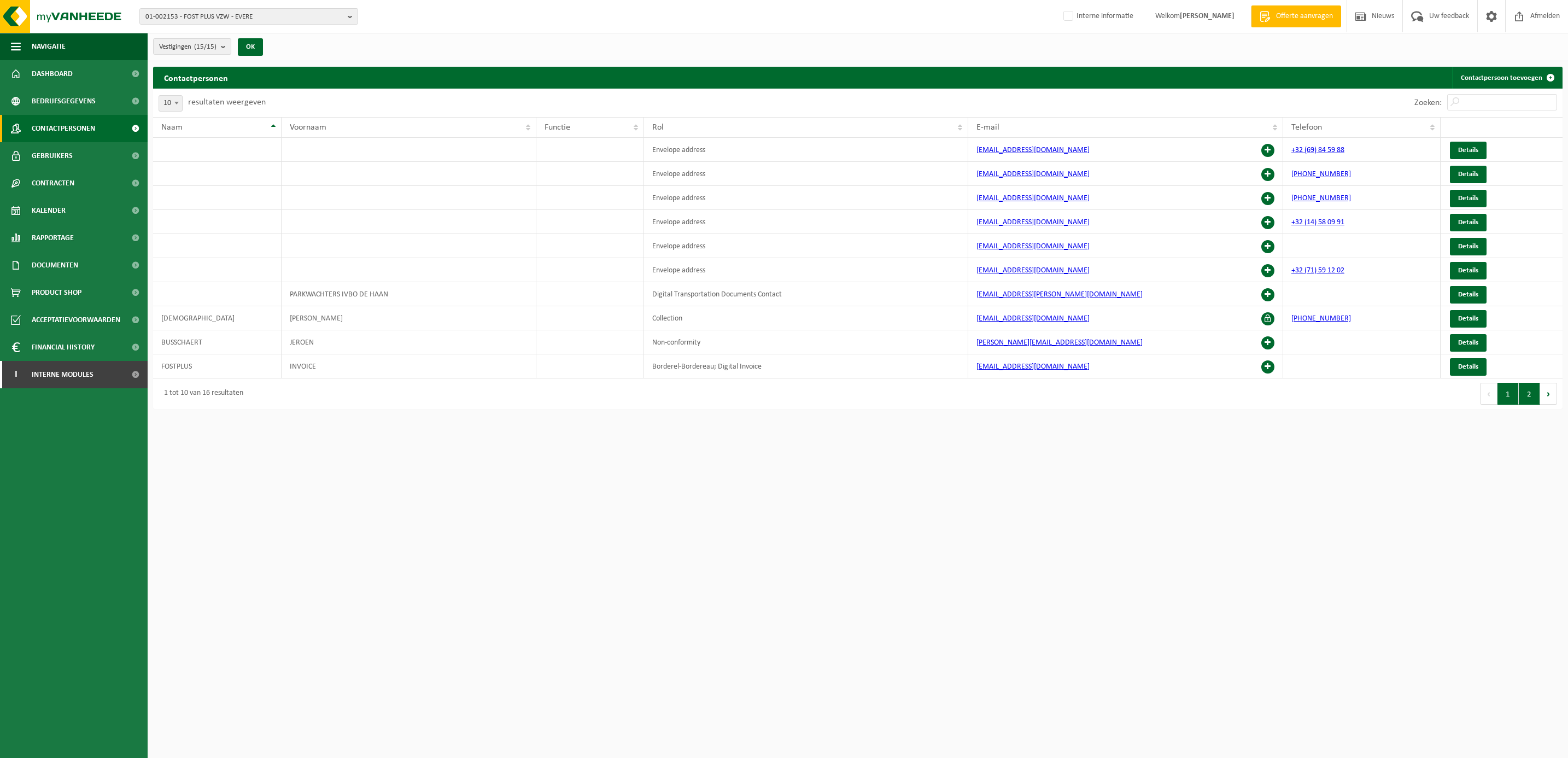
click at [1527, 392] on button "2" at bounding box center [1529, 394] width 21 height 22
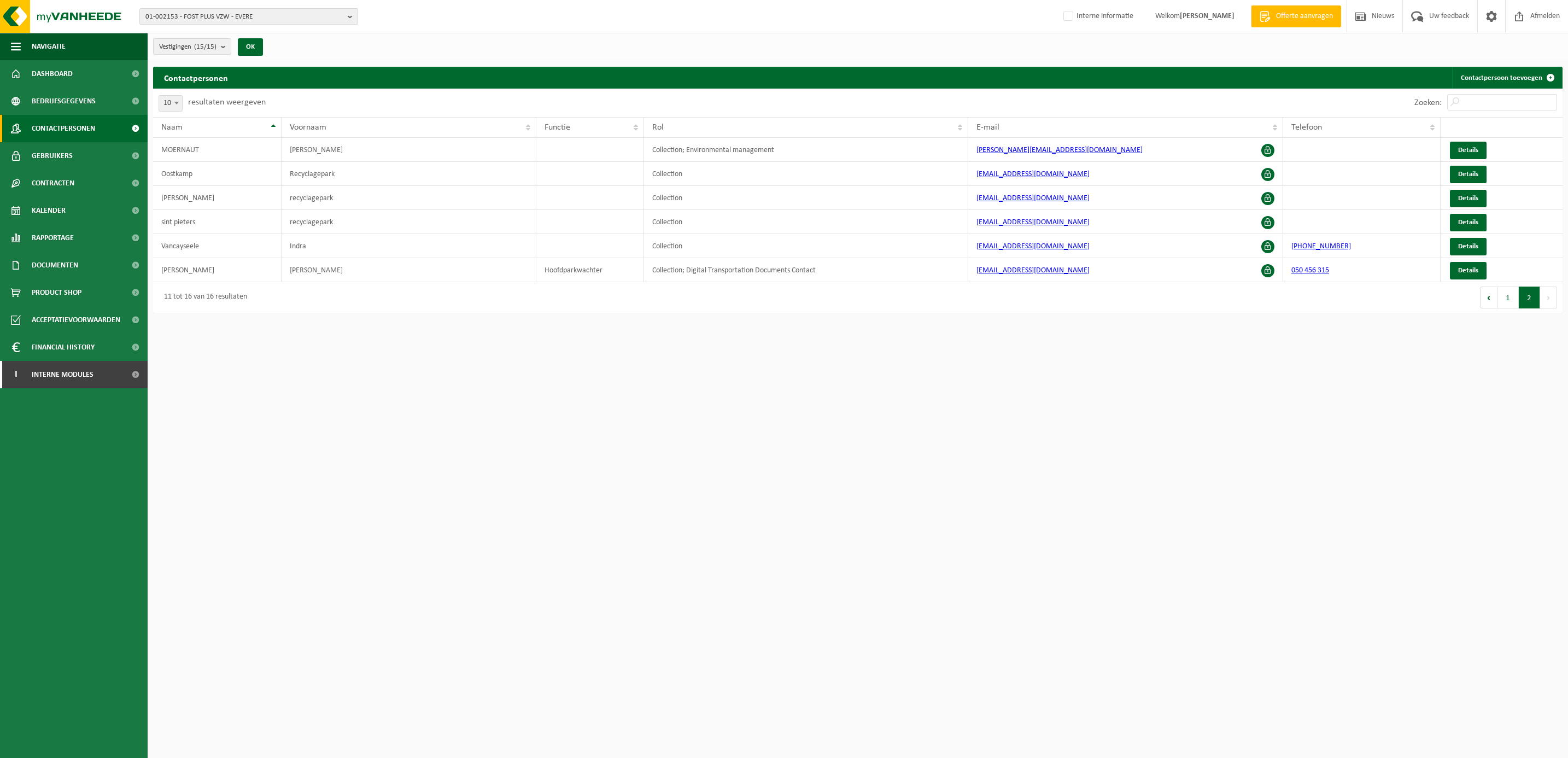
click at [181, 9] on span "01-002153 - FOST PLUS VZW - EVERE" at bounding box center [244, 16] width 198 height 16
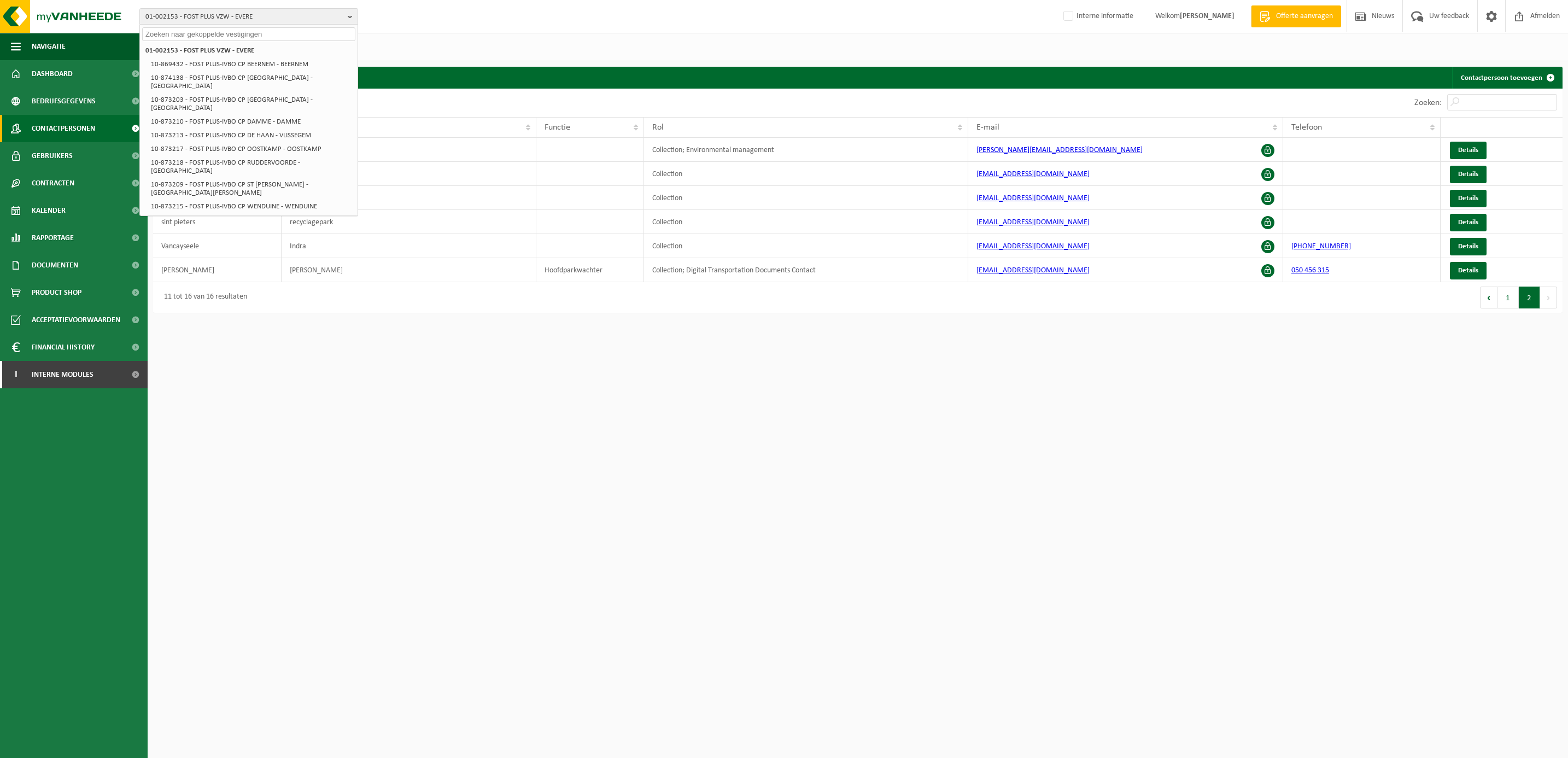
click at [185, 31] on input "text" at bounding box center [249, 34] width 213 height 13
drag, startPoint x: 191, startPoint y: 29, endPoint x: 122, endPoint y: 21, distance: 69.5
click at [122, 21] on div "01-002153 - FOST PLUS VZW - EVERE INDAV 01-002153 - FOST PLUS VZW - EVERE 10-86…" at bounding box center [784, 16] width 1568 height 33
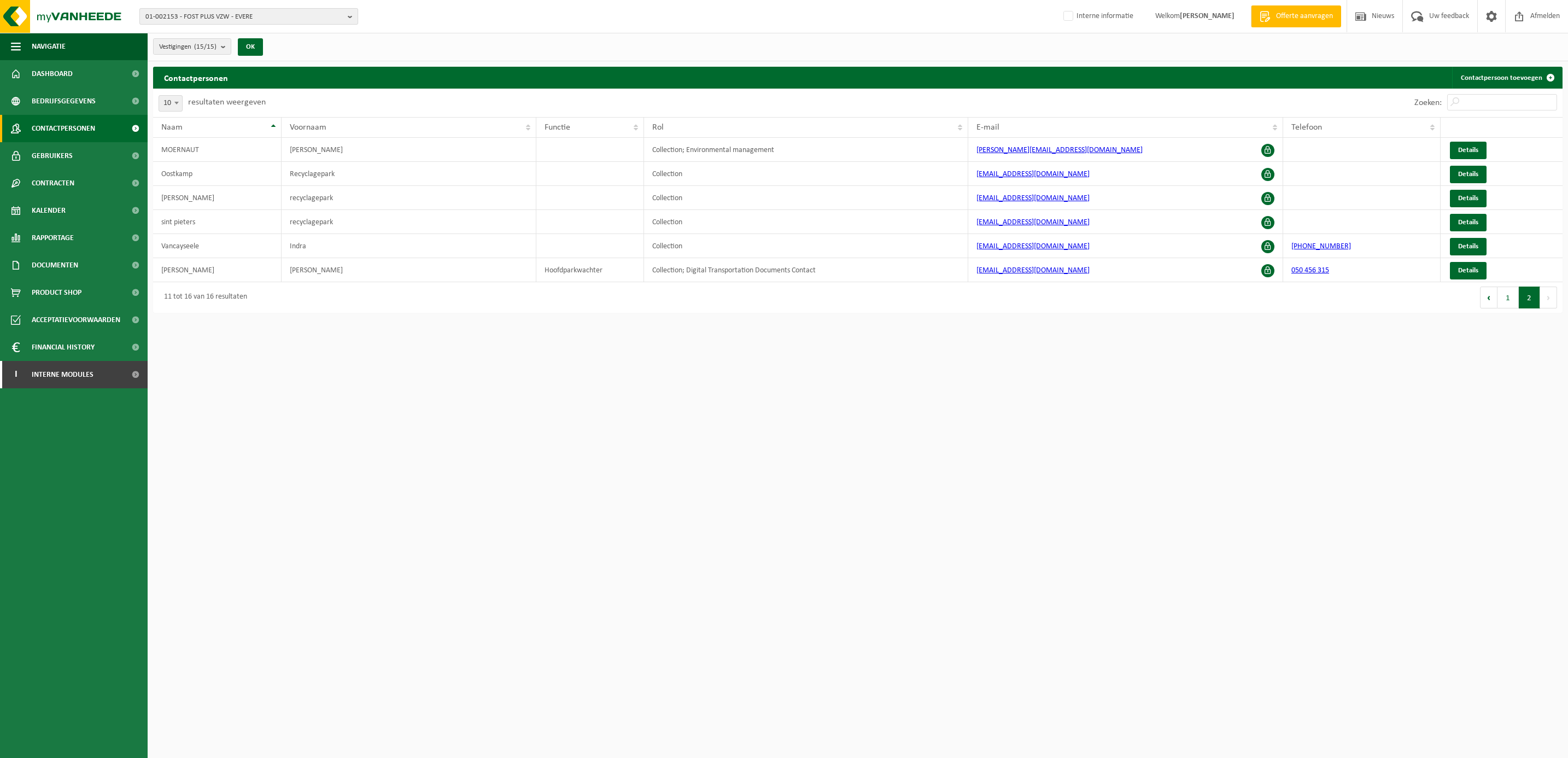
click at [233, 18] on span "01-002153 - FOST PLUS VZW - EVERE" at bounding box center [244, 16] width 198 height 16
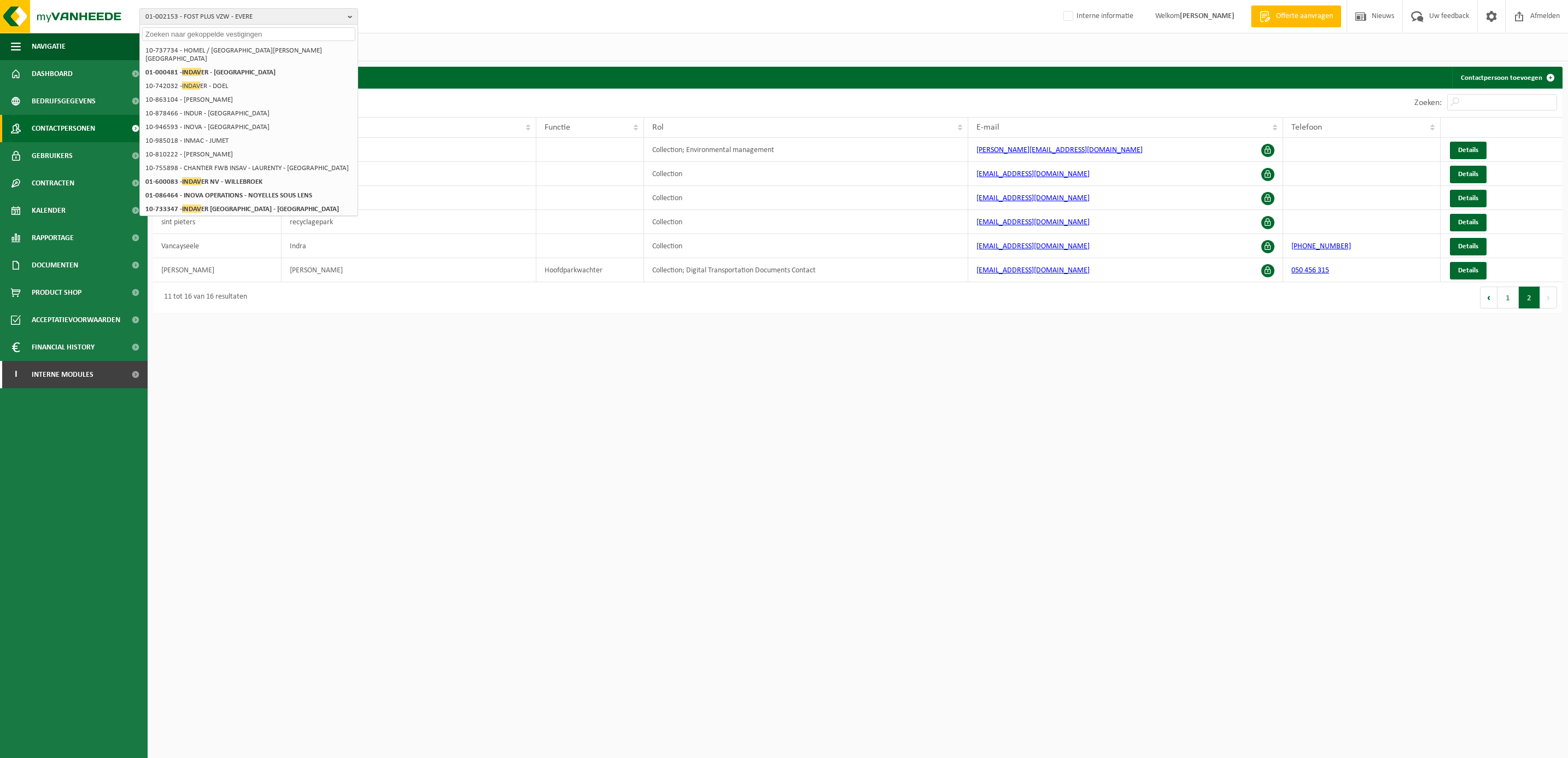
click at [201, 37] on input "text" at bounding box center [249, 34] width 213 height 13
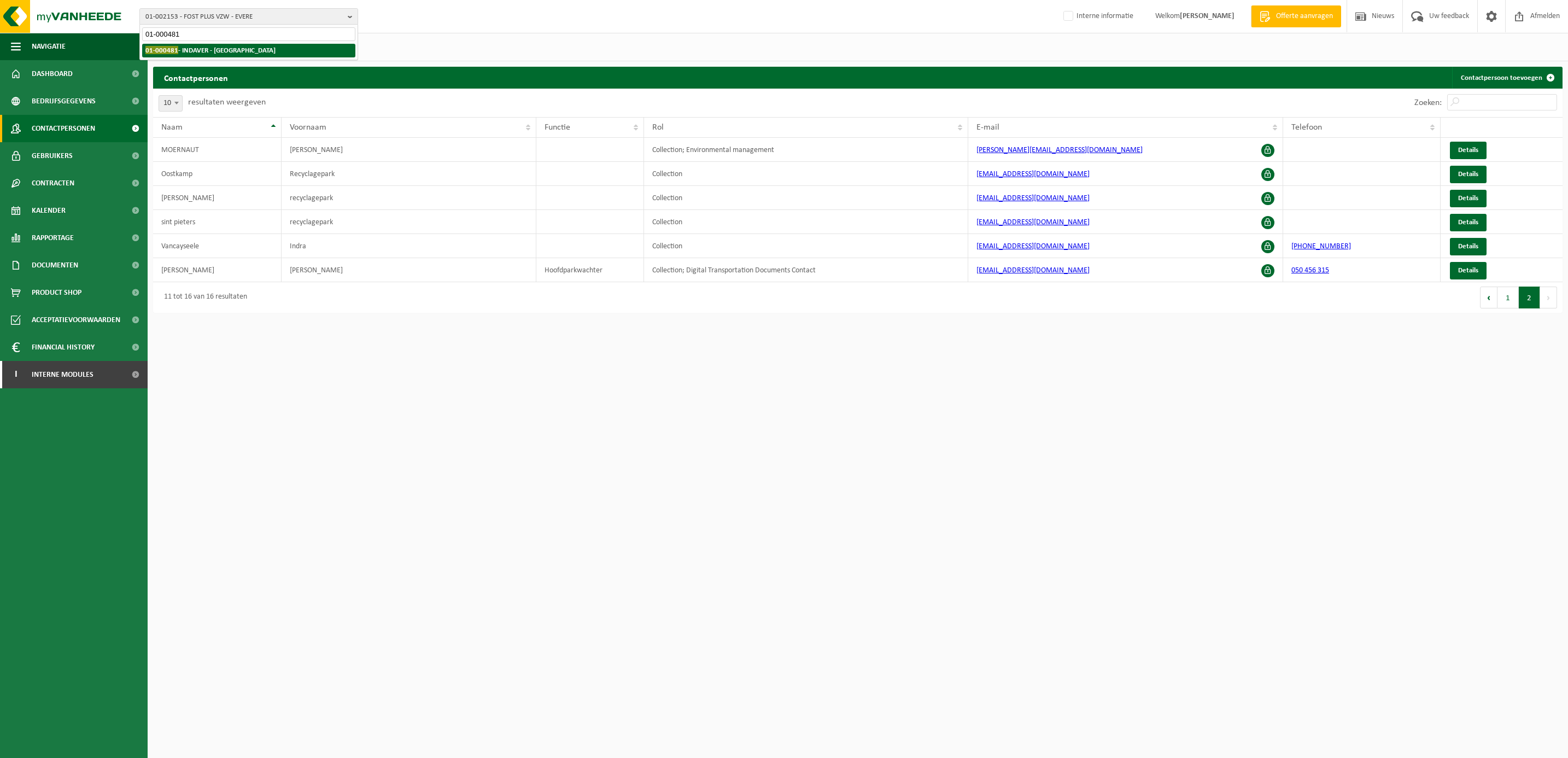
type input "01-000481"
click at [228, 49] on strong "01-000481 - INDAVER - ANTWERPEN" at bounding box center [211, 49] width 130 height 8
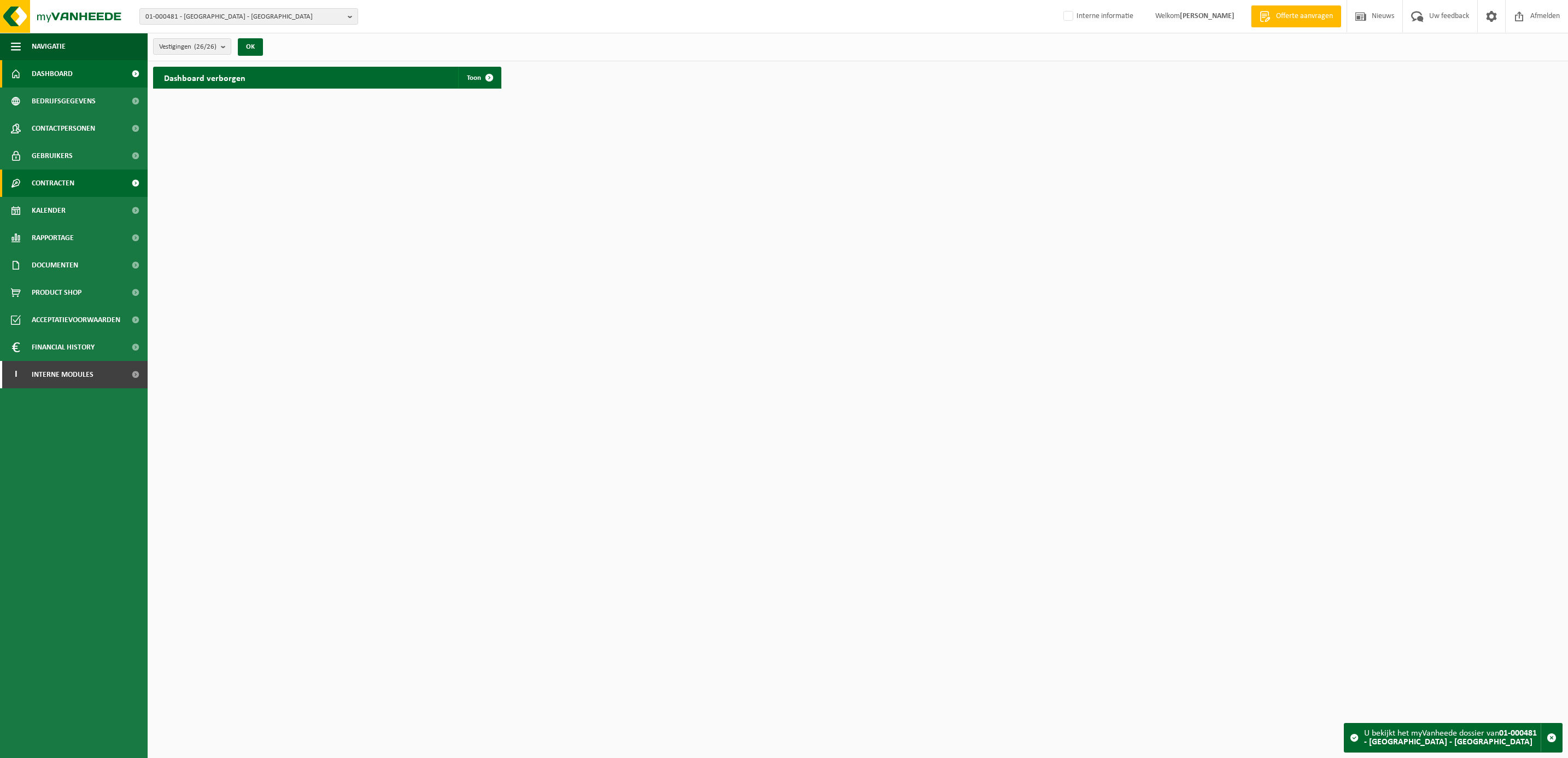
click at [51, 183] on span "Contracten" at bounding box center [53, 183] width 43 height 27
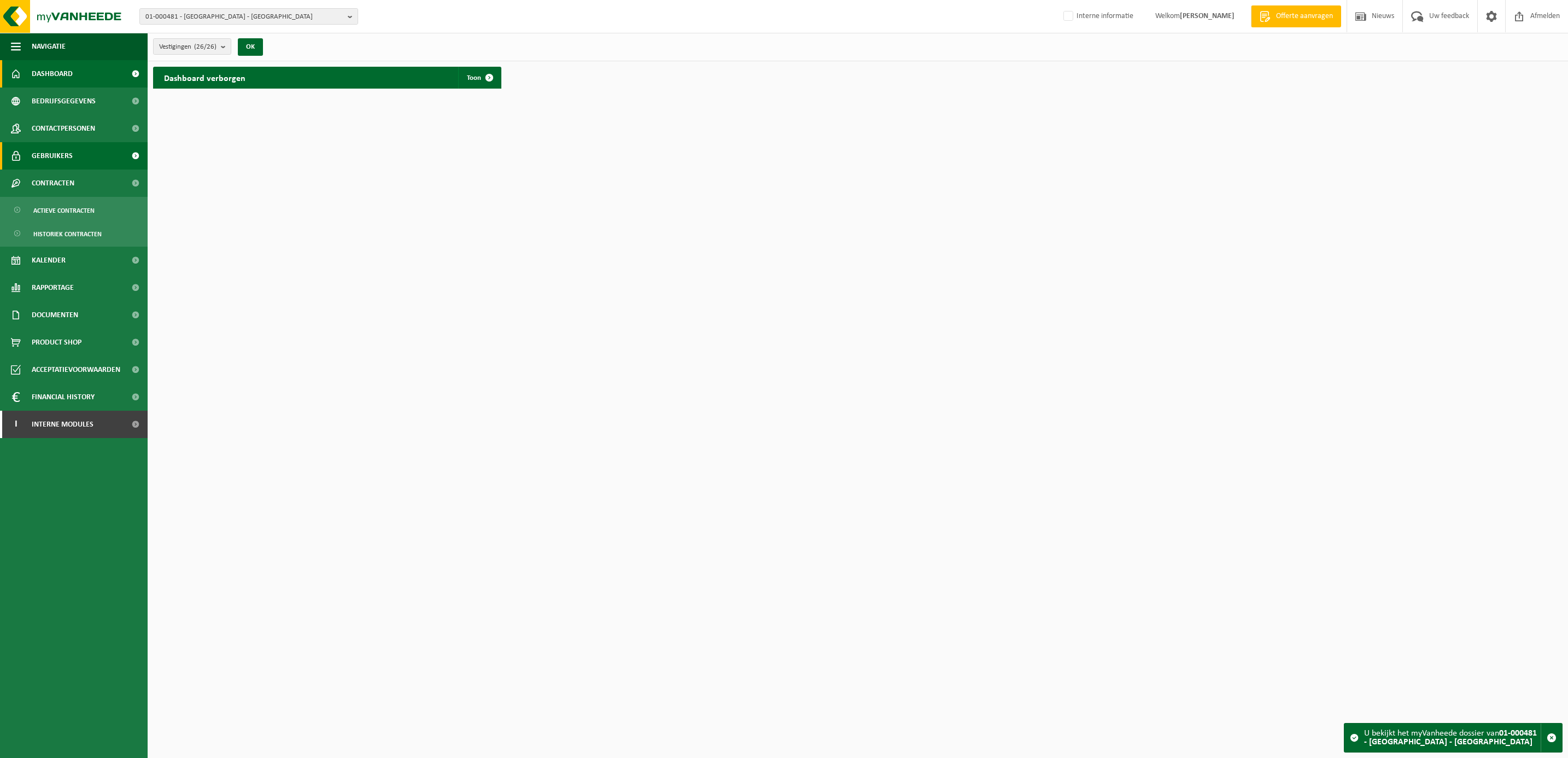
click at [49, 153] on span "Gebruikers" at bounding box center [52, 156] width 41 height 27
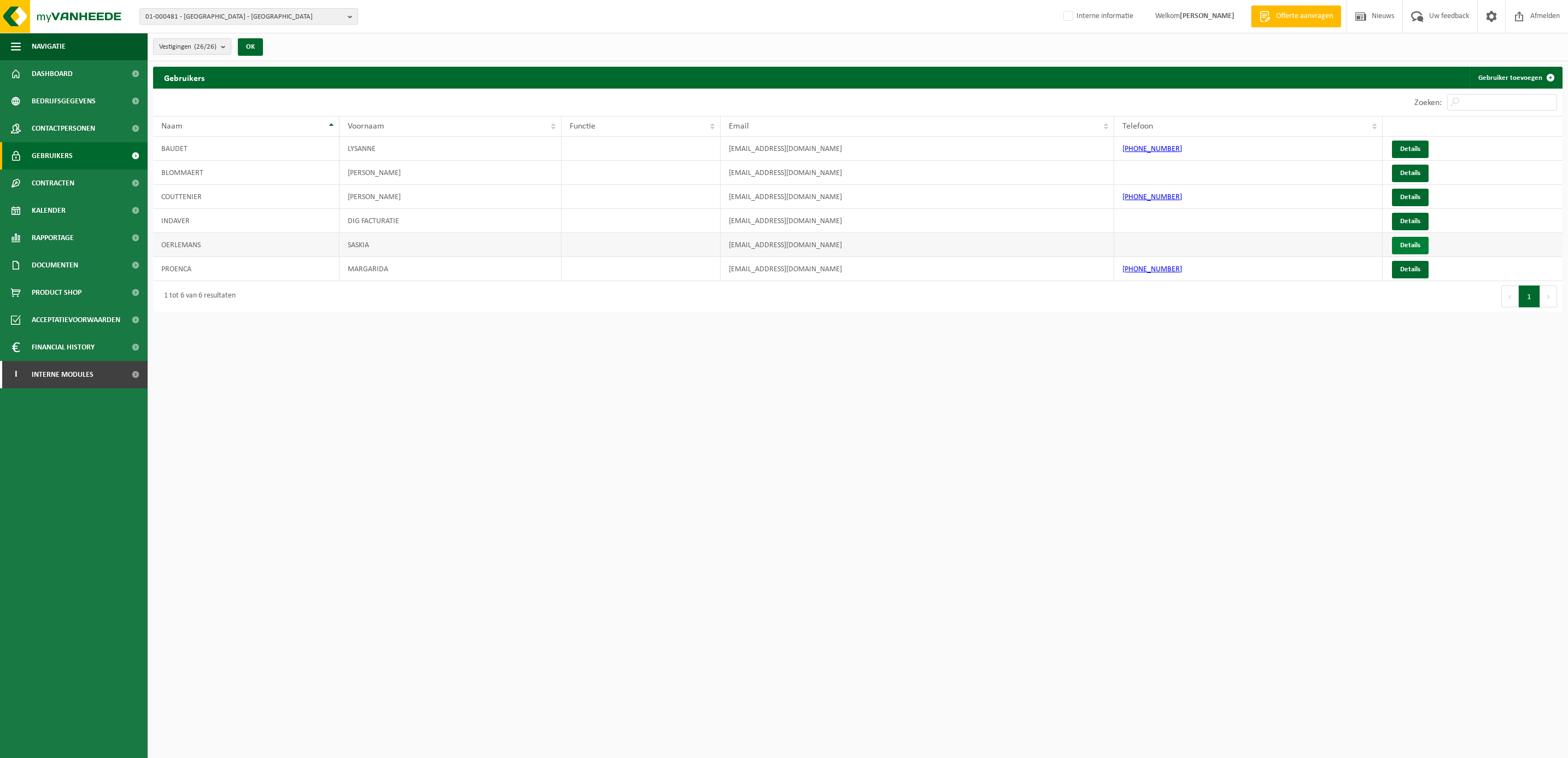
click at [1403, 239] on link "Details" at bounding box center [1410, 245] width 37 height 18
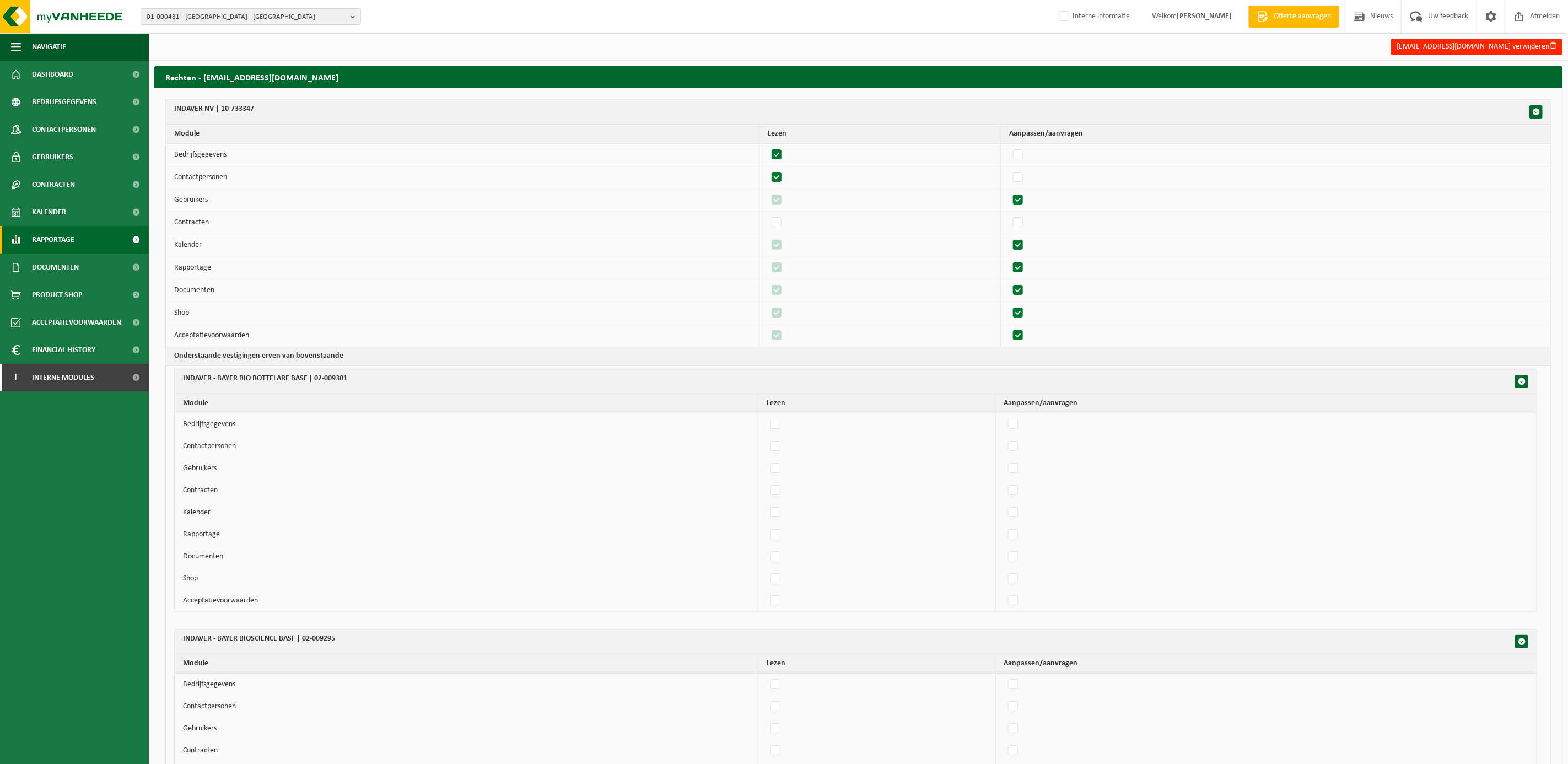
click at [46, 236] on span "Rapportage" at bounding box center [53, 239] width 42 height 28
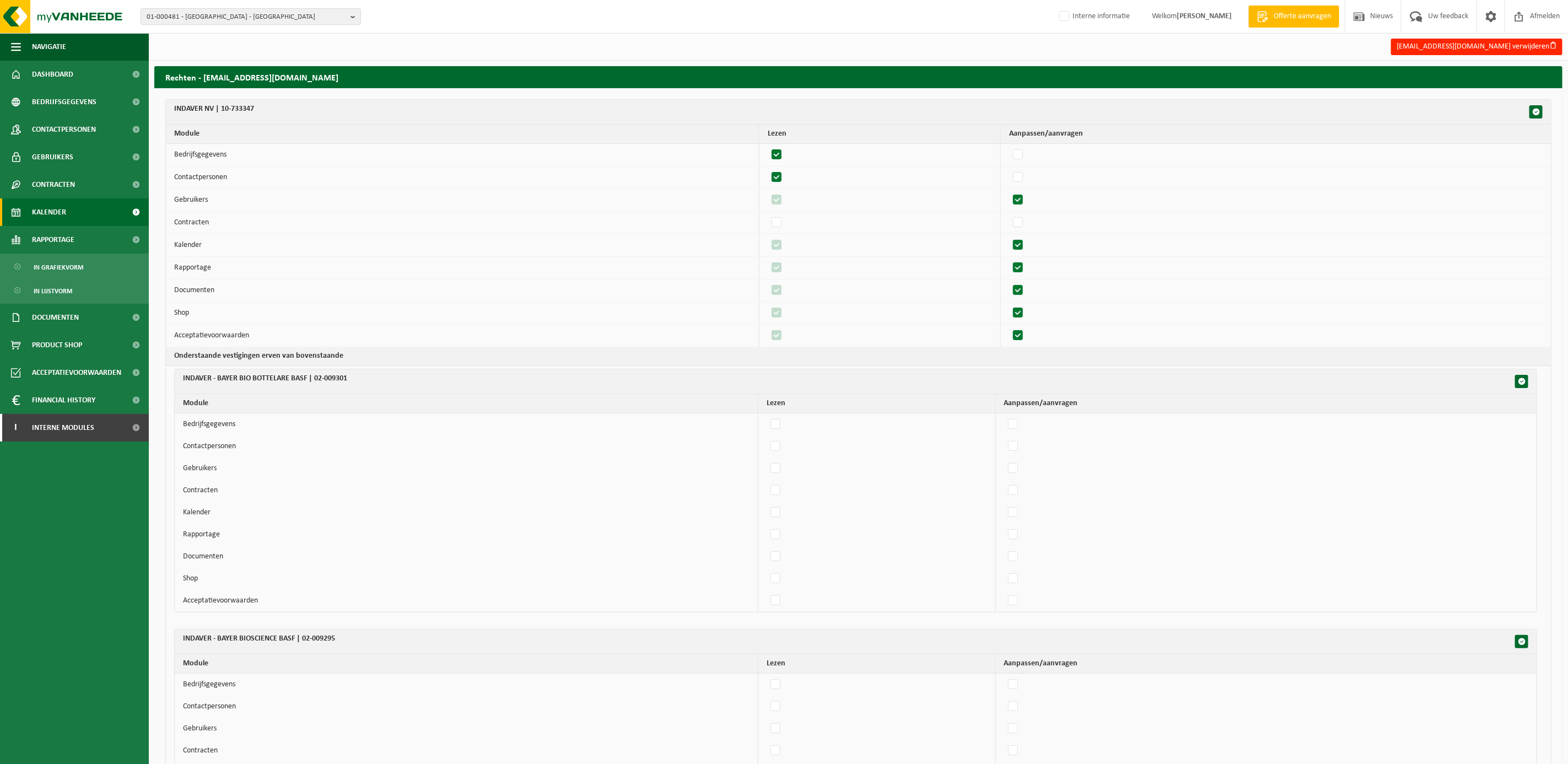
click at [50, 214] on span "Kalender" at bounding box center [49, 212] width 34 height 28
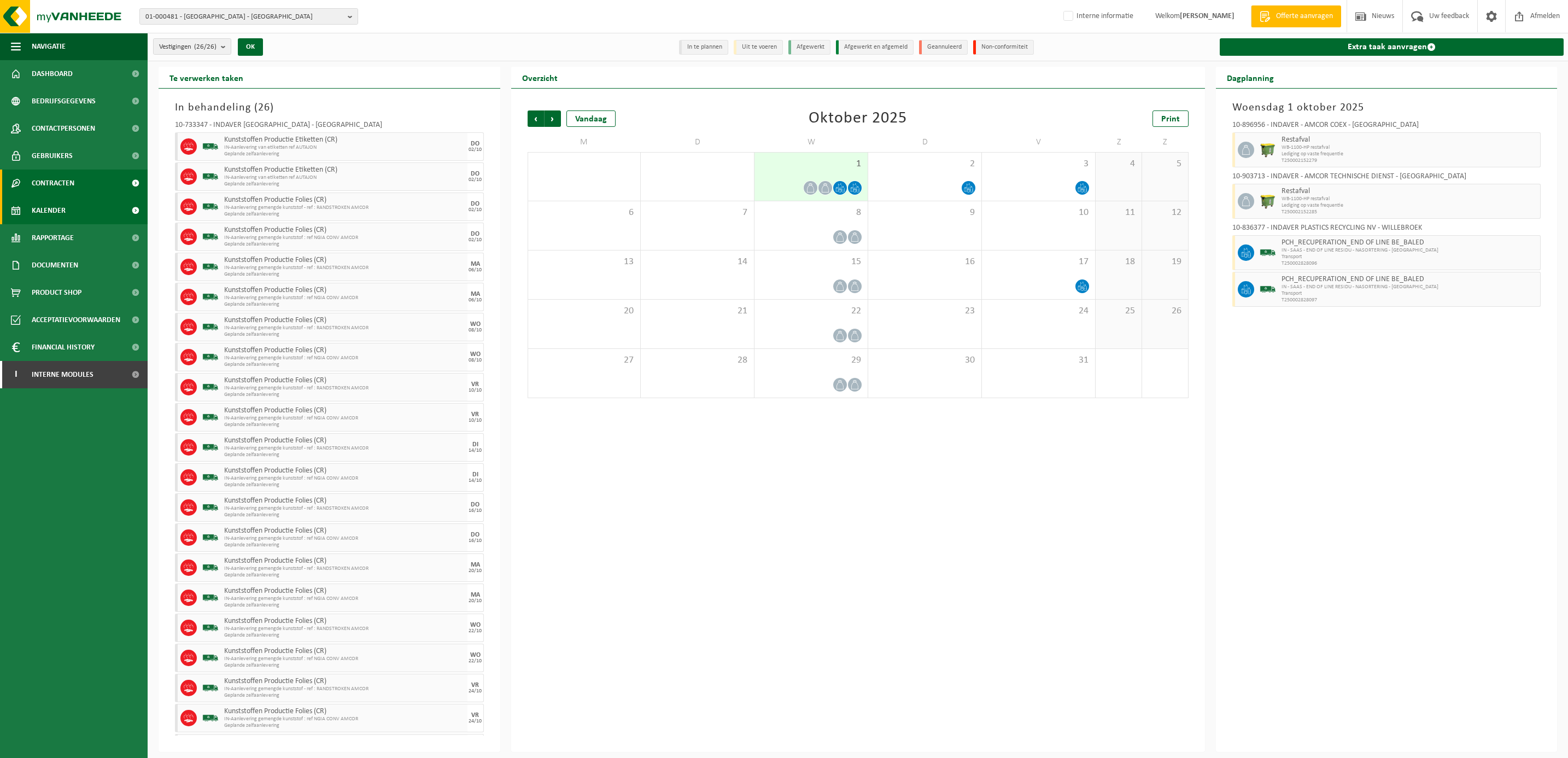
click at [57, 182] on span "Contracten" at bounding box center [53, 183] width 43 height 27
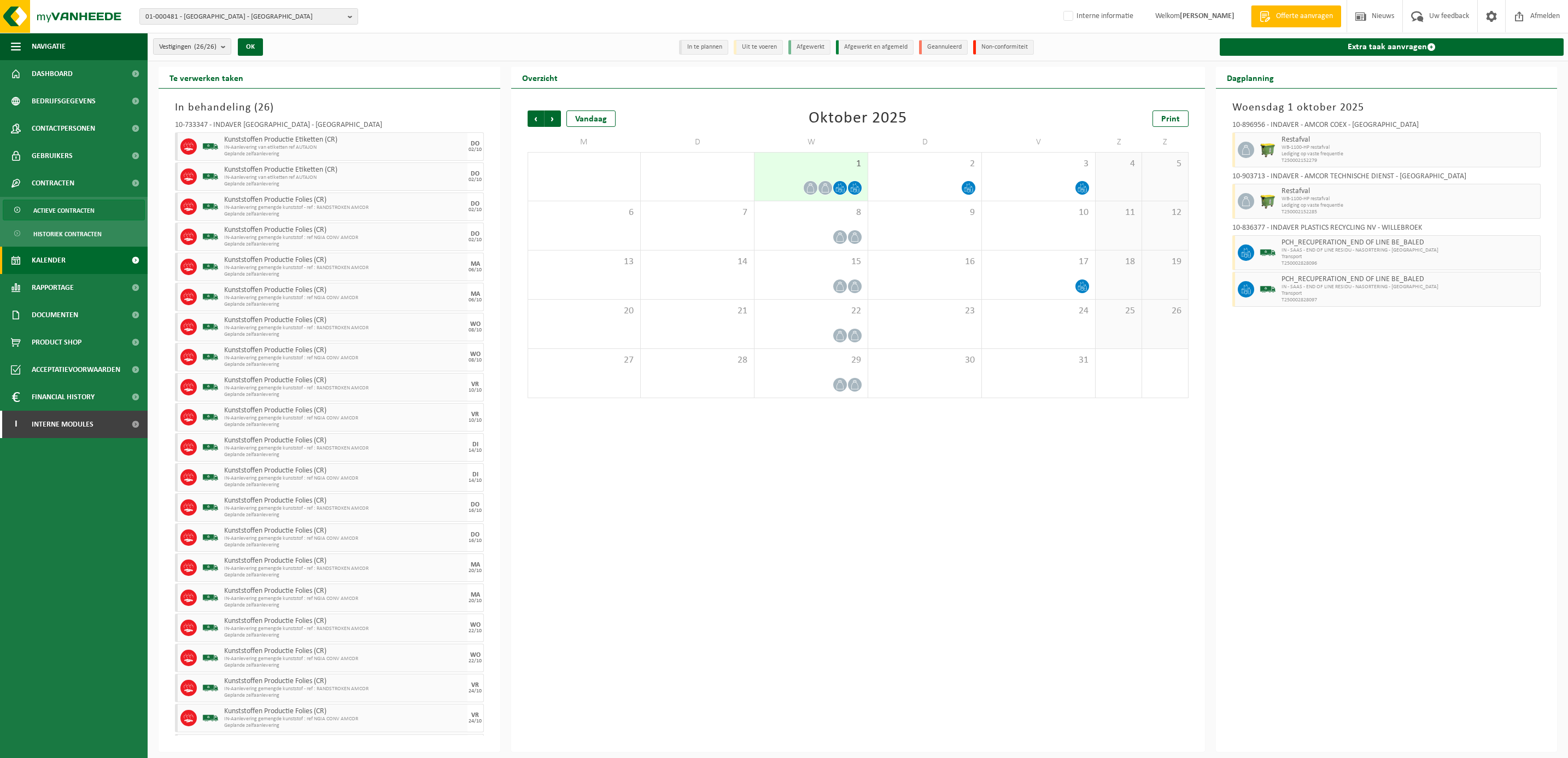
click at [54, 200] on span "Actieve contracten" at bounding box center [64, 211] width 61 height 21
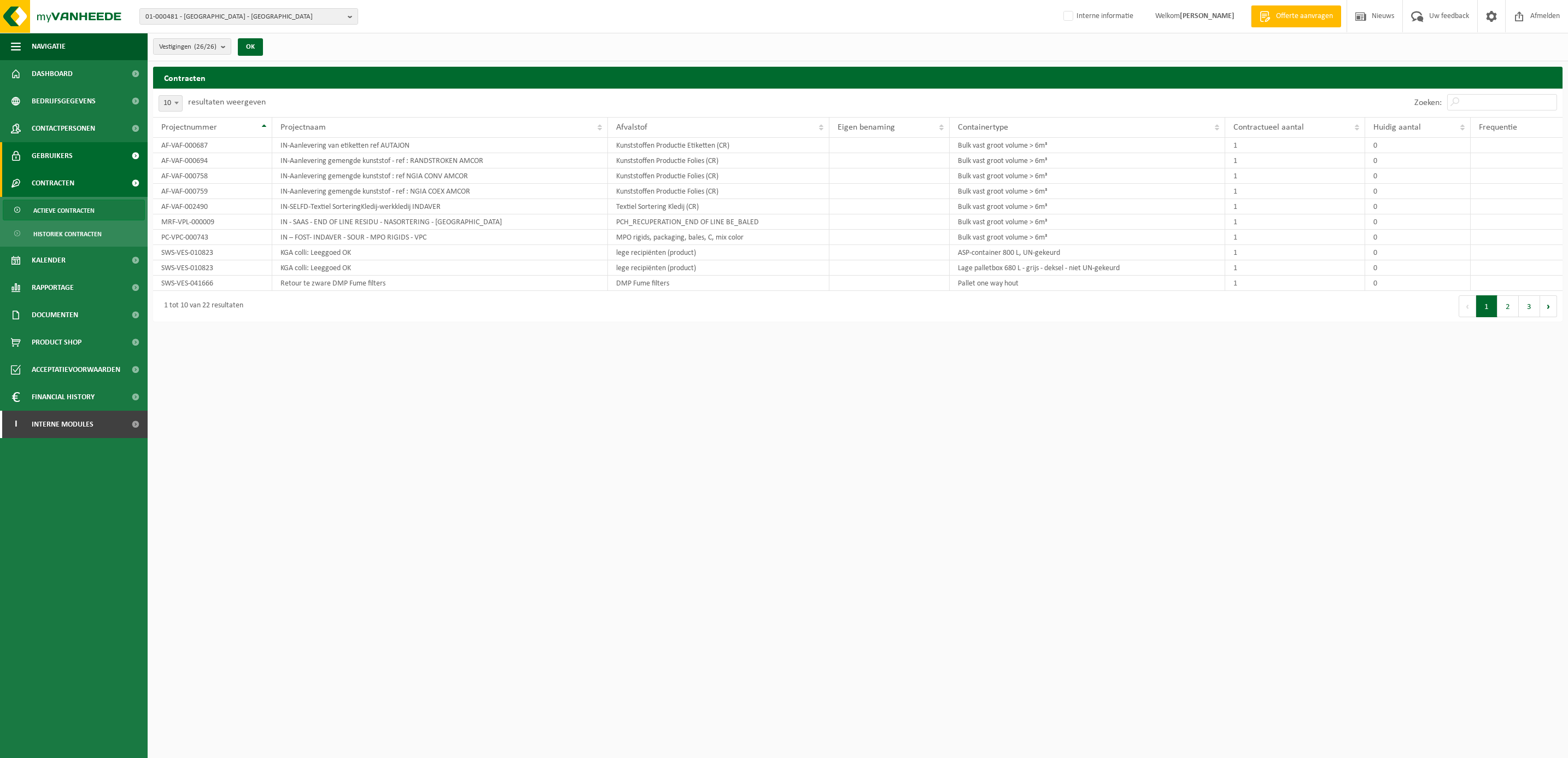
click at [51, 156] on span "Gebruikers" at bounding box center [52, 156] width 41 height 27
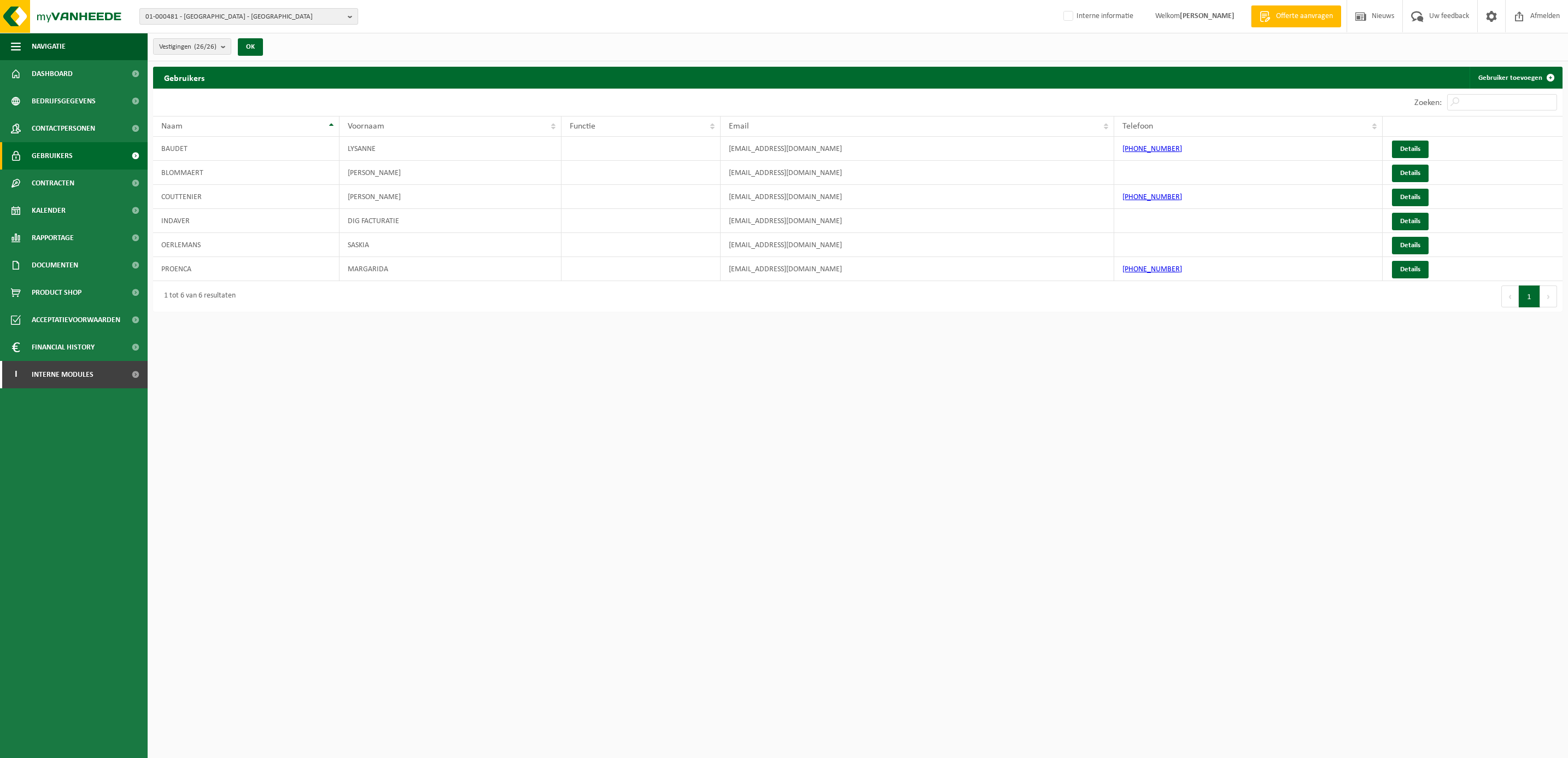
click at [180, 17] on span "01-000481 - INDAVER - ANTWERPEN" at bounding box center [244, 16] width 198 height 16
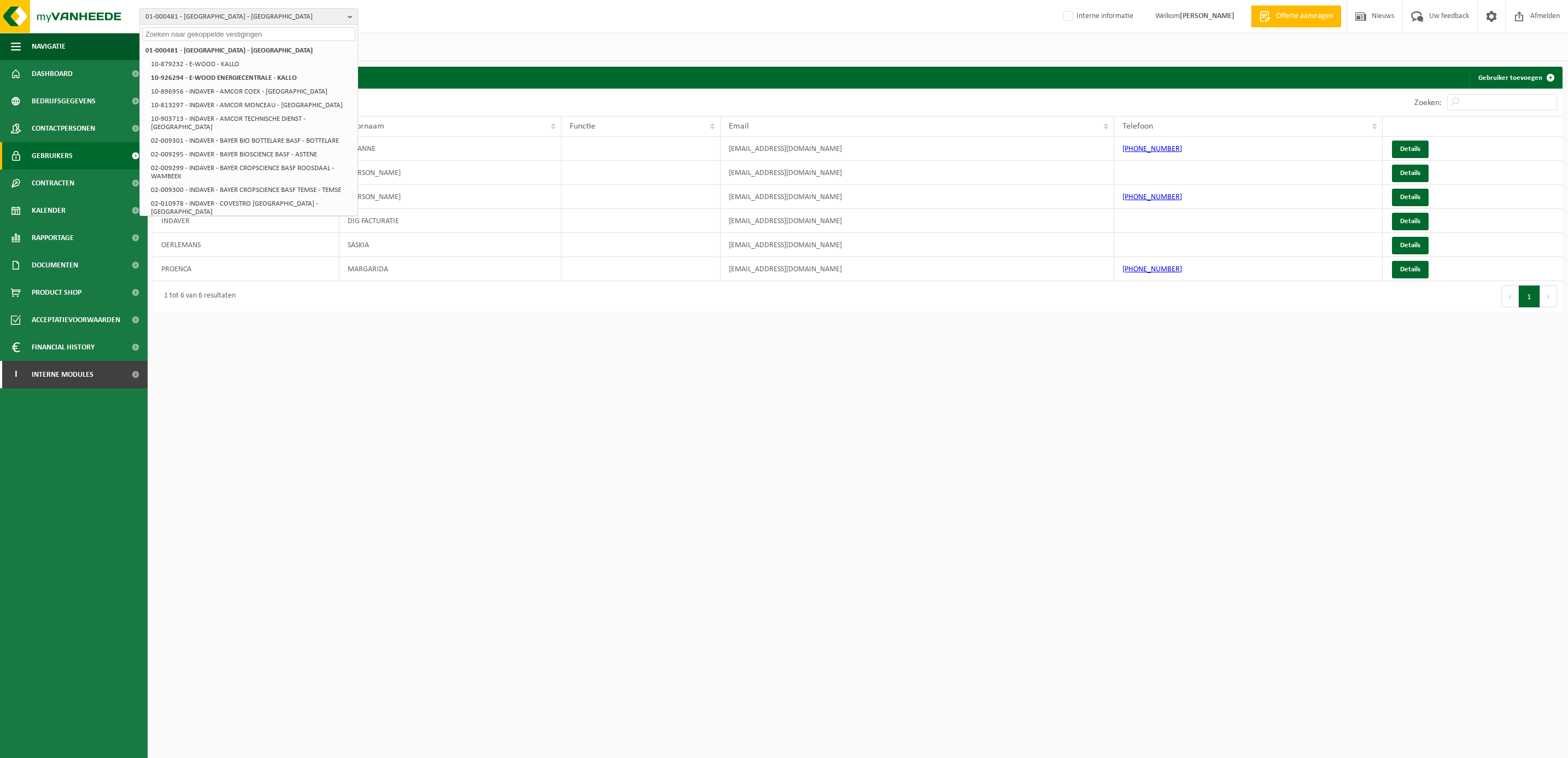
click at [181, 31] on input "text" at bounding box center [249, 34] width 213 height 13
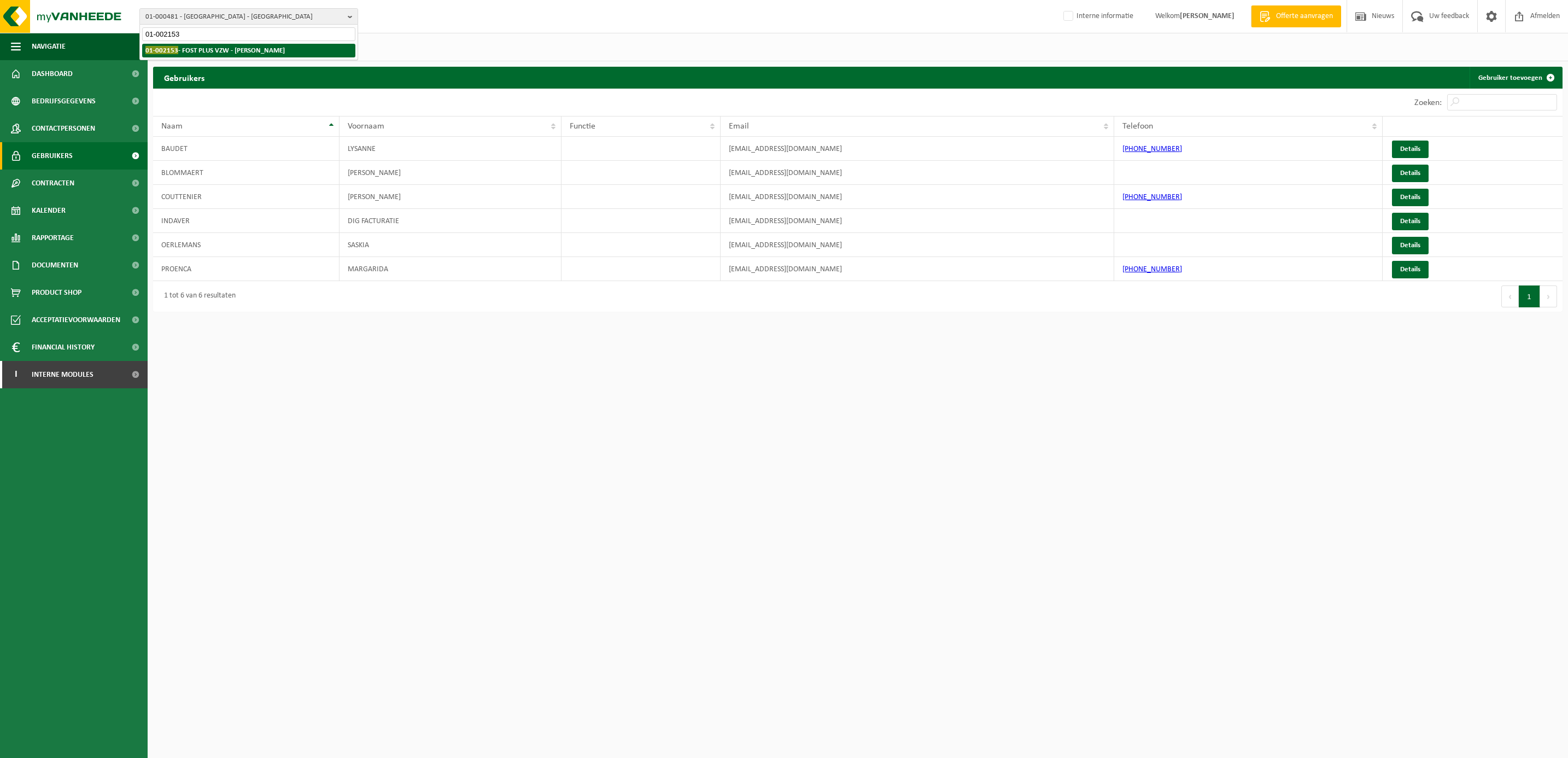
type input "01-002153"
click at [198, 45] on li "01-002153 - FOST PLUS VZW - EVERE" at bounding box center [249, 51] width 213 height 13
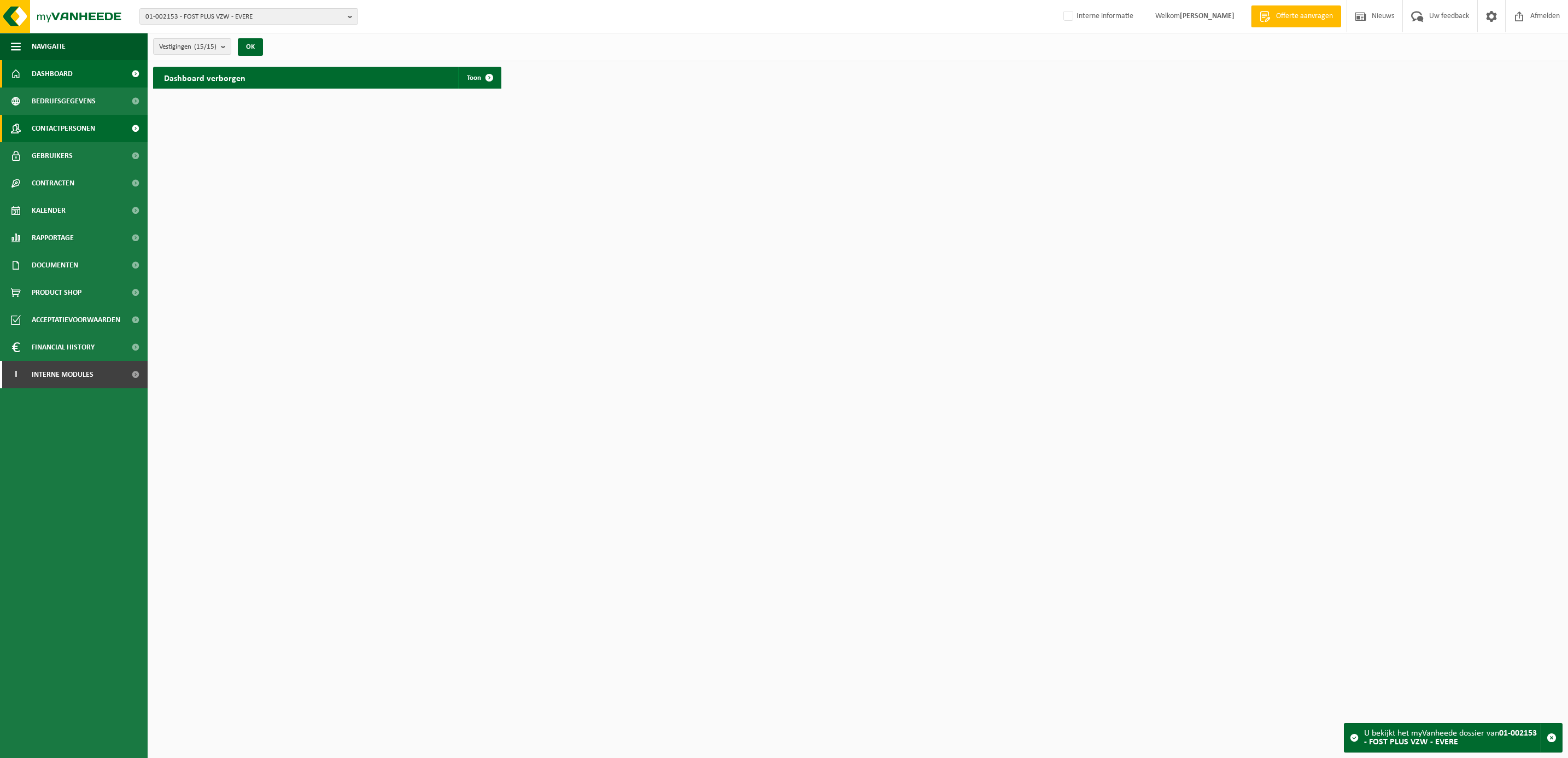
click at [72, 127] on span "Contactpersonen" at bounding box center [63, 128] width 63 height 27
drag, startPoint x: 71, startPoint y: 382, endPoint x: 58, endPoint y: 389, distance: 14.8
click at [71, 381] on span "Interne modules" at bounding box center [62, 374] width 61 height 27
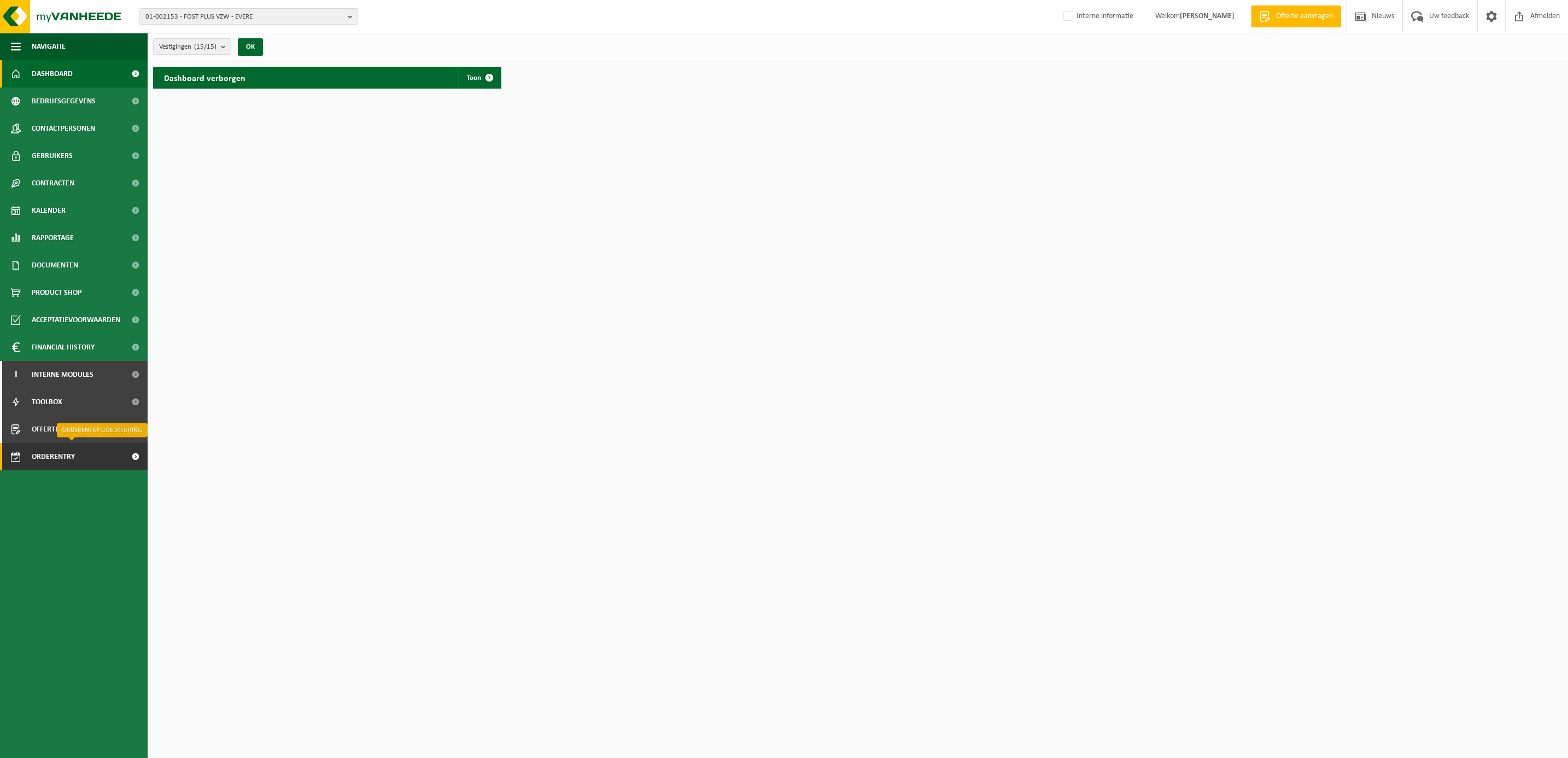
click at [51, 459] on span "Orderentry Goedkeuring" at bounding box center [77, 457] width 92 height 27
